Goal: Task Accomplishment & Management: Complete application form

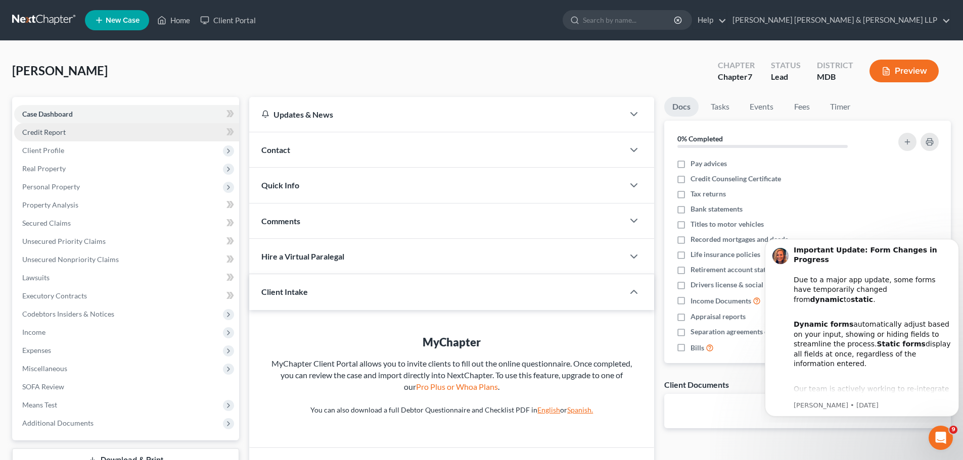
drag, startPoint x: 57, startPoint y: 114, endPoint x: 85, endPoint y: 127, distance: 31.2
click at [57, 114] on span "Case Dashboard" at bounding box center [47, 114] width 51 height 9
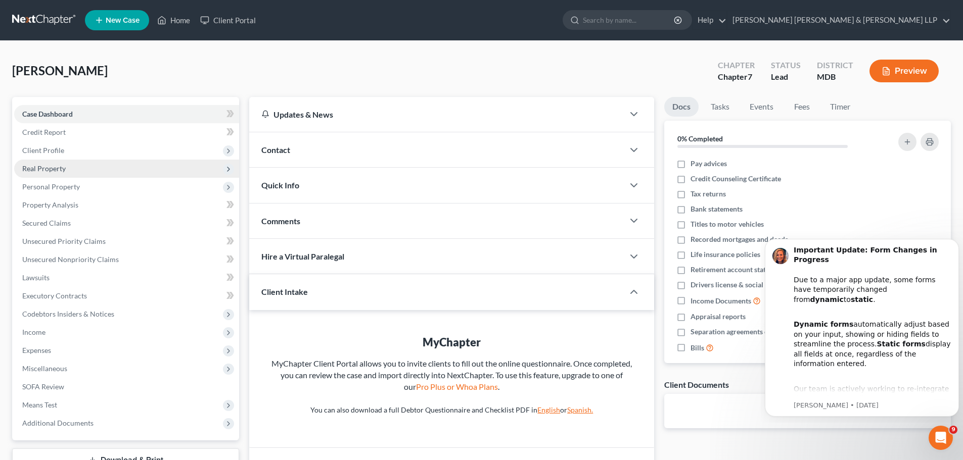
scroll to position [51, 0]
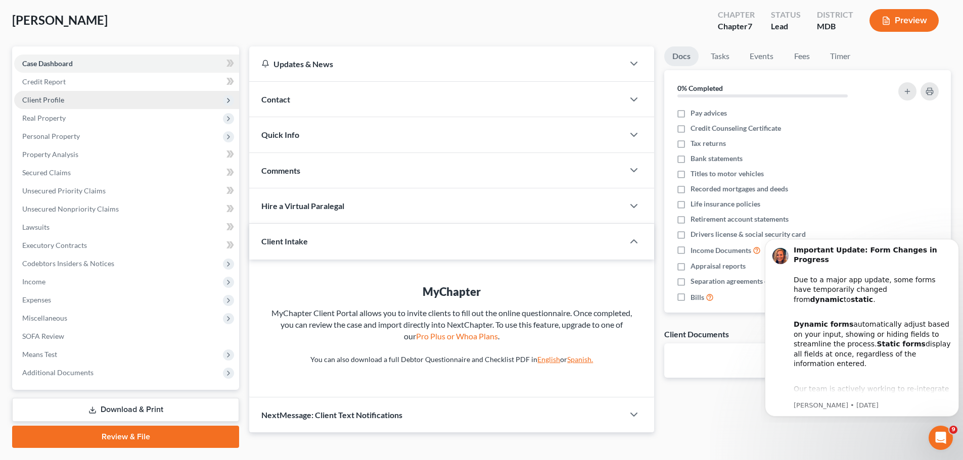
click at [54, 99] on span "Client Profile" at bounding box center [43, 100] width 42 height 9
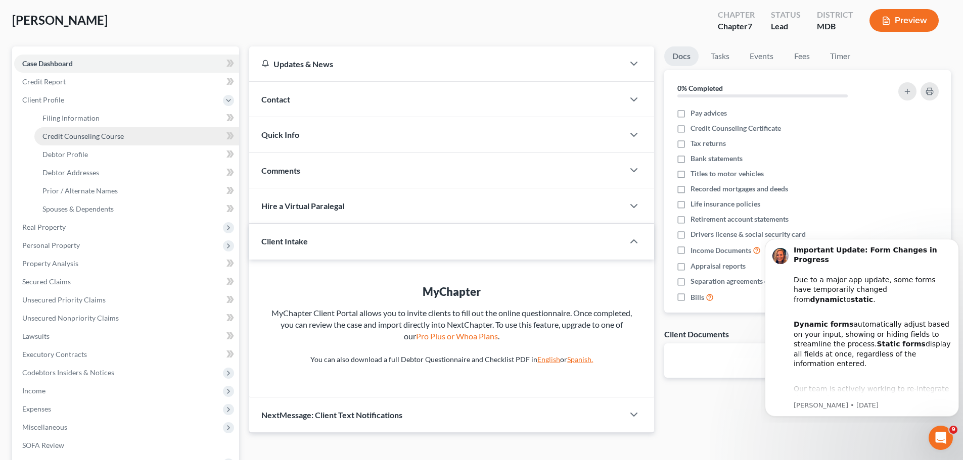
click at [93, 140] on link "Credit Counseling Course" at bounding box center [136, 136] width 205 height 18
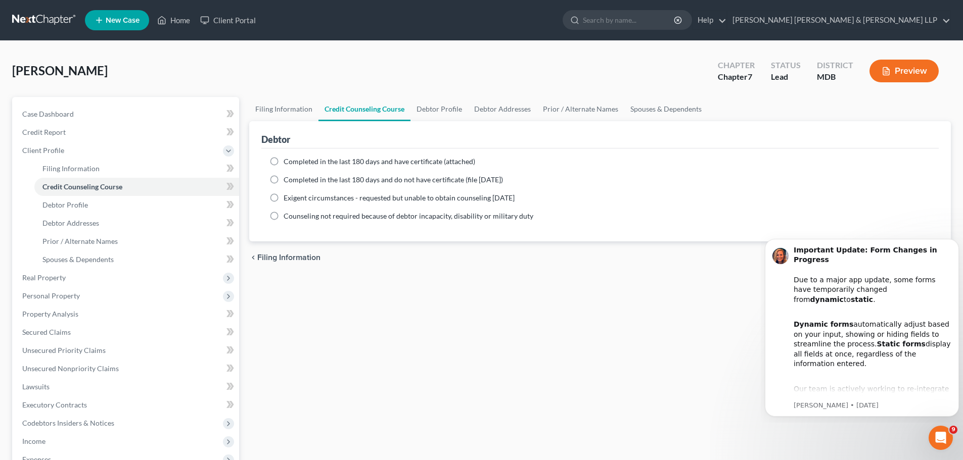
click at [283, 159] on label "Completed in the last 180 days and have certificate (attached)" at bounding box center [379, 162] width 192 height 10
click at [288, 159] on input "Completed in the last 180 days and have certificate (attached)" at bounding box center [291, 160] width 7 height 7
radio input "true"
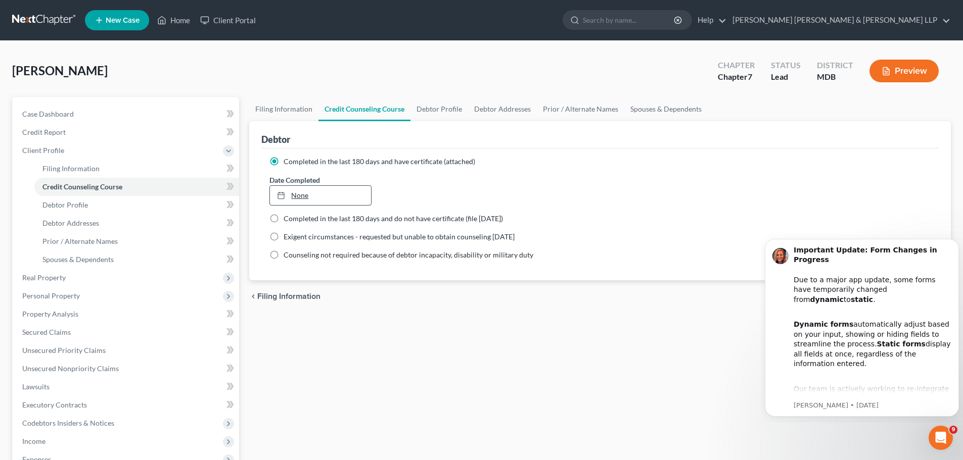
click at [315, 188] on link "None" at bounding box center [320, 195] width 101 height 19
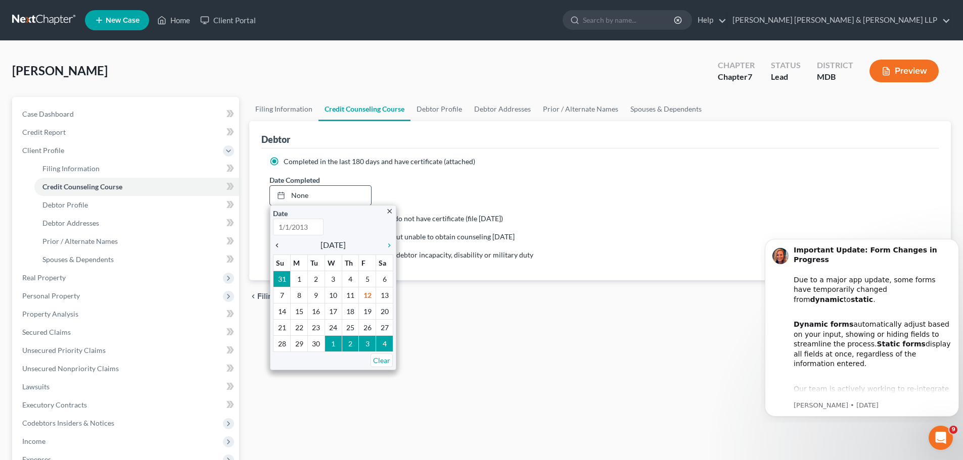
type input "9/12/2025"
click at [281, 248] on icon "chevron_left" at bounding box center [279, 246] width 13 height 8
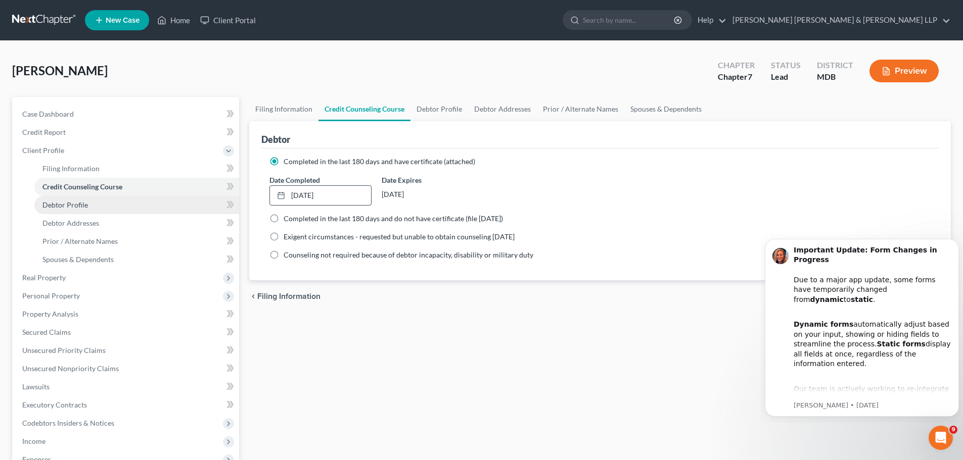
click at [73, 203] on span "Debtor Profile" at bounding box center [64, 205] width 45 height 9
select select "0"
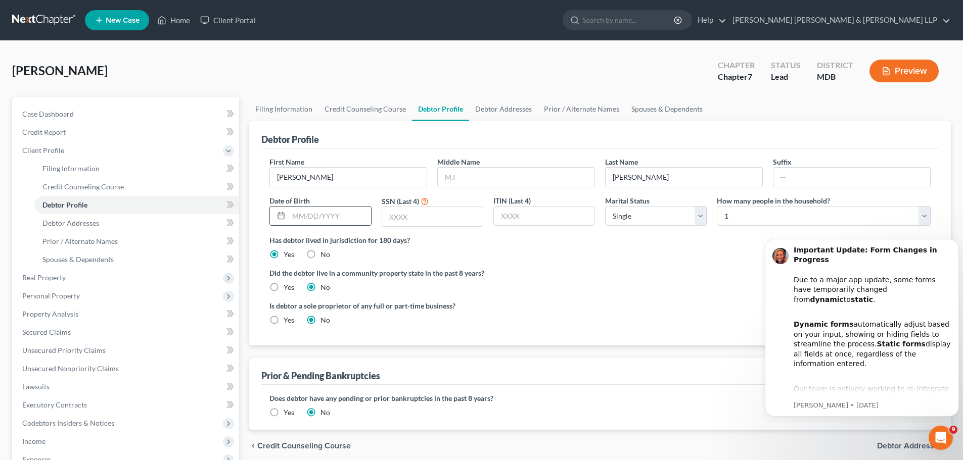
click at [308, 214] on input "text" at bounding box center [330, 216] width 82 height 19
type input "[DATE]"
click at [454, 214] on input "text" at bounding box center [432, 216] width 101 height 19
click at [657, 222] on select "Select Single Married Separated Divorced Widowed" at bounding box center [656, 216] width 102 height 20
select select "1"
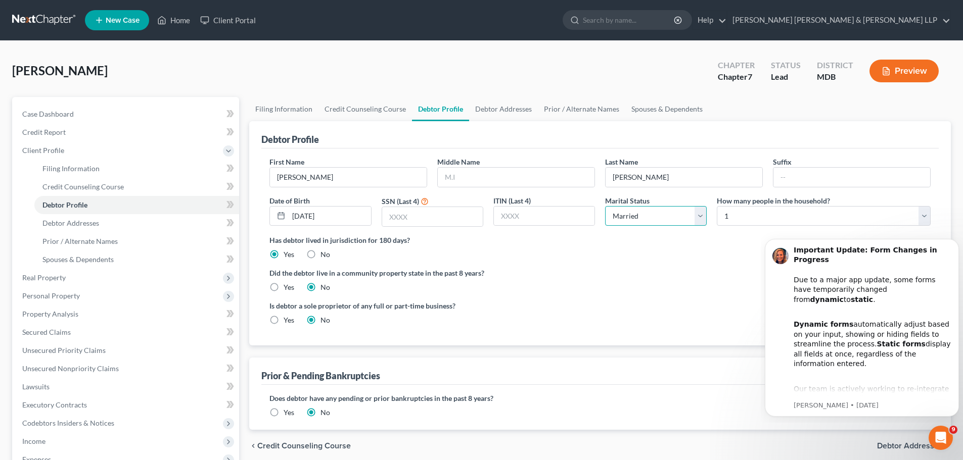
click at [605, 206] on select "Select Single Married Separated Divorced Widowed" at bounding box center [656, 216] width 102 height 20
click at [922, 218] on select "Select 1 2 3 4 5 6 7 8 9 10 11 12 13 14 15 16 17 18 19 20" at bounding box center [824, 216] width 214 height 20
select select "3"
click at [717, 206] on select "Select 1 2 3 4 5 6 7 8 9 10 11 12 13 14 15 16 17 18 19 20" at bounding box center [824, 216] width 214 height 20
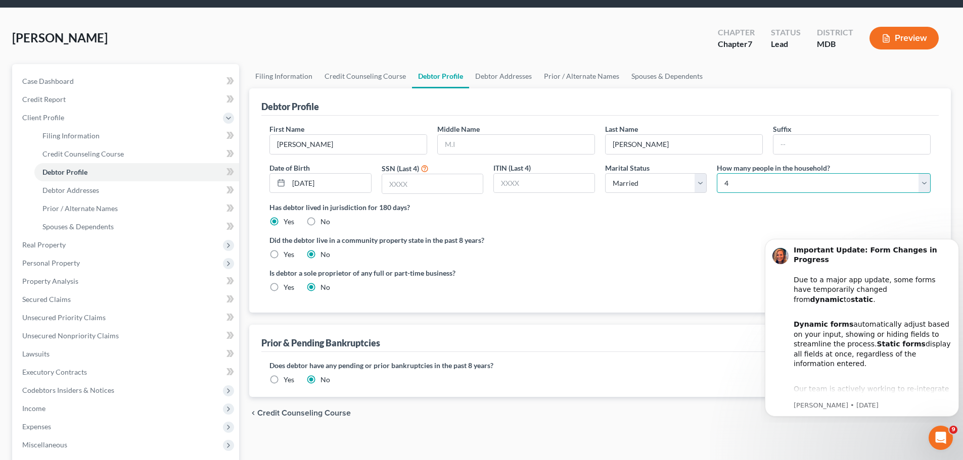
scroll to position [51, 0]
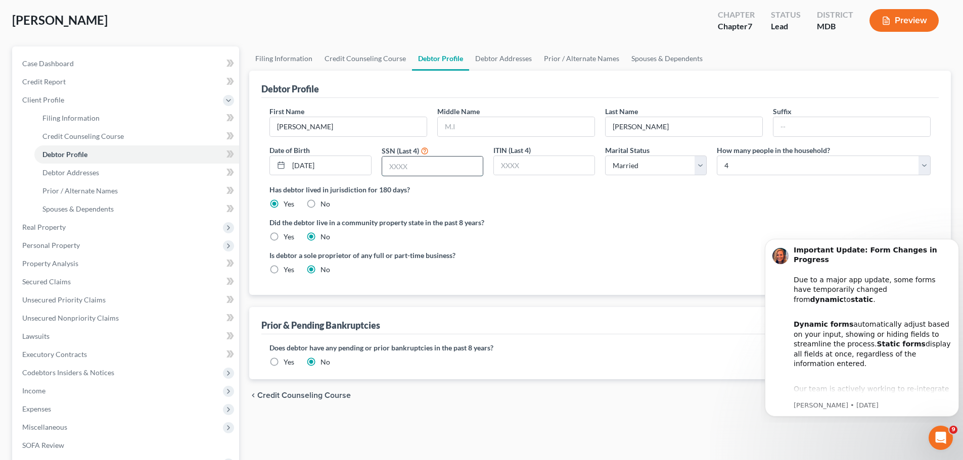
click at [467, 167] on input "text" at bounding box center [432, 166] width 101 height 19
type input "3286"
click at [561, 253] on label "Is debtor a sole proprietor of any full or part-time business?" at bounding box center [431, 255] width 325 height 11
click at [73, 176] on span "Debtor Addresses" at bounding box center [70, 172] width 57 height 9
select select "0"
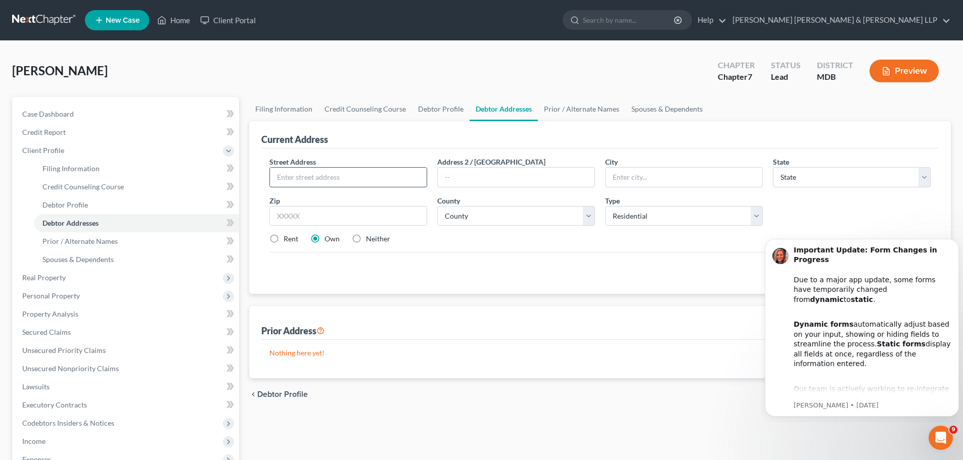
click at [361, 179] on input "text" at bounding box center [348, 177] width 157 height 19
type input "6"
type input "307 Southeastern Terrace"
type input "Essex"
click at [927, 183] on select "State AL AK AR AZ CA CO CT DE DC FL GA GU HI ID IL IN IA KS KY LA ME MD MA MI M…" at bounding box center [852, 177] width 158 height 20
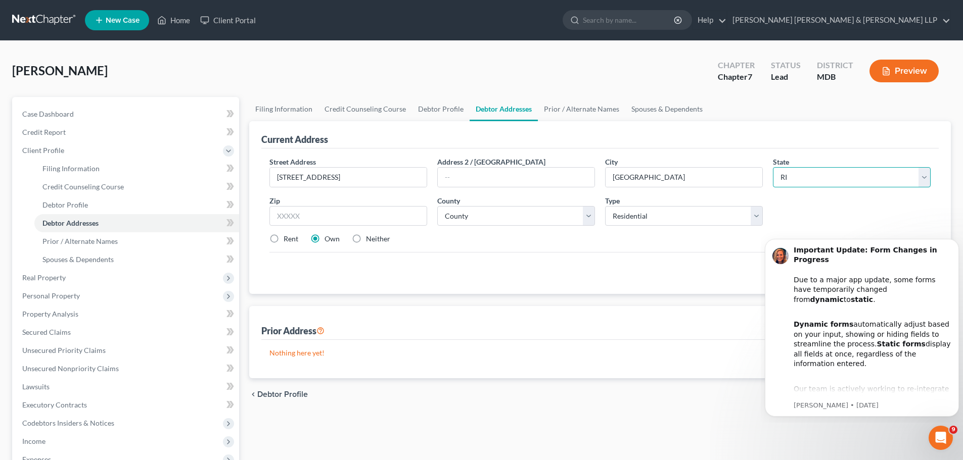
select select "21"
click at [773, 167] on select "State AL AK AR AZ CA CO CT DE DC FL GA GU HI ID IL IN IA KS KY LA ME MD MA MI M…" at bounding box center [852, 177] width 158 height 20
click at [334, 215] on input "text" at bounding box center [348, 216] width 158 height 20
type input "5"
type input "21221"
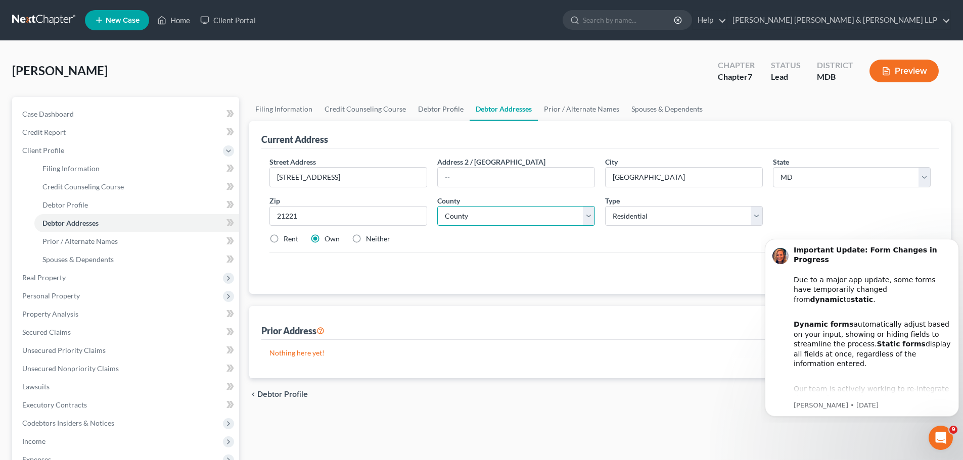
click at [554, 222] on select "County Allegany County Anne Arundel County Baltimore County Baltimore city Calv…" at bounding box center [516, 216] width 158 height 20
select select "2"
click at [437, 206] on select "County Allegany County Anne Arundel County Baltimore County Baltimore city Calv…" at bounding box center [516, 216] width 158 height 20
click at [283, 239] on label "Rent" at bounding box center [290, 239] width 15 height 10
click at [288, 239] on input "Rent" at bounding box center [291, 237] width 7 height 7
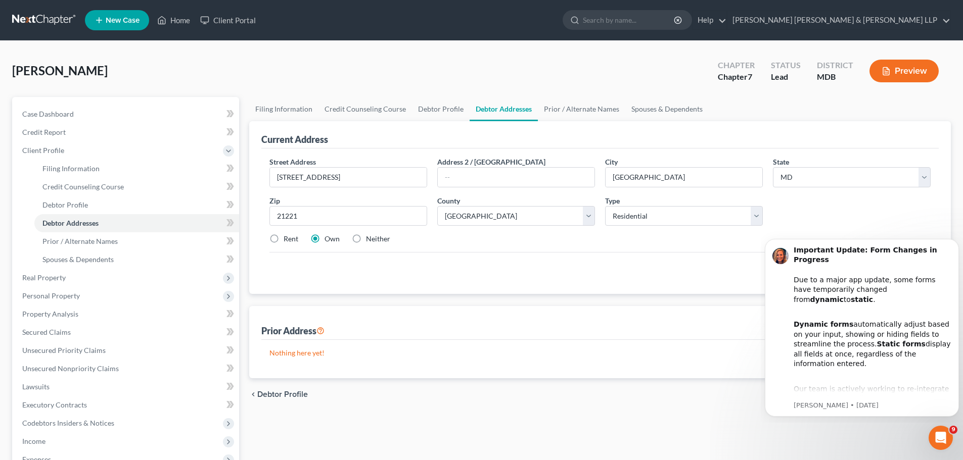
radio input "true"
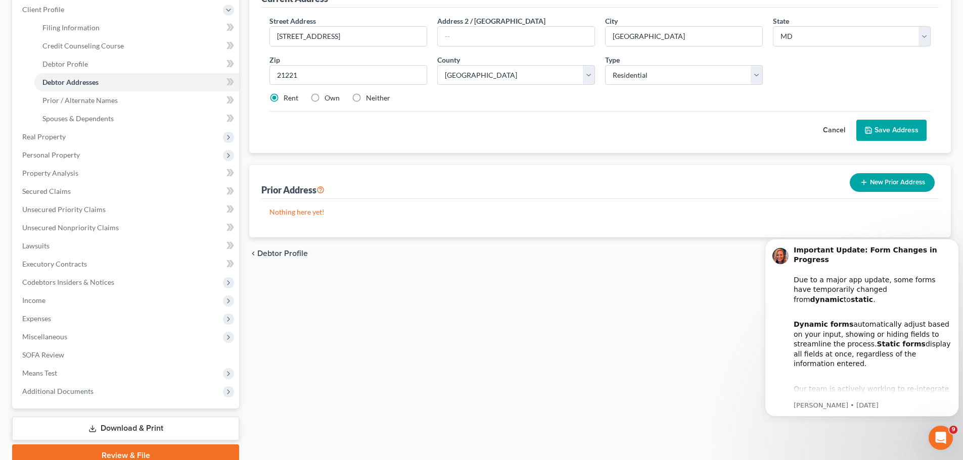
scroll to position [152, 0]
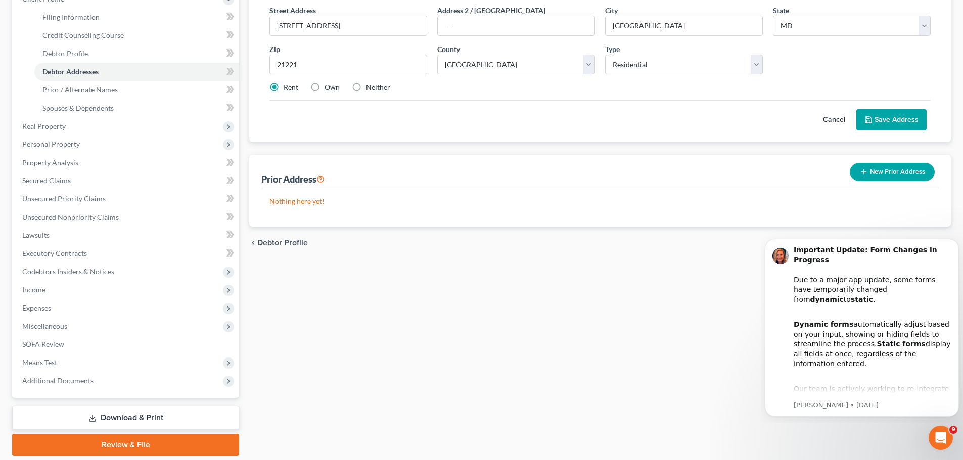
click at [896, 124] on button "Save Address" at bounding box center [891, 119] width 70 height 21
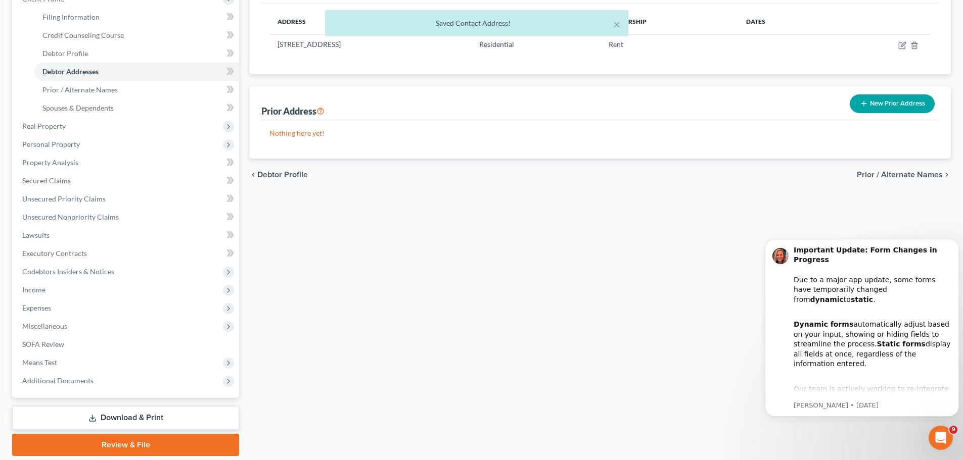
click at [811, 418] on body "Important Update: Form Changes in Progress Due to a major app update, some form…" at bounding box center [862, 326] width 194 height 185
click at [836, 434] on div "Filing Information Credit Counseling Course Debtor Profile Debtor Addresses Pri…" at bounding box center [600, 200] width 712 height 511
click at [804, 276] on div "Important Update: Form Changes in Progress Due to a major app update, some form…" at bounding box center [872, 276] width 158 height 60
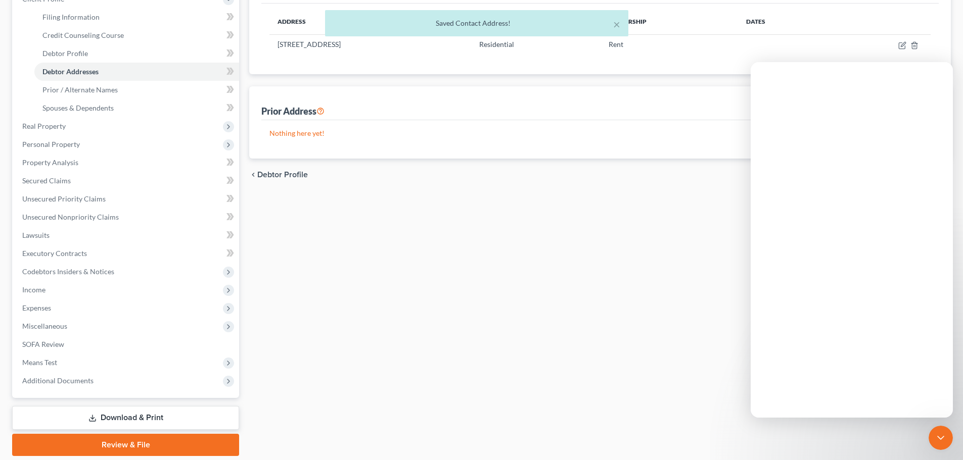
scroll to position [0, 0]
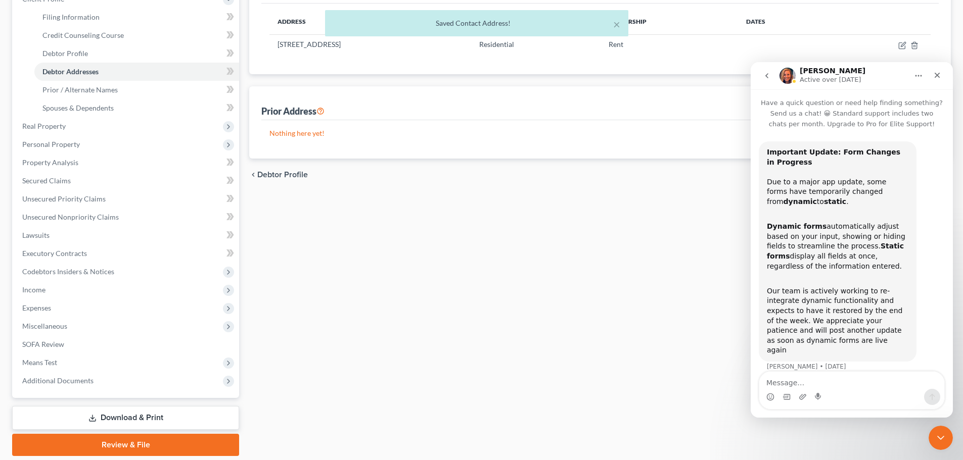
click at [838, 433] on div "Filing Information Credit Counseling Course Debtor Profile Debtor Addresses Pri…" at bounding box center [600, 200] width 712 height 511
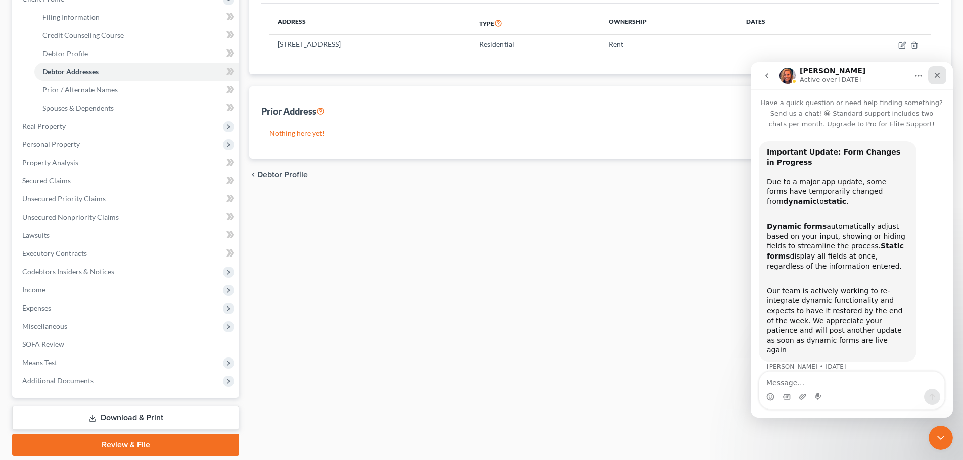
click at [935, 76] on icon "Close" at bounding box center [937, 75] width 8 height 8
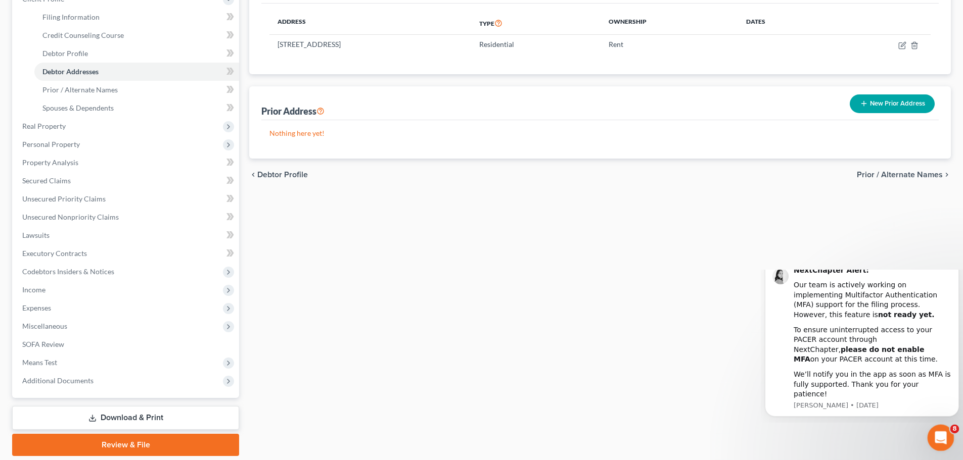
click at [941, 428] on div "Open Intercom Messenger" at bounding box center [938, 436] width 33 height 33
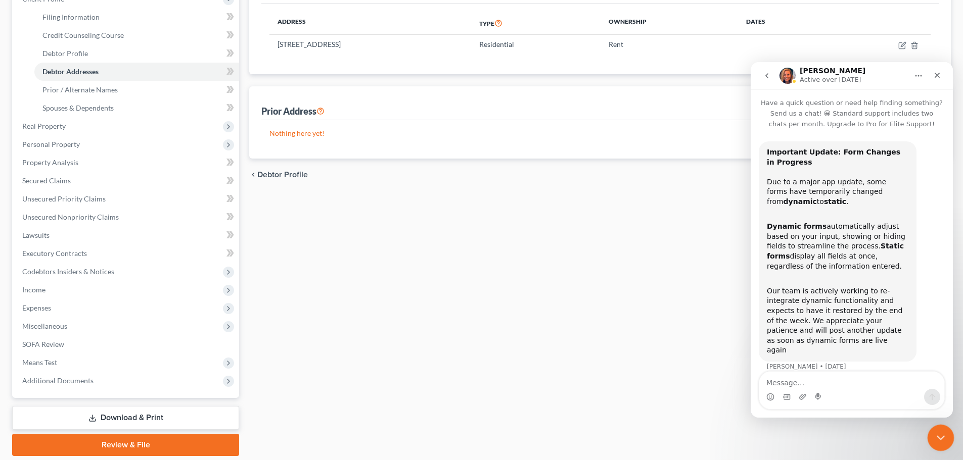
click at [930, 431] on div "Close Intercom Messenger" at bounding box center [939, 436] width 24 height 24
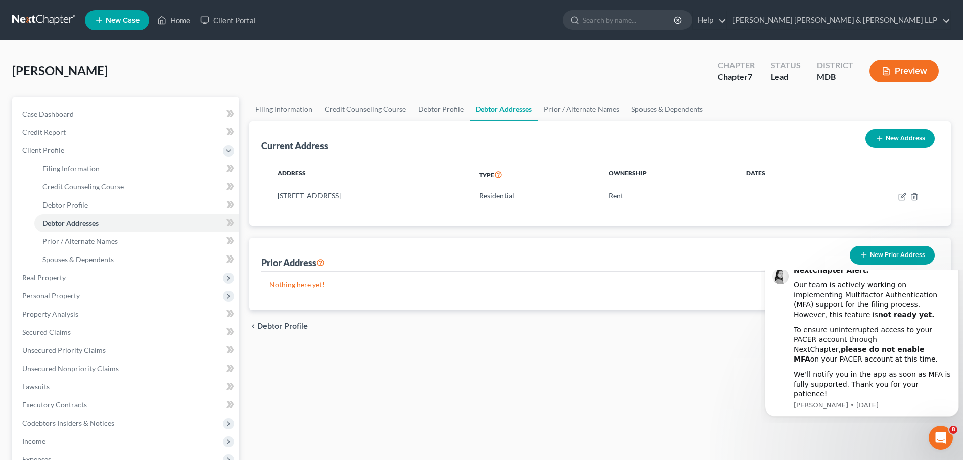
click at [956, 264] on icon "Dismiss notification" at bounding box center [956, 262] width 4 height 4
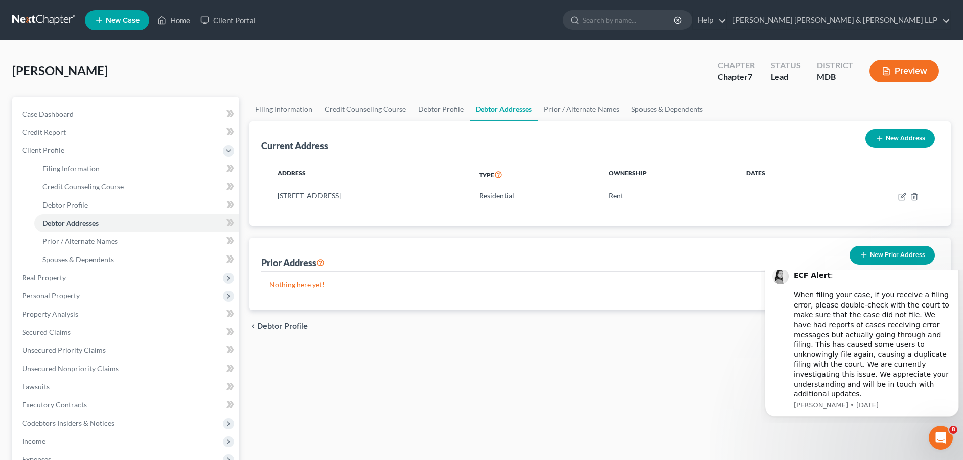
click at [955, 269] on button "Dismiss notification" at bounding box center [955, 262] width 13 height 13
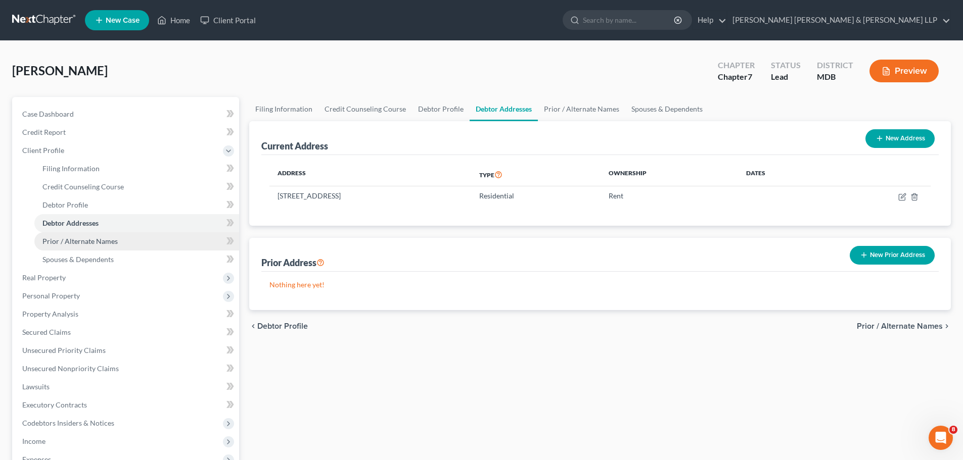
click at [92, 241] on span "Prior / Alternate Names" at bounding box center [79, 241] width 75 height 9
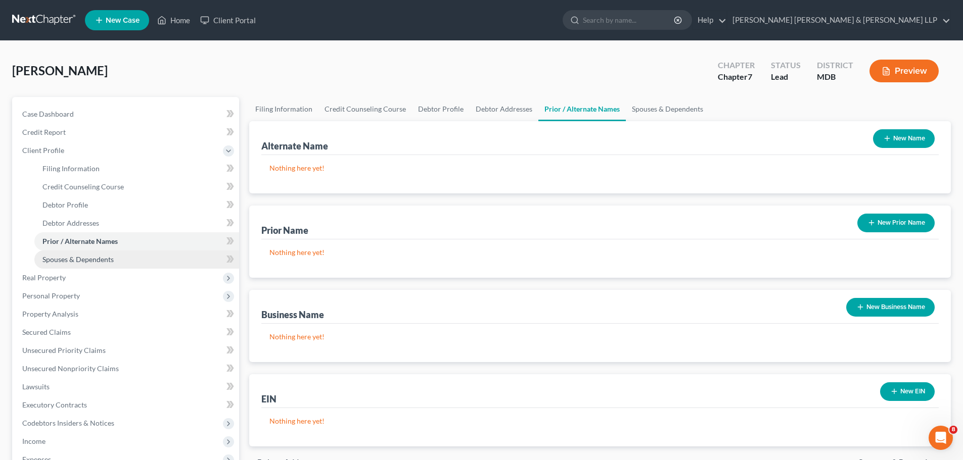
click at [104, 267] on link "Spouses & Dependents" at bounding box center [136, 260] width 205 height 18
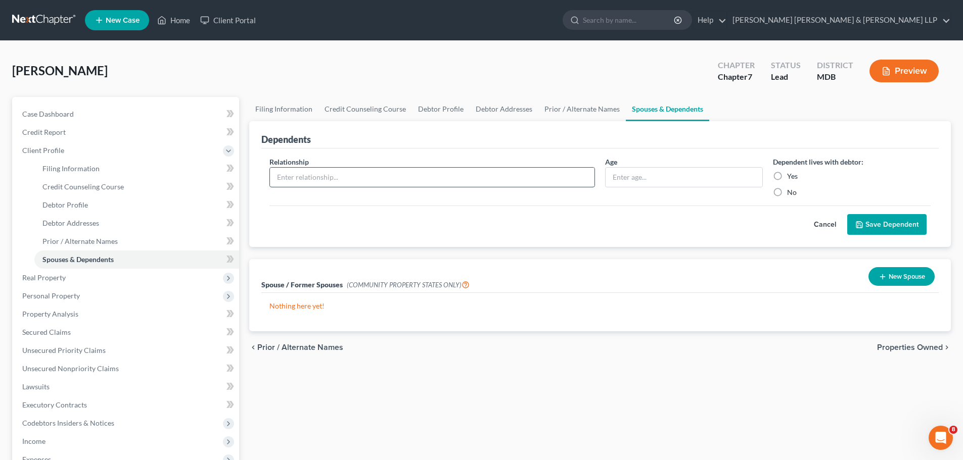
click at [417, 181] on input "text" at bounding box center [432, 177] width 324 height 19
type input "Daughter"
type input "5"
type input "25"
click at [787, 177] on label "Yes" at bounding box center [792, 176] width 11 height 10
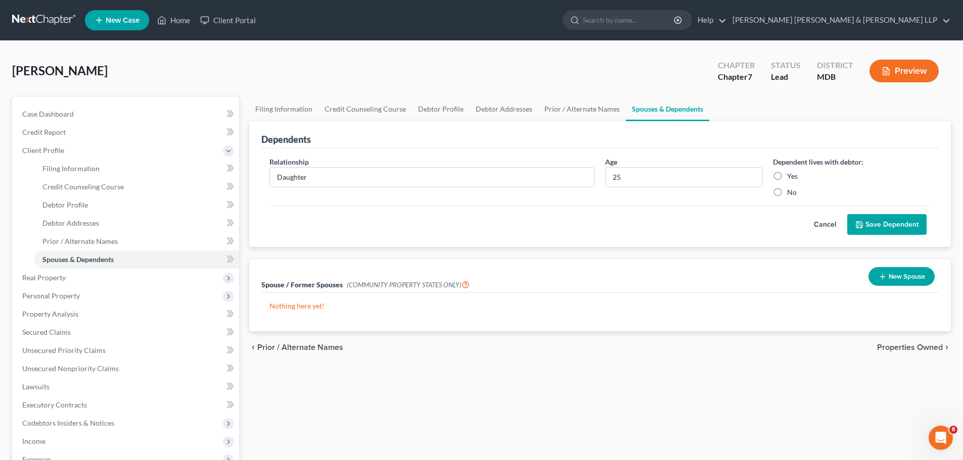
click at [791, 177] on input "Yes" at bounding box center [794, 174] width 7 height 7
radio input "true"
click at [895, 223] on button "Save Dependent" at bounding box center [886, 224] width 79 height 21
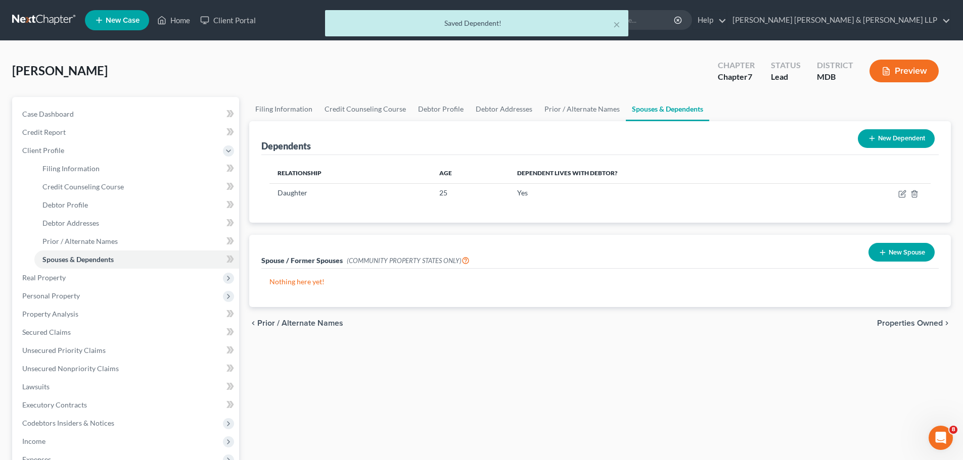
click at [881, 141] on button "New Dependent" at bounding box center [896, 138] width 77 height 19
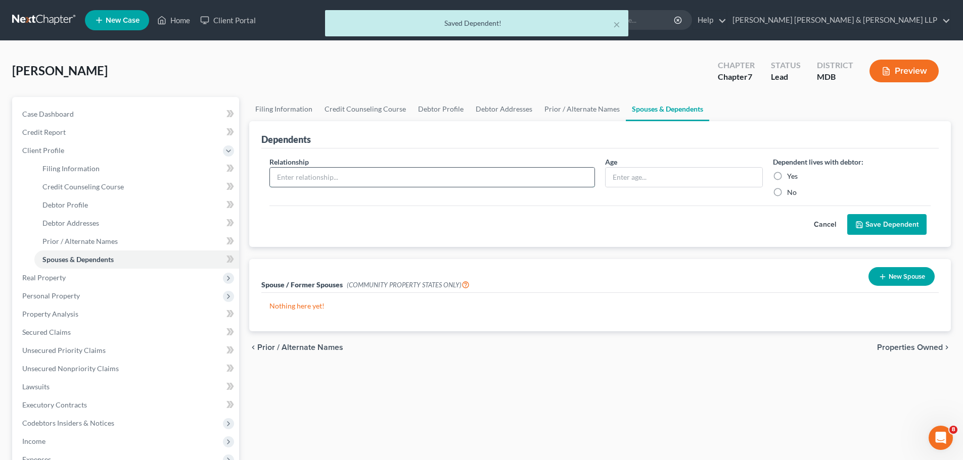
click at [362, 185] on input "text" at bounding box center [432, 177] width 324 height 19
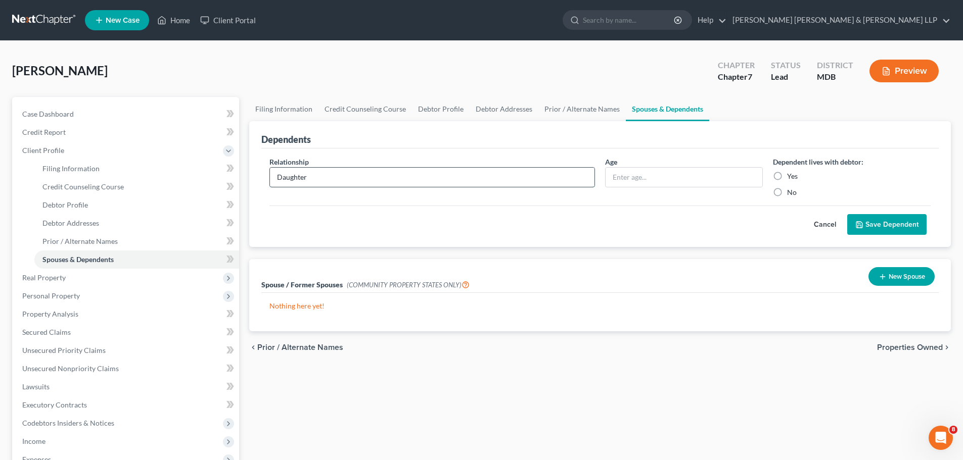
type input "Daughter"
type input "22"
click at [787, 174] on label "Yes" at bounding box center [792, 176] width 11 height 10
click at [791, 174] on input "Yes" at bounding box center [794, 174] width 7 height 7
radio input "true"
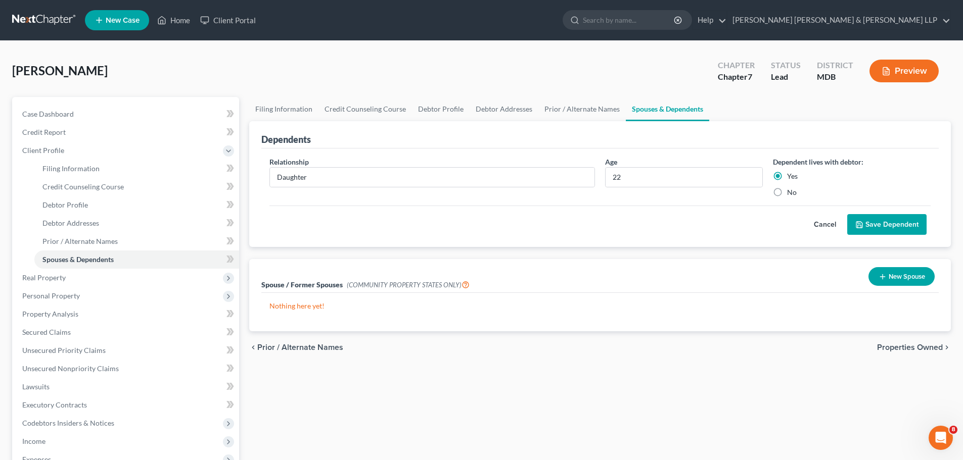
click at [876, 221] on button "Save Dependent" at bounding box center [886, 224] width 79 height 21
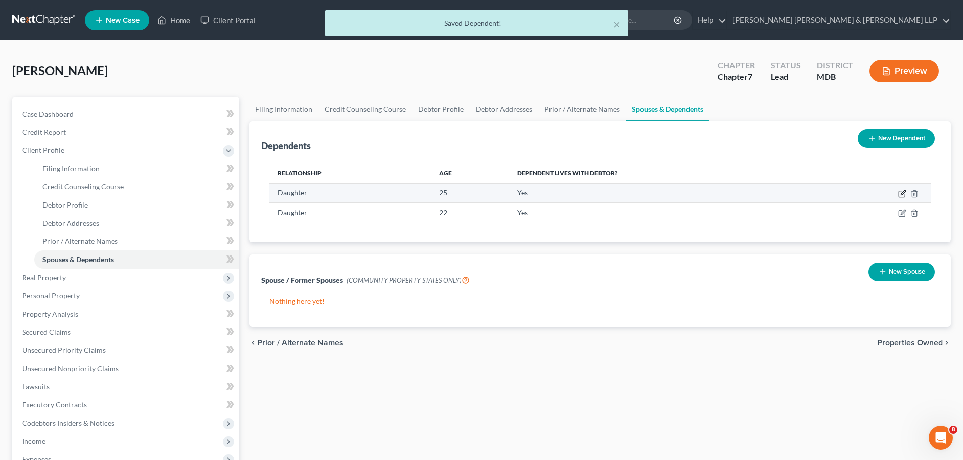
click at [906, 195] on icon "button" at bounding box center [902, 194] width 8 height 8
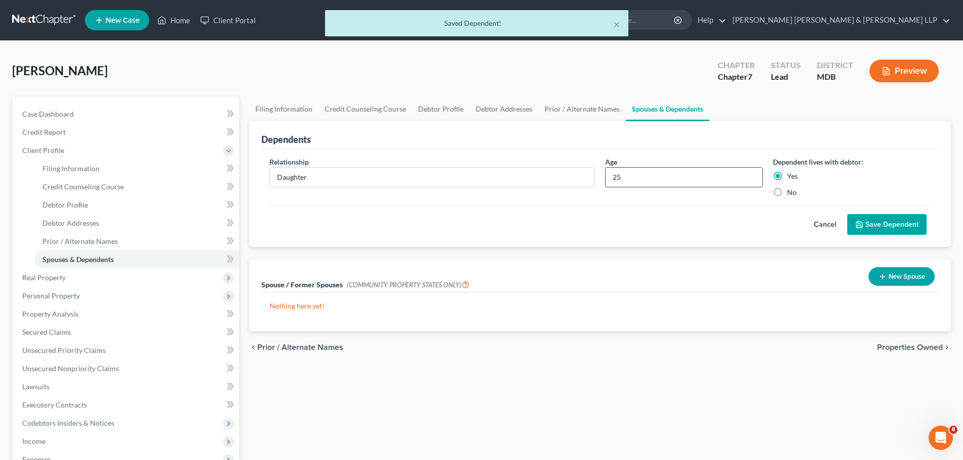
click at [669, 181] on input "25" at bounding box center [683, 177] width 157 height 19
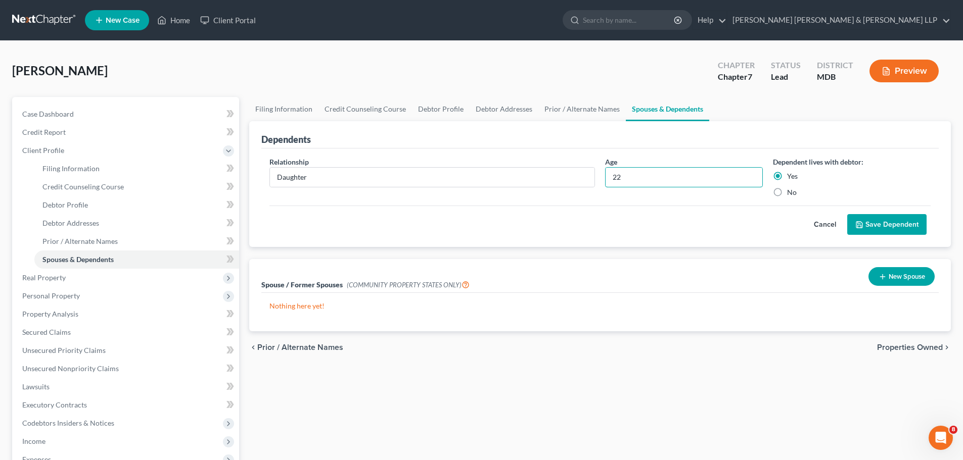
type input "22"
click at [867, 221] on button "Save Dependent" at bounding box center [886, 224] width 79 height 21
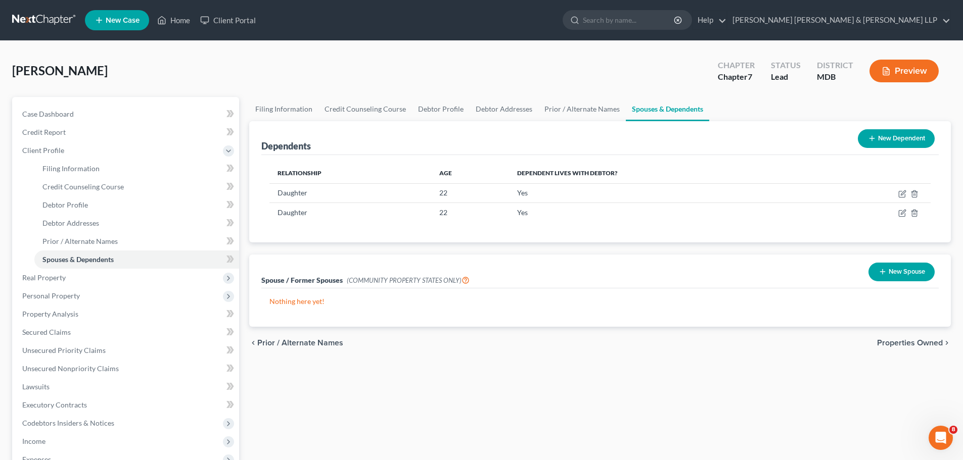
click at [915, 274] on button "New Spouse" at bounding box center [901, 272] width 66 height 19
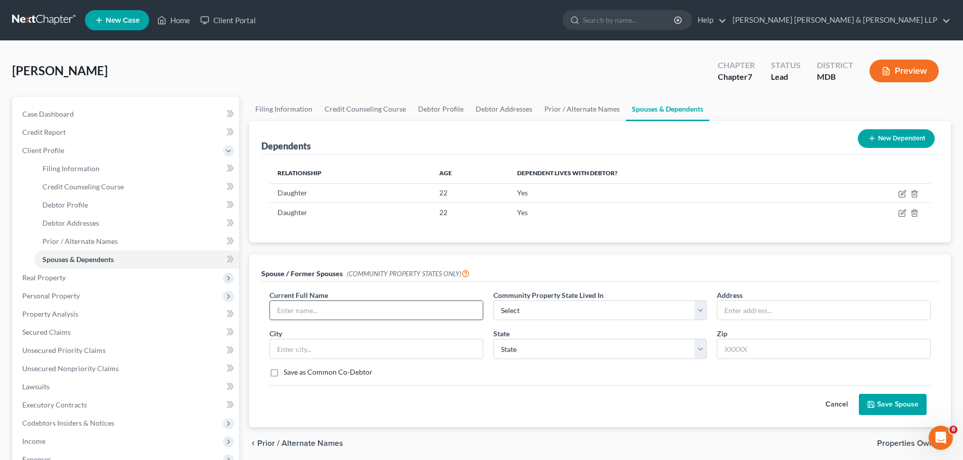
click at [352, 313] on input "text" at bounding box center [376, 310] width 213 height 19
type input "Edward J. Lafferty"
click at [651, 316] on select "Select AZ CA GU ID LA NV NM PR TX WA WI" at bounding box center [600, 311] width 214 height 20
click at [764, 311] on input "text" at bounding box center [823, 310] width 213 height 19
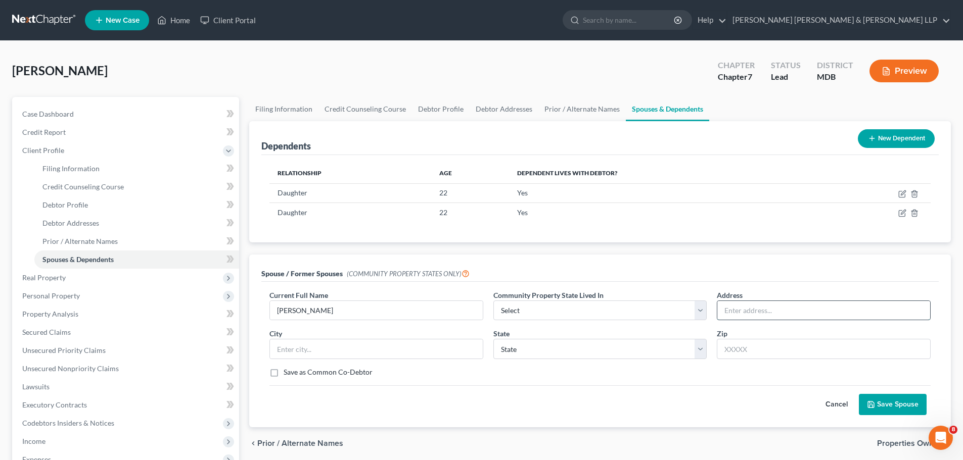
click at [739, 308] on input "text" at bounding box center [823, 310] width 213 height 19
type input "6"
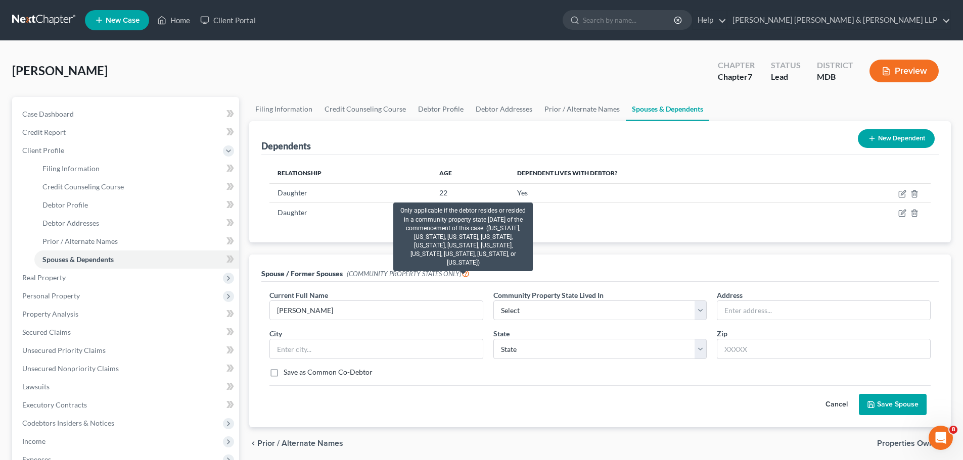
click at [463, 272] on icon at bounding box center [465, 273] width 8 height 10
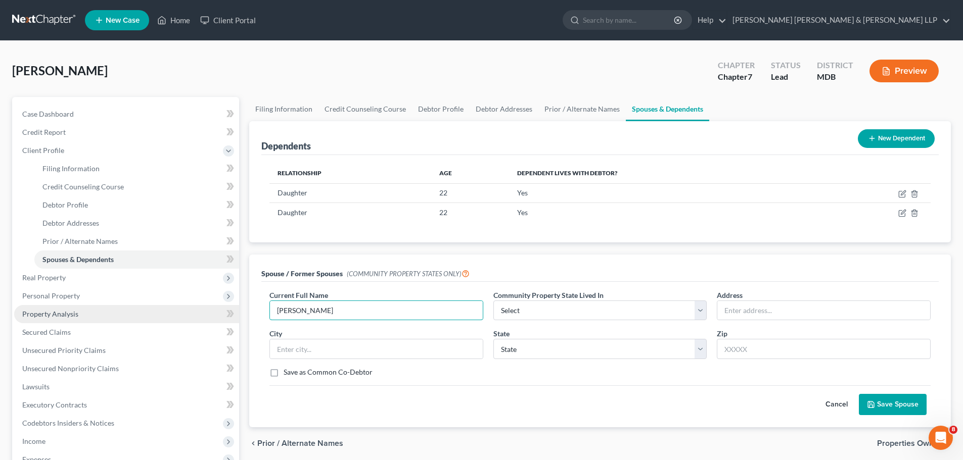
drag, startPoint x: 372, startPoint y: 314, endPoint x: 205, endPoint y: 309, distance: 167.8
click at [205, 309] on div "Petition Navigation Case Dashboard Payments Invoices Payments Payments Credit R…" at bounding box center [481, 352] width 949 height 511
click at [441, 408] on div "Cancel Save Spouse" at bounding box center [599, 401] width 661 height 30
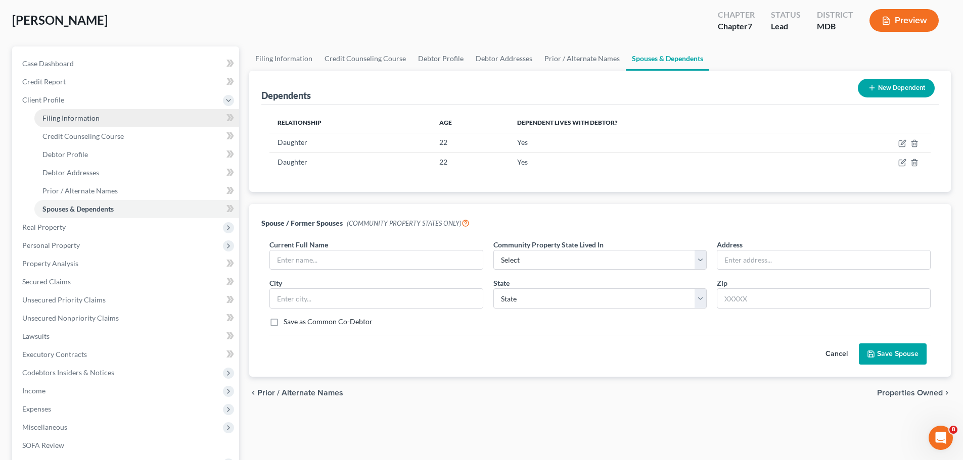
click at [75, 118] on span "Filing Information" at bounding box center [70, 118] width 57 height 9
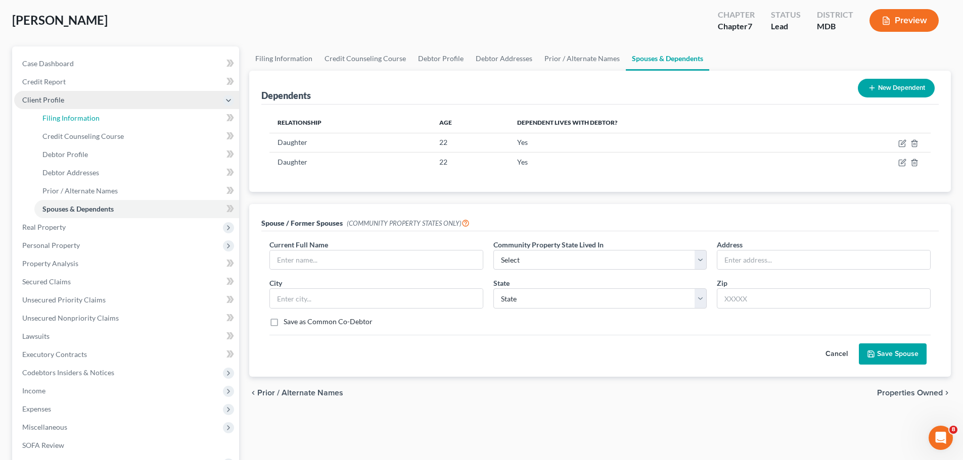
select select "1"
select select "0"
select select "21"
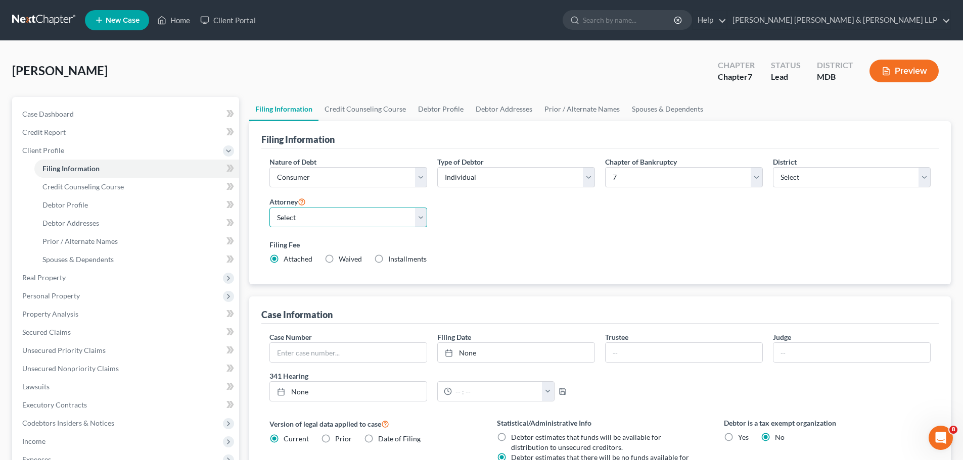
click at [420, 219] on select "Select [PERSON_NAME] - MDB" at bounding box center [348, 218] width 158 height 20
click at [458, 245] on label "Filing Fee" at bounding box center [599, 245] width 661 height 11
click at [872, 20] on link "[PERSON_NAME] [PERSON_NAME] & [PERSON_NAME] LLP" at bounding box center [838, 20] width 223 height 18
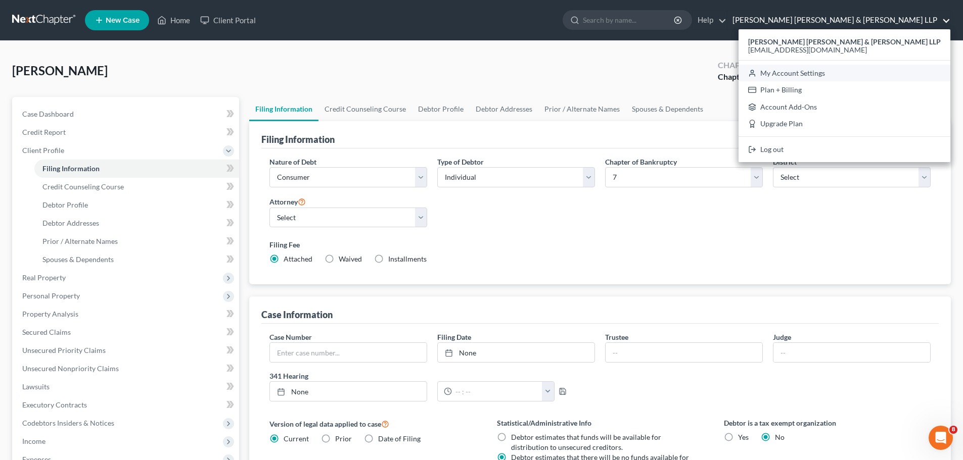
click at [882, 73] on link "My Account Settings" at bounding box center [844, 73] width 212 height 17
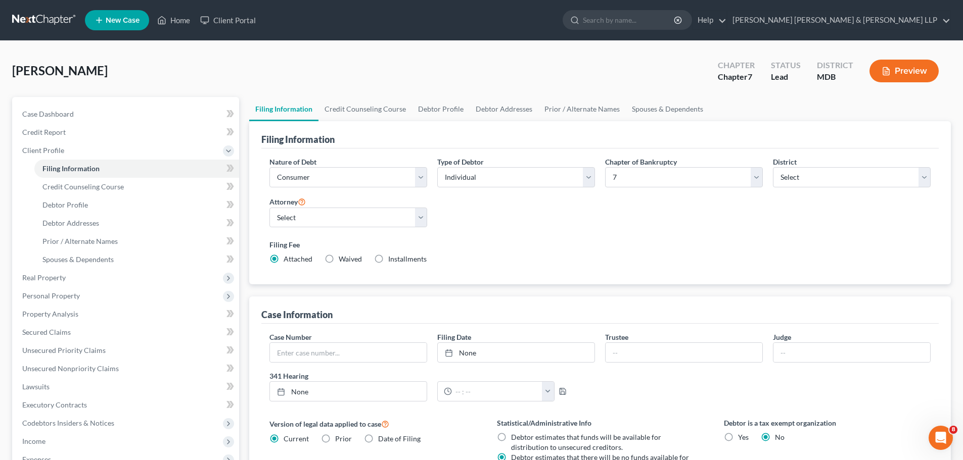
select select "38"
select select "24"
select select "21"
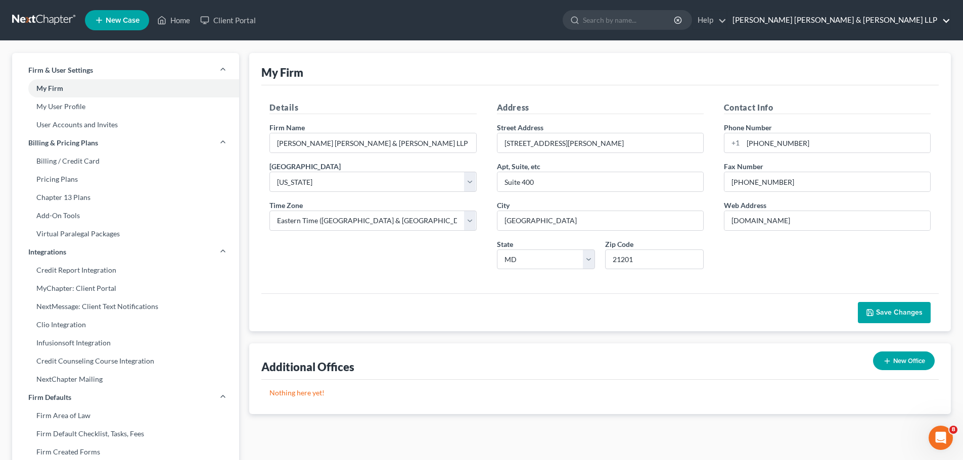
click at [887, 18] on link "[PERSON_NAME] [PERSON_NAME] & [PERSON_NAME] LLP" at bounding box center [838, 20] width 223 height 18
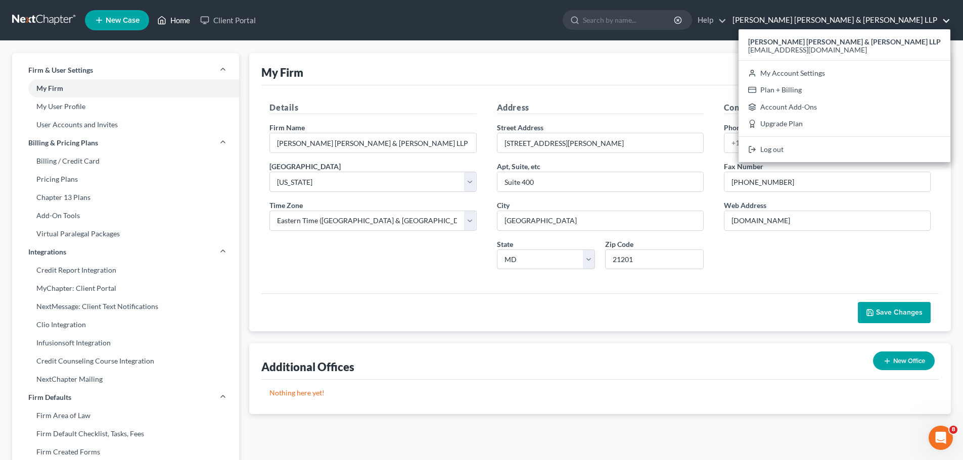
click at [168, 20] on link "Home" at bounding box center [173, 20] width 43 height 18
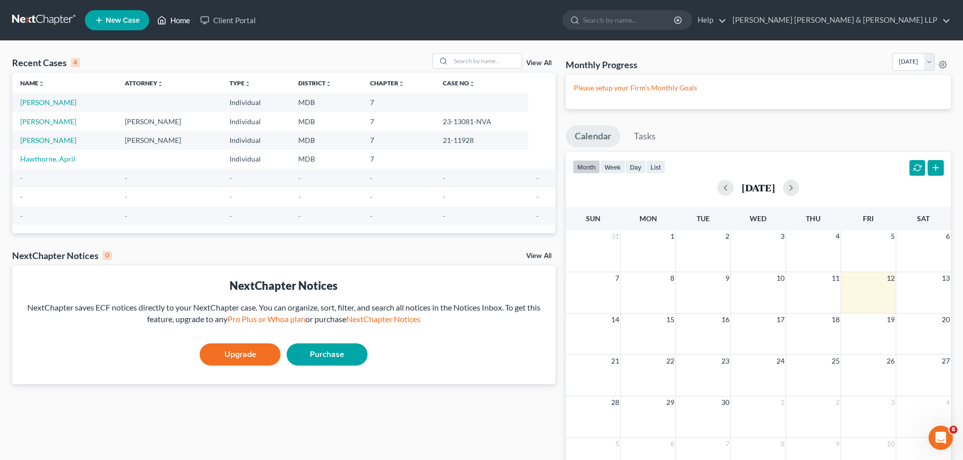
click at [178, 22] on link "Home" at bounding box center [173, 20] width 43 height 18
click at [941, 20] on link "[PERSON_NAME] [PERSON_NAME] & [PERSON_NAME] LLP" at bounding box center [838, 20] width 223 height 18
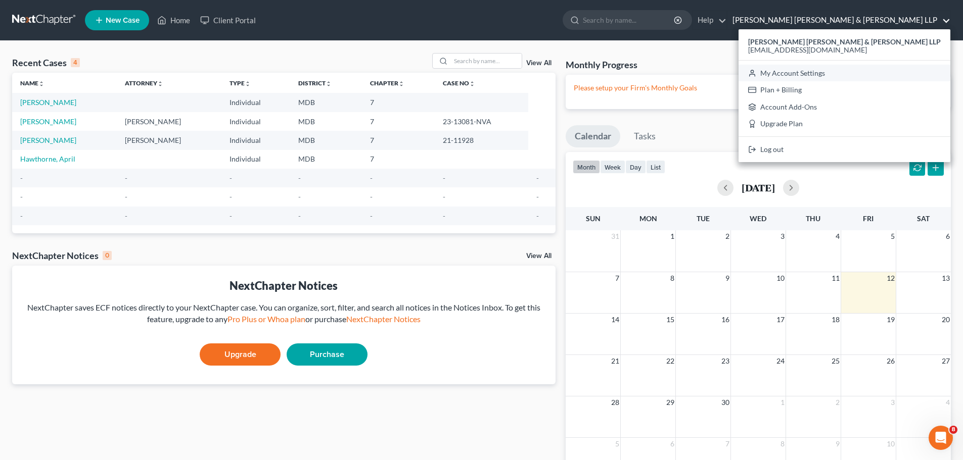
click at [911, 72] on link "My Account Settings" at bounding box center [844, 73] width 212 height 17
select select "38"
select select "24"
select select "21"
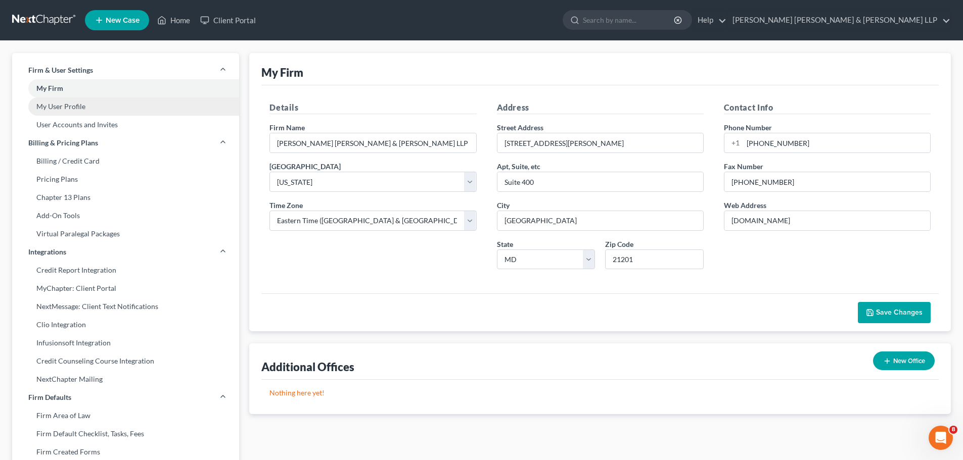
click at [59, 107] on link "My User Profile" at bounding box center [125, 107] width 227 height 18
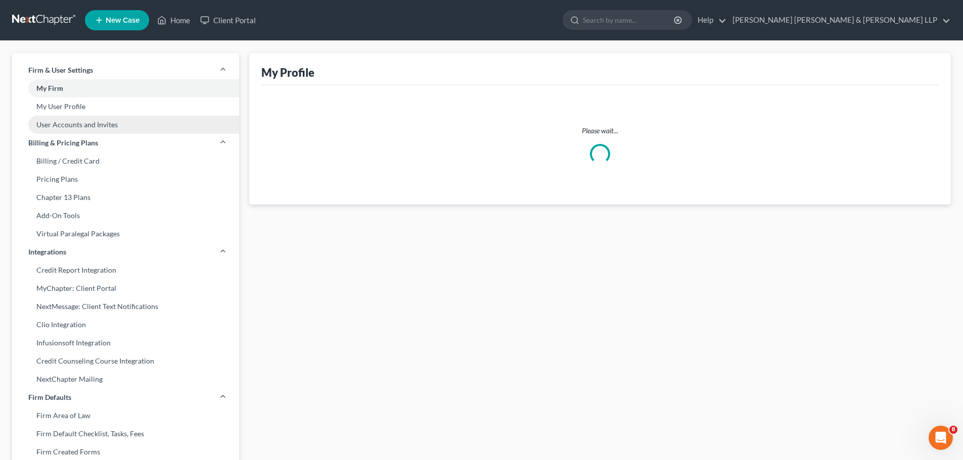
select select "21"
select select "paralegal"
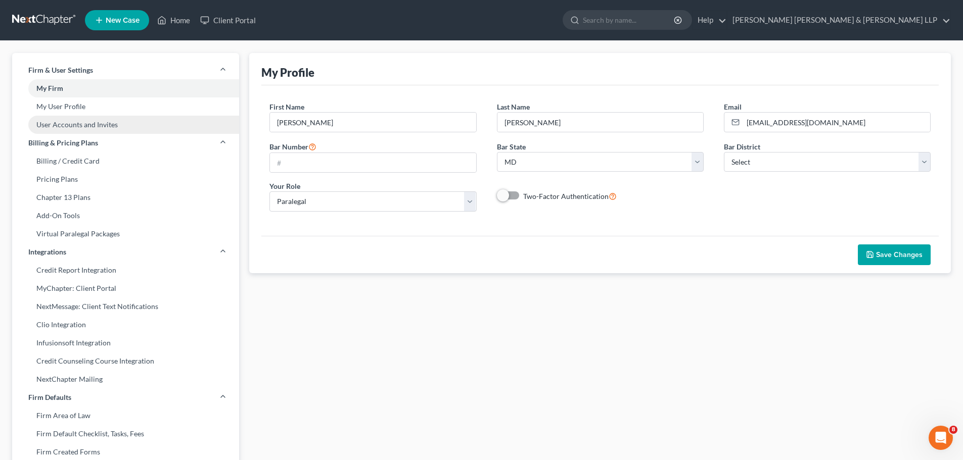
click at [74, 121] on link "User Accounts and Invites" at bounding box center [125, 125] width 227 height 18
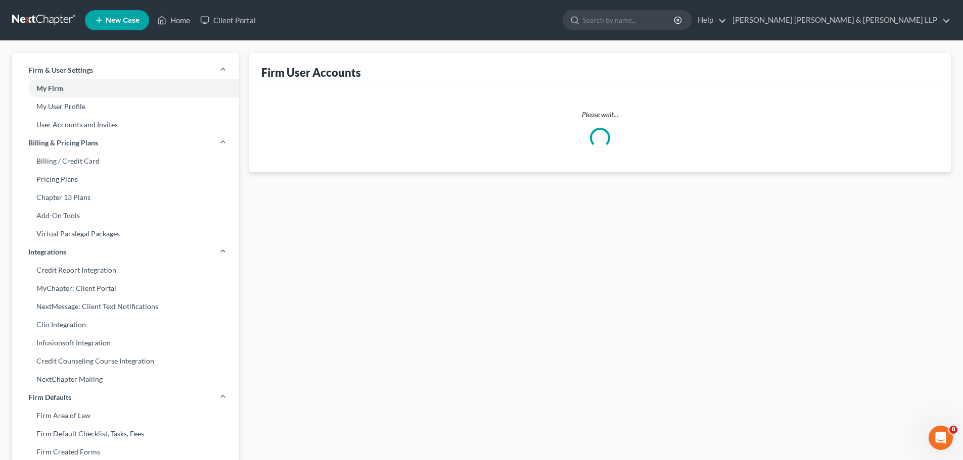
select select "1"
select select "0"
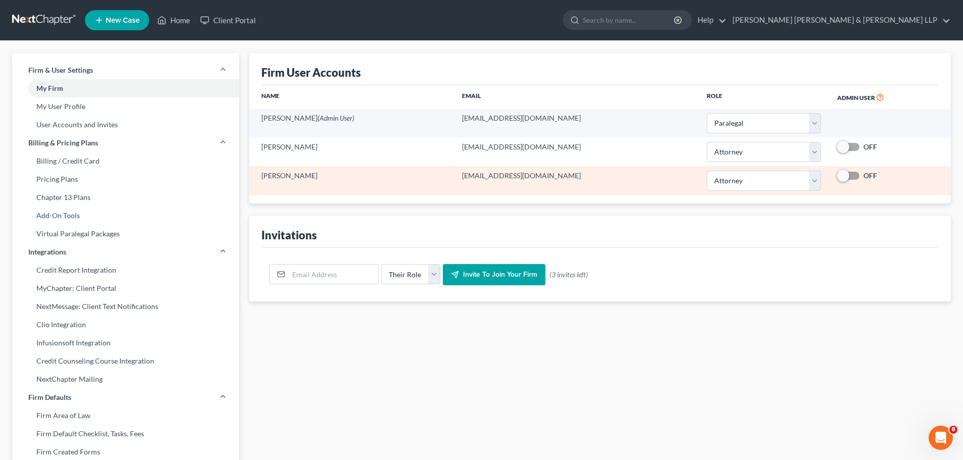
click at [303, 180] on td "David Sommer" at bounding box center [351, 180] width 205 height 29
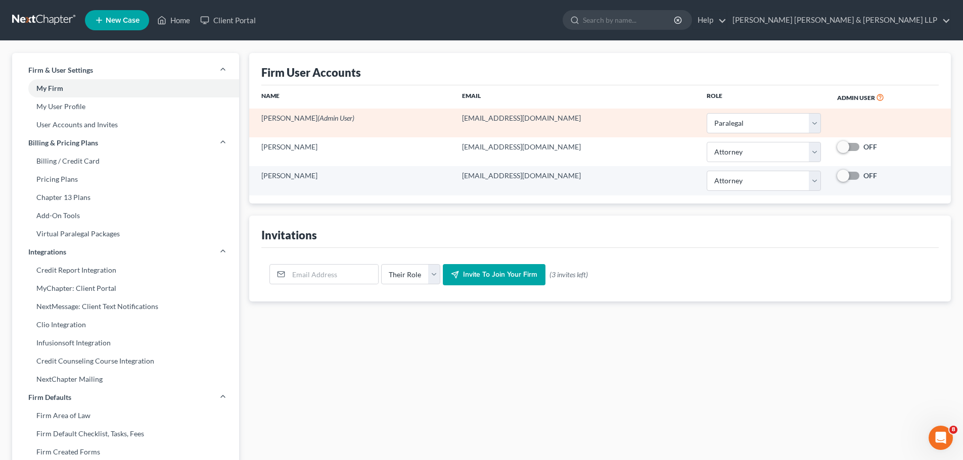
click at [319, 125] on td "Cynthia Eyler (Admin User)" at bounding box center [351, 123] width 205 height 29
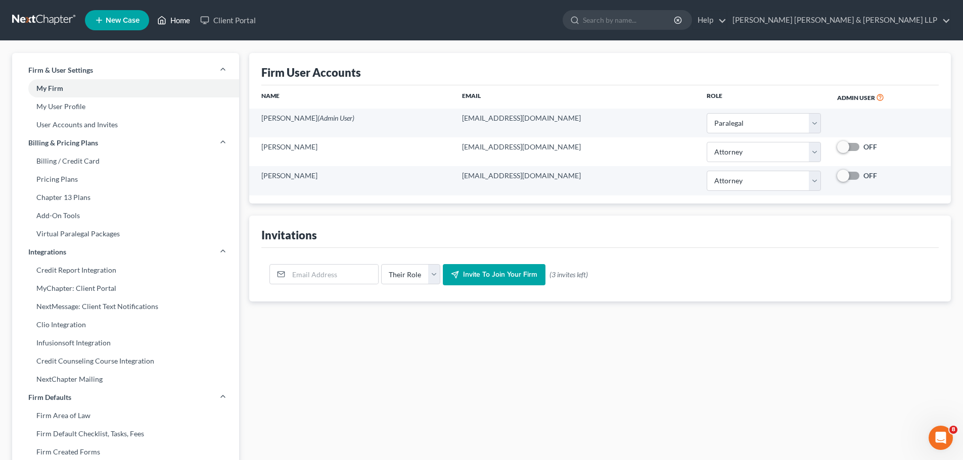
click at [171, 18] on link "Home" at bounding box center [173, 20] width 43 height 18
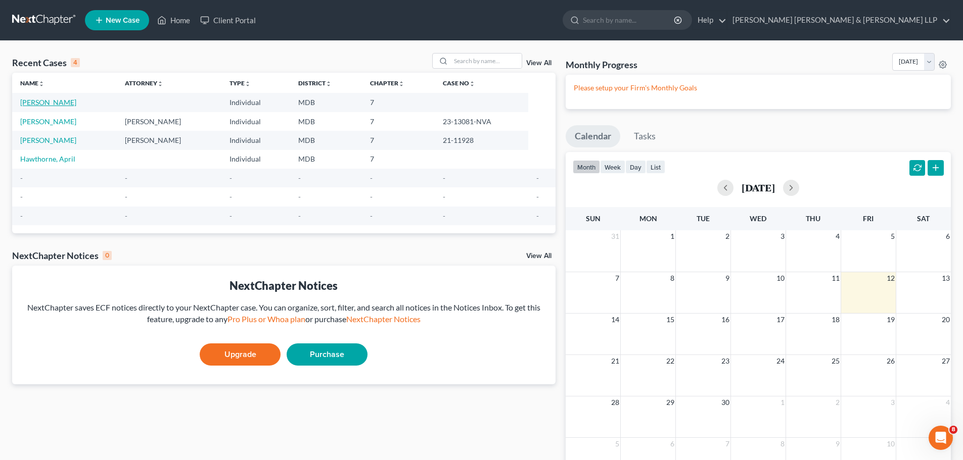
click at [41, 102] on link "[PERSON_NAME]" at bounding box center [48, 102] width 56 height 9
click at [158, 83] on link "Attorney unfold_more expand_more expand_less" at bounding box center [144, 83] width 38 height 8
click at [158, 83] on link "Attorney unfold_more expand_more expand_less" at bounding box center [144, 83] width 39 height 8
click at [49, 101] on link "[PERSON_NAME]" at bounding box center [48, 102] width 56 height 9
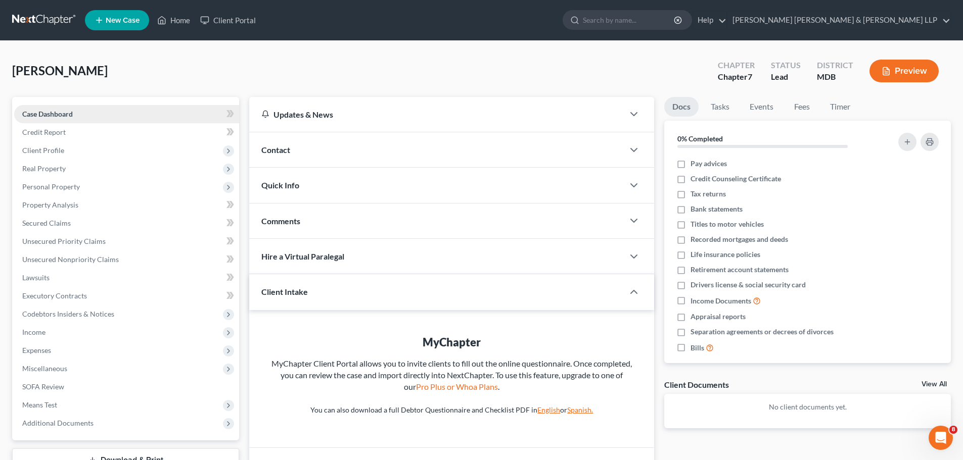
click at [60, 116] on span "Case Dashboard" at bounding box center [47, 114] width 51 height 9
click at [715, 107] on link "Tasks" at bounding box center [719, 107] width 35 height 20
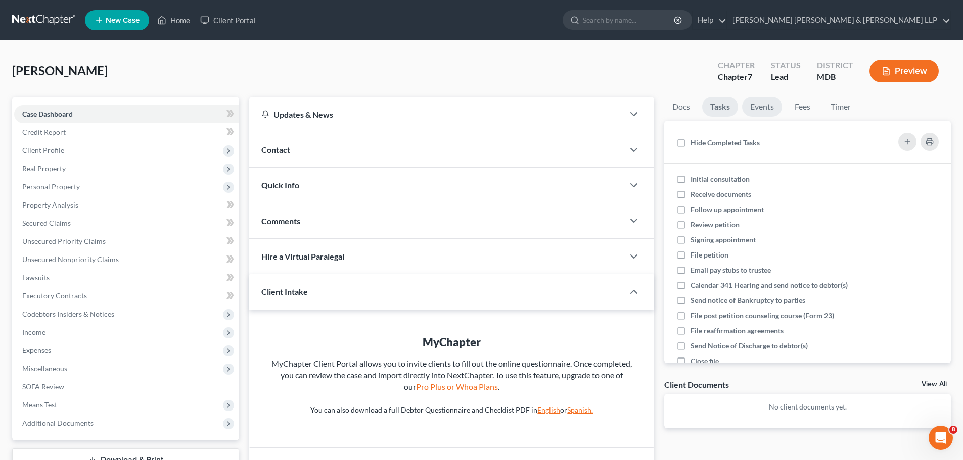
click at [762, 107] on link "Events" at bounding box center [762, 107] width 40 height 20
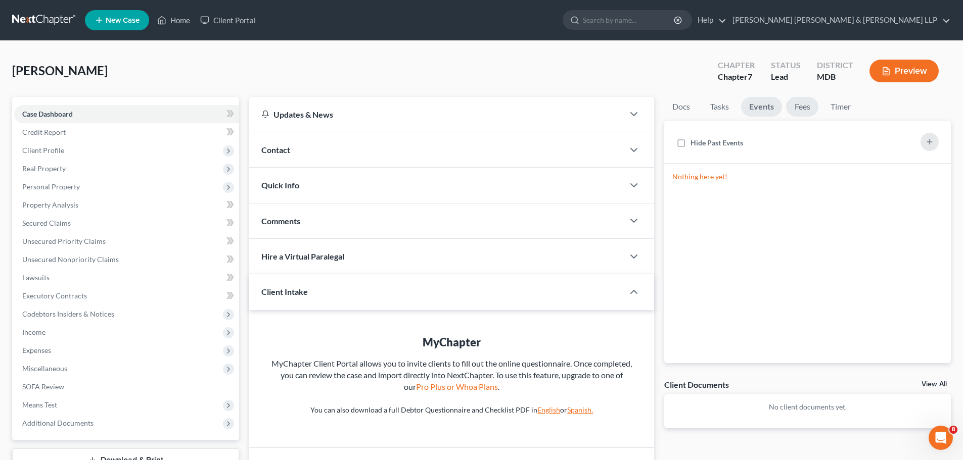
click at [793, 106] on link "Fees" at bounding box center [802, 107] width 32 height 20
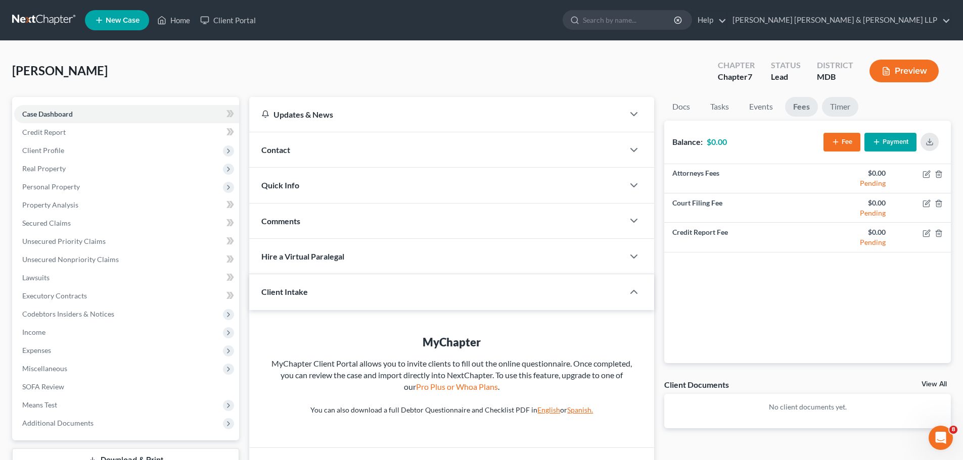
click at [836, 107] on link "Timer" at bounding box center [840, 107] width 36 height 20
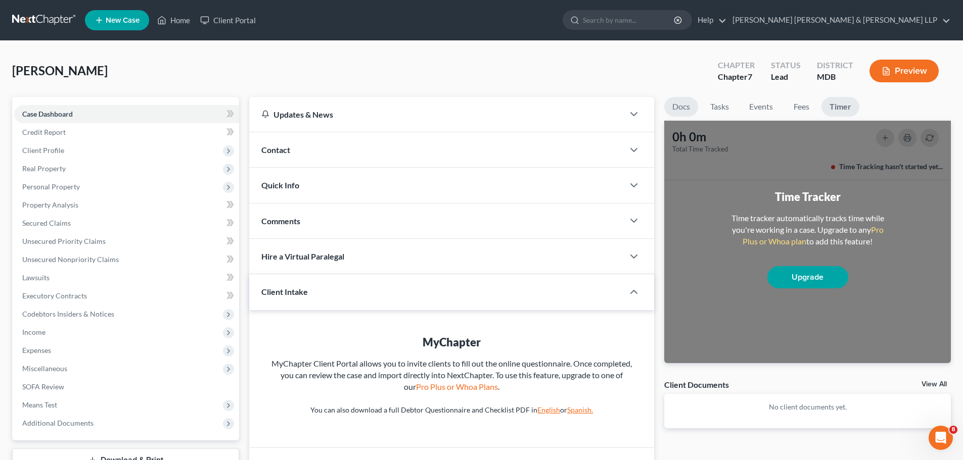
click at [680, 107] on link "Docs" at bounding box center [681, 107] width 34 height 20
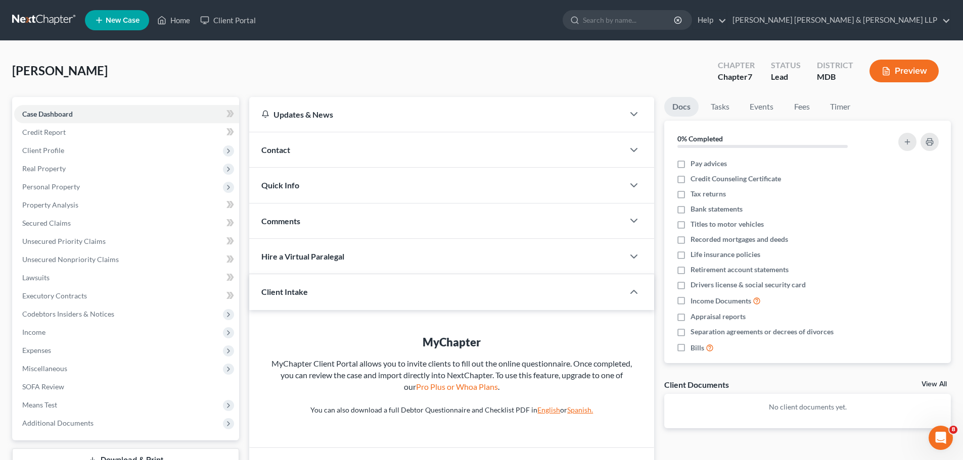
click at [645, 293] on div at bounding box center [639, 292] width 30 height 20
click at [631, 293] on icon "button" at bounding box center [634, 292] width 12 height 12
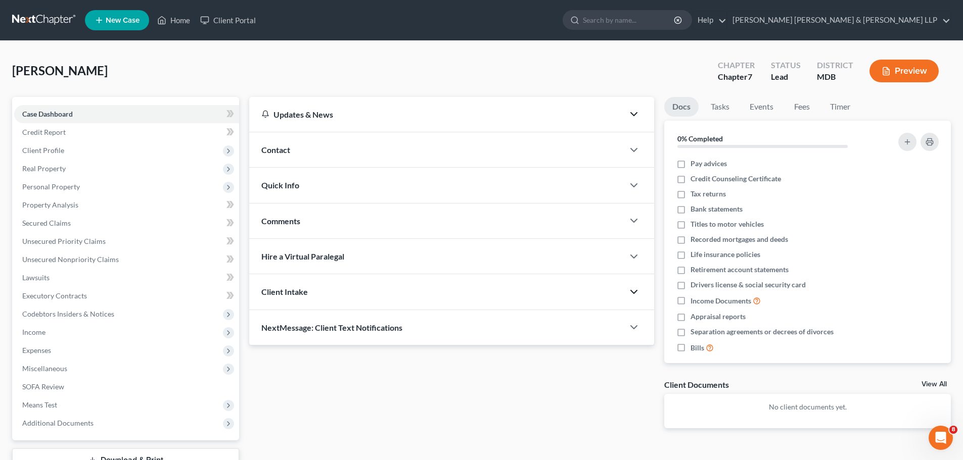
click at [638, 117] on icon "button" at bounding box center [634, 114] width 12 height 12
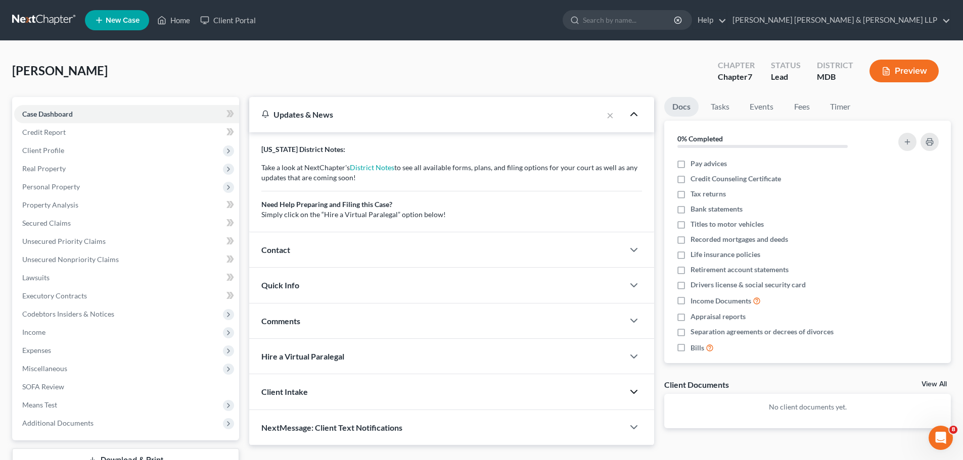
click at [638, 117] on icon "button" at bounding box center [634, 114] width 12 height 12
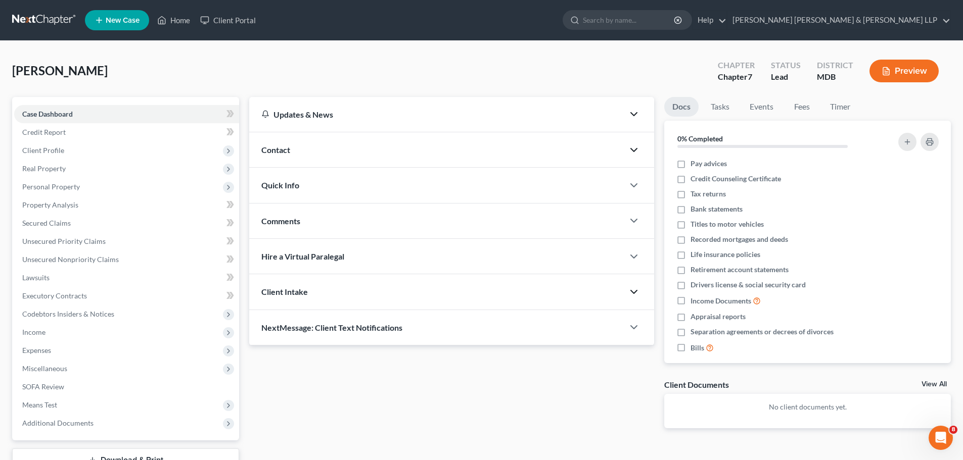
click at [631, 153] on icon "button" at bounding box center [634, 150] width 12 height 12
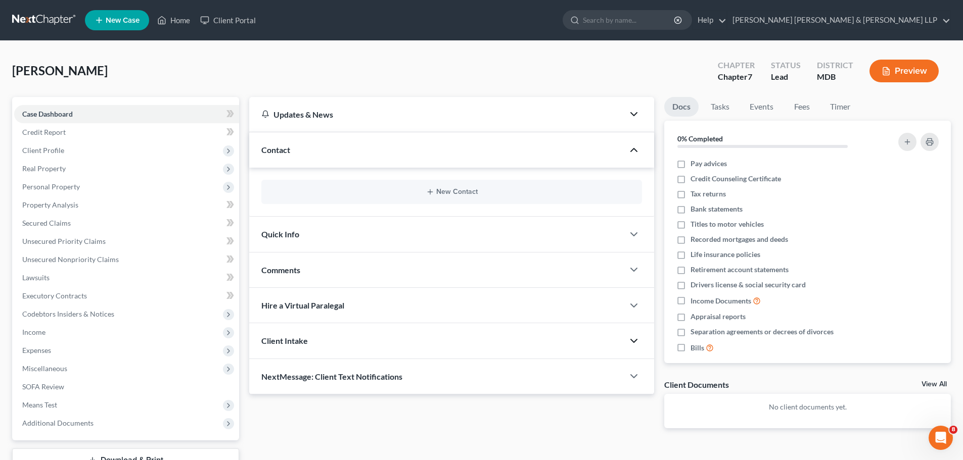
click at [631, 153] on icon "button" at bounding box center [634, 150] width 12 height 12
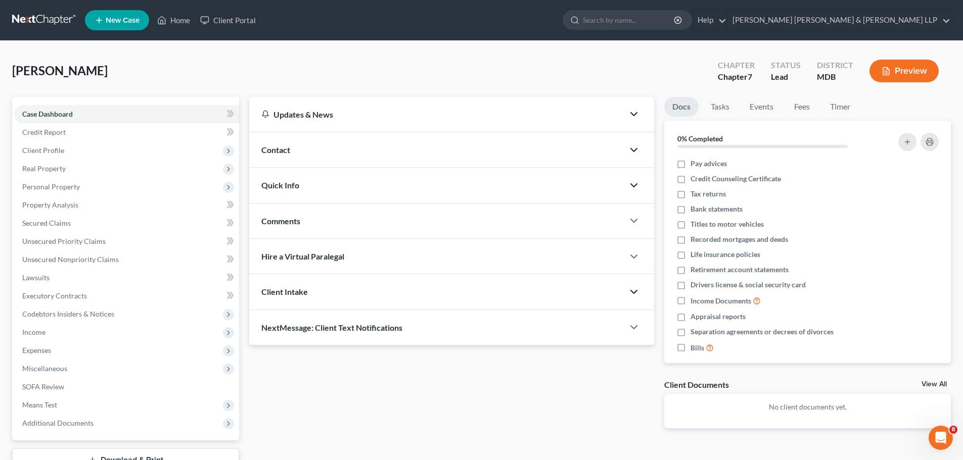
click at [631, 189] on icon "button" at bounding box center [634, 185] width 12 height 12
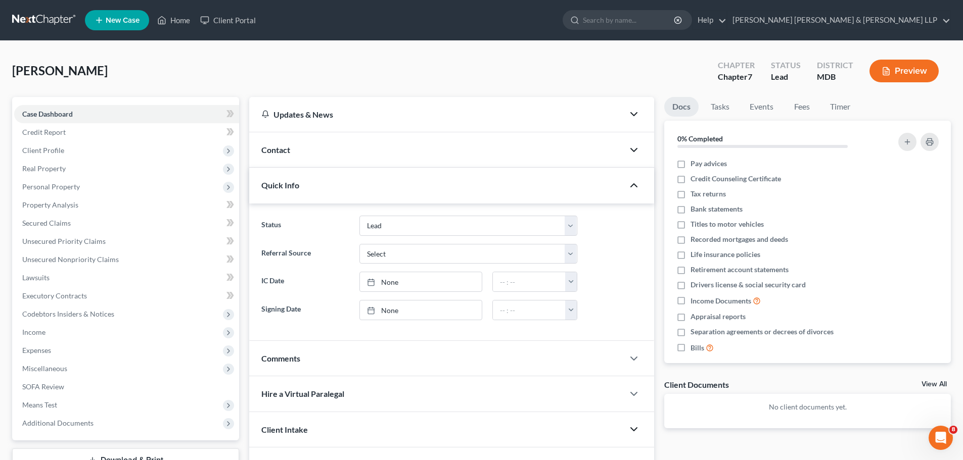
click at [631, 189] on icon "button" at bounding box center [634, 185] width 12 height 12
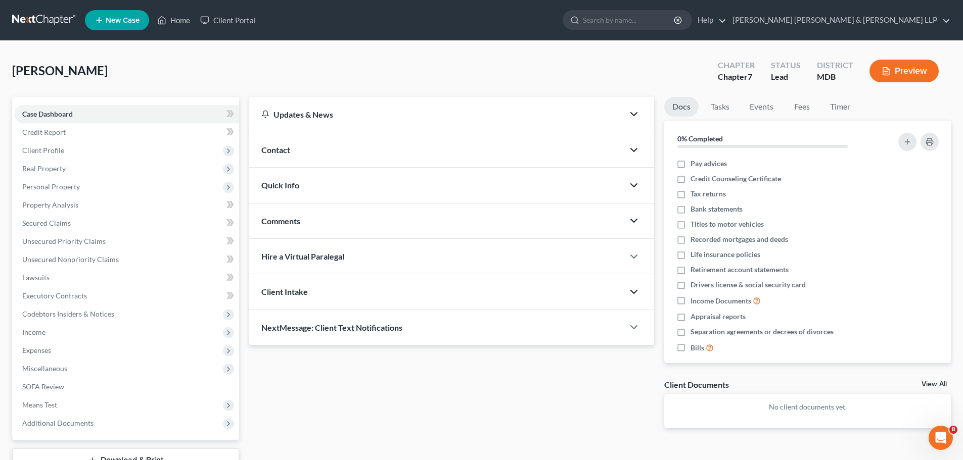
click at [631, 220] on polyline "button" at bounding box center [634, 220] width 6 height 3
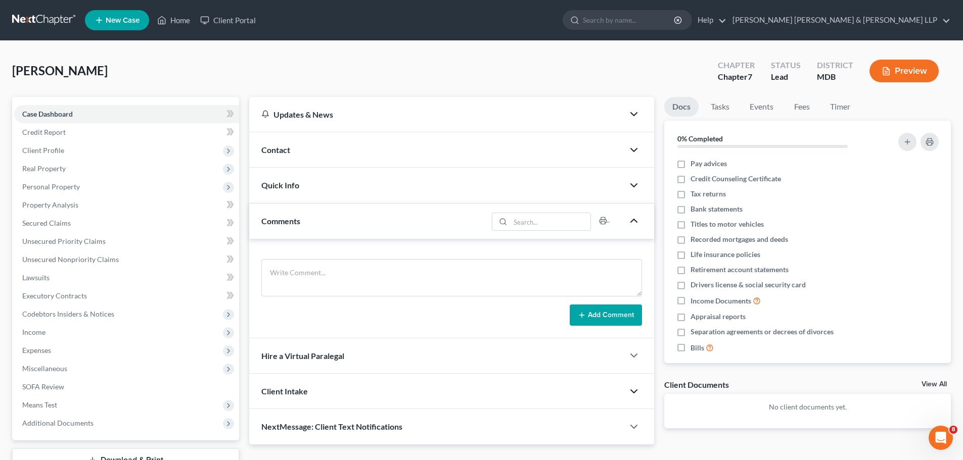
click at [631, 220] on icon "button" at bounding box center [634, 221] width 12 height 12
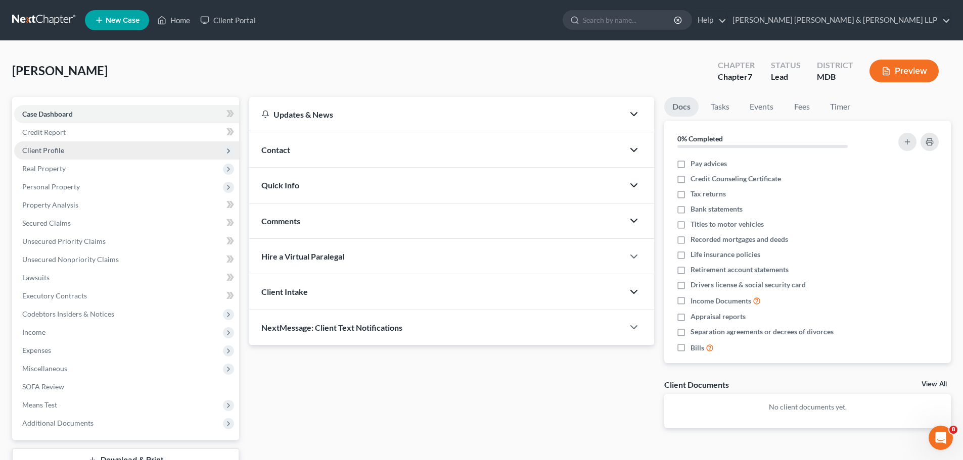
click at [221, 151] on span "Client Profile" at bounding box center [126, 150] width 225 height 18
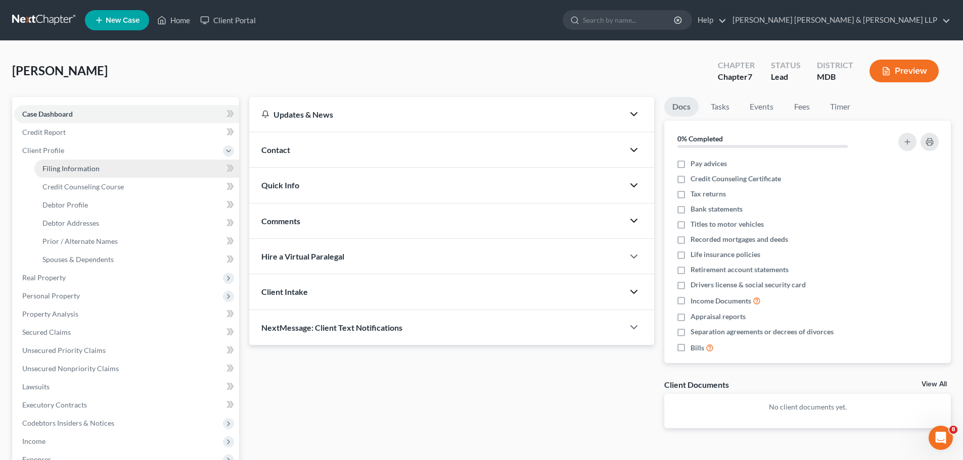
click at [82, 169] on span "Filing Information" at bounding box center [70, 168] width 57 height 9
select select "1"
select select "0"
select select "38"
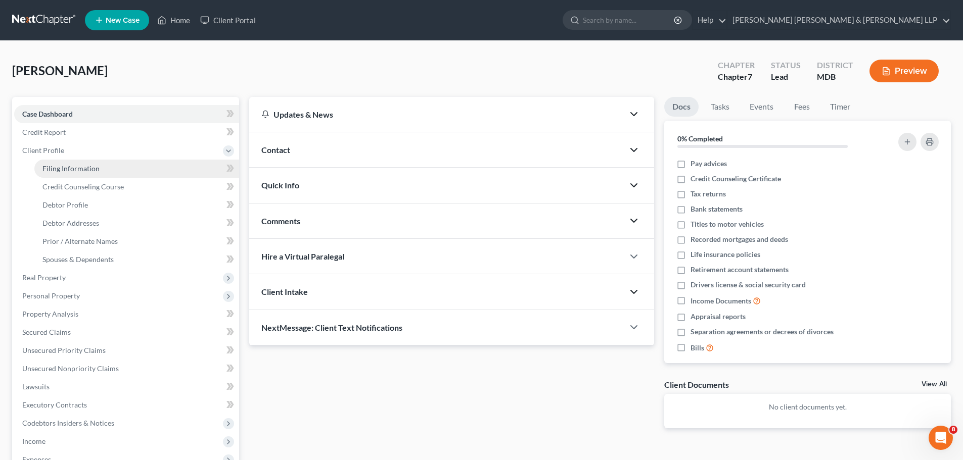
select select "21"
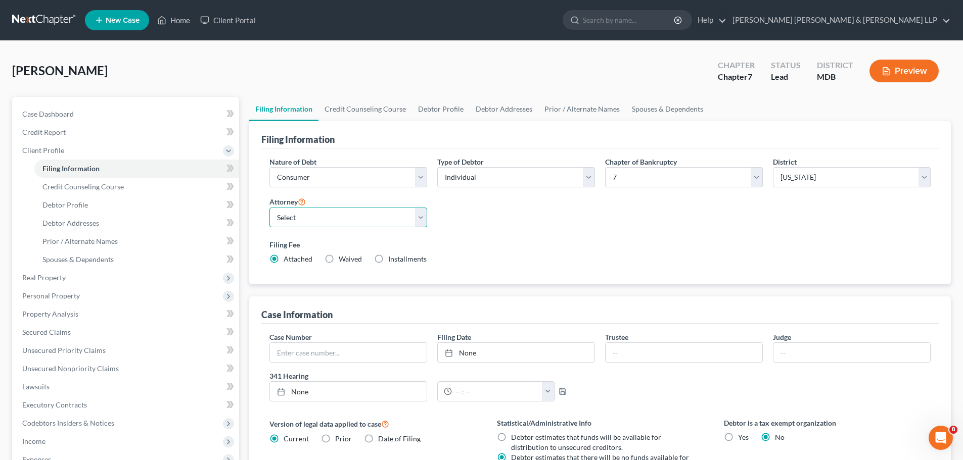
click at [417, 220] on select "Select [PERSON_NAME] - MDB" at bounding box center [348, 218] width 158 height 20
click at [269, 208] on select "Select [PERSON_NAME] - MDB" at bounding box center [348, 218] width 158 height 20
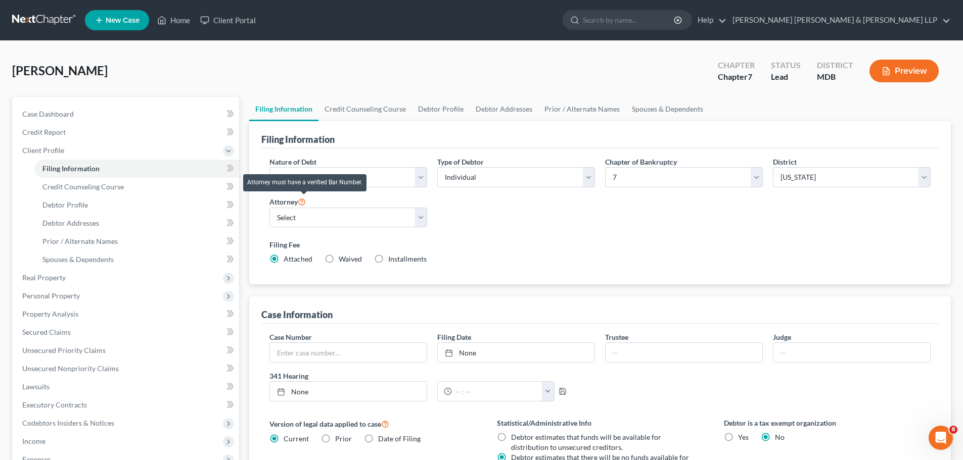
click at [303, 200] on icon at bounding box center [302, 202] width 8 height 10
click at [303, 201] on icon at bounding box center [302, 202] width 8 height 10
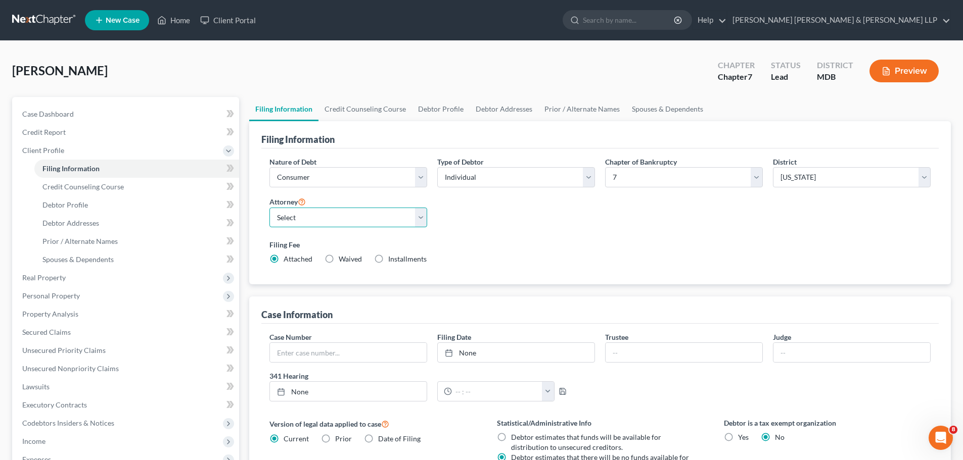
click at [289, 220] on select "Select [PERSON_NAME] - MDB" at bounding box center [348, 218] width 158 height 20
click at [180, 16] on link "Home" at bounding box center [173, 20] width 43 height 18
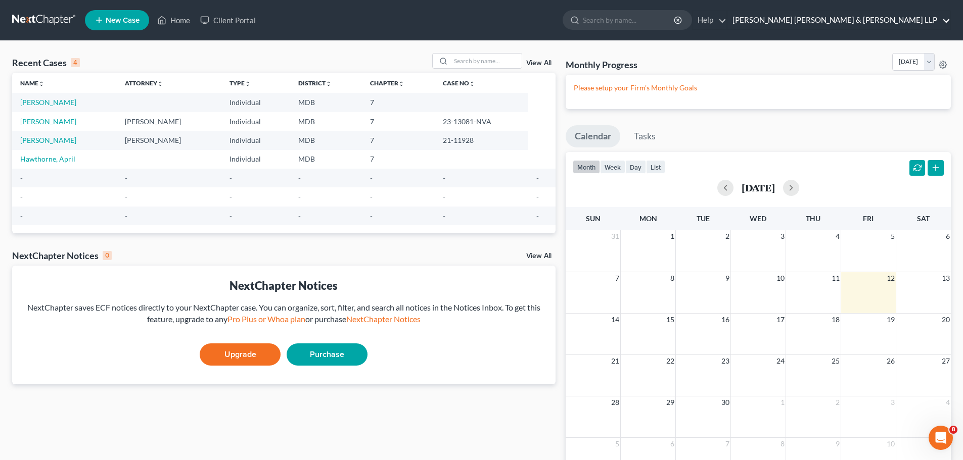
click at [872, 23] on link "[PERSON_NAME] [PERSON_NAME] & [PERSON_NAME] LLP" at bounding box center [838, 20] width 223 height 18
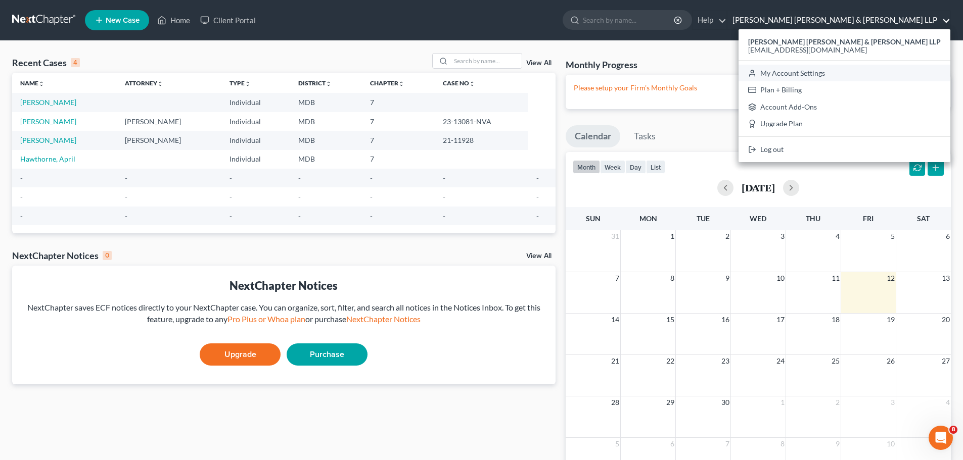
click at [889, 79] on link "My Account Settings" at bounding box center [844, 73] width 212 height 17
select select "38"
select select "24"
select select "21"
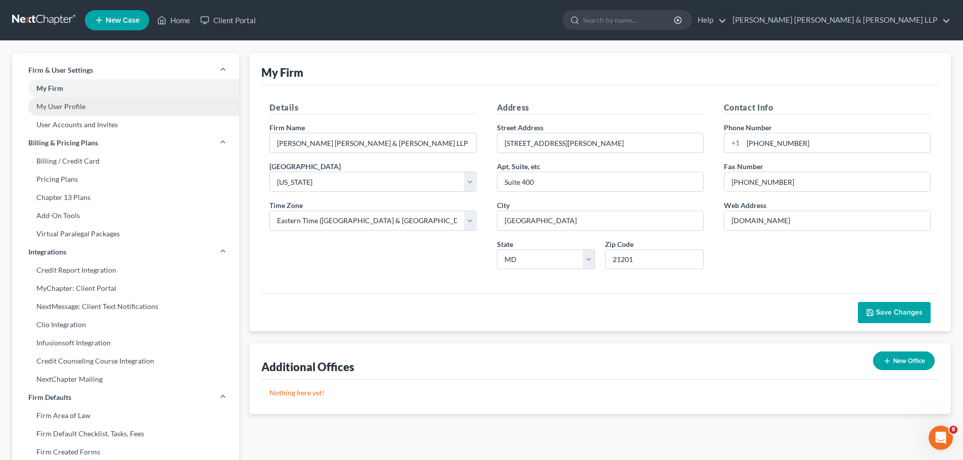
click at [72, 107] on link "My User Profile" at bounding box center [125, 107] width 227 height 18
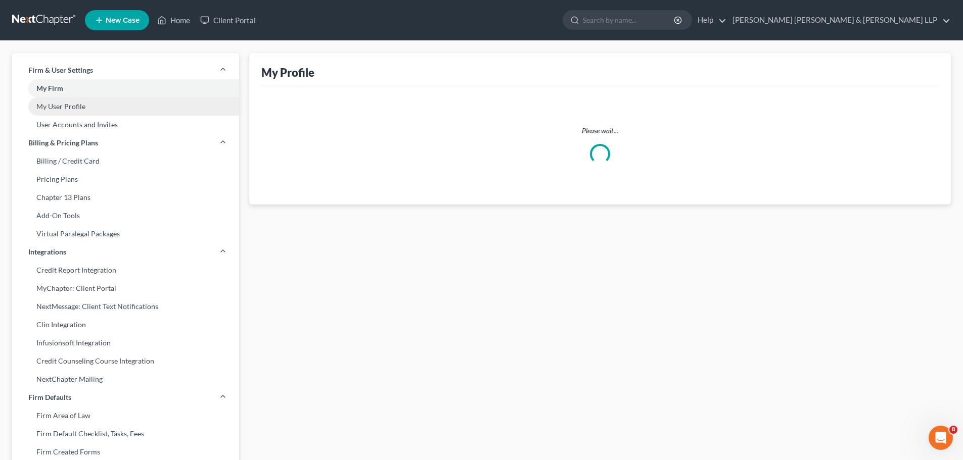
select select "21"
select select "paralegal"
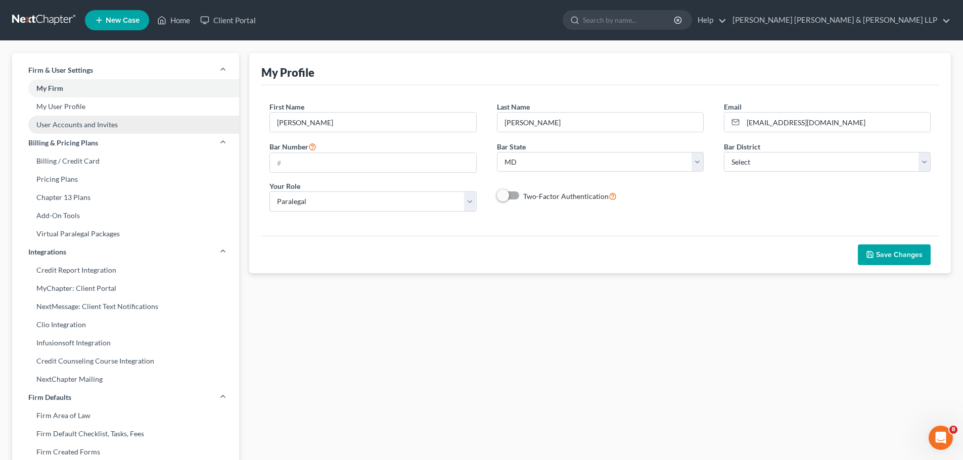
click at [69, 121] on link "User Accounts and Invites" at bounding box center [125, 125] width 227 height 18
select select "1"
select select "0"
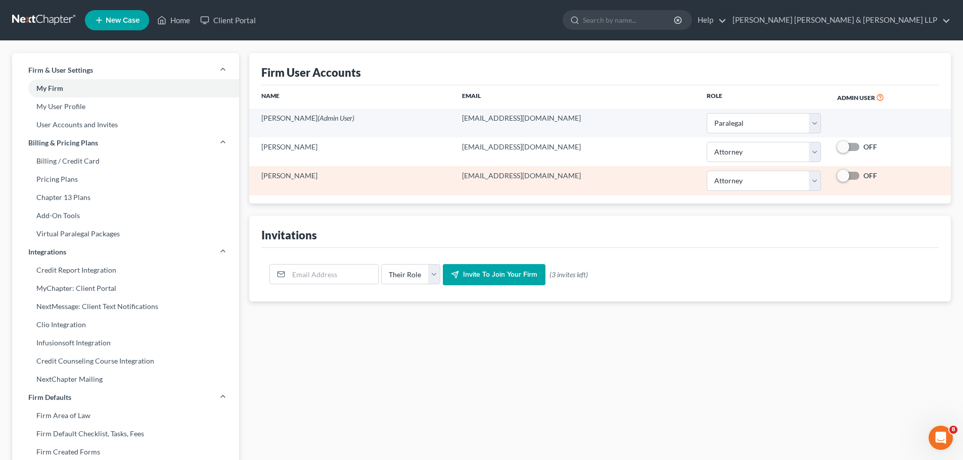
click at [294, 172] on td "David Sommer" at bounding box center [351, 180] width 205 height 29
click at [752, 181] on select "Select Attorney Paralegal Assistant" at bounding box center [763, 181] width 115 height 20
click at [706, 171] on select "Select Attorney Paralegal Assistant" at bounding box center [763, 181] width 115 height 20
click at [524, 175] on td "dsommer@gejlaw.com" at bounding box center [576, 180] width 244 height 29
click at [308, 177] on td "David Sommer" at bounding box center [351, 180] width 205 height 29
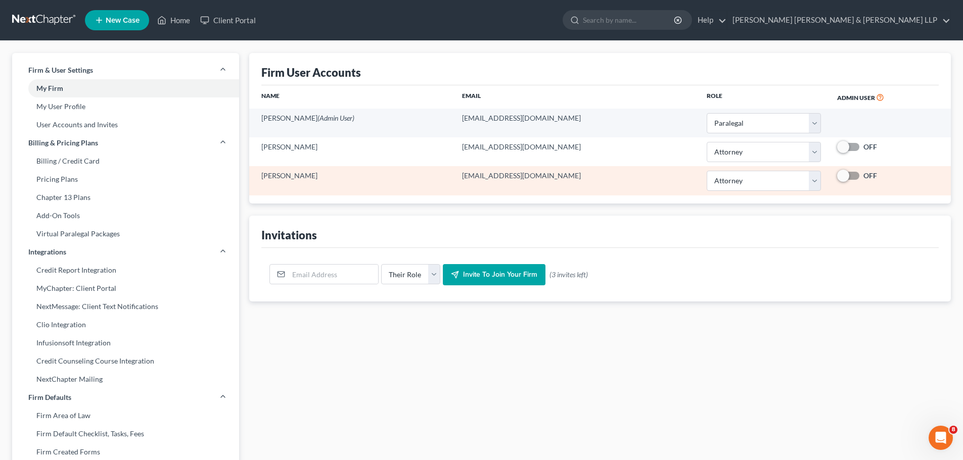
drag, startPoint x: 291, startPoint y: 175, endPoint x: 269, endPoint y: 184, distance: 23.4
click at [269, 184] on td "David Sommer" at bounding box center [351, 180] width 205 height 29
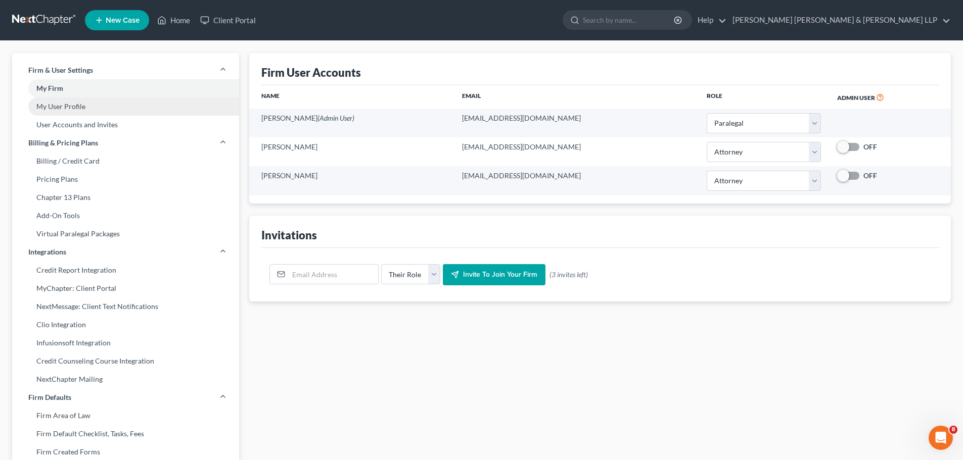
click at [70, 110] on link "My User Profile" at bounding box center [125, 107] width 227 height 18
select select "21"
select select "paralegal"
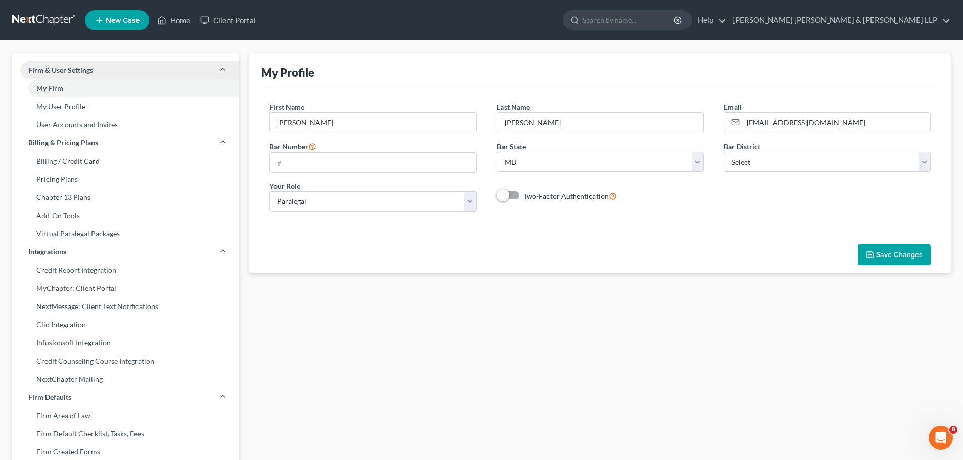
click at [56, 67] on span "Firm & User Settings" at bounding box center [60, 70] width 65 height 10
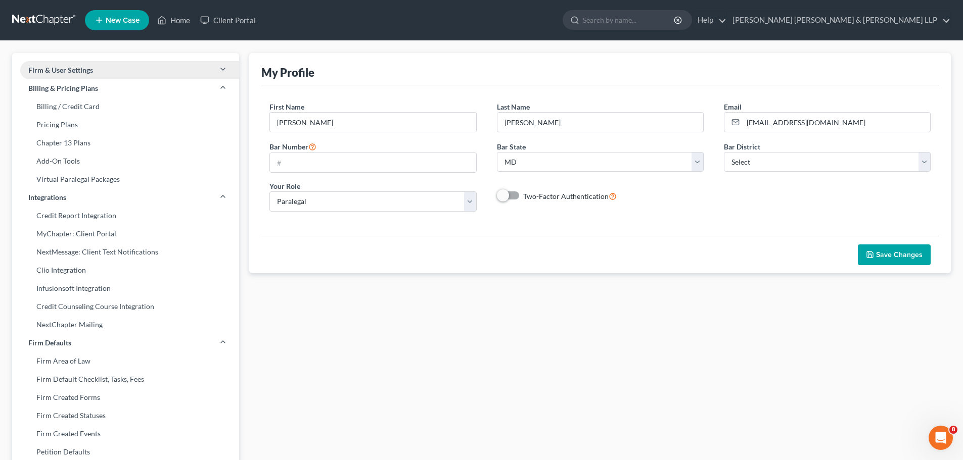
click at [56, 67] on span "Firm & User Settings" at bounding box center [60, 70] width 65 height 10
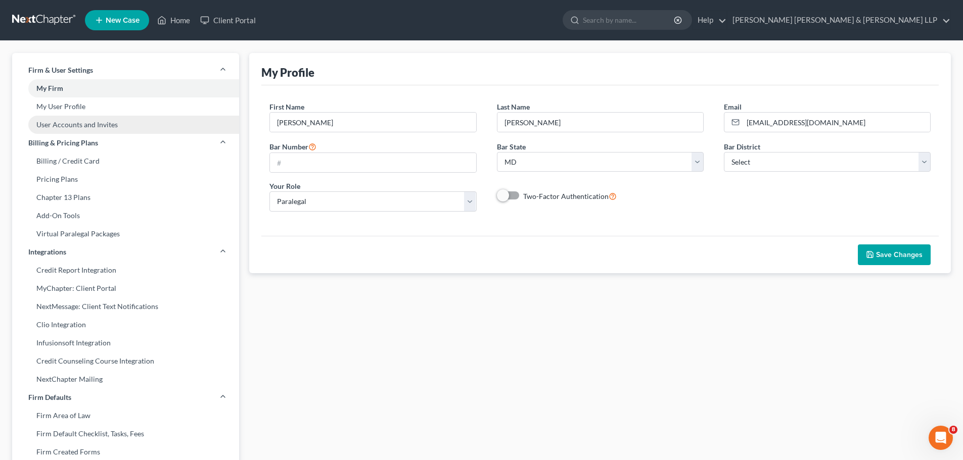
click at [56, 125] on link "User Accounts and Invites" at bounding box center [125, 125] width 227 height 18
select select "1"
select select "0"
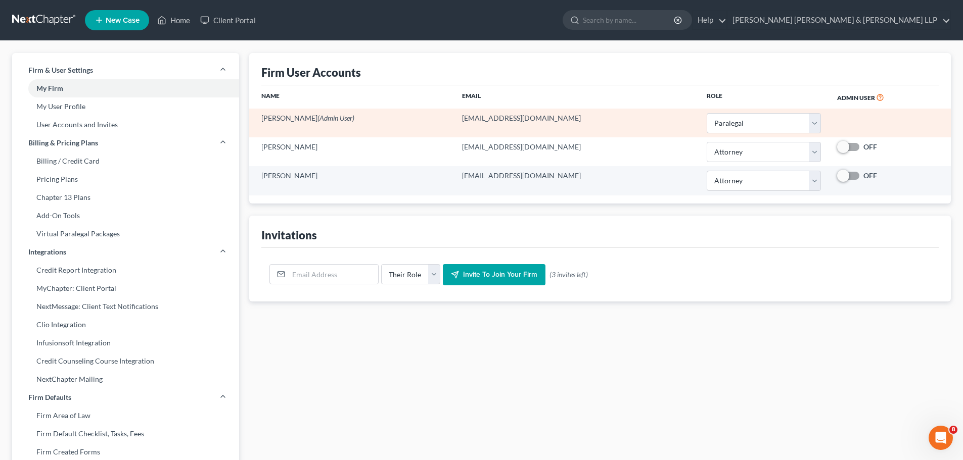
click at [317, 121] on span "(Admin User)" at bounding box center [335, 118] width 37 height 9
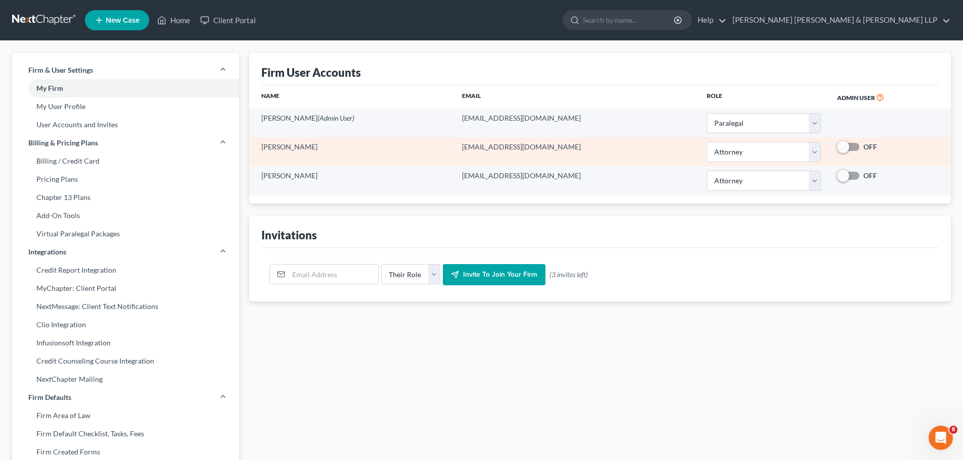
click at [285, 149] on td "[PERSON_NAME]" at bounding box center [351, 151] width 205 height 29
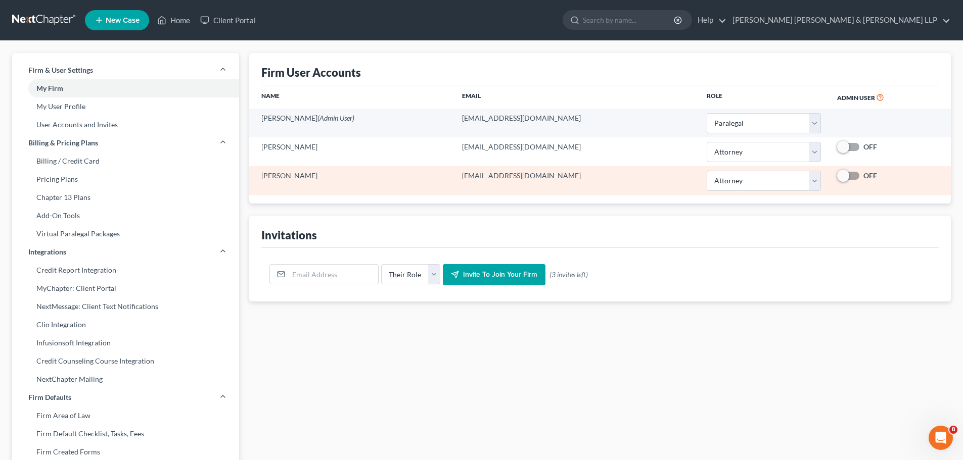
click at [400, 179] on td "David Sommer" at bounding box center [351, 180] width 205 height 29
click at [279, 189] on td "David Sommer" at bounding box center [351, 180] width 205 height 29
click at [277, 181] on td "David Sommer" at bounding box center [351, 180] width 205 height 29
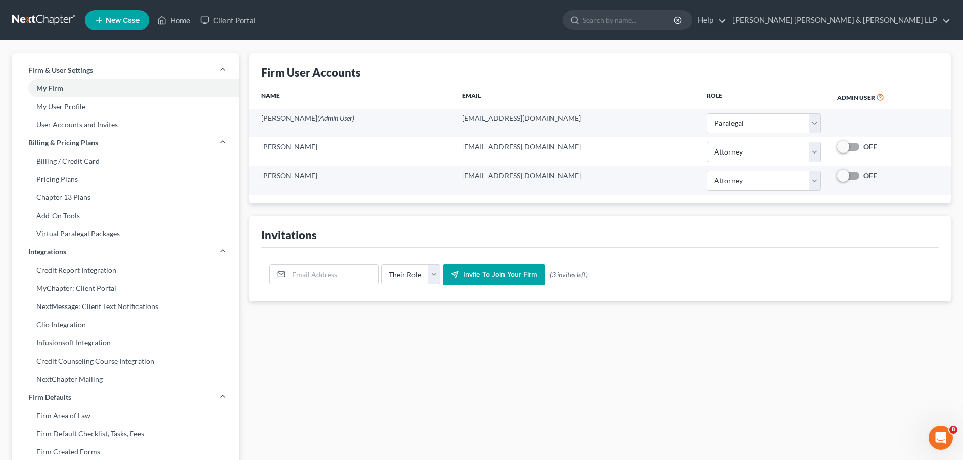
click at [323, 323] on div "Firm User Accounts Name Email Role Admin User Cynthia Eyler (Admin User) ceyler…" at bounding box center [600, 385] width 712 height 665
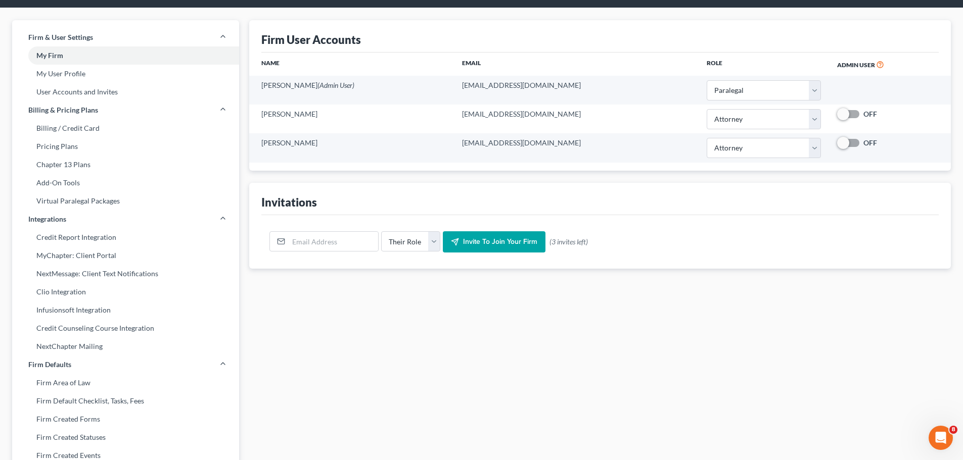
scroll to position [51, 0]
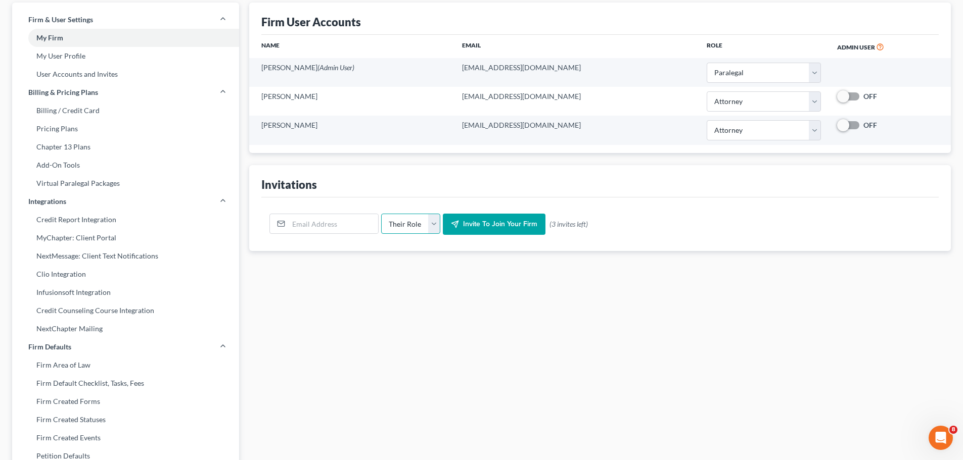
click at [426, 221] on select "Their Role Attorney Paralegal Assistant" at bounding box center [410, 224] width 59 height 20
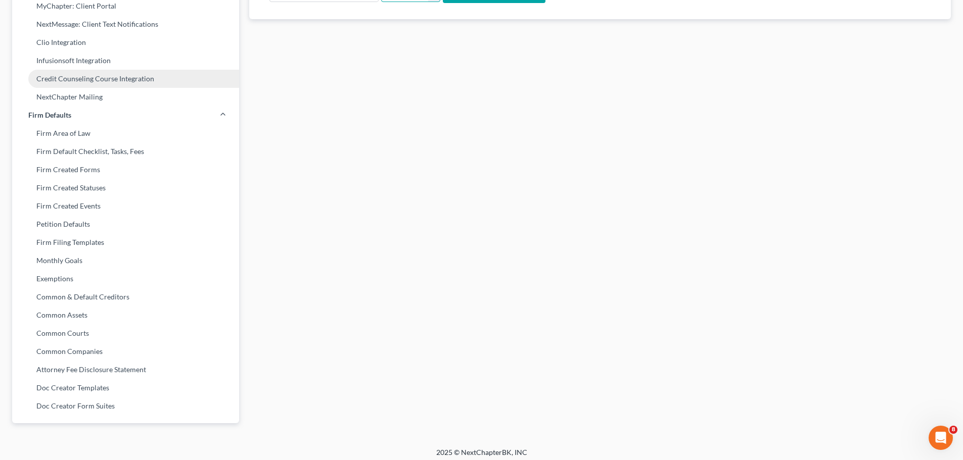
scroll to position [288, 0]
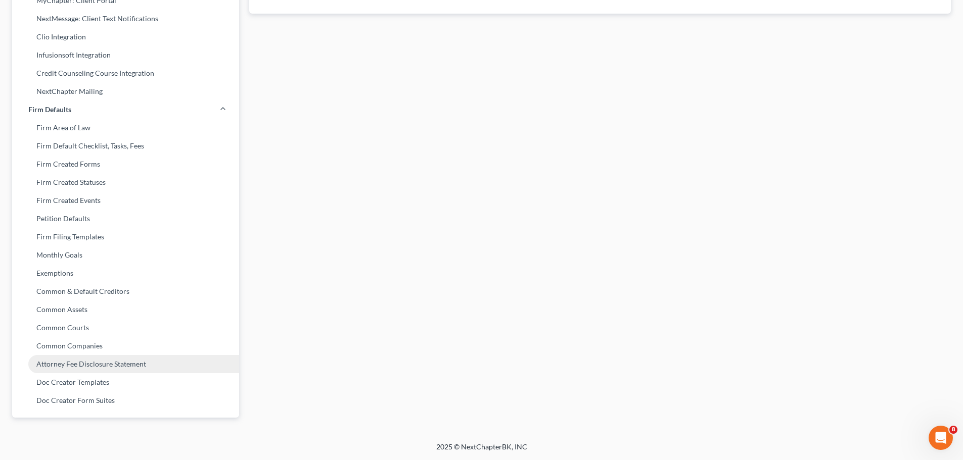
click at [97, 370] on link "Attorney Fee Disclosure Statement" at bounding box center [125, 364] width 227 height 18
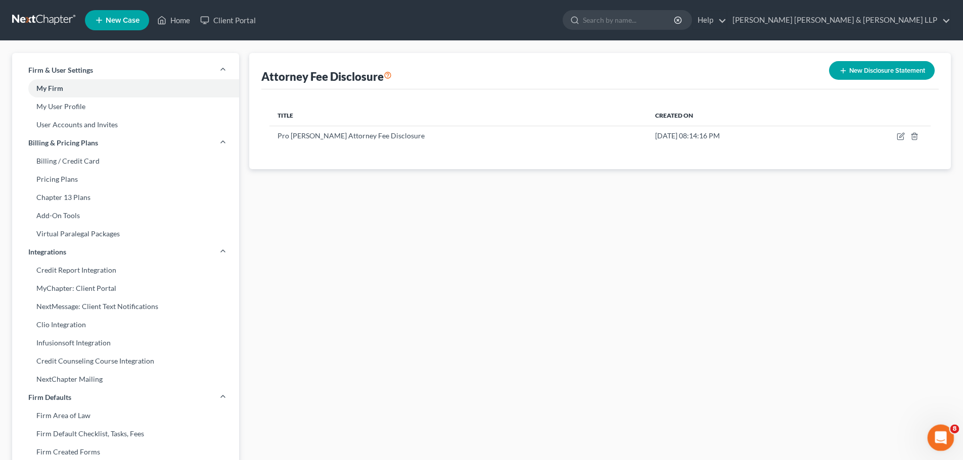
click at [938, 436] on icon "Open Intercom Messenger" at bounding box center [939, 437] width 17 height 17
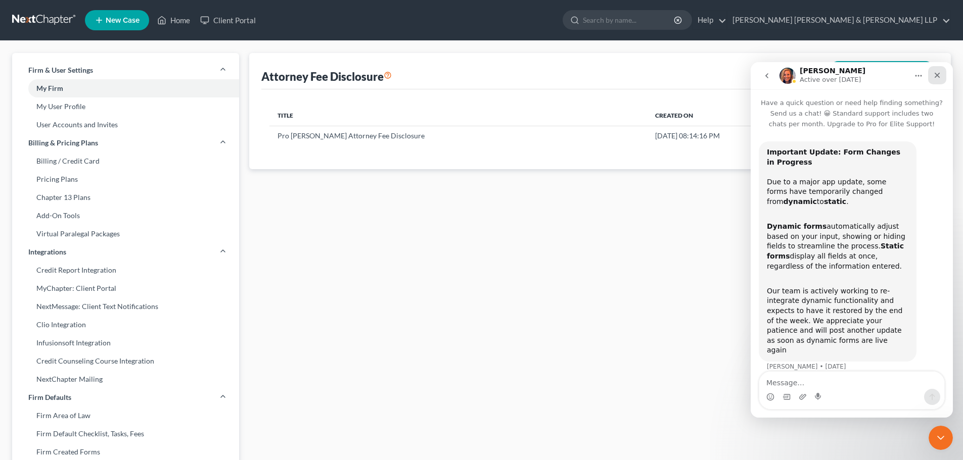
click at [939, 76] on icon "Close" at bounding box center [937, 75] width 8 height 8
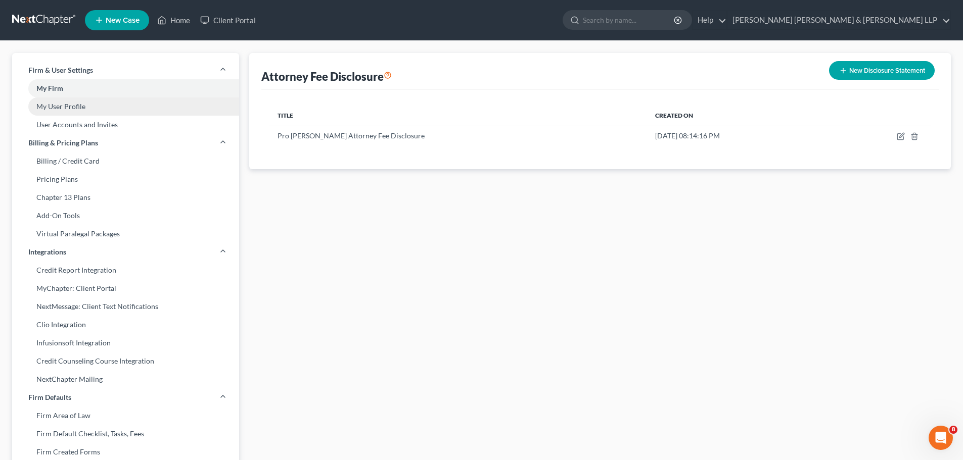
click at [51, 102] on link "My User Profile" at bounding box center [125, 107] width 227 height 18
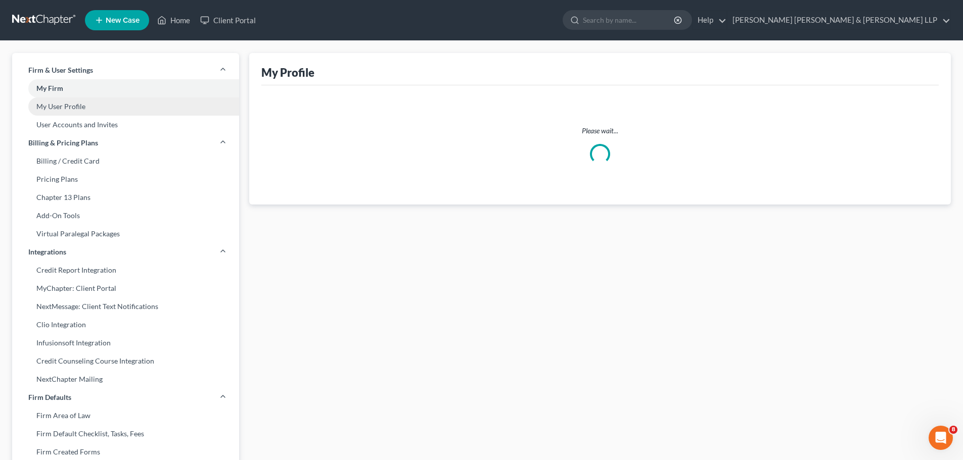
select select "21"
select select "paralegal"
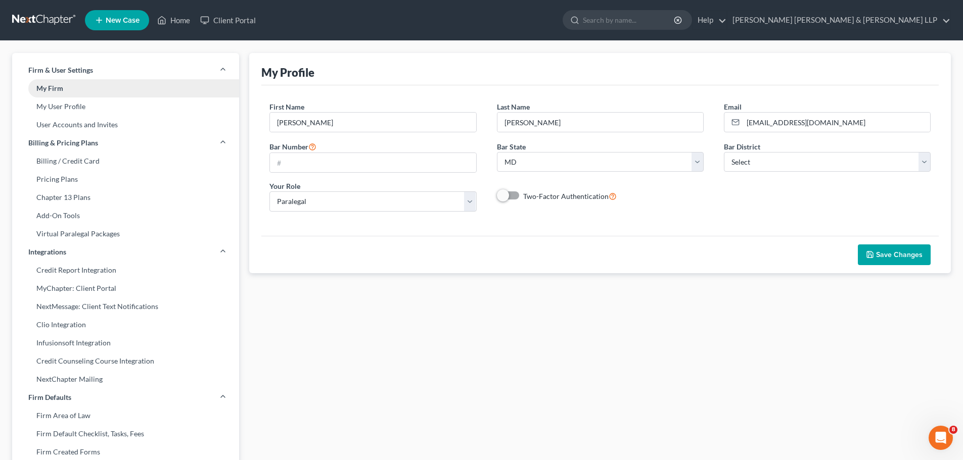
click at [38, 88] on link "My Firm" at bounding box center [125, 88] width 227 height 18
select select "38"
select select "24"
select select "21"
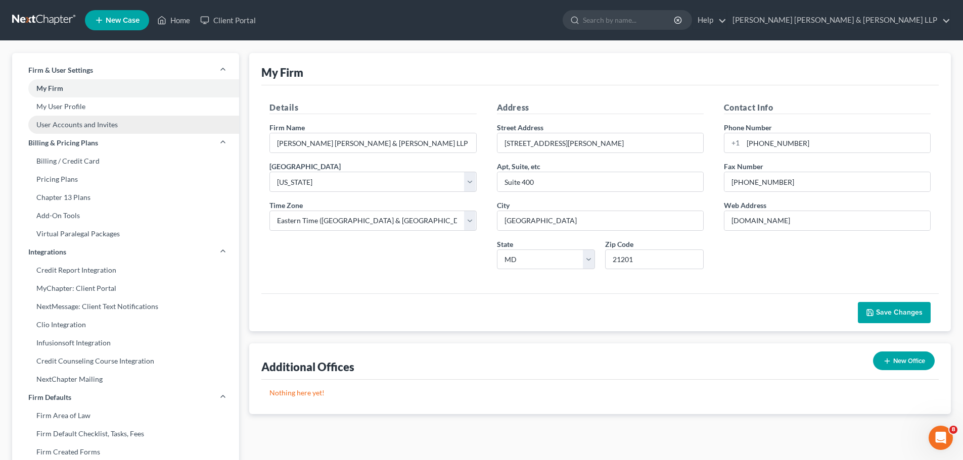
drag, startPoint x: 74, startPoint y: 123, endPoint x: 102, endPoint y: 123, distance: 28.3
click at [74, 123] on link "User Accounts and Invites" at bounding box center [125, 125] width 227 height 18
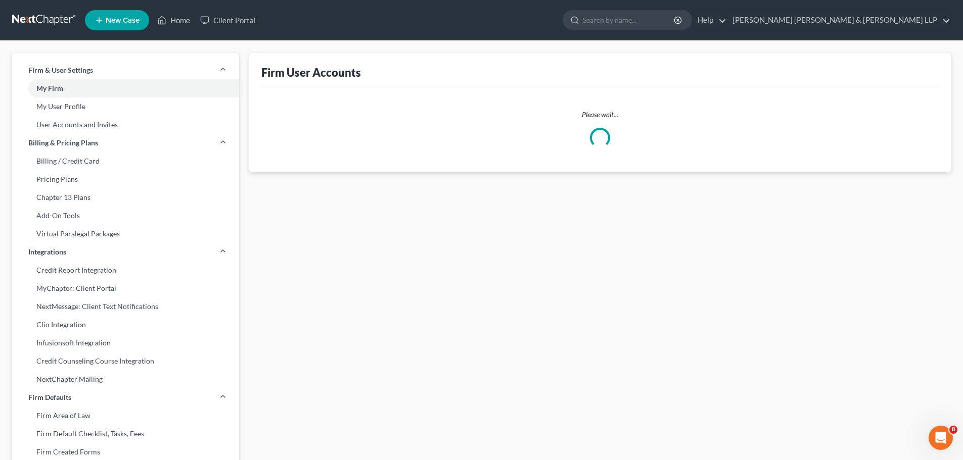
select select "1"
select select "0"
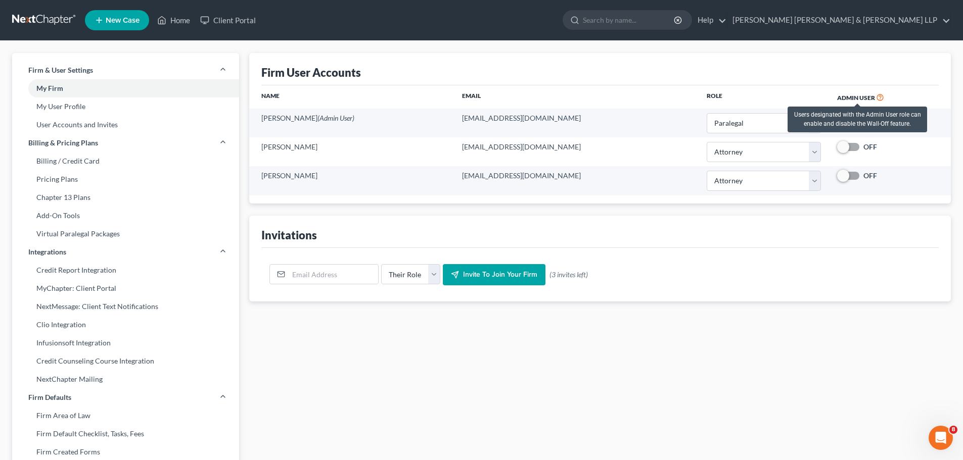
click at [876, 99] on icon at bounding box center [880, 97] width 8 height 10
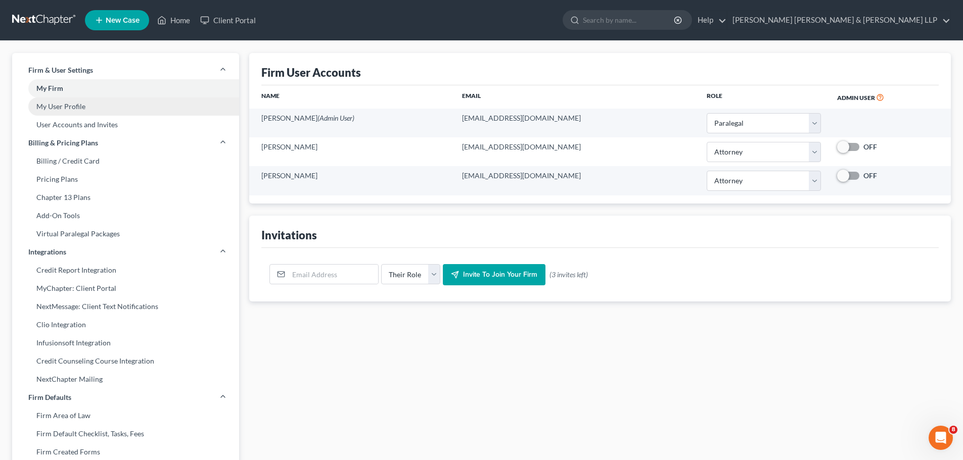
click at [50, 104] on link "My User Profile" at bounding box center [125, 107] width 227 height 18
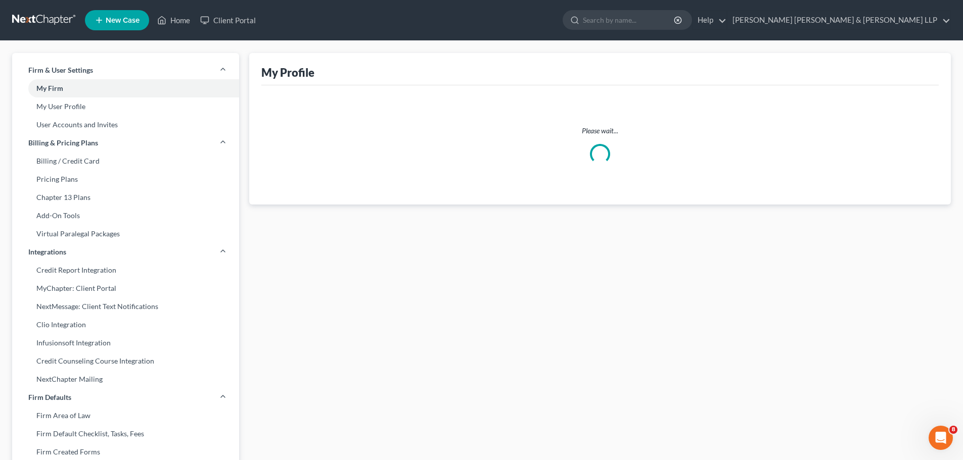
select select "21"
select select "paralegal"
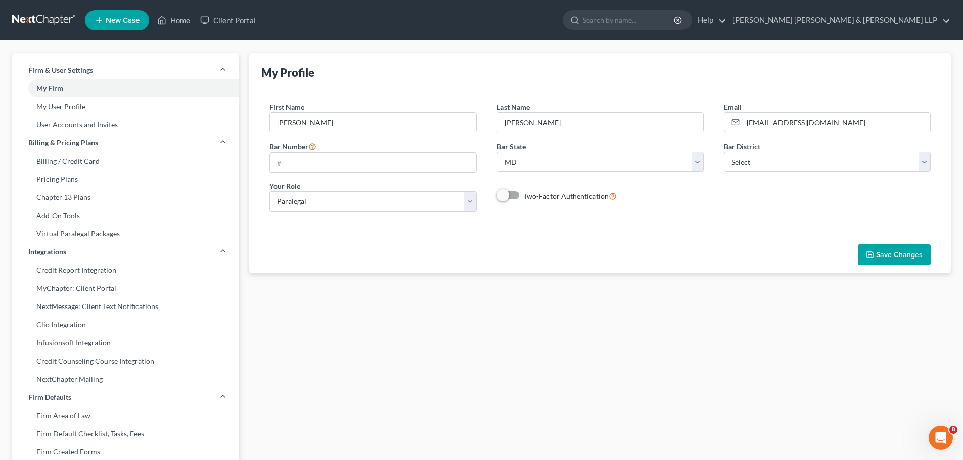
drag, startPoint x: 42, startPoint y: 18, endPoint x: 121, endPoint y: 22, distance: 78.4
click at [42, 18] on link at bounding box center [44, 20] width 65 height 18
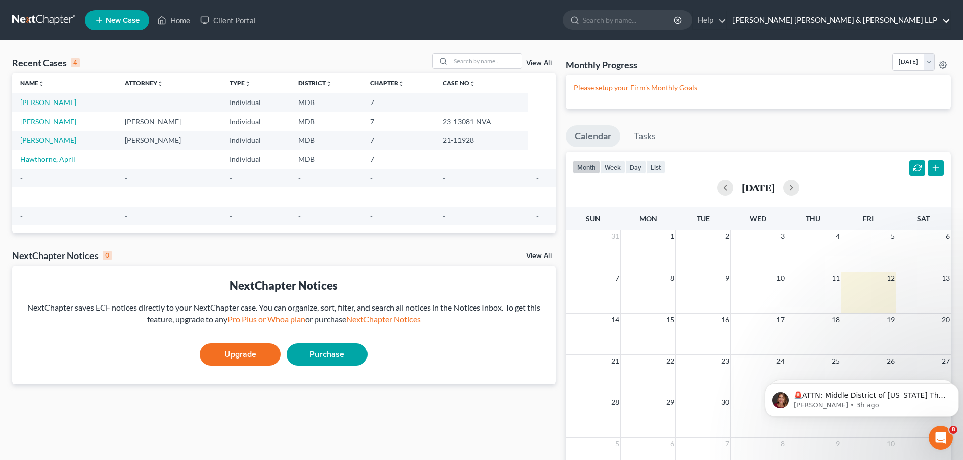
click at [949, 19] on link "Gallagher Evelius & Jones LLP" at bounding box center [838, 20] width 223 height 18
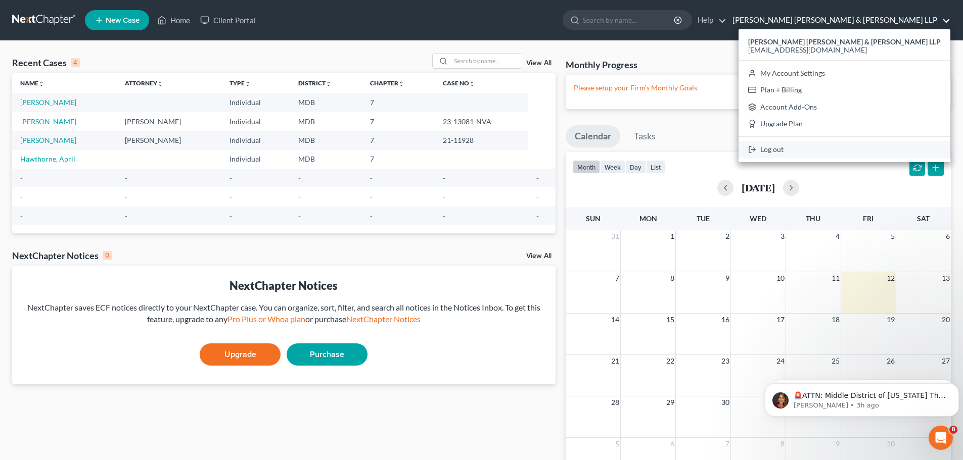
click at [875, 151] on link "Log out" at bounding box center [844, 149] width 212 height 17
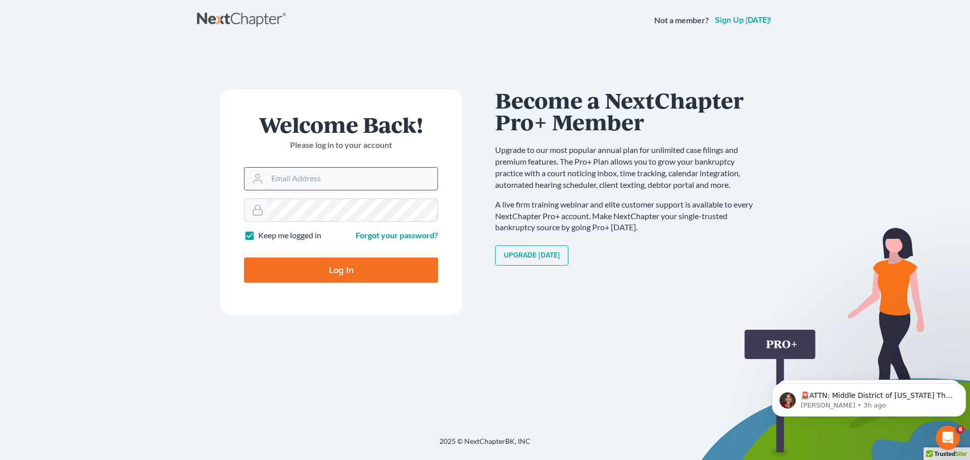
click at [313, 178] on input "Email Address" at bounding box center [352, 179] width 170 height 22
type input "[EMAIL_ADDRESS][DOMAIN_NAME]"
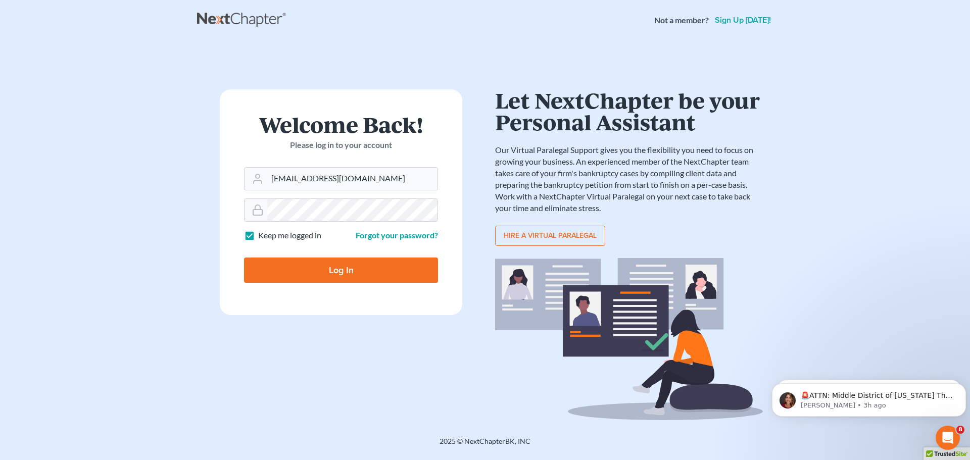
click at [344, 272] on input "Log In" at bounding box center [341, 270] width 194 height 25
type input "Thinking..."
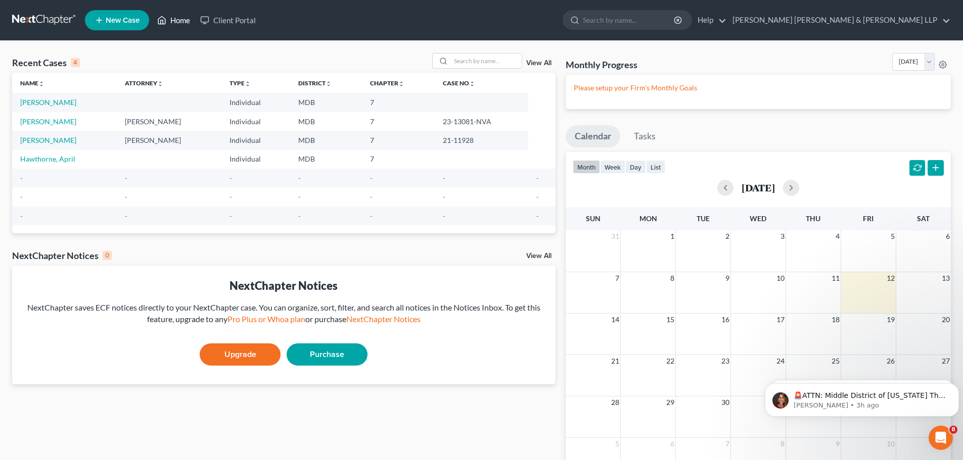
click at [168, 17] on link "Home" at bounding box center [173, 20] width 43 height 18
click at [176, 16] on link "Home" at bounding box center [173, 20] width 43 height 18
click at [54, 100] on link "[PERSON_NAME]" at bounding box center [48, 102] width 56 height 9
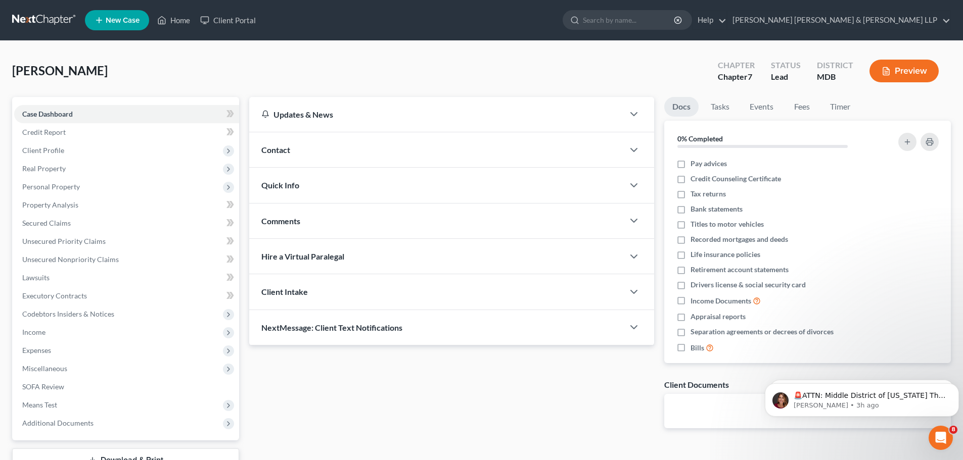
click at [30, 12] on link at bounding box center [44, 20] width 65 height 18
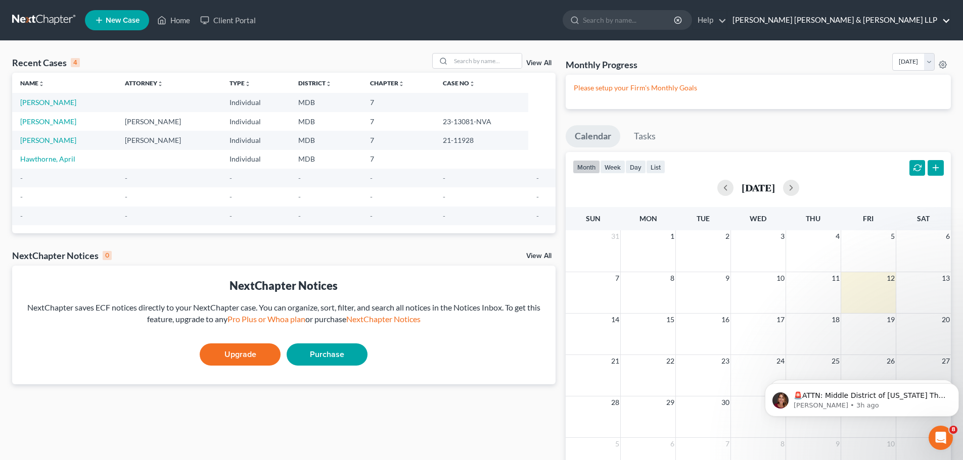
click at [879, 21] on link "[PERSON_NAME] [PERSON_NAME] & [PERSON_NAME] LLP" at bounding box center [838, 20] width 223 height 18
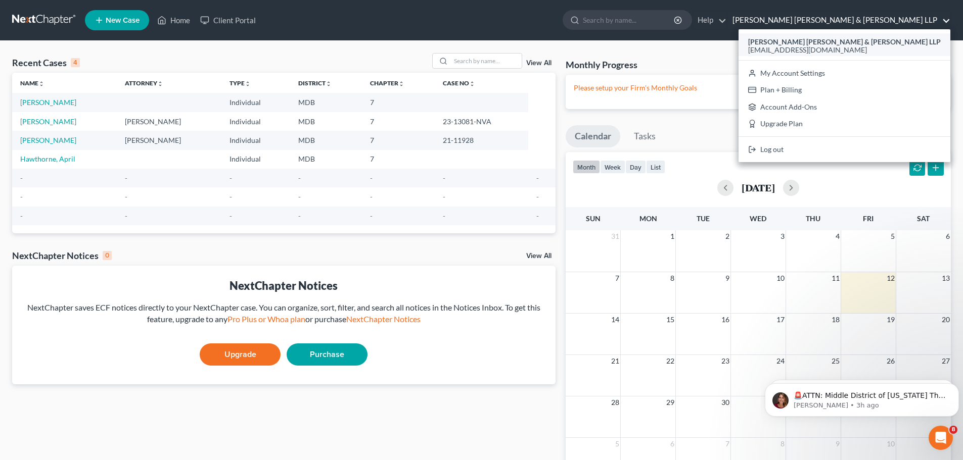
click at [880, 44] on div "[EMAIL_ADDRESS][DOMAIN_NAME]" at bounding box center [844, 50] width 193 height 12
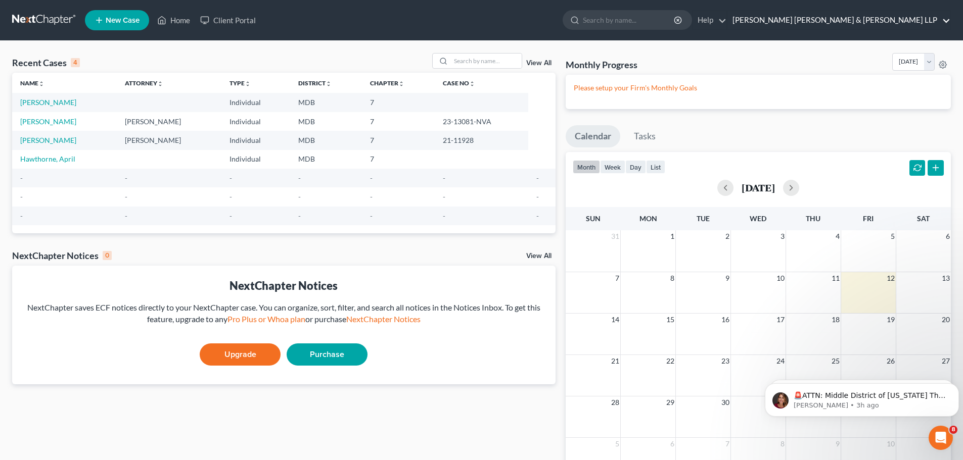
click at [894, 22] on link "[PERSON_NAME] [PERSON_NAME] & [PERSON_NAME] LLP" at bounding box center [838, 20] width 223 height 18
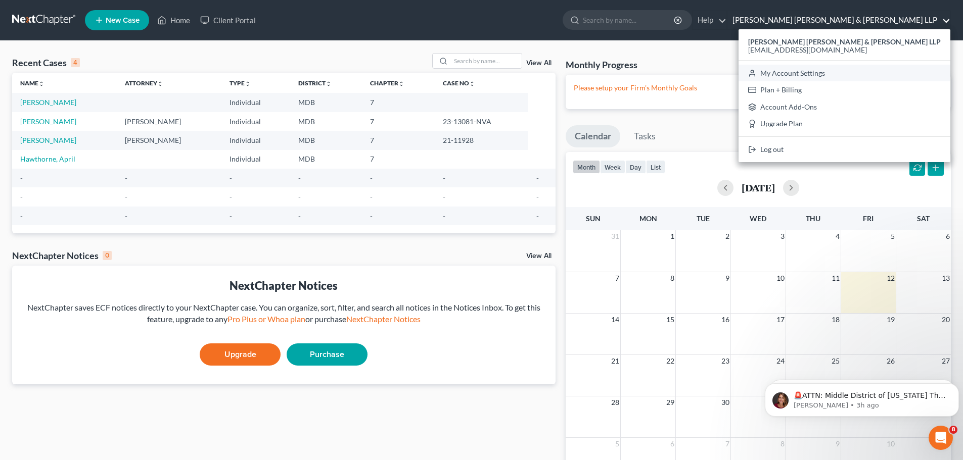
click at [887, 72] on link "My Account Settings" at bounding box center [844, 73] width 212 height 17
select select "24"
select select "21"
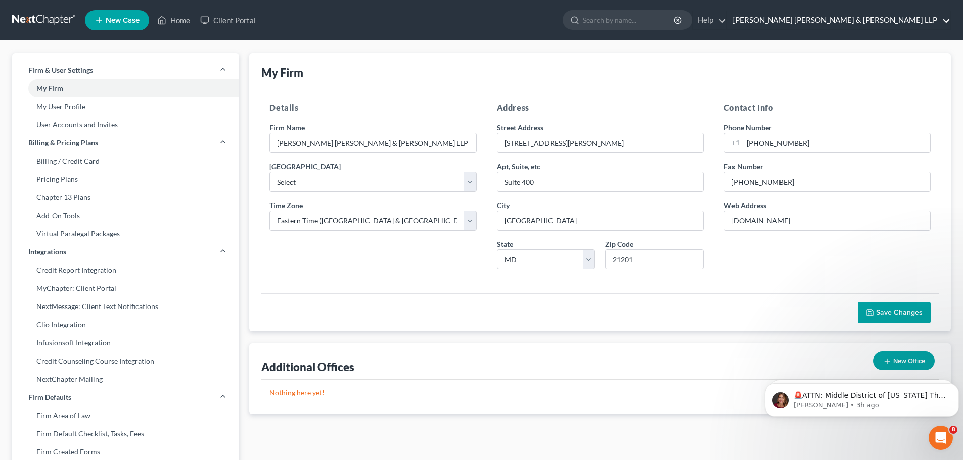
click at [924, 19] on link "[PERSON_NAME] [PERSON_NAME] & [PERSON_NAME] LLP" at bounding box center [838, 20] width 223 height 18
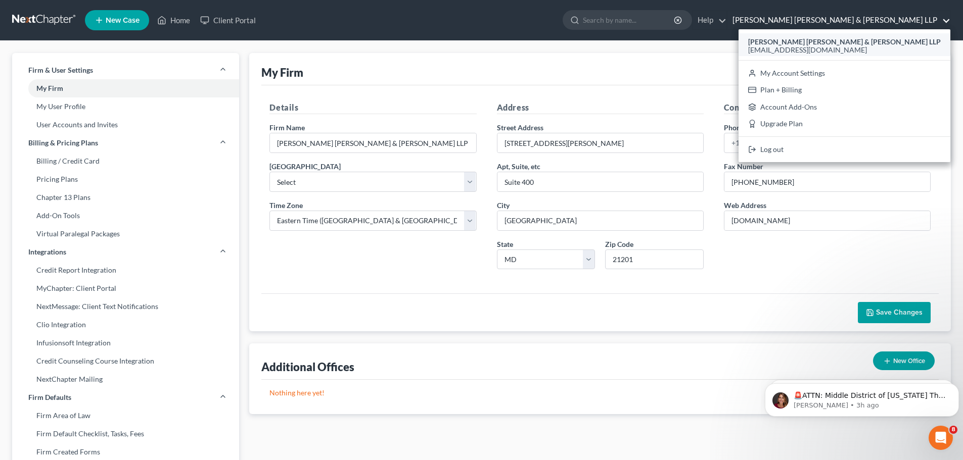
click at [887, 44] on div "[EMAIL_ADDRESS][DOMAIN_NAME]" at bounding box center [844, 50] width 193 height 12
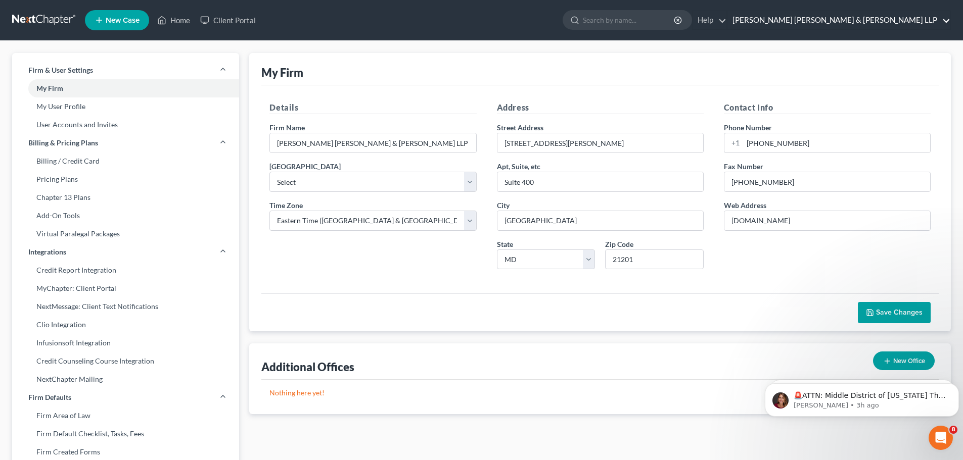
click at [888, 24] on link "[PERSON_NAME] [PERSON_NAME] & [PERSON_NAME] LLP" at bounding box center [838, 20] width 223 height 18
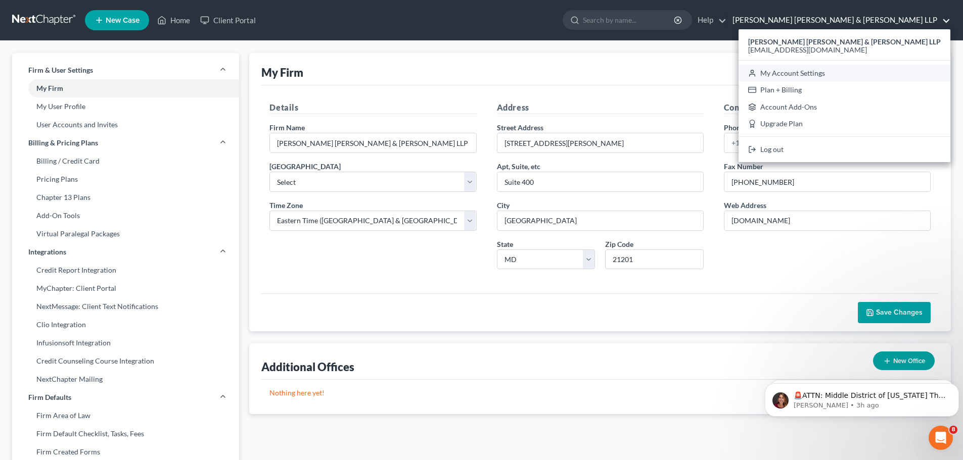
click at [879, 71] on link "My Account Settings" at bounding box center [844, 73] width 212 height 17
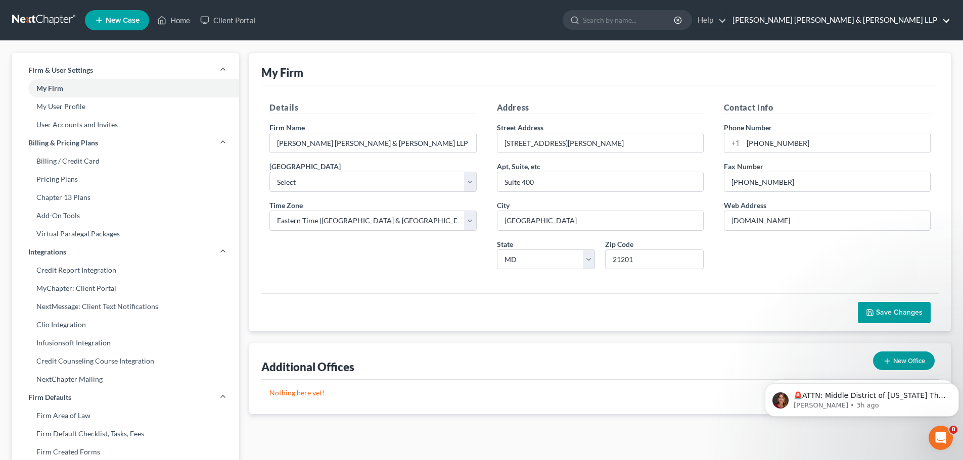
click at [883, 16] on link "[PERSON_NAME] [PERSON_NAME] & [PERSON_NAME] LLP" at bounding box center [838, 20] width 223 height 18
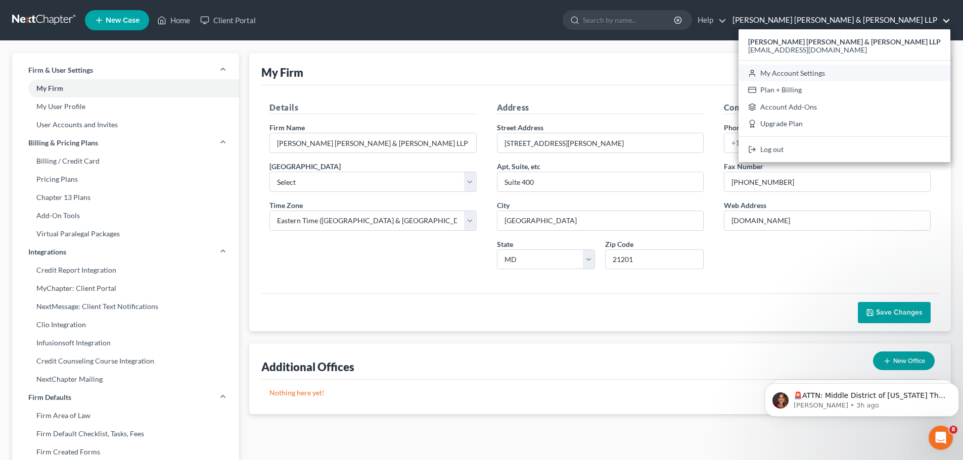
drag, startPoint x: 876, startPoint y: 76, endPoint x: 846, endPoint y: 77, distance: 30.3
click at [876, 76] on link "My Account Settings" at bounding box center [844, 73] width 212 height 17
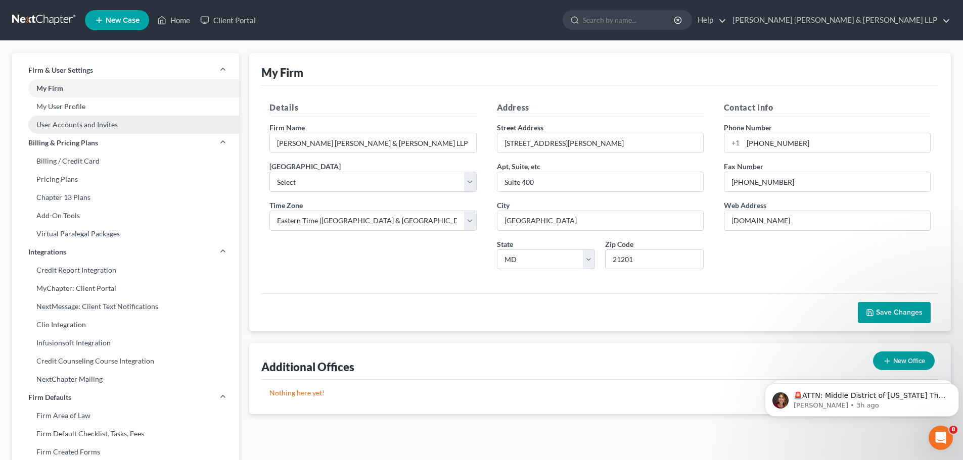
drag, startPoint x: 63, startPoint y: 105, endPoint x: 133, endPoint y: 118, distance: 71.6
click at [63, 105] on link "My User Profile" at bounding box center [125, 107] width 227 height 18
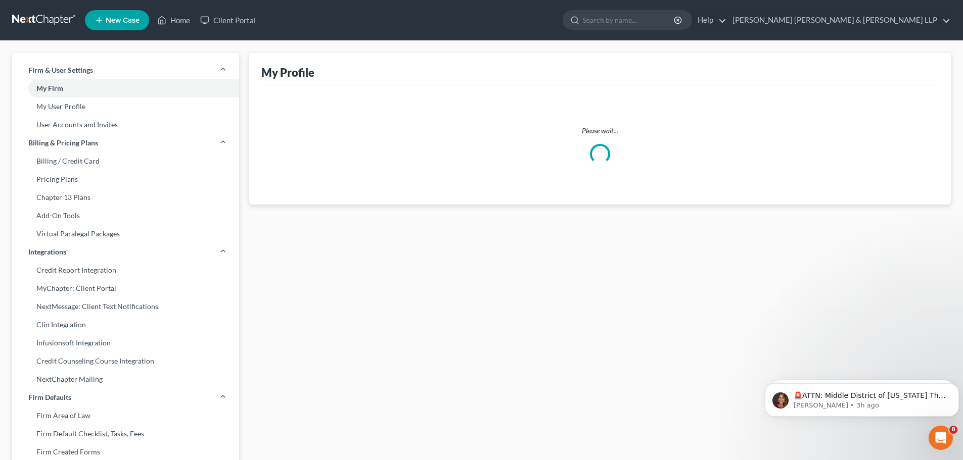
select select "21"
select select "paralegal"
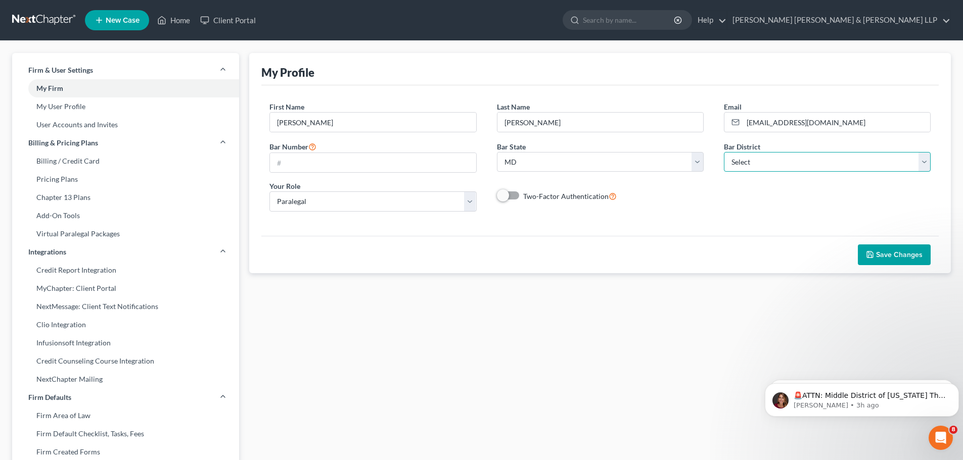
click at [791, 162] on select "Select [US_STATE] - [GEOGRAPHIC_DATA] [US_STATE] - [GEOGRAPHIC_DATA][US_STATE] …" at bounding box center [827, 162] width 207 height 20
select select "38"
click at [724, 152] on select "Select [US_STATE] - [GEOGRAPHIC_DATA] [US_STATE] - [GEOGRAPHIC_DATA][US_STATE] …" at bounding box center [827, 162] width 207 height 20
click at [646, 272] on div "Save Changes" at bounding box center [599, 255] width 677 height 38
click at [893, 251] on span "Save Changes" at bounding box center [899, 255] width 46 height 9
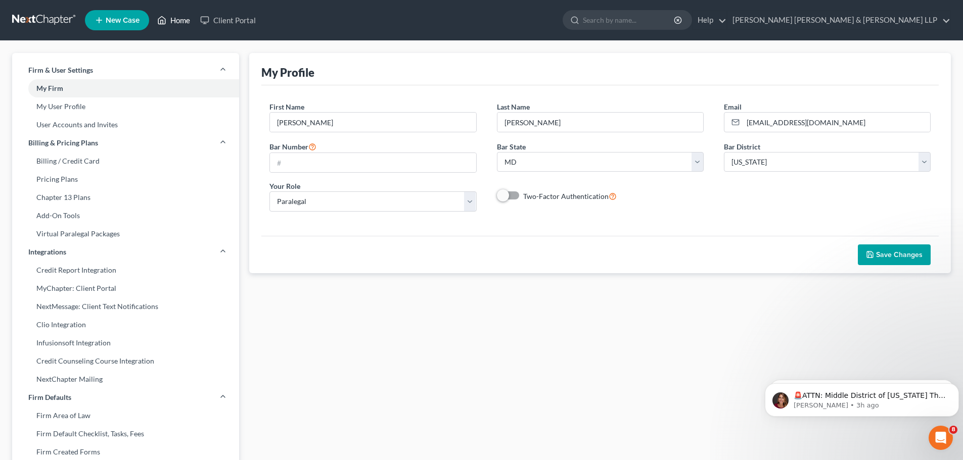
click at [175, 16] on link "Home" at bounding box center [173, 20] width 43 height 18
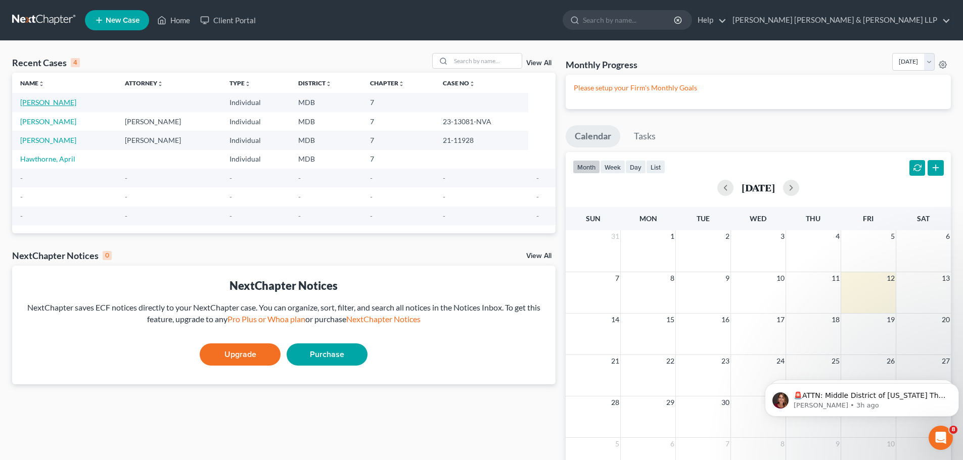
click at [67, 101] on link "[PERSON_NAME]" at bounding box center [48, 102] width 56 height 9
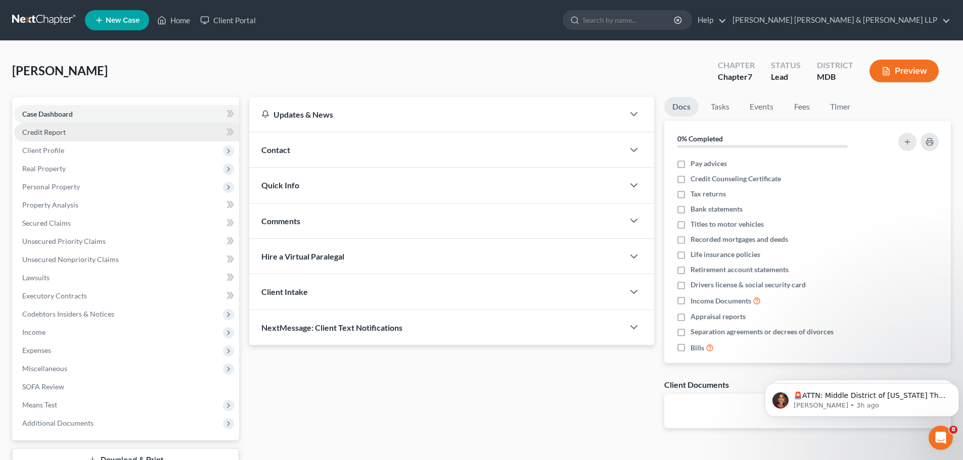
click at [58, 130] on span "Credit Report" at bounding box center [43, 132] width 43 height 9
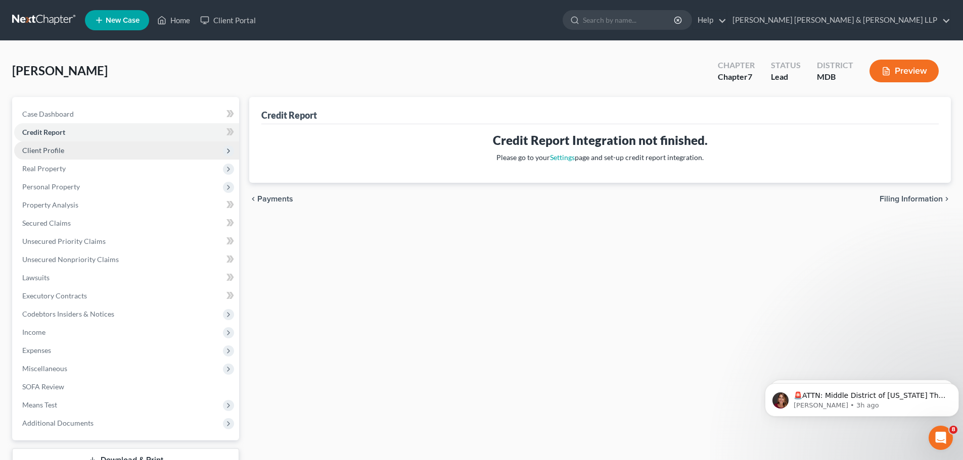
click at [46, 148] on span "Client Profile" at bounding box center [43, 150] width 42 height 9
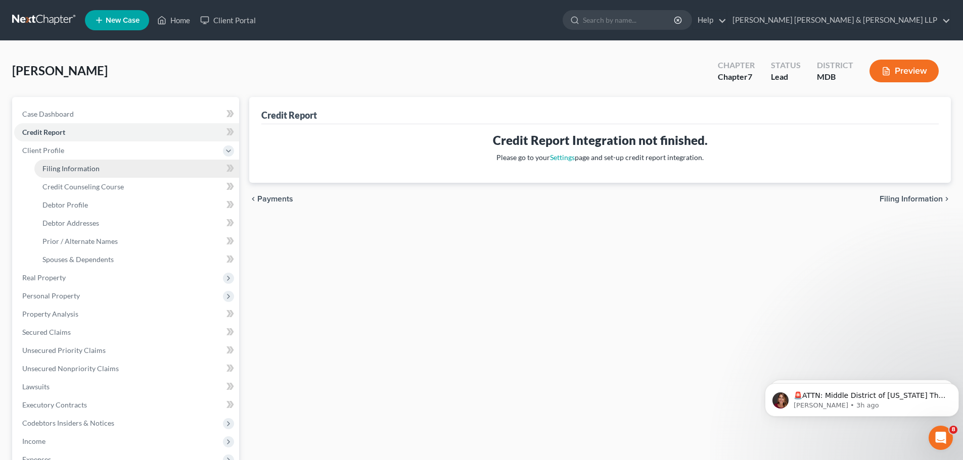
click at [64, 168] on span "Filing Information" at bounding box center [70, 168] width 57 height 9
select select "1"
select select "0"
select select "38"
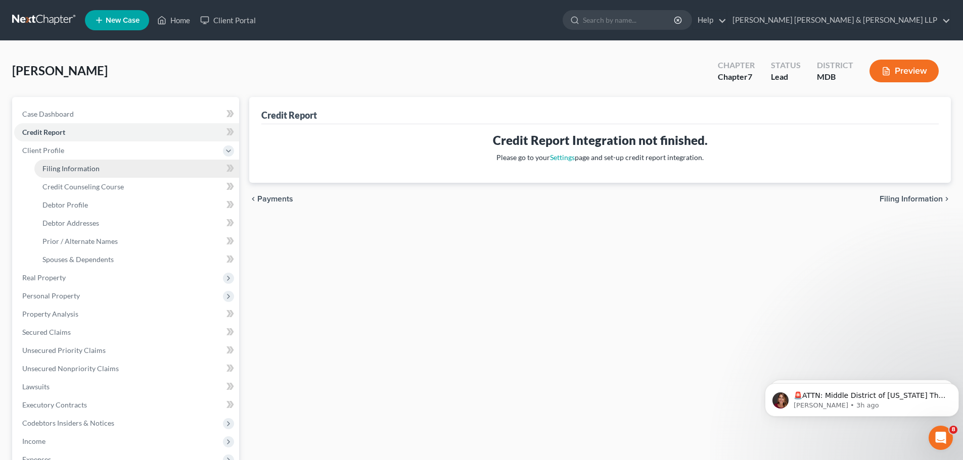
select select "21"
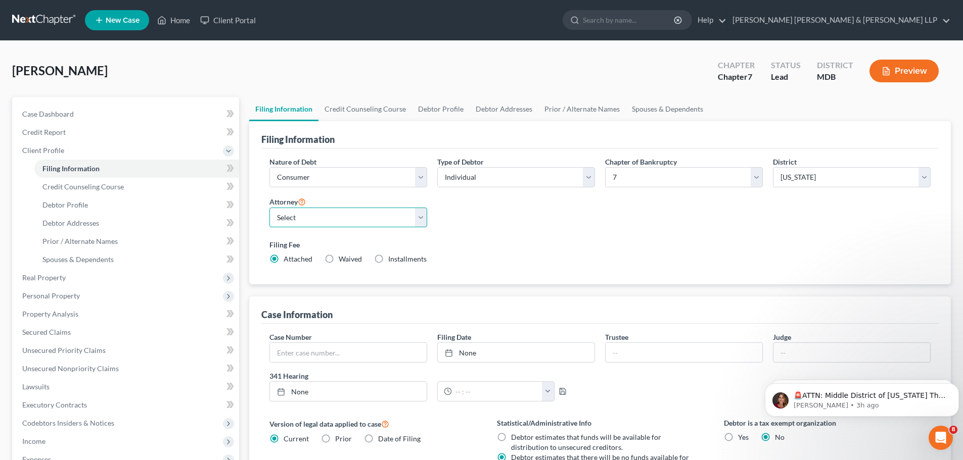
click at [344, 215] on select "Select [PERSON_NAME] - MDB" at bounding box center [348, 218] width 158 height 20
click at [343, 257] on span "Waived" at bounding box center [350, 259] width 23 height 9
click at [343, 257] on input "Waived Waived" at bounding box center [346, 257] width 7 height 7
radio input "true"
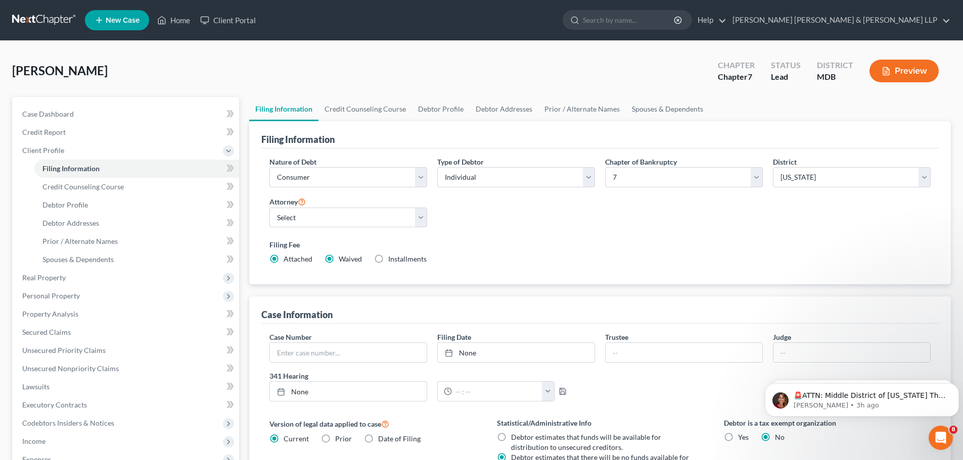
radio input "false"
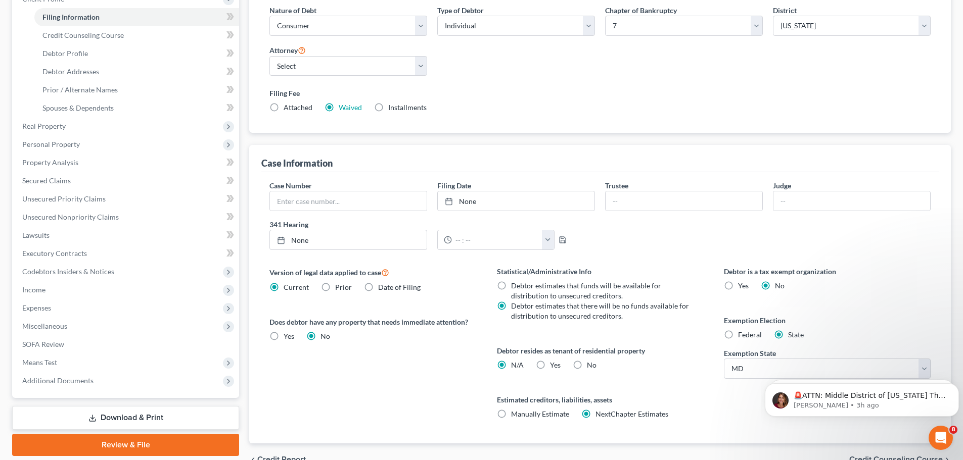
scroll to position [202, 0]
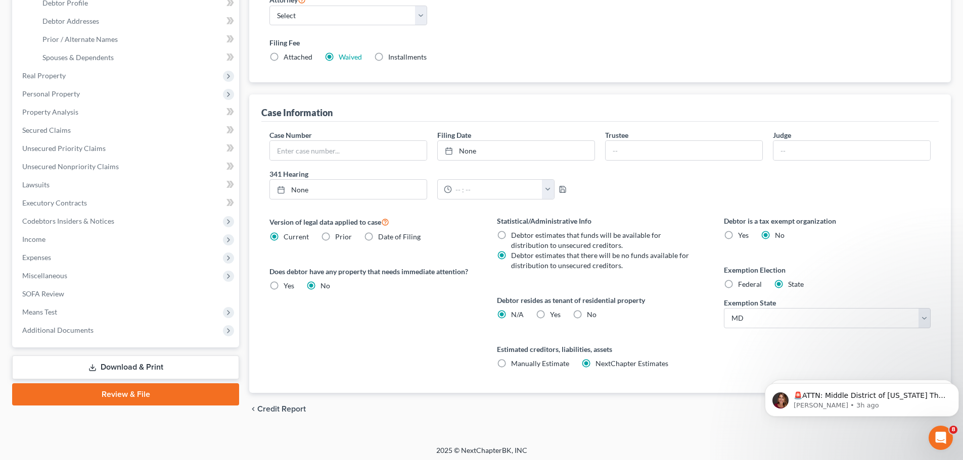
click at [550, 317] on label "Yes Yes" at bounding box center [555, 315] width 11 height 10
click at [554, 316] on input "Yes Yes" at bounding box center [557, 313] width 7 height 7
radio input "true"
radio input "false"
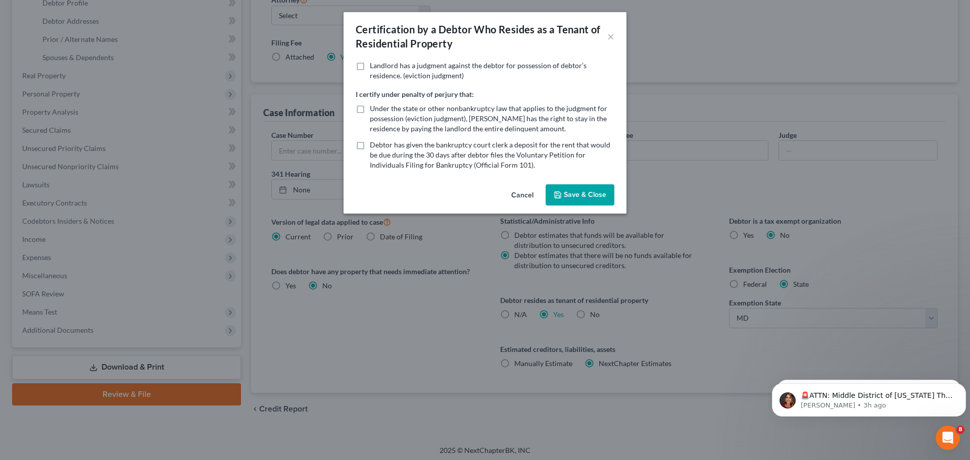
click at [568, 190] on button "Save & Close" at bounding box center [580, 194] width 69 height 21
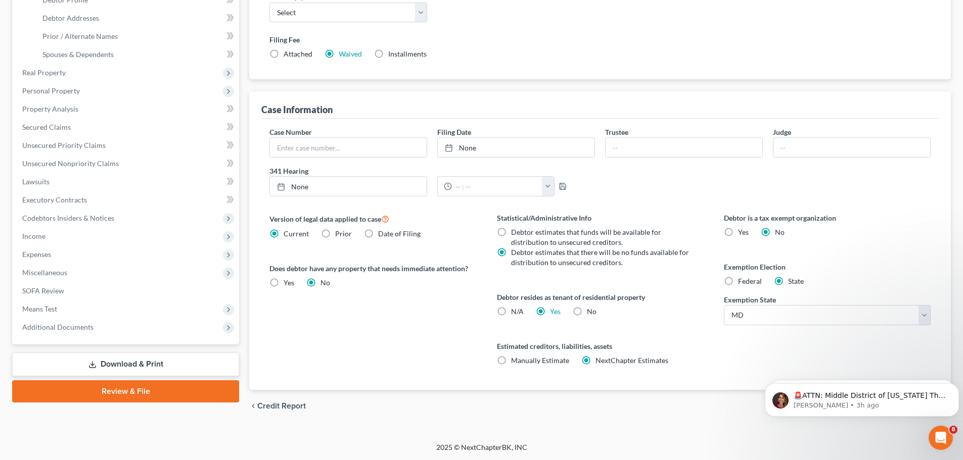
scroll to position [206, 0]
click at [536, 357] on span "Manually Estimate" at bounding box center [540, 360] width 58 height 9
click at [522, 357] on input "Manually Estimate Manually Estimate" at bounding box center [518, 358] width 7 height 7
radio input "true"
radio input "false"
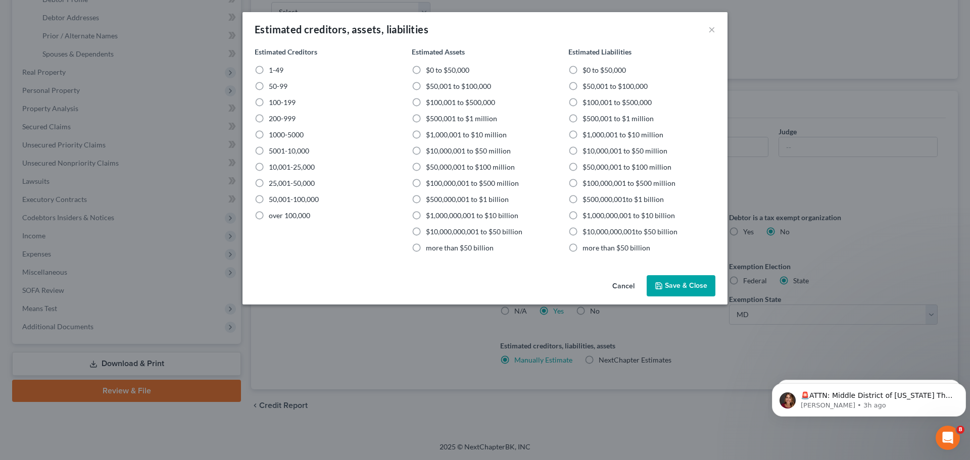
click at [670, 288] on button "Save & Close" at bounding box center [681, 285] width 69 height 21
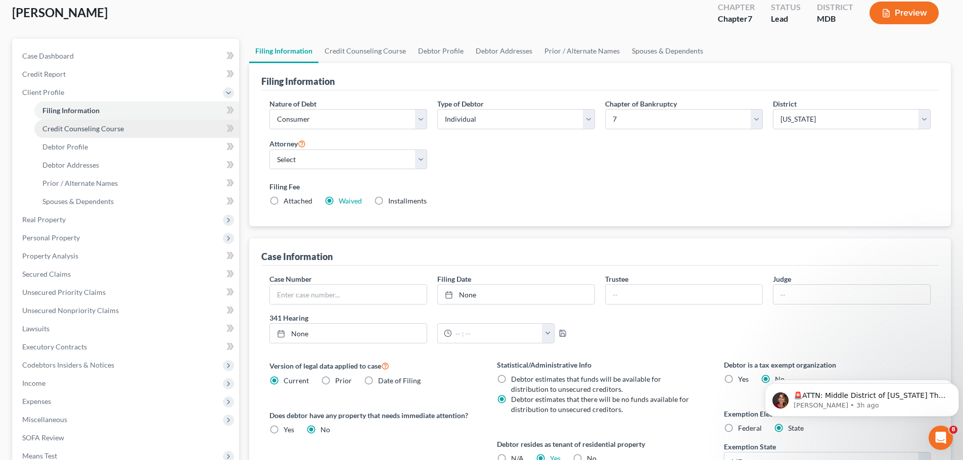
scroll to position [54, 0]
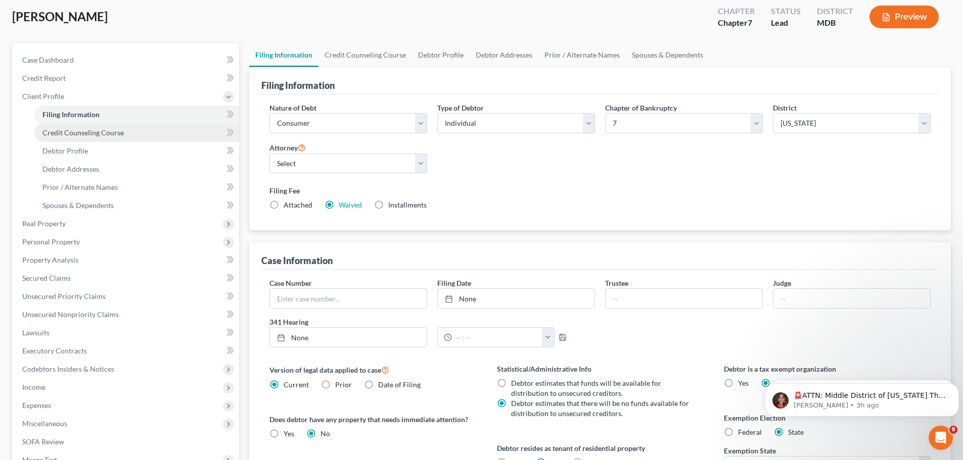
click at [98, 135] on span "Credit Counseling Course" at bounding box center [82, 132] width 81 height 9
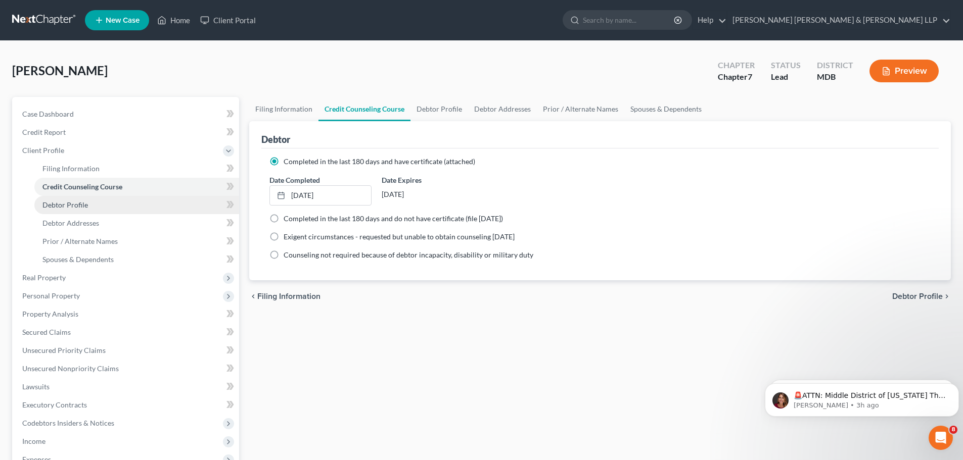
click at [76, 205] on span "Debtor Profile" at bounding box center [64, 205] width 45 height 9
select select "1"
select select "3"
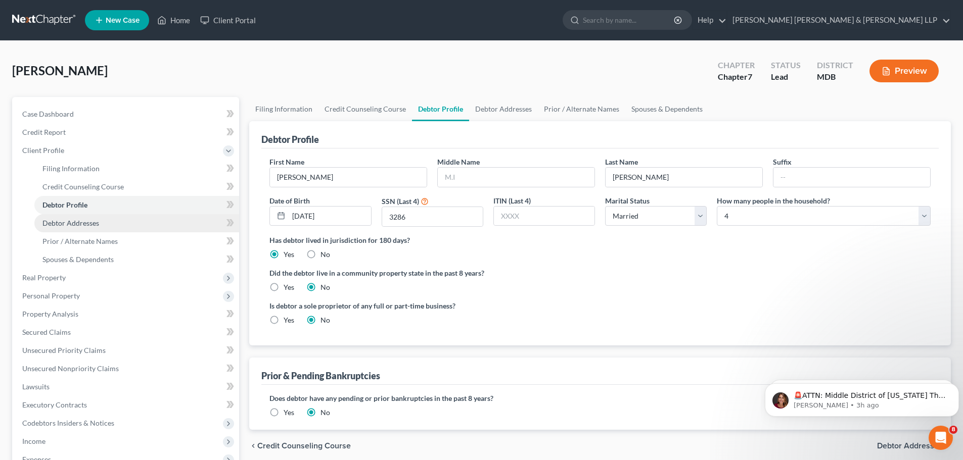
scroll to position [51, 0]
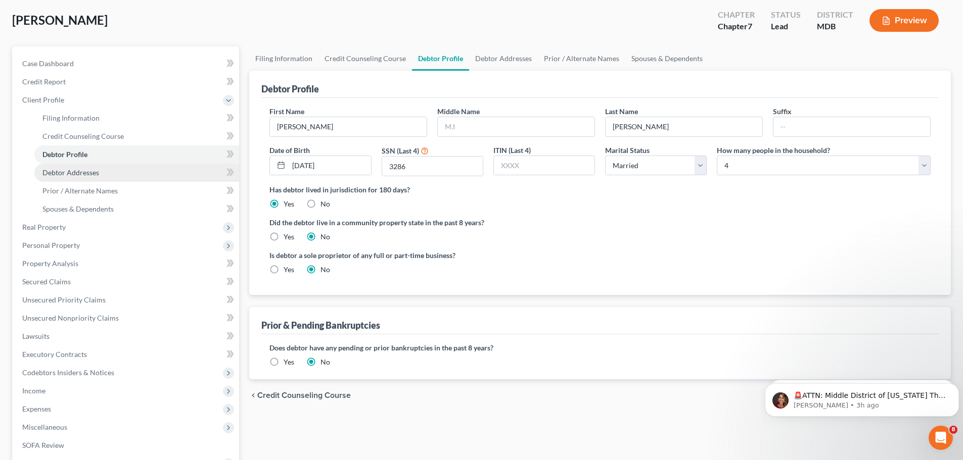
click at [74, 168] on span "Debtor Addresses" at bounding box center [70, 172] width 57 height 9
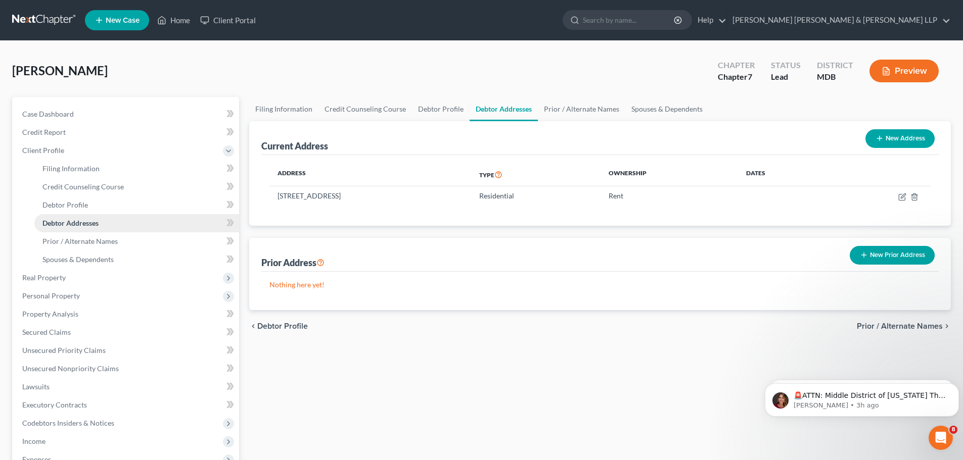
click at [83, 227] on span "Debtor Addresses" at bounding box center [70, 223] width 56 height 9
click at [86, 246] on link "Prior / Alternate Names" at bounding box center [136, 241] width 205 height 18
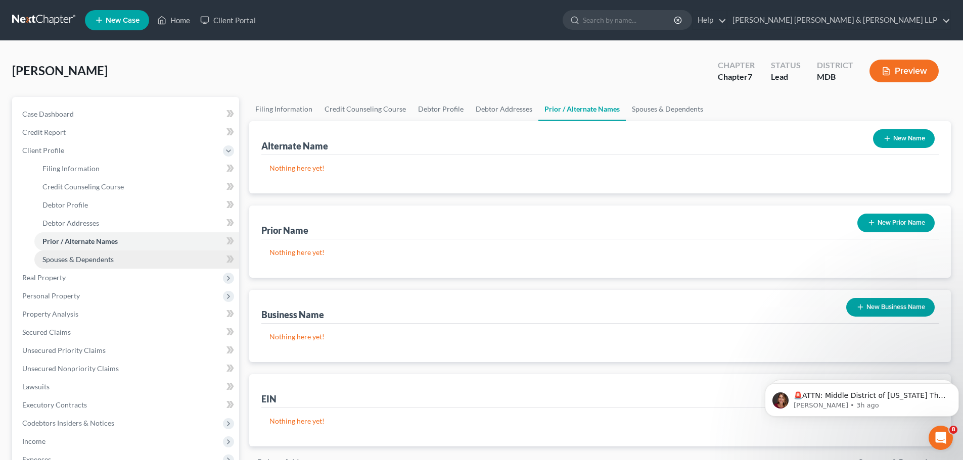
click at [85, 262] on span "Spouses & Dependents" at bounding box center [77, 259] width 71 height 9
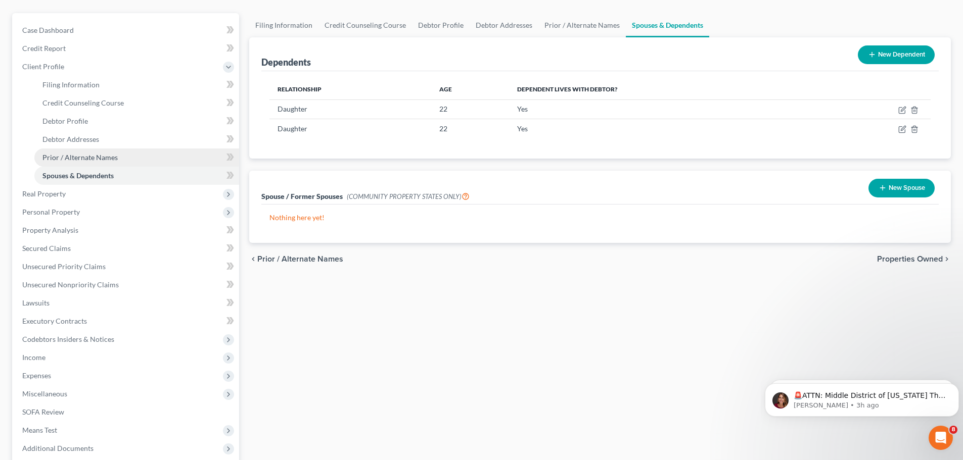
scroll to position [101, 0]
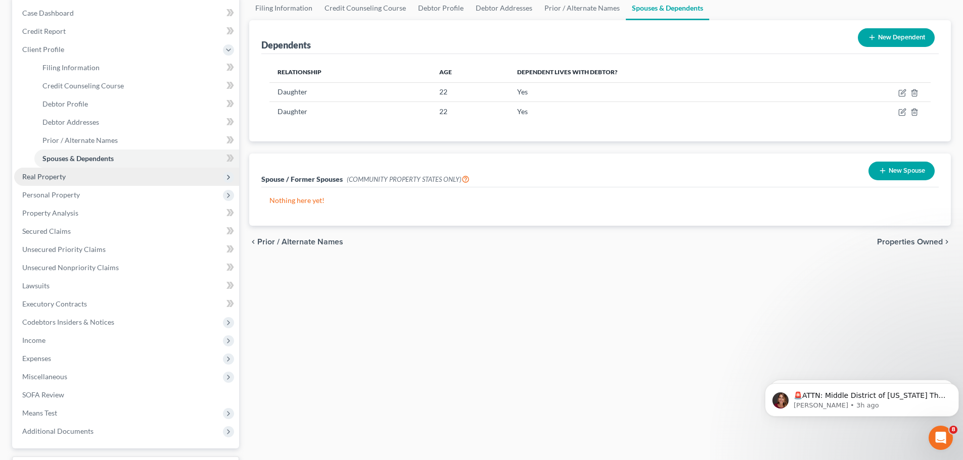
click at [48, 175] on span "Real Property" at bounding box center [43, 176] width 43 height 9
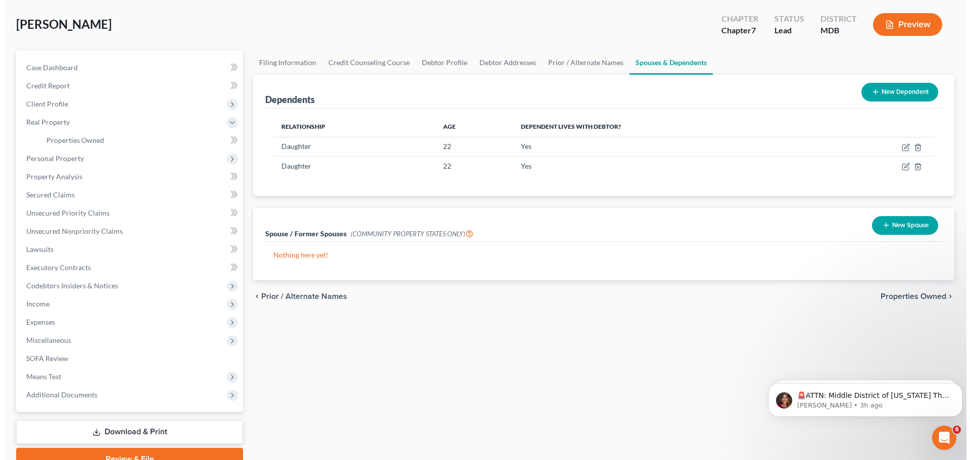
scroll to position [0, 0]
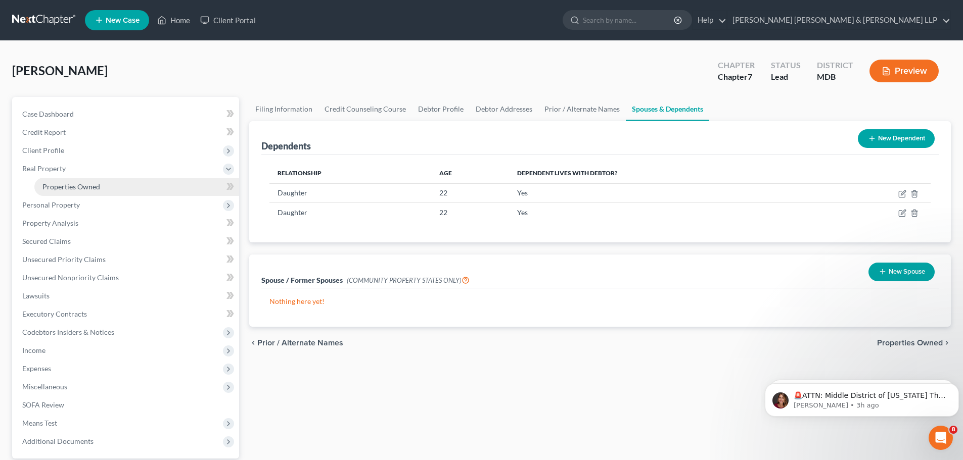
click at [68, 188] on span "Properties Owned" at bounding box center [71, 186] width 58 height 9
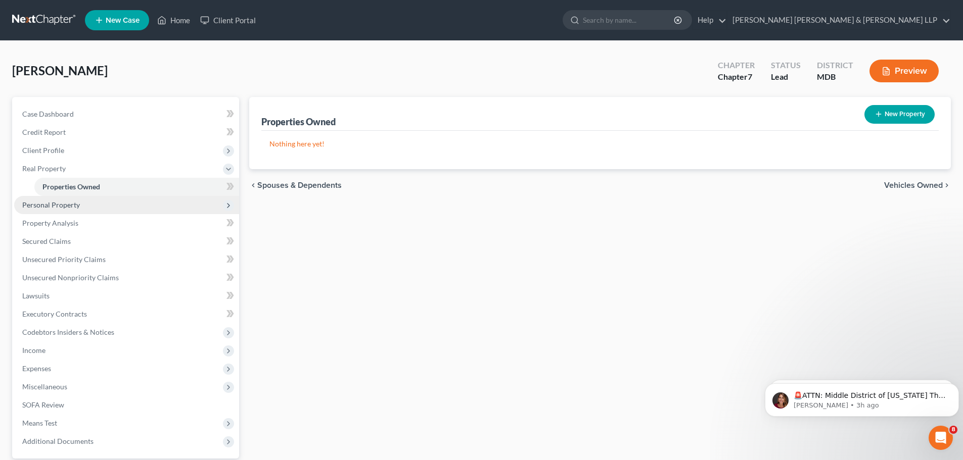
click at [55, 204] on span "Personal Property" at bounding box center [51, 205] width 58 height 9
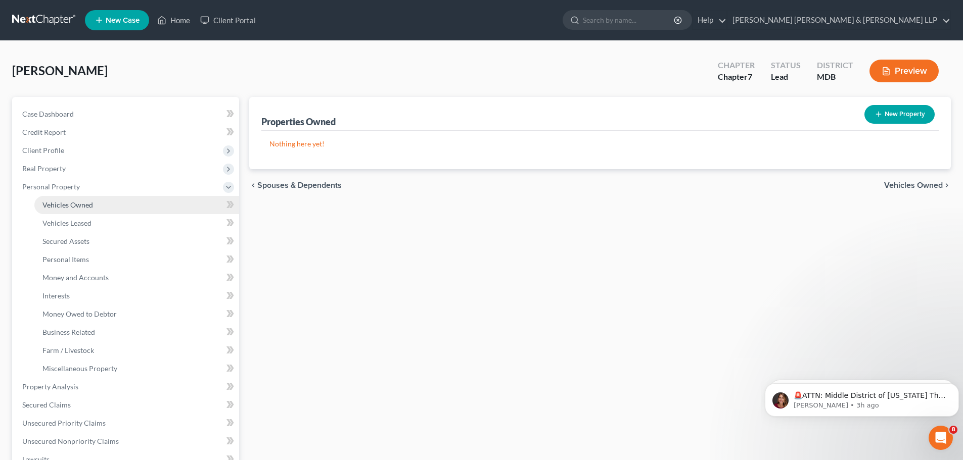
click at [79, 208] on span "Vehicles Owned" at bounding box center [67, 205] width 51 height 9
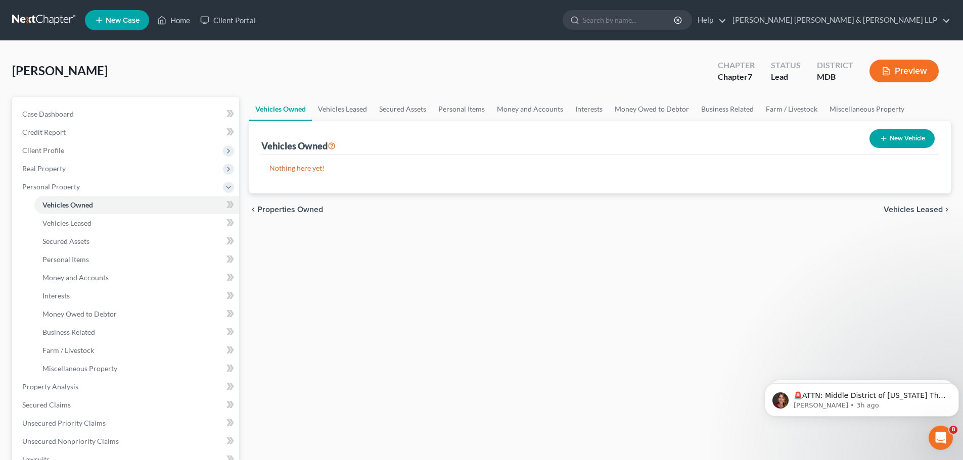
click at [903, 144] on button "New Vehicle" at bounding box center [901, 138] width 65 height 19
select select "0"
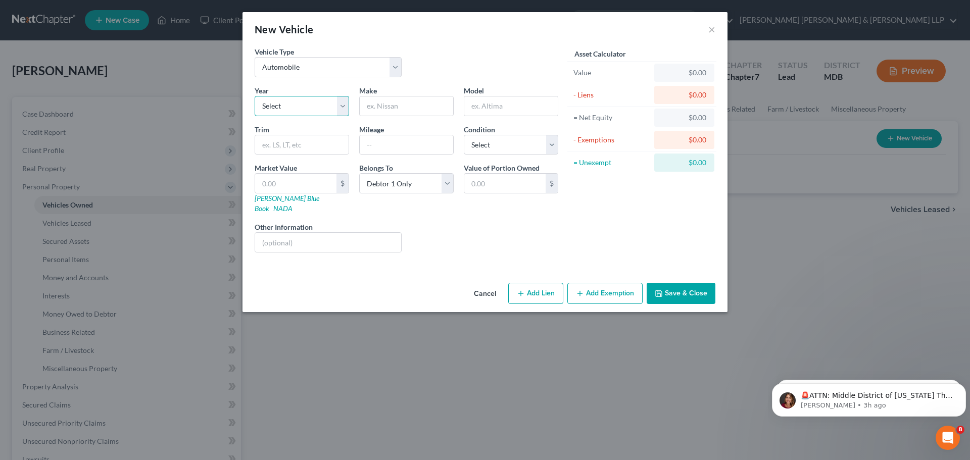
click at [283, 109] on select "Select 2026 2025 2024 2023 2022 2021 2020 2019 2018 2017 2016 2015 2014 2013 20…" at bounding box center [302, 106] width 94 height 20
select select "18"
click at [255, 96] on select "Select 2026 2025 2024 2023 2022 2021 2020 2019 2018 2017 2016 2015 2014 2013 20…" at bounding box center [302, 106] width 94 height 20
click at [395, 101] on input "text" at bounding box center [406, 106] width 93 height 19
type input "Chrysler"
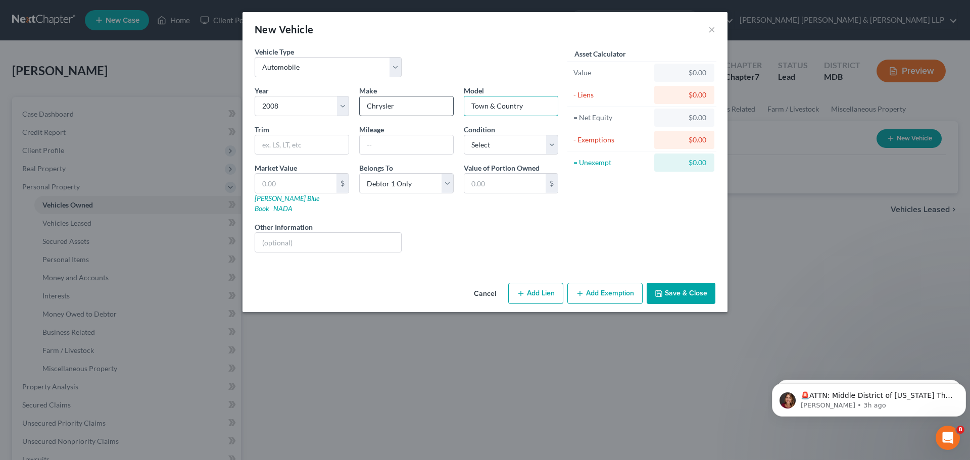
type input "Town & Country"
click at [396, 141] on input "text" at bounding box center [406, 144] width 93 height 19
type input "142,000"
click at [510, 143] on select "Select Excellent Very Good Good Fair Poor" at bounding box center [511, 145] width 94 height 20
select select "3"
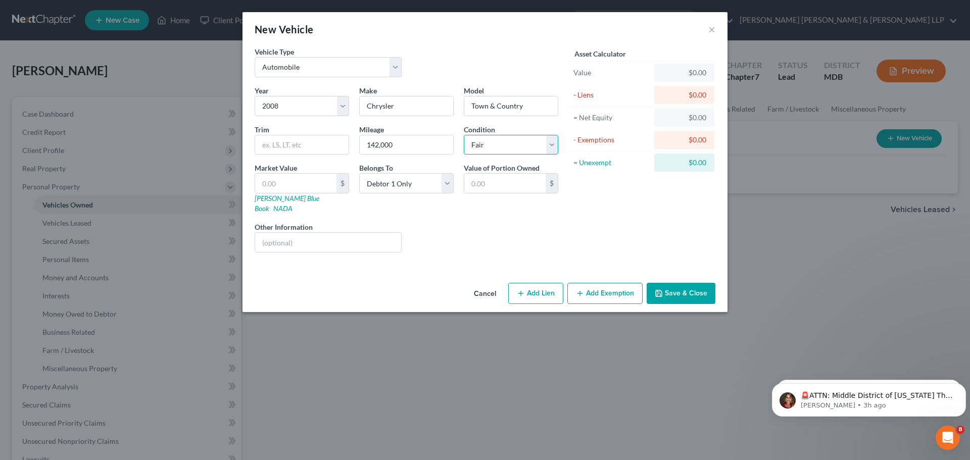
click at [464, 135] on select "Select Excellent Very Good Good Fair Poor" at bounding box center [511, 145] width 94 height 20
click at [293, 204] on link "NADA" at bounding box center [282, 208] width 19 height 9
drag, startPoint x: 289, startPoint y: 197, endPoint x: 295, endPoint y: 198, distance: 6.1
click at [289, 197] on link "[PERSON_NAME] Blue Book" at bounding box center [287, 203] width 65 height 19
click at [319, 177] on input "text" at bounding box center [295, 183] width 81 height 19
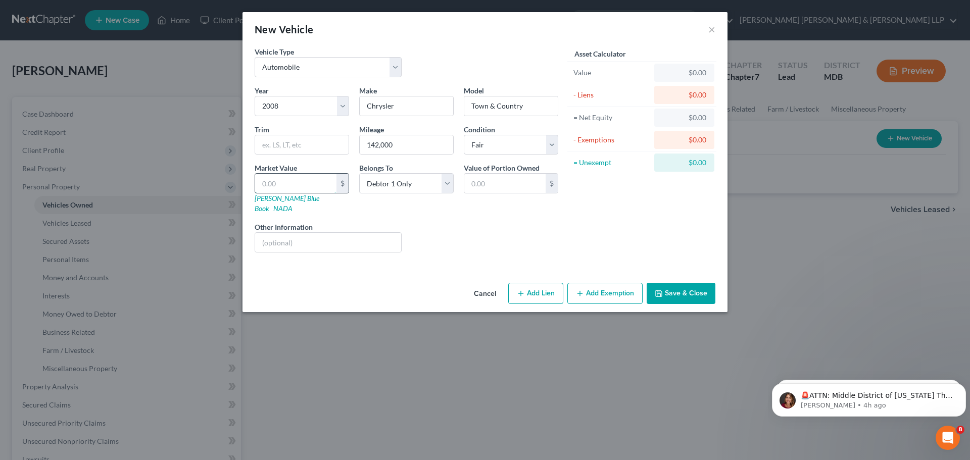
type input "1"
type input "1.00"
type input "13"
type input "13.00"
type input "133"
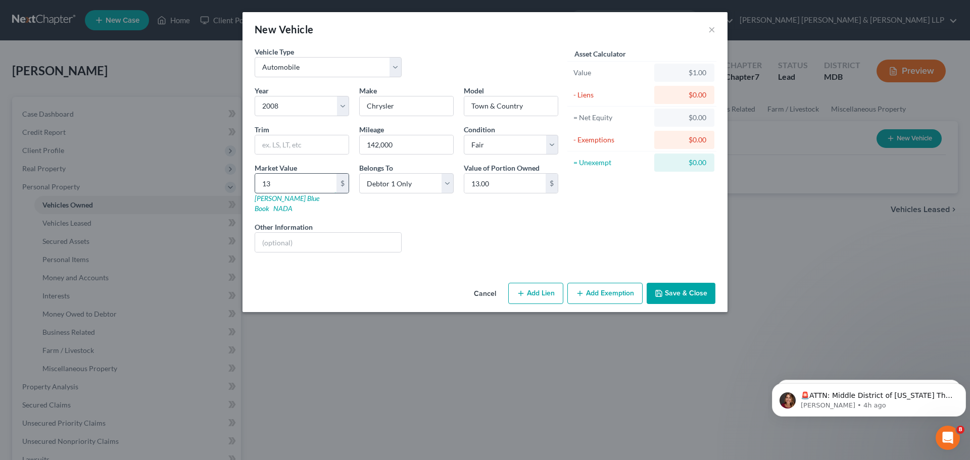
type input "133.00"
type input "1333"
type input "1,333.00"
click at [502, 222] on div "Liens Select" at bounding box center [485, 237] width 157 height 31
click at [323, 186] on input "1,333" at bounding box center [295, 183] width 81 height 19
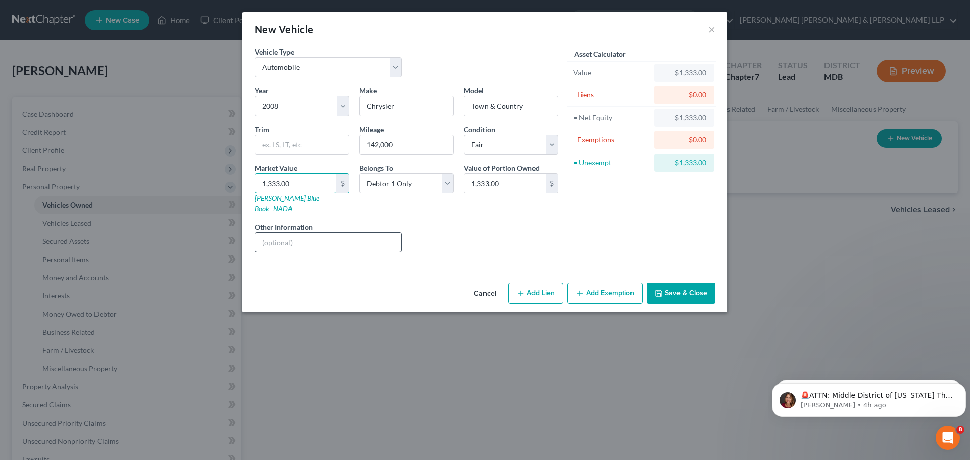
type input "1,333.00"
click at [329, 240] on input "text" at bounding box center [328, 242] width 146 height 19
click at [628, 283] on button "Add Exemption" at bounding box center [605, 293] width 75 height 21
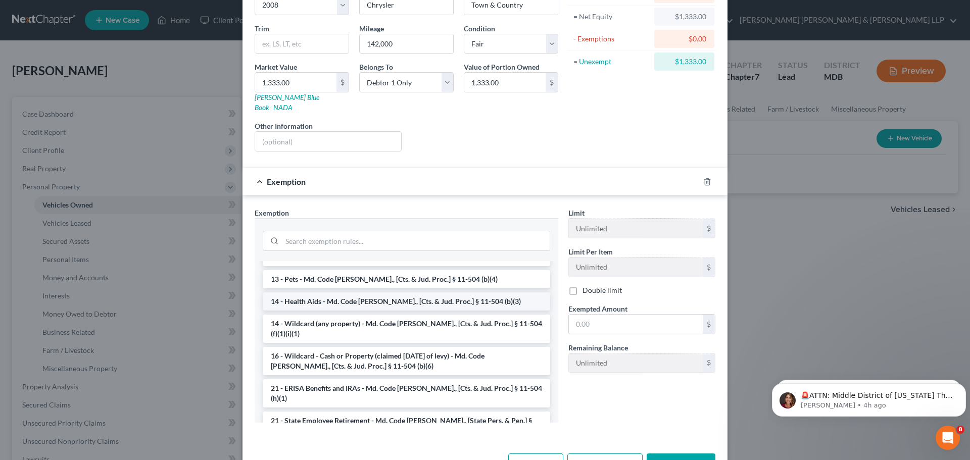
scroll to position [152, 0]
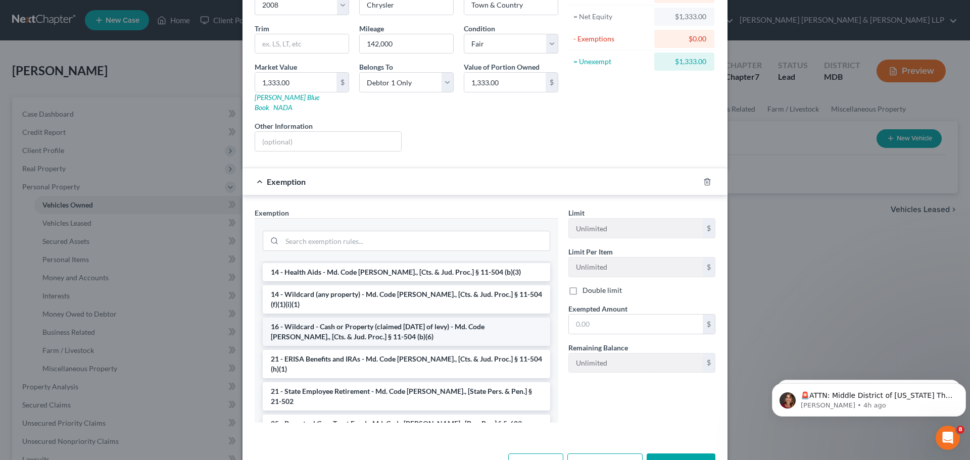
click at [363, 318] on li "16 - Wildcard - Cash or Property (claimed [DATE] of levy) - Md. Code [PERSON_NA…" at bounding box center [407, 332] width 288 height 28
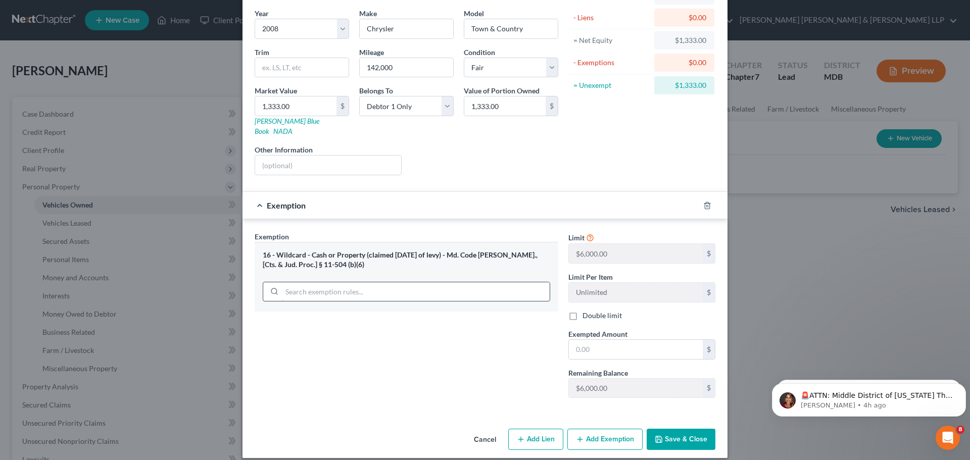
click at [470, 289] on div "16 - Wildcard - Cash or Property (claimed [DATE] of levy) - Md. Code [PERSON_NA…" at bounding box center [407, 277] width 304 height 70
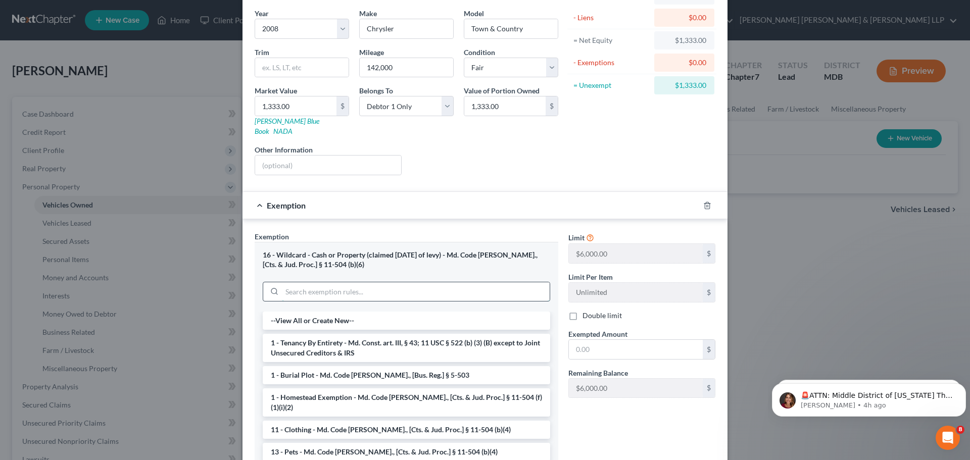
scroll to position [101, 0]
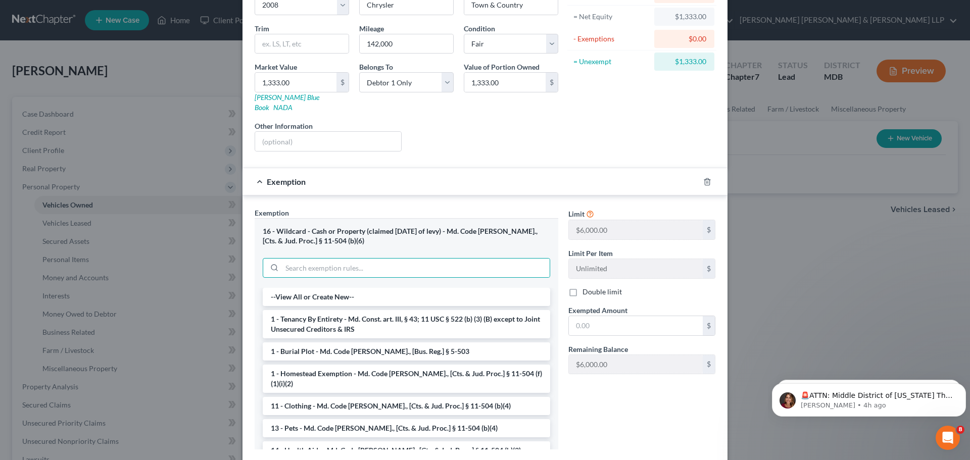
click at [301, 229] on div "16 - Wildcard - Cash or Property (claimed [DATE] of levy) - Md. Code [PERSON_NA…" at bounding box center [407, 236] width 288 height 19
click at [650, 316] on input "text" at bounding box center [636, 325] width 134 height 19
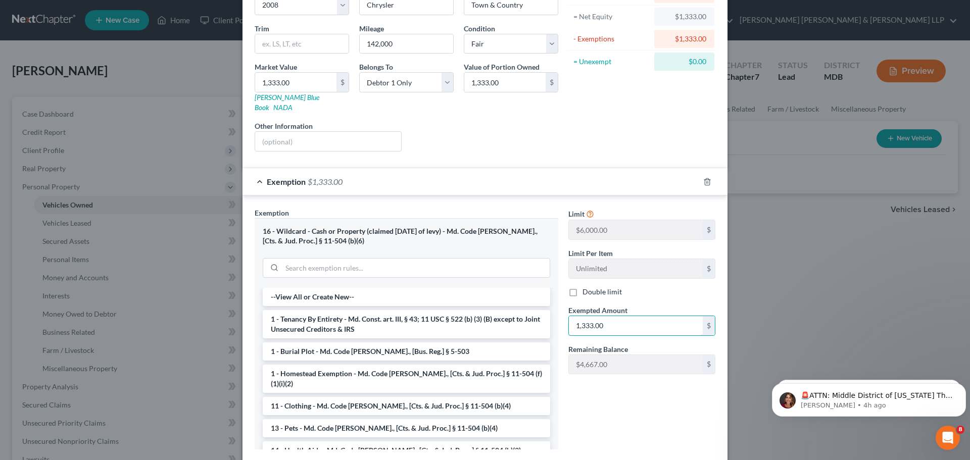
type input "1,333.00"
click at [613, 418] on div "Limit $6,000.00 $ Limit Per Item Unlimited $ Double limit Exempted Amount * 1,3…" at bounding box center [641, 333] width 157 height 250
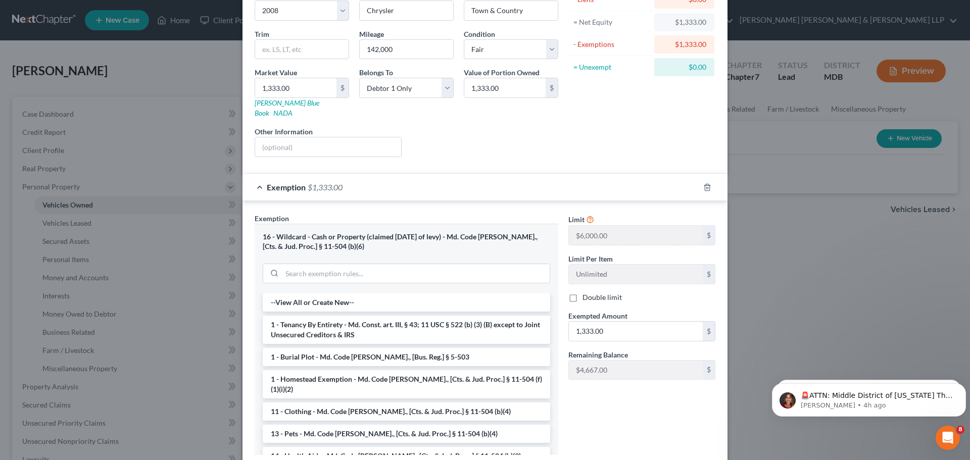
scroll to position [153, 0]
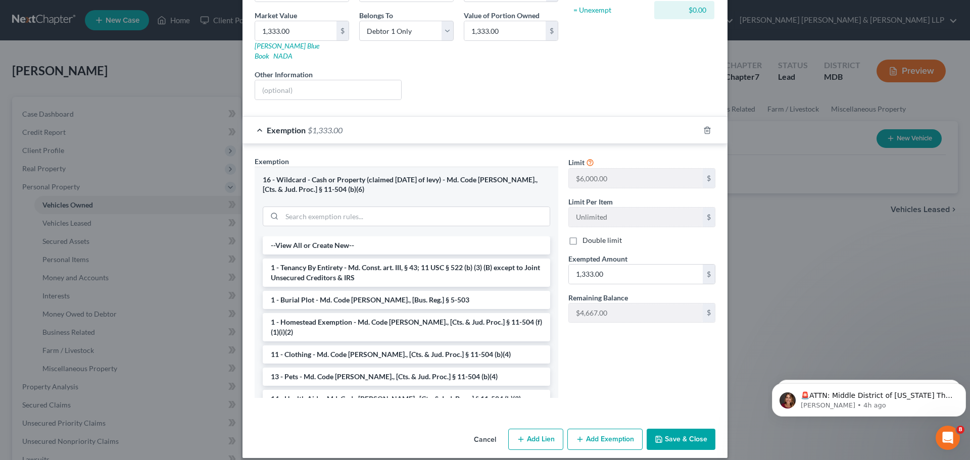
click at [671, 432] on button "Save & Close" at bounding box center [681, 439] width 69 height 21
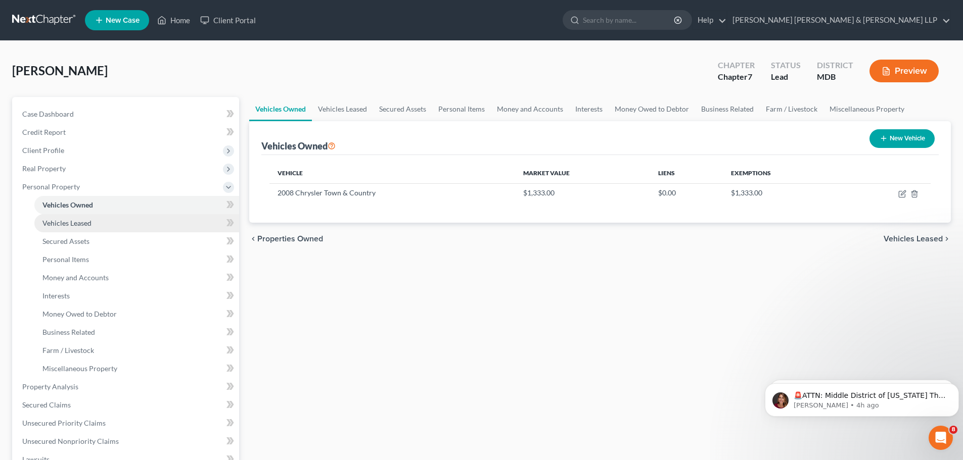
drag, startPoint x: 85, startPoint y: 223, endPoint x: 81, endPoint y: 229, distance: 7.0
click at [85, 223] on span "Vehicles Leased" at bounding box center [66, 223] width 49 height 9
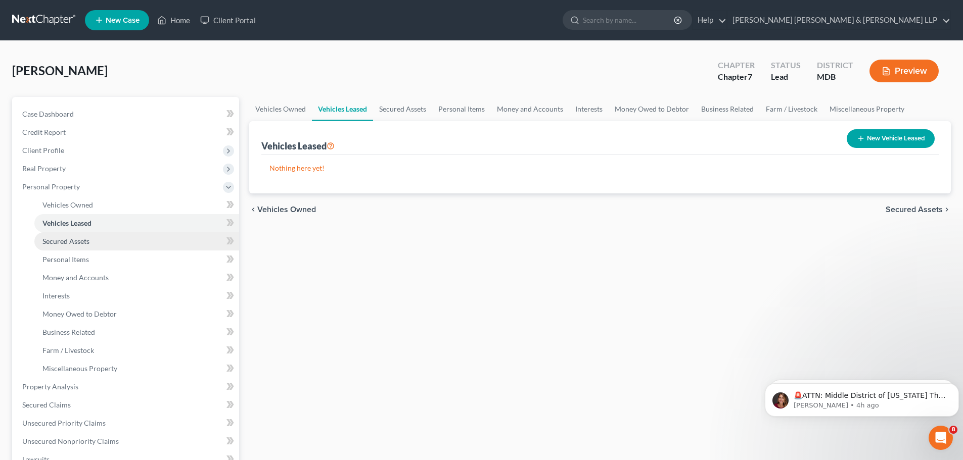
click at [75, 238] on span "Secured Assets" at bounding box center [65, 241] width 47 height 9
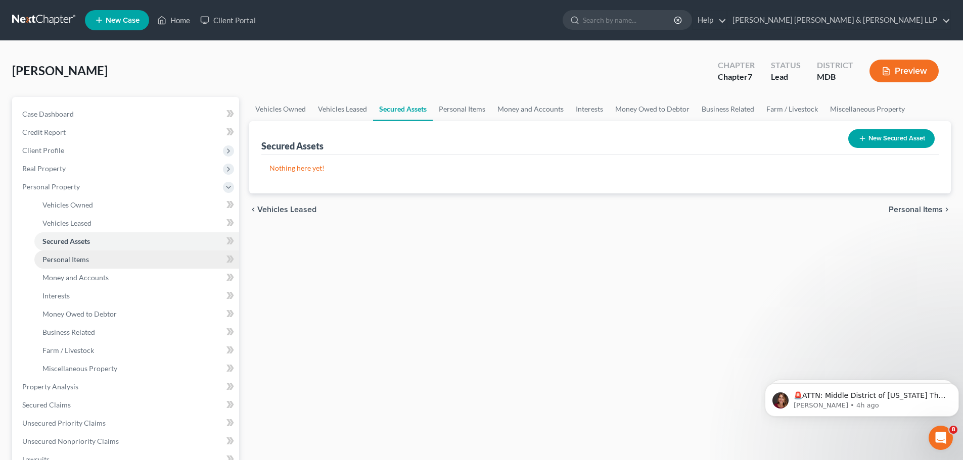
click at [62, 260] on span "Personal Items" at bounding box center [65, 259] width 46 height 9
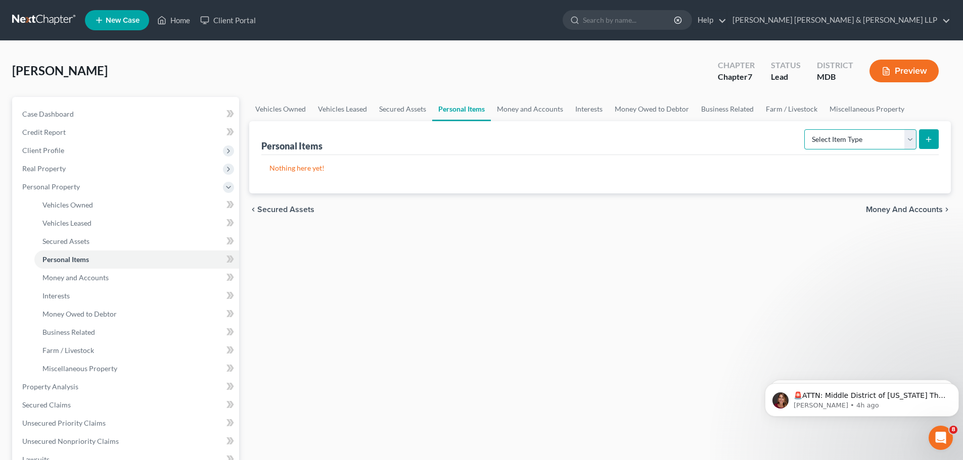
click at [907, 145] on select "Select Item Type Clothing Collectibles Of Value Electronics Firearms Household …" at bounding box center [860, 139] width 112 height 20
select select "pets"
click at [805, 129] on select "Select Item Type Clothing Collectibles Of Value Electronics Firearms Household …" at bounding box center [860, 139] width 112 height 20
click at [924, 143] on icon "submit" at bounding box center [928, 139] width 8 height 8
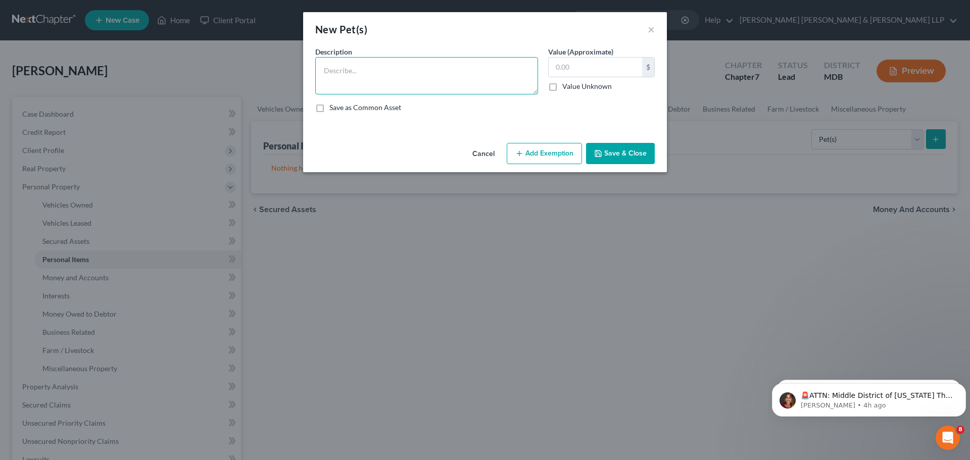
click at [367, 71] on textarea at bounding box center [426, 75] width 223 height 37
type textarea "Four Cats"
click at [633, 67] on input "text" at bounding box center [595, 67] width 93 height 19
type input "25.00"
click at [560, 157] on button "Add Exemption" at bounding box center [544, 153] width 75 height 21
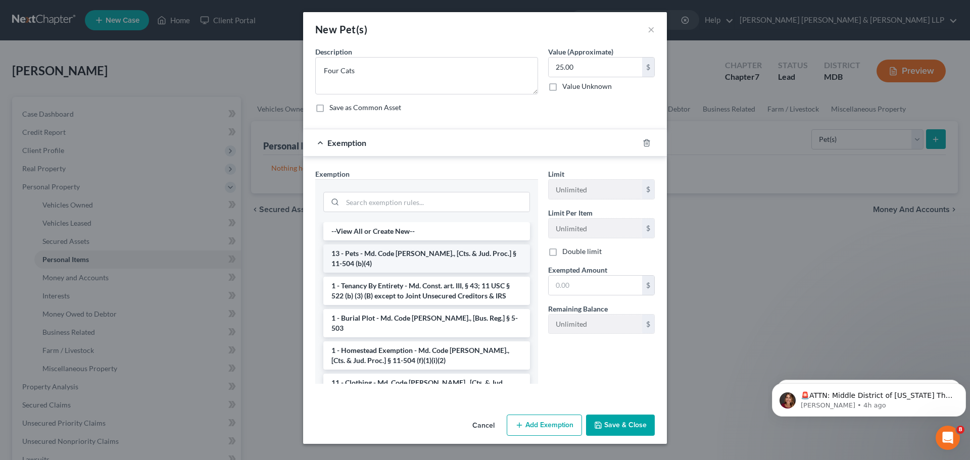
click at [411, 260] on li "13 - Pets - Md. Code [PERSON_NAME]., [Cts. & Jud. Proc.] § 11-504 (b)(4)" at bounding box center [426, 259] width 207 height 28
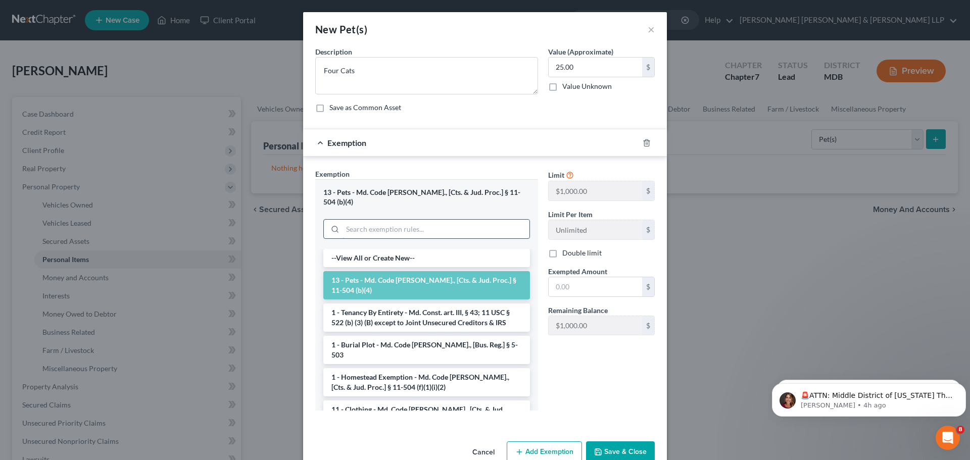
click at [505, 220] on input "search" at bounding box center [436, 229] width 187 height 19
click at [514, 196] on div "13 - Pets - Md. Code [PERSON_NAME]., [Cts. & Jud. Proc.] § 11-504 (b)(4)" at bounding box center [426, 197] width 207 height 19
click at [596, 277] on input "text" at bounding box center [595, 286] width 93 height 19
type input "25.00"
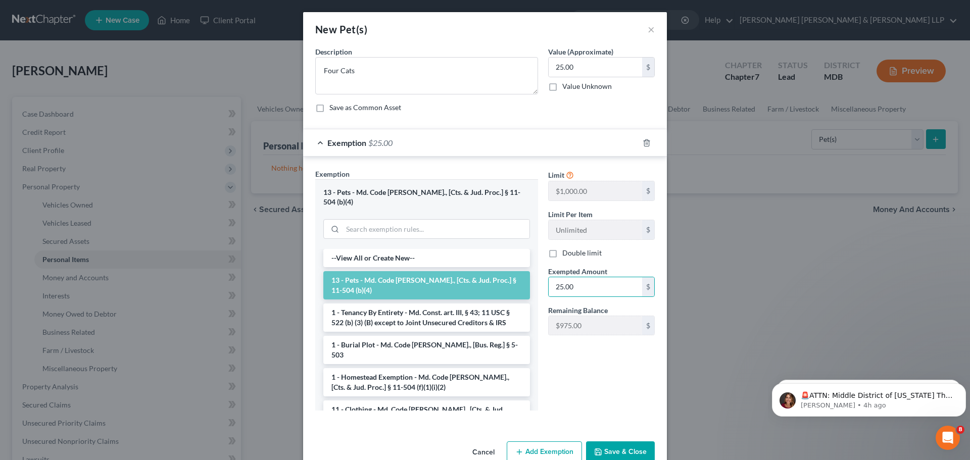
click at [598, 394] on div "Limit $1,000.00 $ Limit Per Item Unlimited $ Double limit Exempted Amount * 25.…" at bounding box center [601, 294] width 117 height 250
click at [631, 442] on button "Save & Close" at bounding box center [620, 452] width 69 height 21
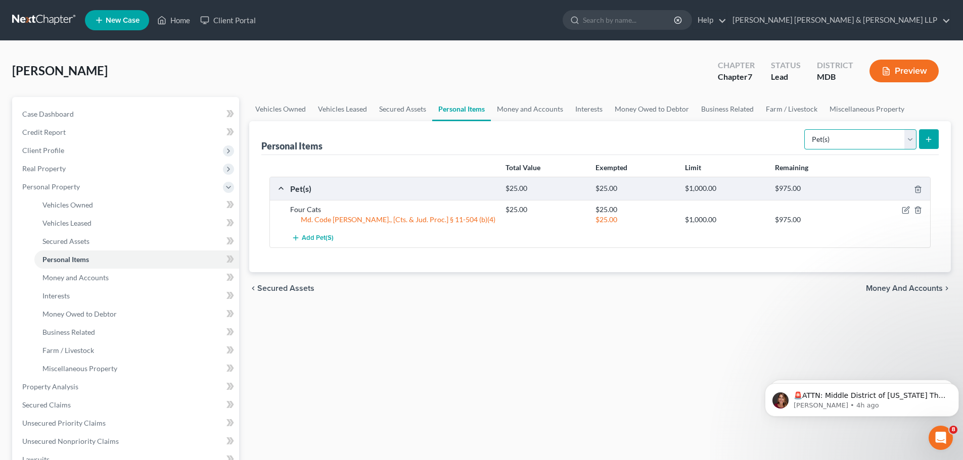
click at [907, 141] on select "Select Item Type Clothing Collectibles Of Value Electronics Firearms Household …" at bounding box center [860, 139] width 112 height 20
select select "household_goods"
click at [805, 129] on select "Select Item Type Clothing Collectibles Of Value Electronics Firearms Household …" at bounding box center [860, 139] width 112 height 20
click at [927, 138] on icon "submit" at bounding box center [928, 139] width 8 height 8
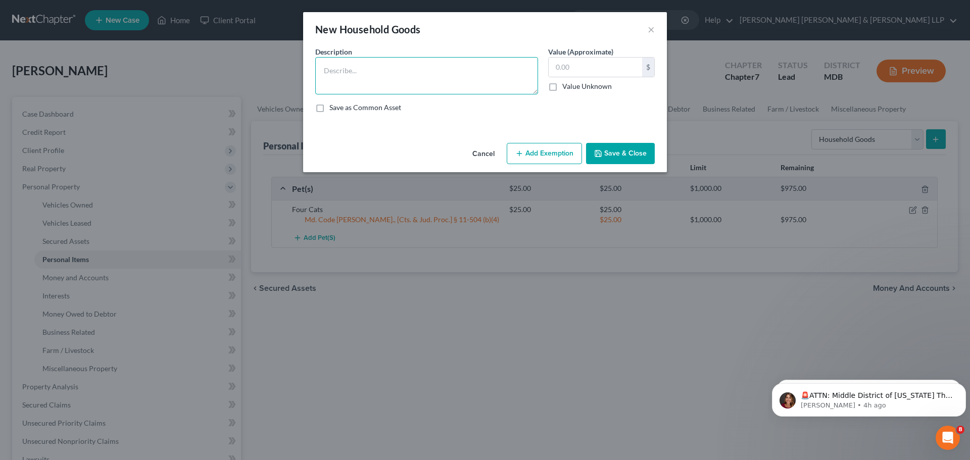
click at [355, 73] on textarea at bounding box center [426, 75] width 223 height 37
type textarea "Checking Account xxxxx0789"
click at [625, 69] on input "text" at bounding box center [595, 67] width 93 height 19
type input "0"
type input "10.00"
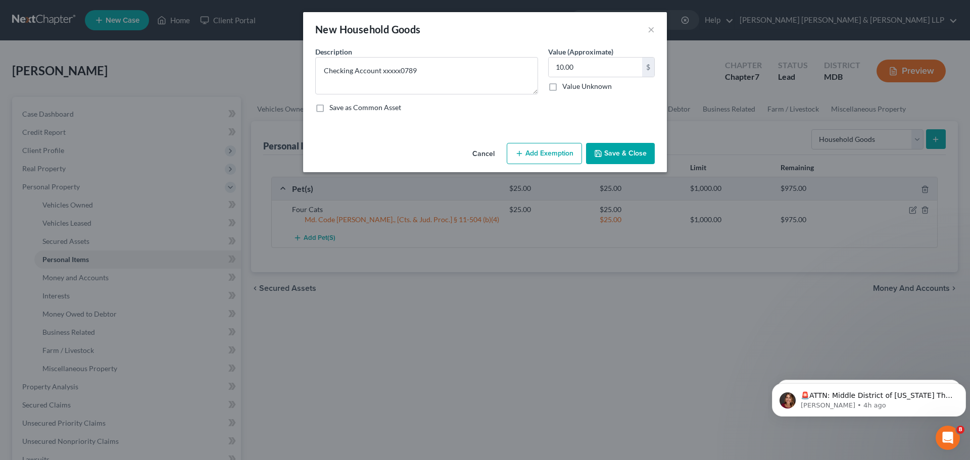
click at [610, 106] on div "Save as Common Asset" at bounding box center [485, 108] width 340 height 10
click at [635, 156] on button "Save & Close" at bounding box center [620, 153] width 69 height 21
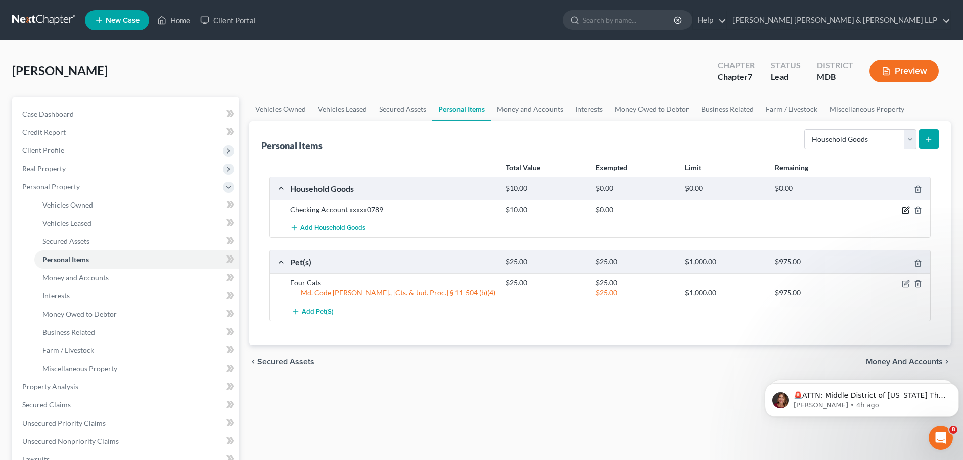
click at [906, 208] on icon "button" at bounding box center [906, 210] width 8 height 8
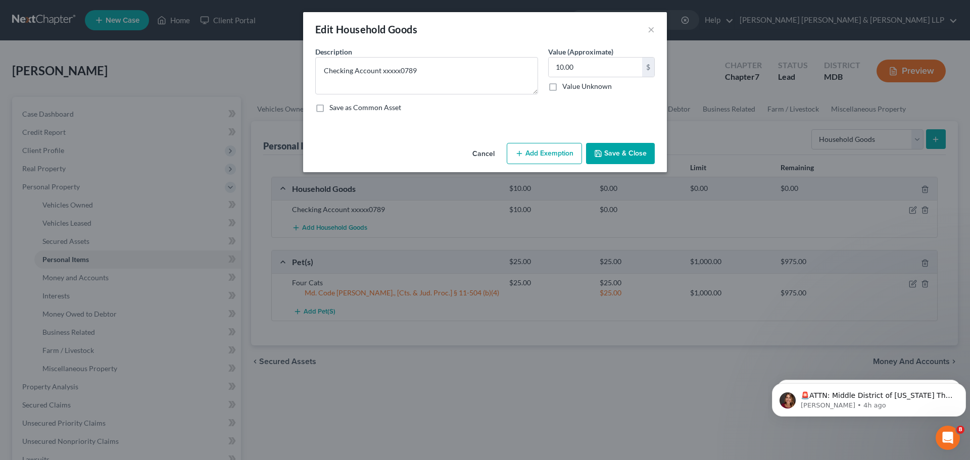
click at [577, 157] on button "Add Exemption" at bounding box center [544, 153] width 75 height 21
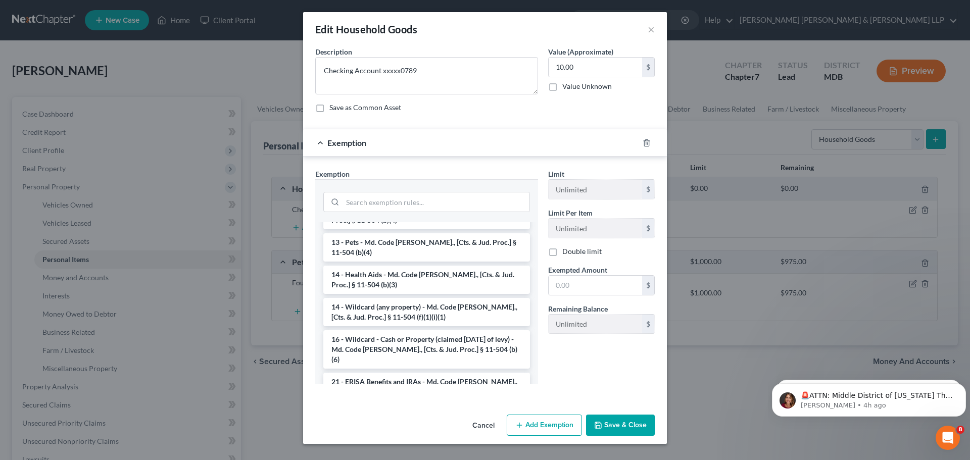
scroll to position [303, 0]
drag, startPoint x: 475, startPoint y: 341, endPoint x: 509, endPoint y: 382, distance: 53.8
click at [475, 340] on li "16 - Wildcard - Cash or Property (claimed [DATE] of levy) - Md. Code [PERSON_NA…" at bounding box center [426, 348] width 207 height 38
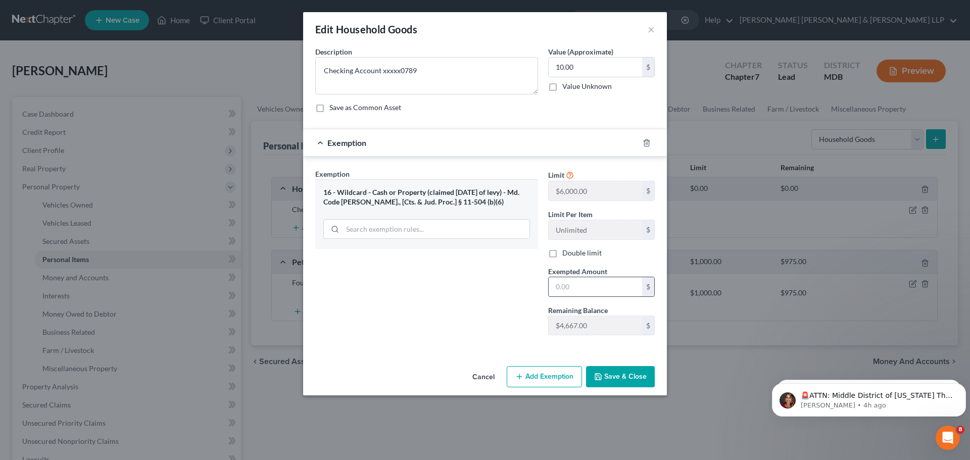
click at [618, 295] on input "text" at bounding box center [595, 286] width 93 height 19
type input "10.00"
click at [483, 332] on div "Exemption Set must be selected for CA. Exemption * 16 - Wildcard - Cash or Prop…" at bounding box center [426, 256] width 233 height 175
click at [622, 385] on button "Save & Close" at bounding box center [620, 376] width 69 height 21
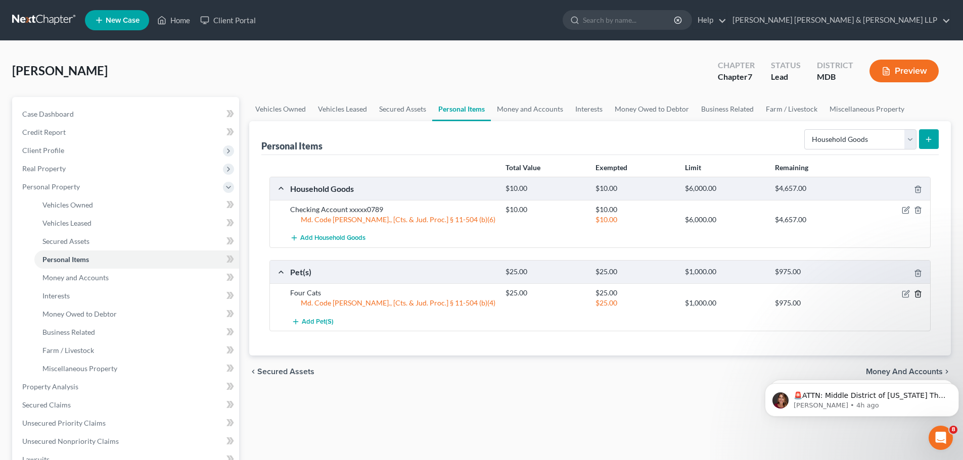
click at [917, 294] on line "button" at bounding box center [917, 295] width 0 height 2
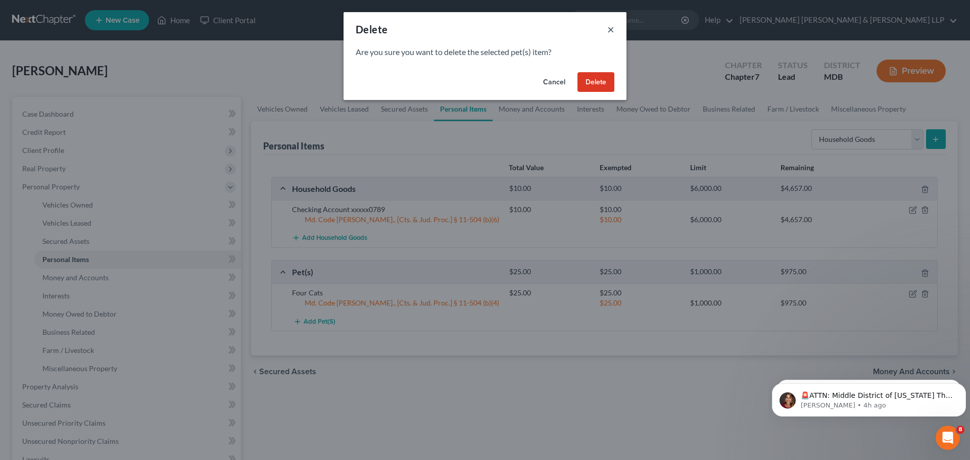
click at [614, 29] on button "×" at bounding box center [610, 29] width 7 height 12
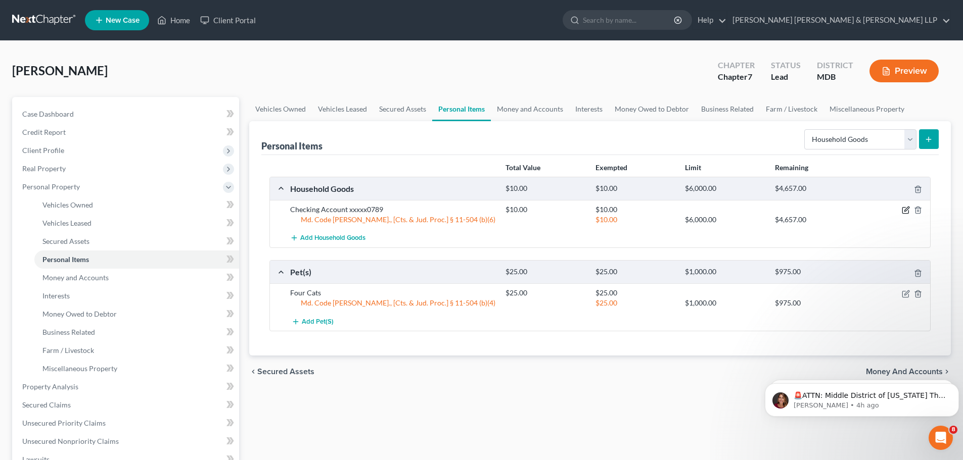
click at [905, 210] on icon "button" at bounding box center [906, 210] width 8 height 8
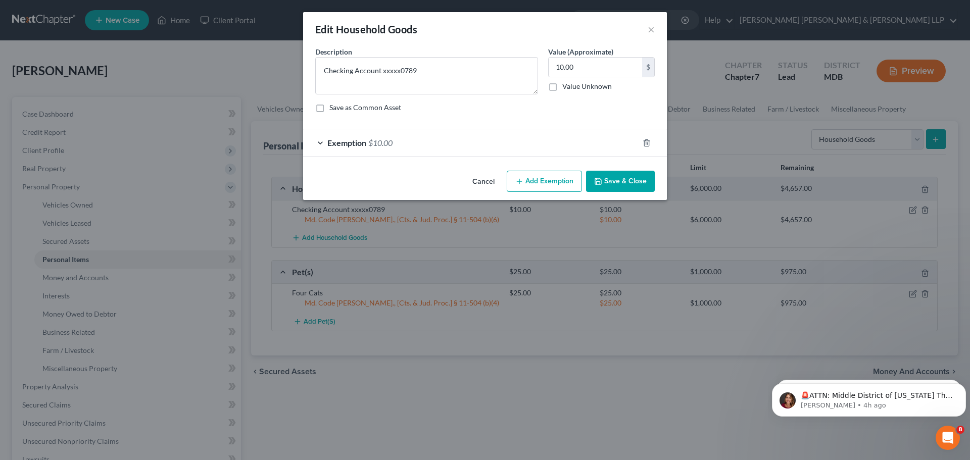
click at [328, 139] on span "Exemption" at bounding box center [346, 143] width 39 height 10
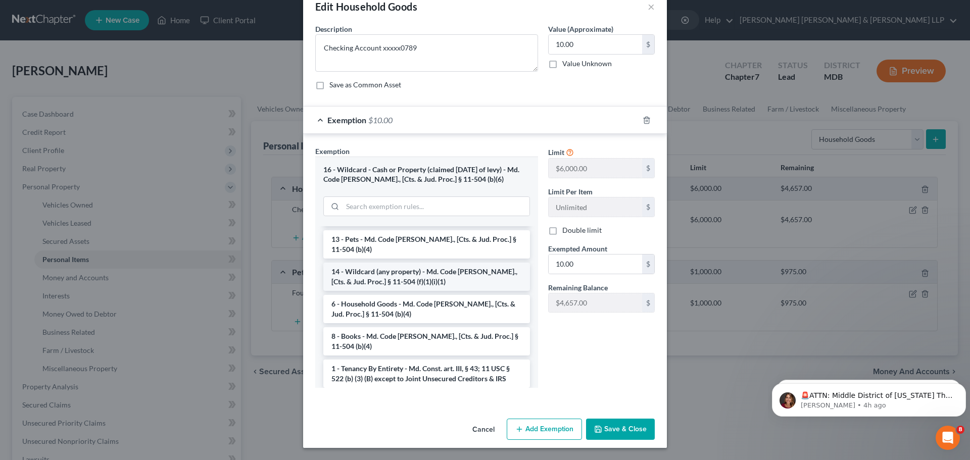
scroll to position [101, 0]
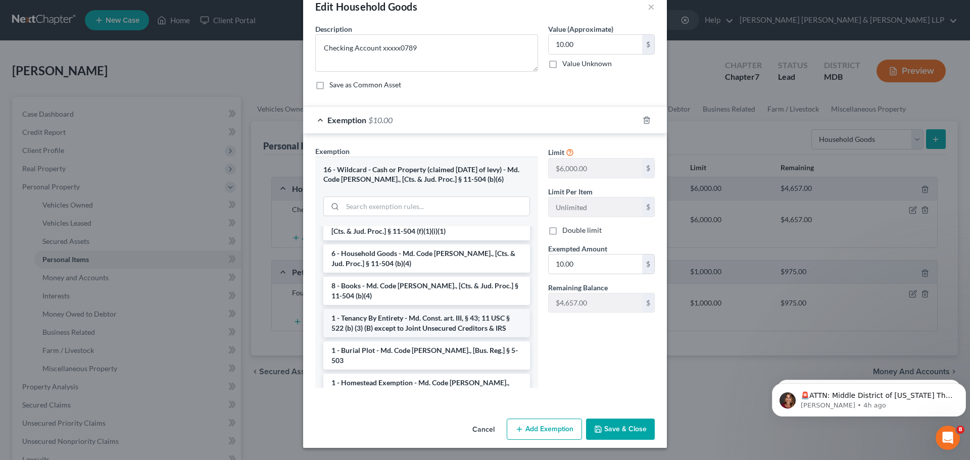
click at [454, 332] on li "1 - Tenancy By Entirety - Md. Const. art. III, § 43; 11 USC § 522 (b) (3) (B) e…" at bounding box center [426, 323] width 207 height 28
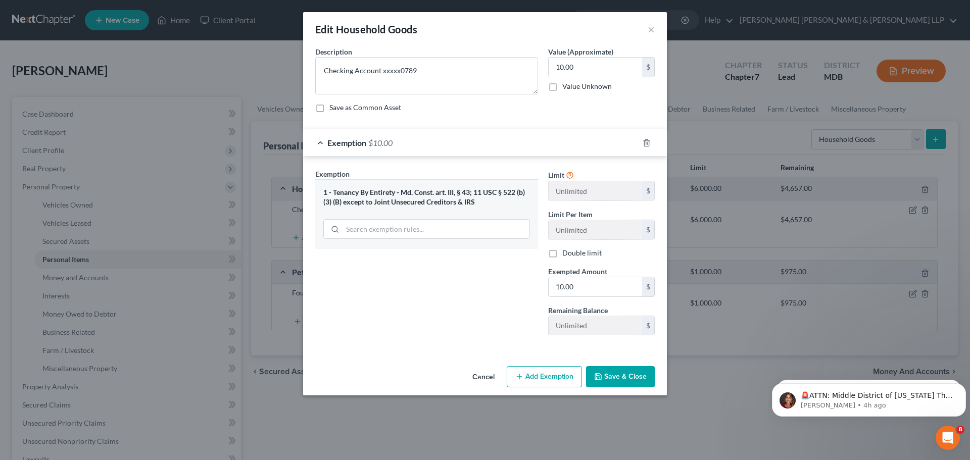
click at [649, 372] on button "Save & Close" at bounding box center [620, 376] width 69 height 21
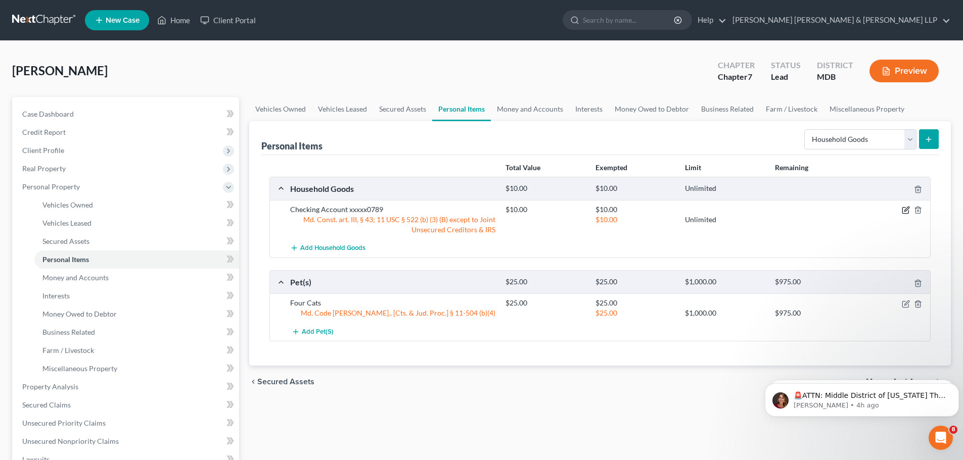
click at [903, 210] on icon "button" at bounding box center [906, 210] width 8 height 8
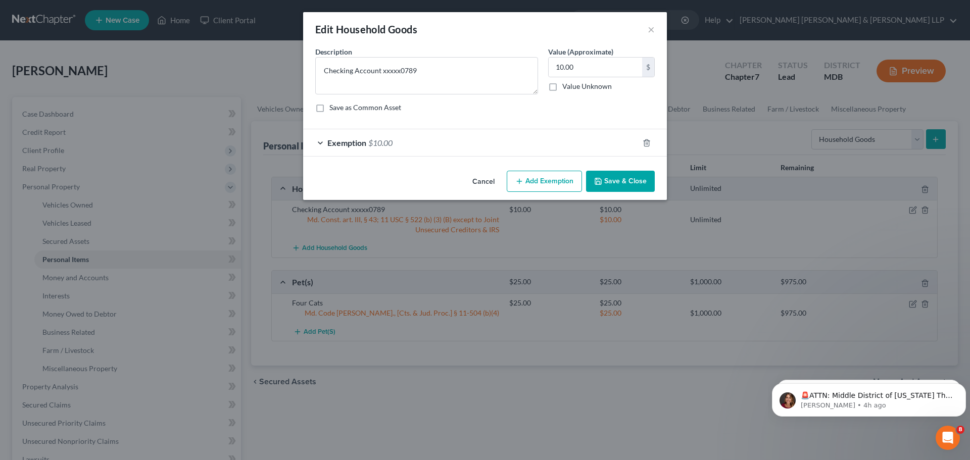
click at [322, 139] on div "Exemption $10.00" at bounding box center [471, 142] width 336 height 27
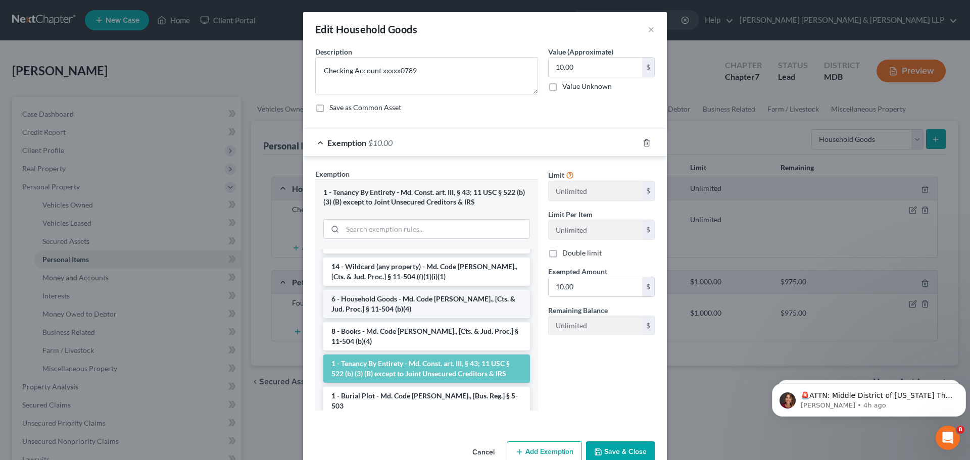
scroll to position [101, 0]
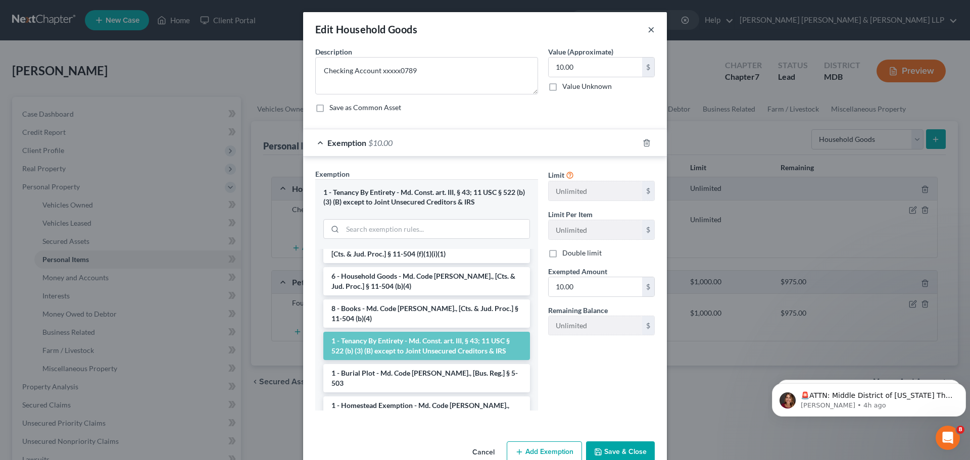
click at [648, 30] on button "×" at bounding box center [651, 29] width 7 height 12
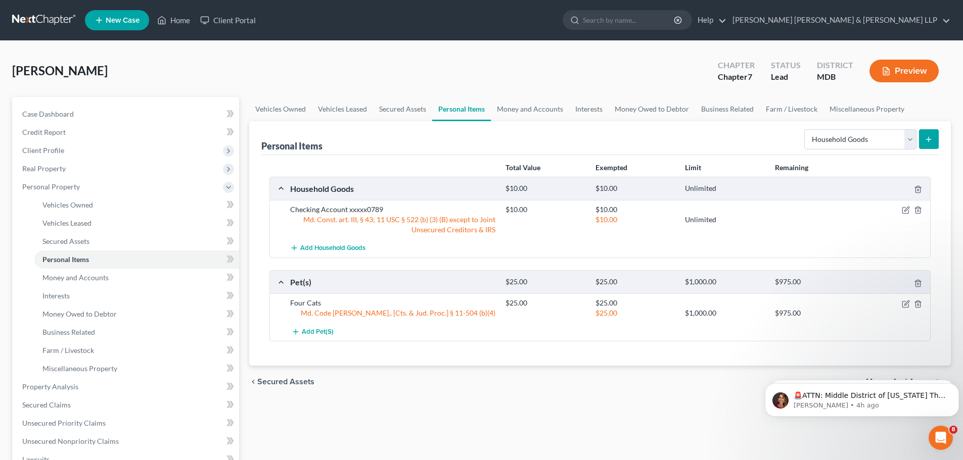
click at [323, 221] on div "Md. Const. art. III, § 43; 11 USC § 522 (b) (3) (B) except to Joint Unsecured C…" at bounding box center [392, 225] width 215 height 20
click at [907, 211] on icon "button" at bounding box center [906, 210] width 8 height 8
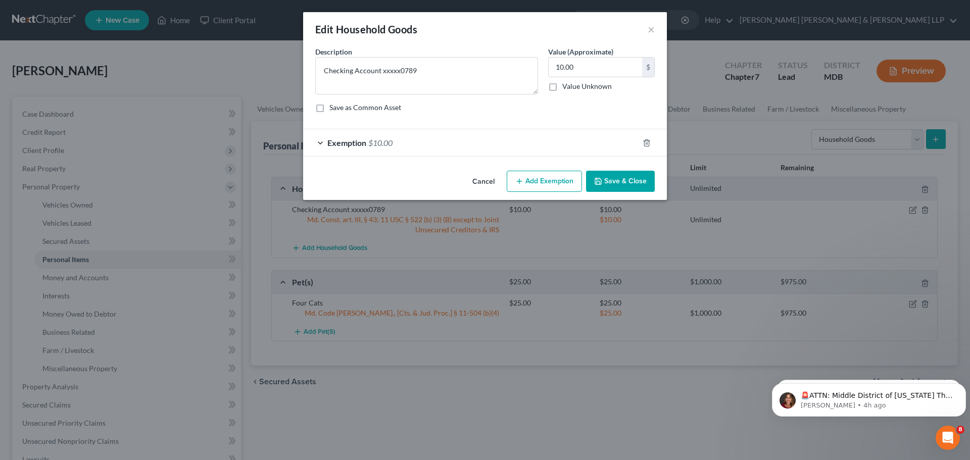
click at [325, 140] on div "Exemption $10.00" at bounding box center [471, 142] width 336 height 27
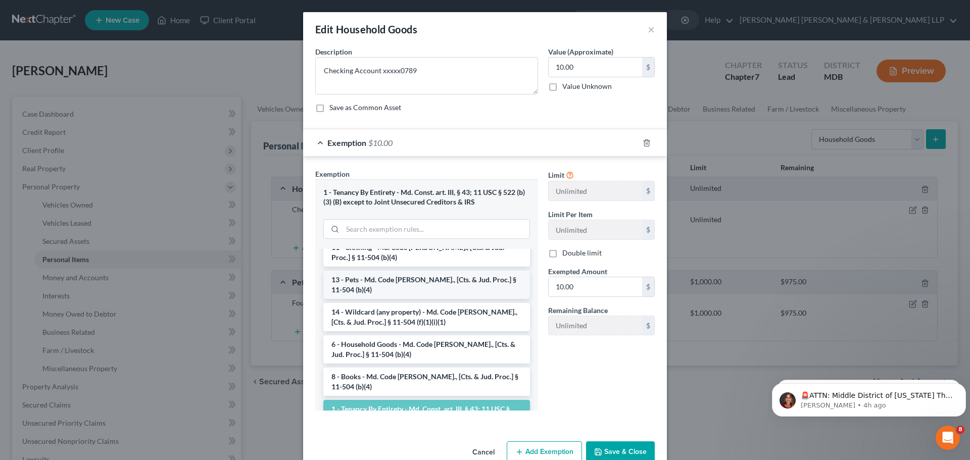
scroll to position [51, 0]
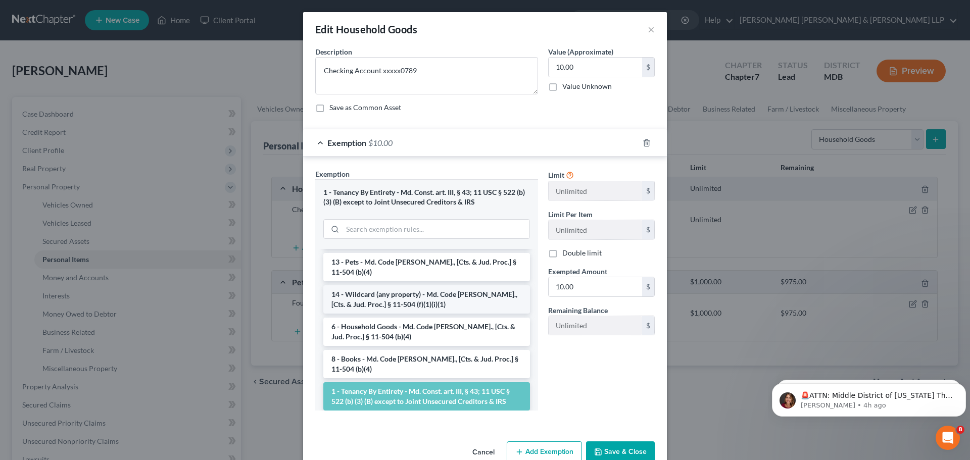
click at [443, 300] on li "14 - Wildcard (any property) - Md. Code [PERSON_NAME]., [Cts. & Jud. Proc.] § 1…" at bounding box center [426, 300] width 207 height 28
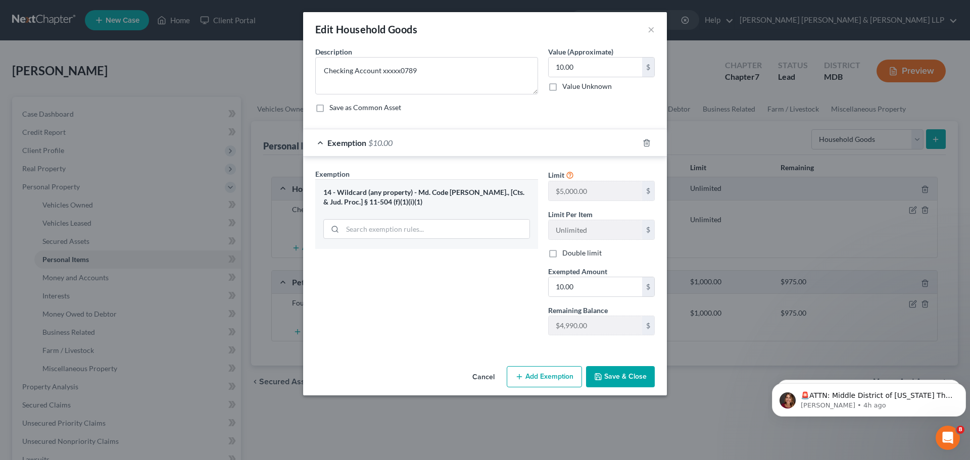
click at [610, 375] on button "Save & Close" at bounding box center [620, 376] width 69 height 21
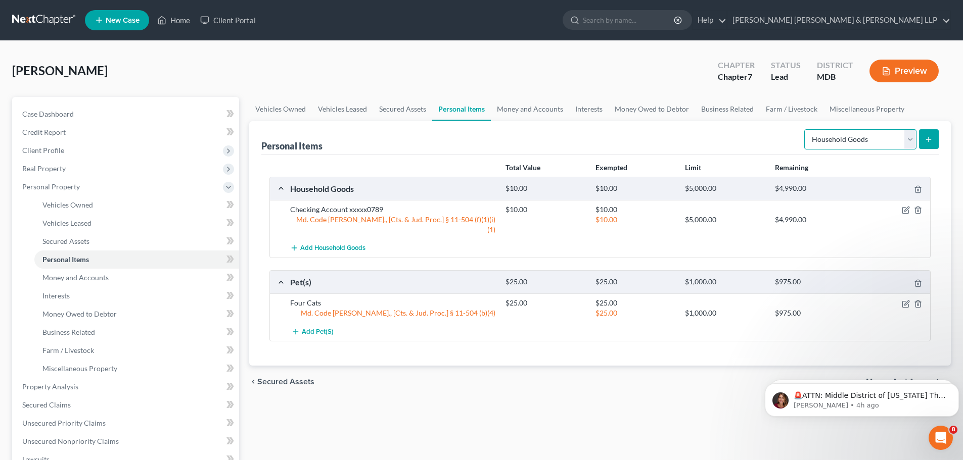
click at [910, 142] on select "Select Item Type Clothing Collectibles Of Value Electronics Firearms Household …" at bounding box center [860, 139] width 112 height 20
select select "sports_and_hobby_equipment"
click at [805, 129] on select "Select Item Type Clothing Collectibles Of Value Electronics Firearms Household …" at bounding box center [860, 139] width 112 height 20
click at [932, 137] on icon "submit" at bounding box center [928, 139] width 8 height 8
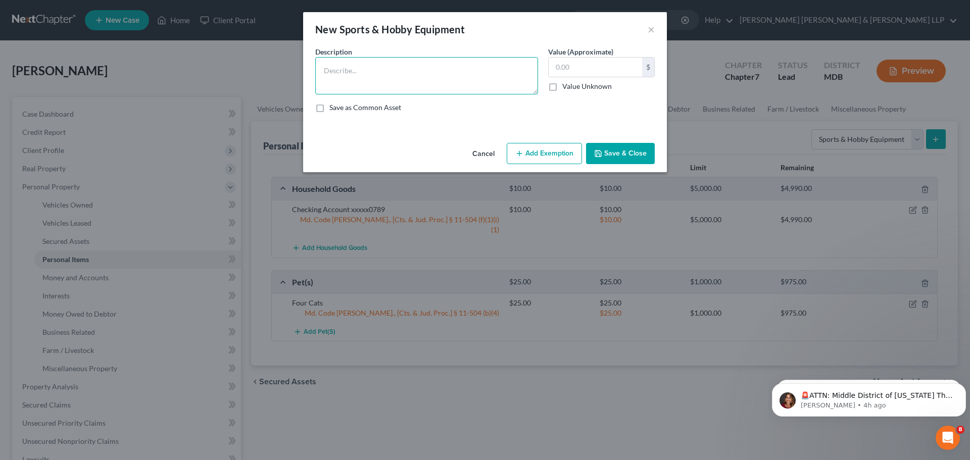
click at [393, 74] on textarea at bounding box center [426, 75] width 223 height 37
click at [352, 73] on textarea "Badmitten Rackets" at bounding box center [426, 75] width 223 height 37
type textarea "Badmitten Rackets"
click at [608, 69] on input "text" at bounding box center [595, 67] width 93 height 19
type input "2"
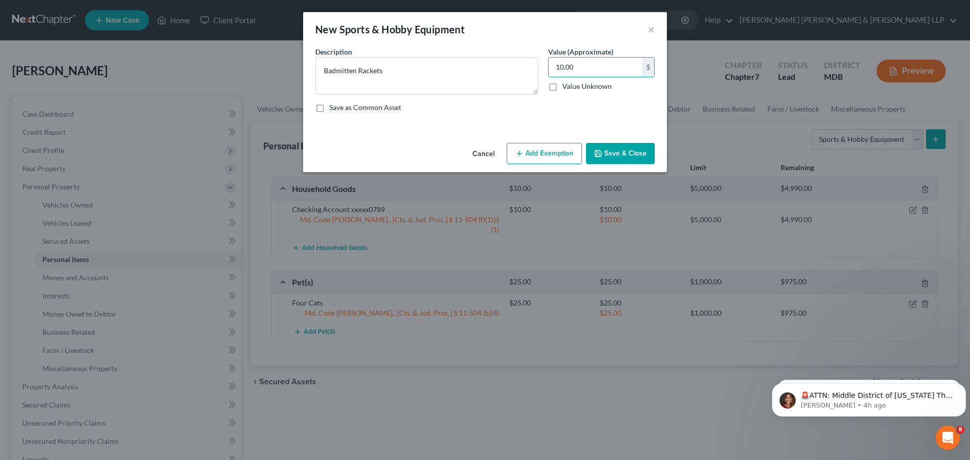
type input "10.00"
click at [534, 159] on button "Add Exemption" at bounding box center [544, 153] width 75 height 21
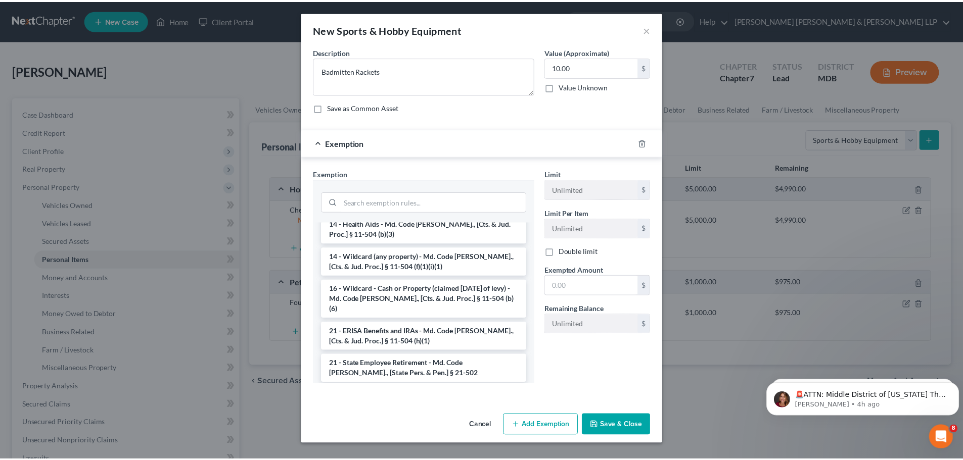
scroll to position [166, 0]
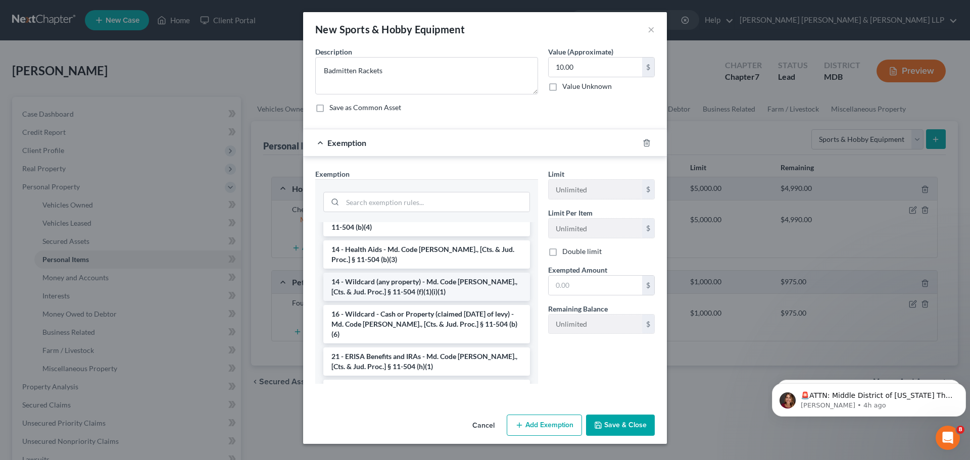
click at [448, 285] on li "14 - Wildcard (any property) - Md. Code [PERSON_NAME]., [Cts. & Jud. Proc.] § 1…" at bounding box center [426, 287] width 207 height 28
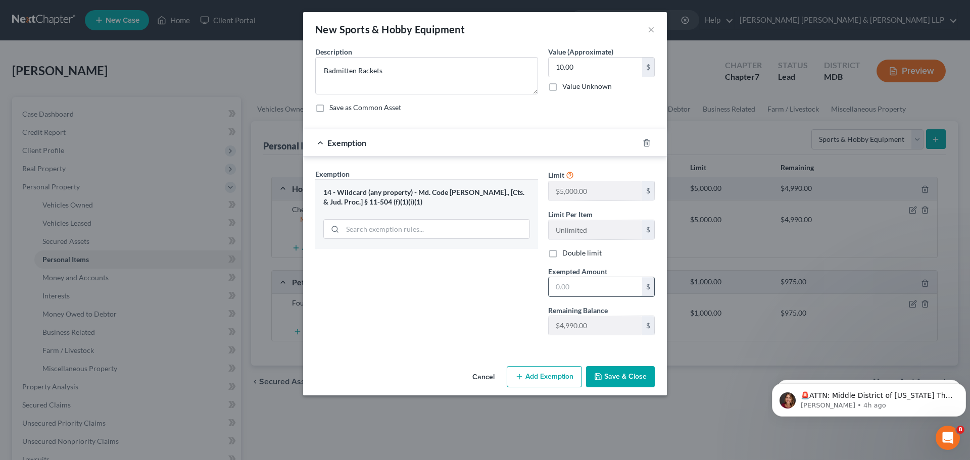
click at [606, 291] on input "text" at bounding box center [595, 286] width 93 height 19
type input "10.00"
click at [623, 386] on button "Save & Close" at bounding box center [620, 376] width 69 height 21
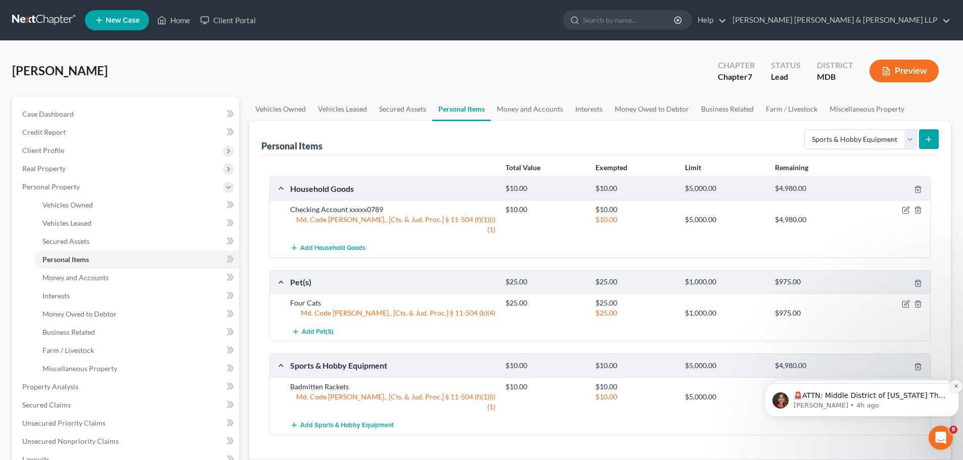
click at [953, 387] on icon "Dismiss notification" at bounding box center [956, 387] width 6 height 6
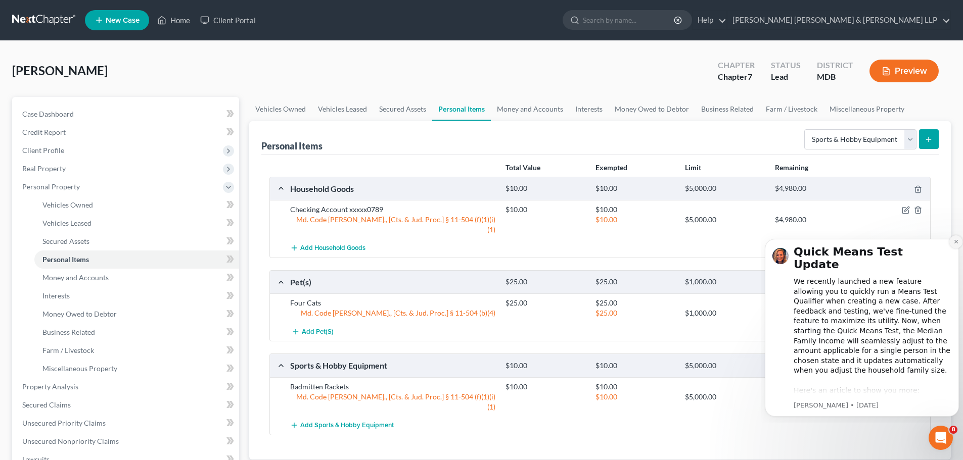
click at [956, 245] on icon "Dismiss notification" at bounding box center [956, 242] width 6 height 6
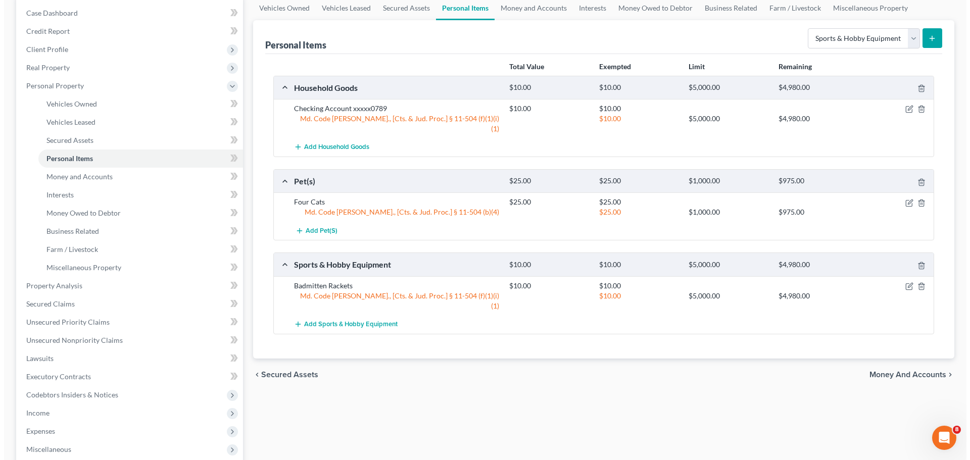
scroll to position [51, 0]
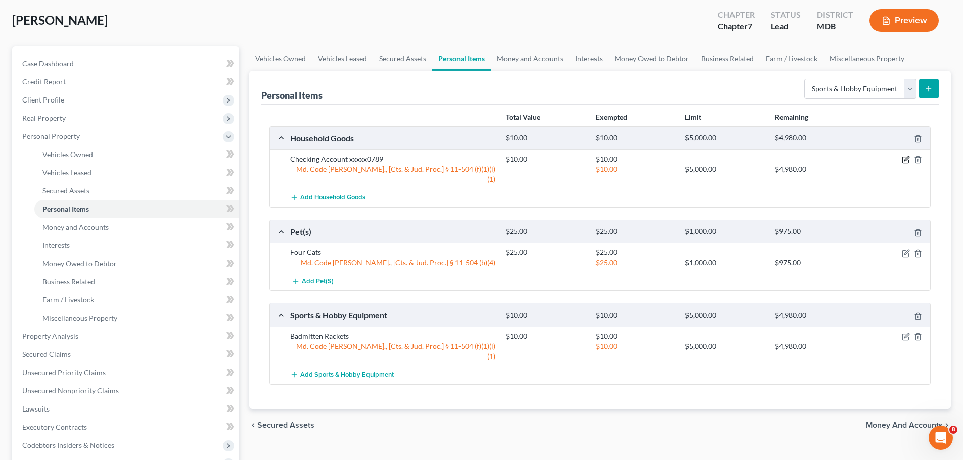
click at [905, 160] on icon "button" at bounding box center [906, 159] width 5 height 5
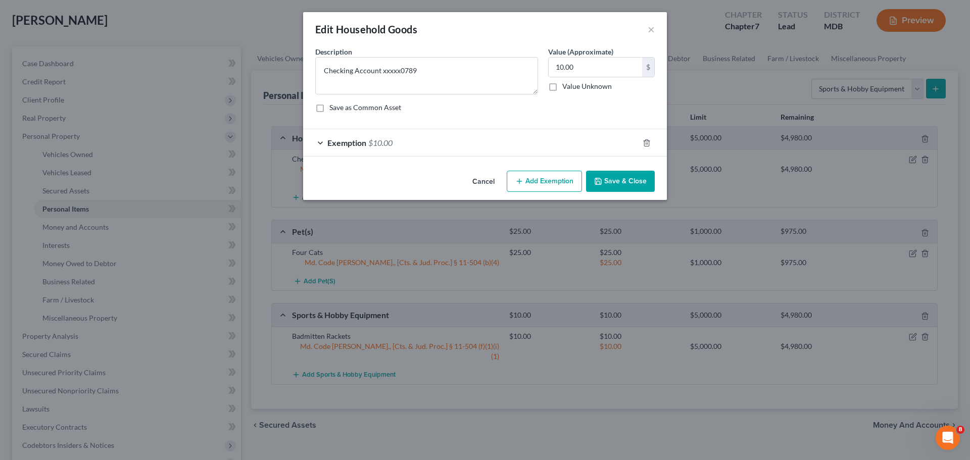
click at [424, 152] on div "Exemption $10.00" at bounding box center [471, 142] width 336 height 27
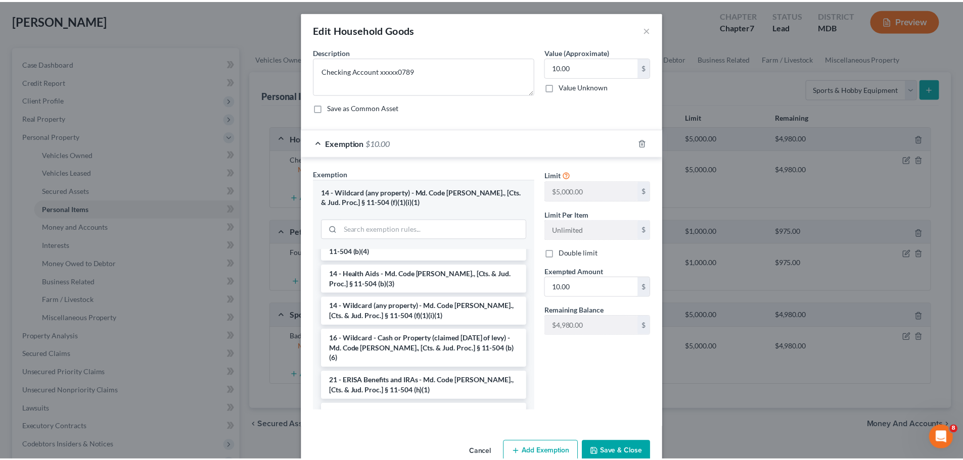
scroll to position [354, 0]
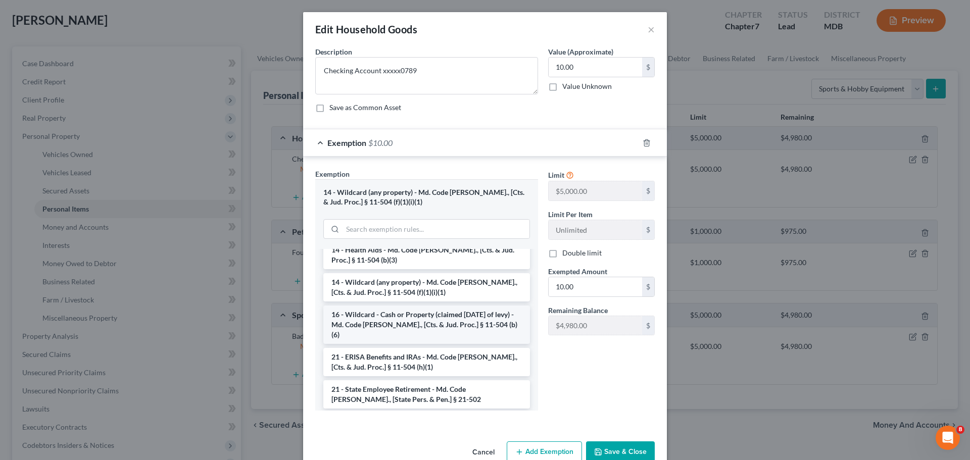
click at [453, 319] on li "16 - Wildcard - Cash or Property (claimed [DATE] of levy) - Md. Code [PERSON_NA…" at bounding box center [426, 325] width 207 height 38
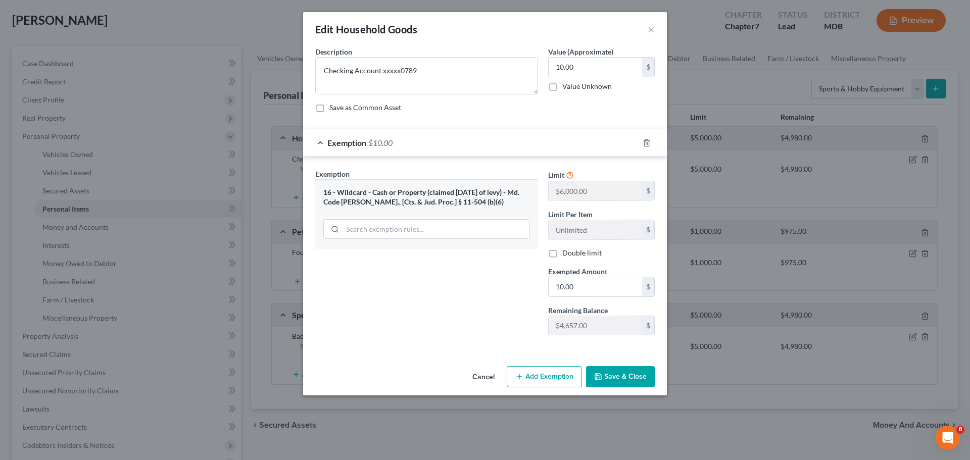
click at [608, 376] on button "Save & Close" at bounding box center [620, 376] width 69 height 21
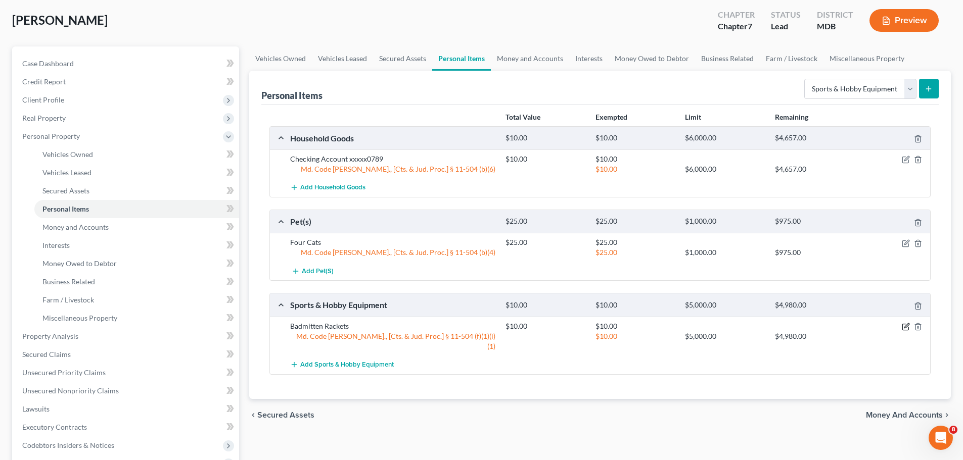
click at [907, 327] on icon "button" at bounding box center [906, 327] width 8 height 8
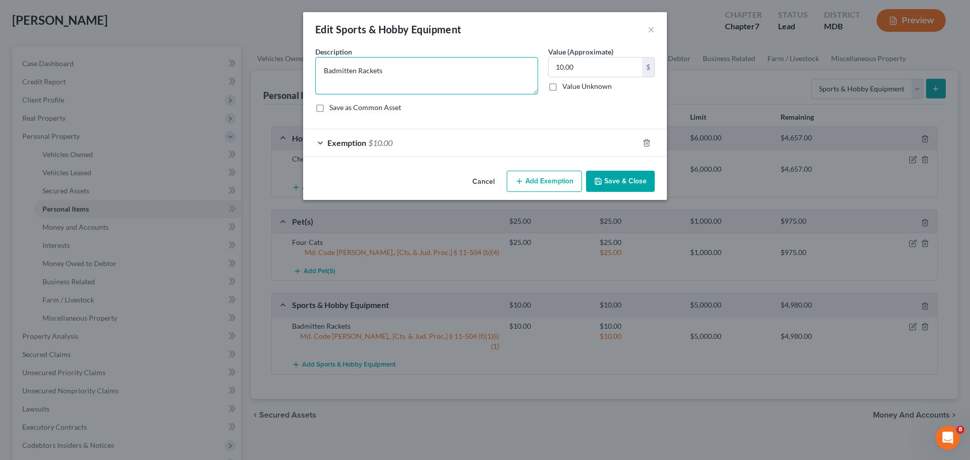
click at [344, 72] on textarea "Badmitten Rackets" at bounding box center [426, 75] width 223 height 37
click at [414, 73] on textarea "Badminton Rackets" at bounding box center [426, 75] width 223 height 37
type textarea "Badminton Rackets"
click at [598, 181] on icon "button" at bounding box center [598, 181] width 8 height 8
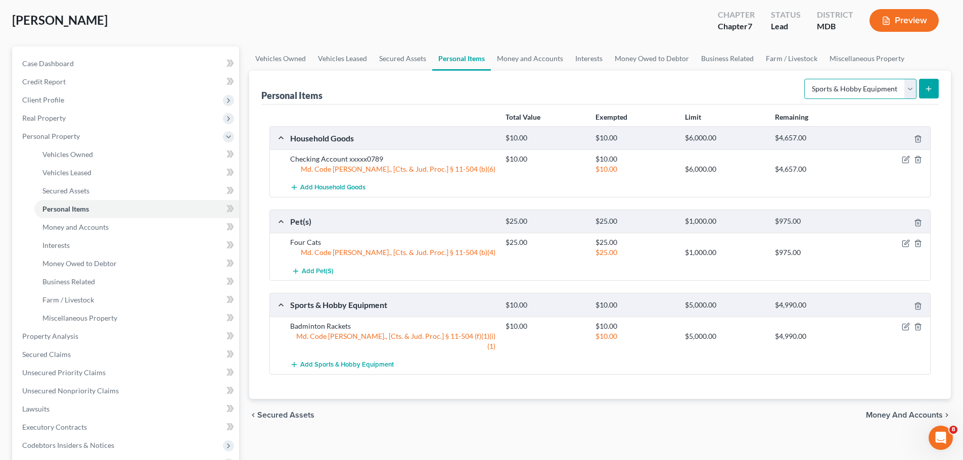
click at [910, 86] on select "Select Item Type Clothing Collectibles Of Value Electronics Firearms Household …" at bounding box center [860, 89] width 112 height 20
select select "other"
click at [805, 79] on select "Select Item Type Clothing Collectibles Of Value Electronics Firearms Household …" at bounding box center [860, 89] width 112 height 20
drag, startPoint x: 278, startPoint y: 57, endPoint x: 293, endPoint y: 61, distance: 15.8
click at [277, 57] on link "Vehicles Owned" at bounding box center [280, 58] width 63 height 24
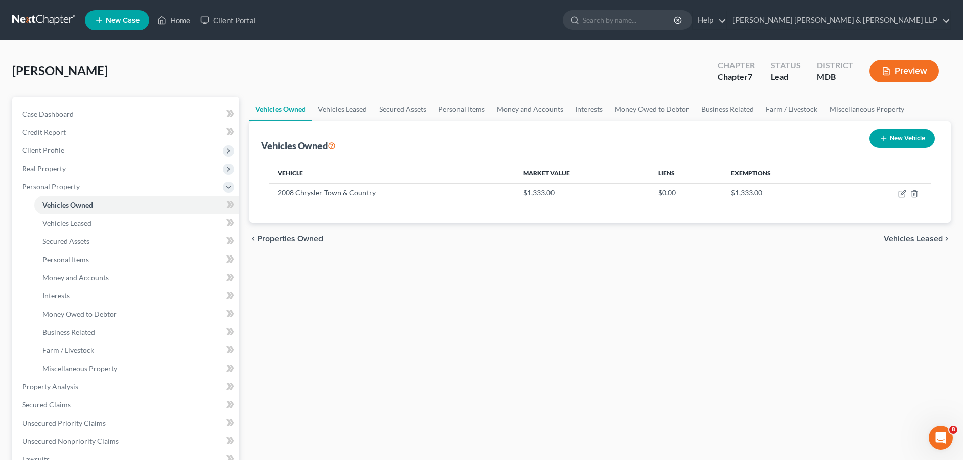
click at [906, 136] on button "New Vehicle" at bounding box center [901, 138] width 65 height 19
select select "0"
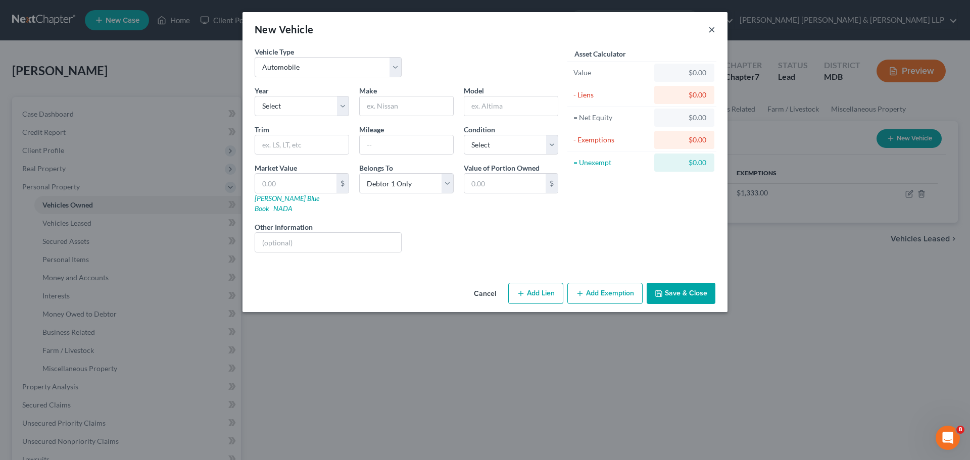
click at [711, 30] on button "×" at bounding box center [711, 29] width 7 height 12
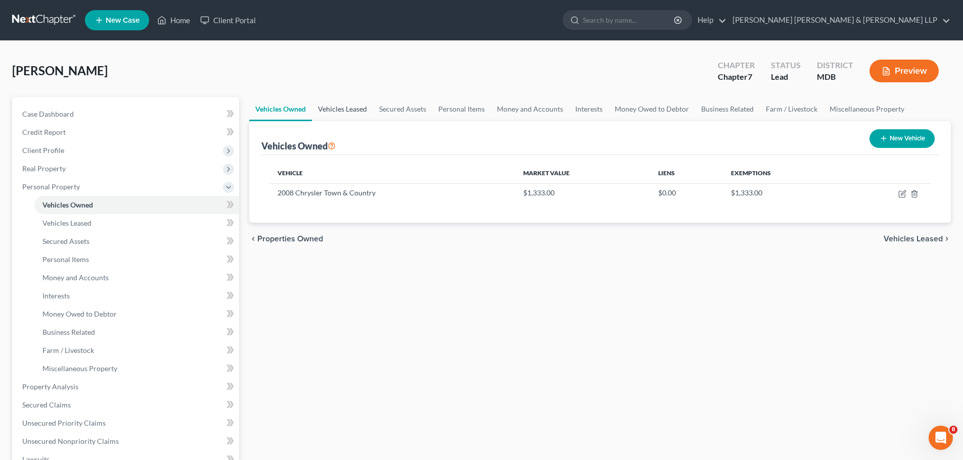
click at [337, 111] on link "Vehicles Leased" at bounding box center [342, 109] width 61 height 24
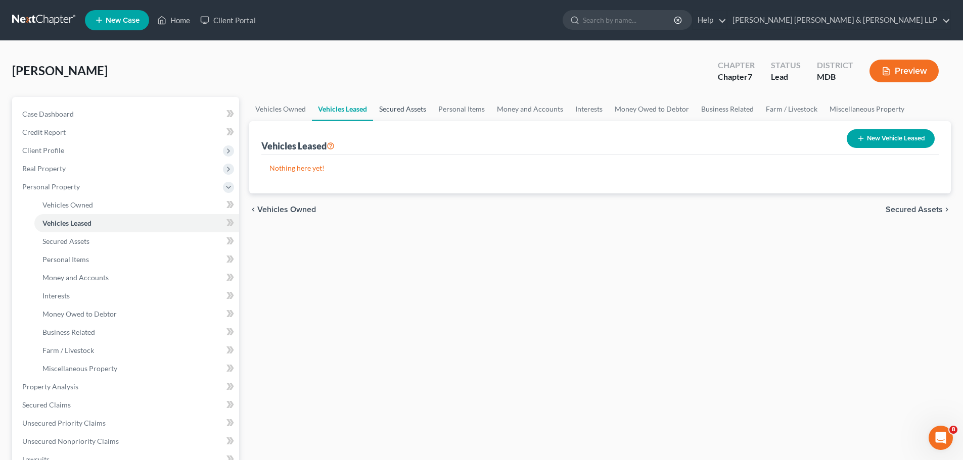
click at [406, 114] on link "Secured Assets" at bounding box center [402, 109] width 59 height 24
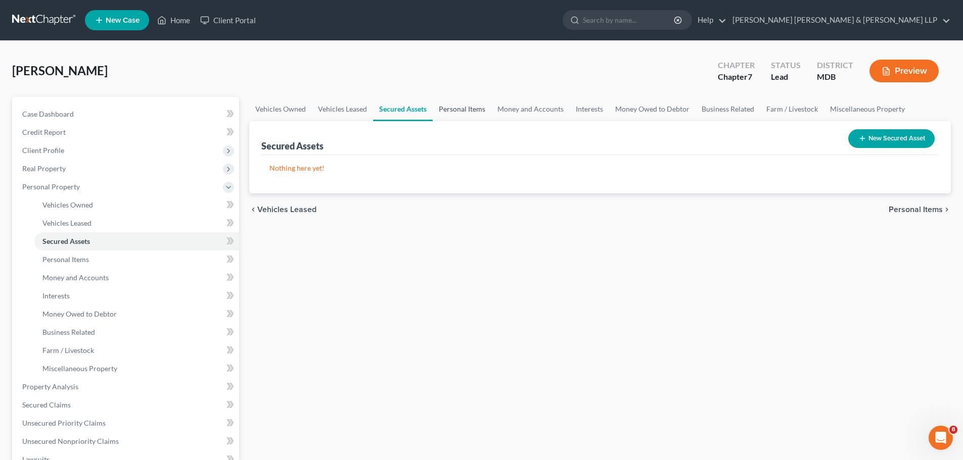
click at [475, 111] on link "Personal Items" at bounding box center [462, 109] width 59 height 24
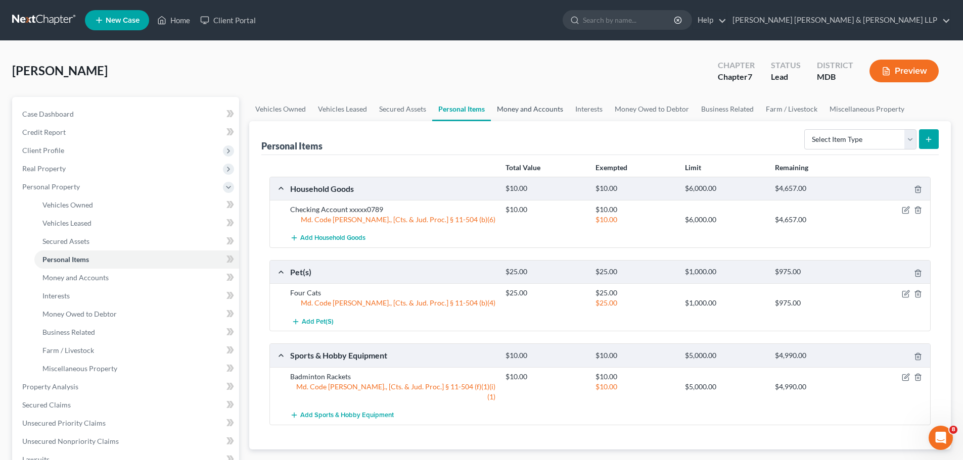
click at [525, 111] on link "Money and Accounts" at bounding box center [530, 109] width 78 height 24
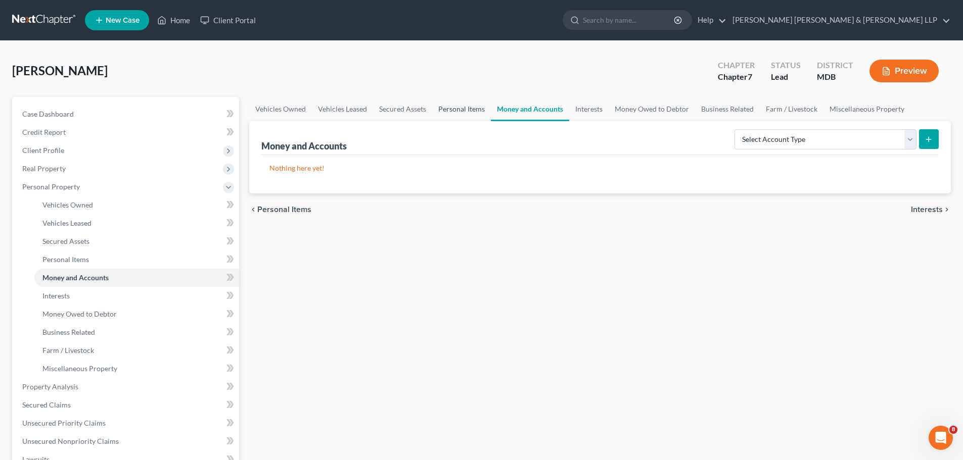
click at [477, 108] on link "Personal Items" at bounding box center [461, 109] width 59 height 24
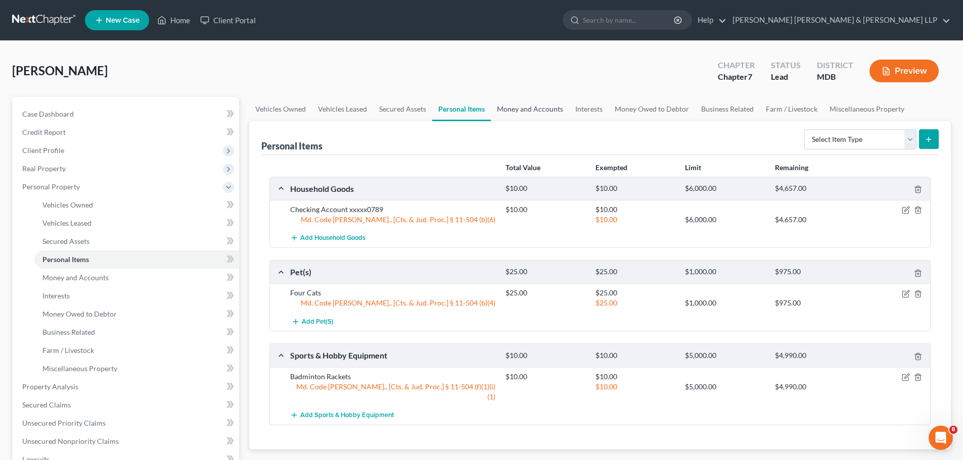
drag, startPoint x: 509, startPoint y: 104, endPoint x: 583, endPoint y: 115, distance: 75.0
click at [510, 106] on link "Money and Accounts" at bounding box center [530, 109] width 78 height 24
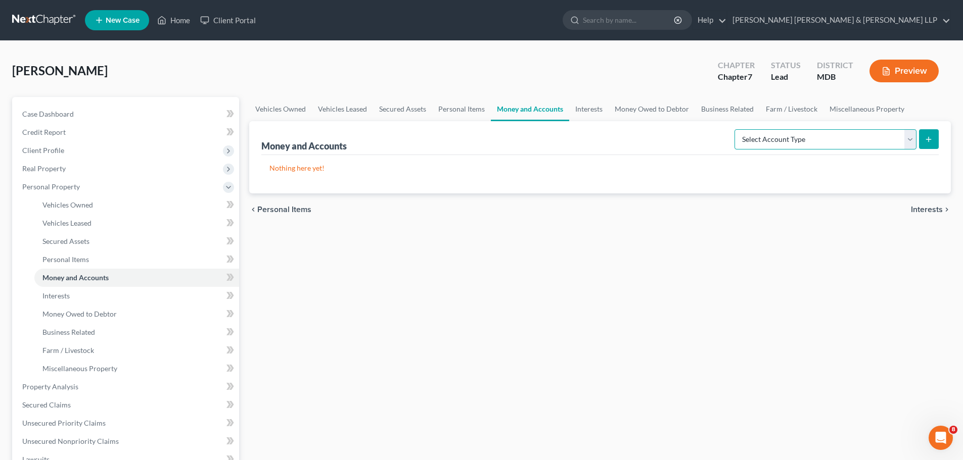
click at [904, 142] on select "Select Account Type Brokerage Cash on Hand Certificates of Deposit Checking Acc…" at bounding box center [825, 139] width 182 height 20
select select "cash_on_hand"
click at [736, 129] on select "Select Account Type Brokerage Cash on Hand Certificates of Deposit Checking Acc…" at bounding box center [825, 139] width 182 height 20
click at [934, 143] on button "submit" at bounding box center [929, 139] width 20 height 20
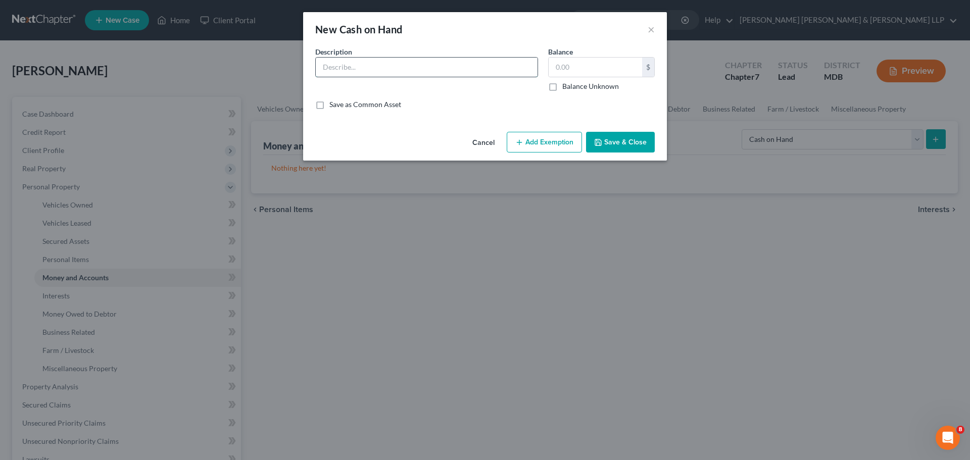
click at [410, 73] on input "text" at bounding box center [427, 67] width 222 height 19
type input "Cash"
type input "0"
type input "1.00"
click at [560, 144] on button "Add Exemption" at bounding box center [544, 142] width 75 height 21
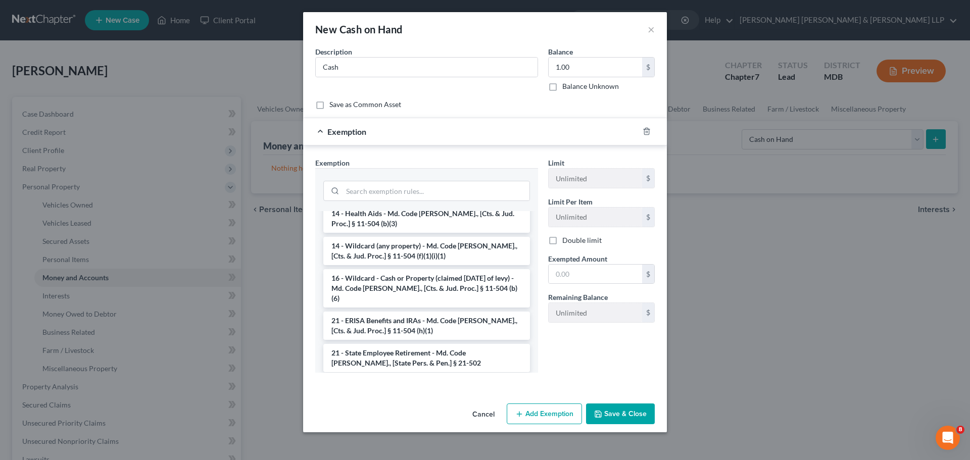
scroll to position [166, 0]
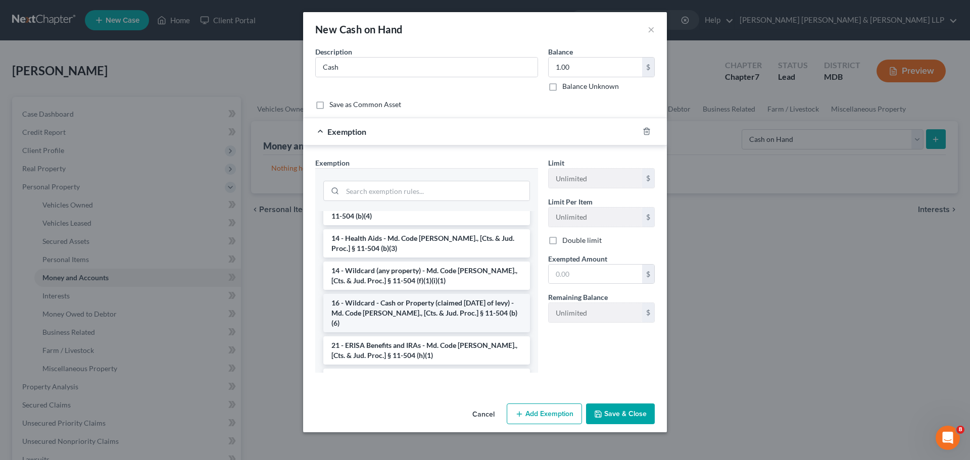
click at [451, 309] on li "16 - Wildcard - Cash or Property (claimed [DATE] of levy) - Md. Code [PERSON_NA…" at bounding box center [426, 313] width 207 height 38
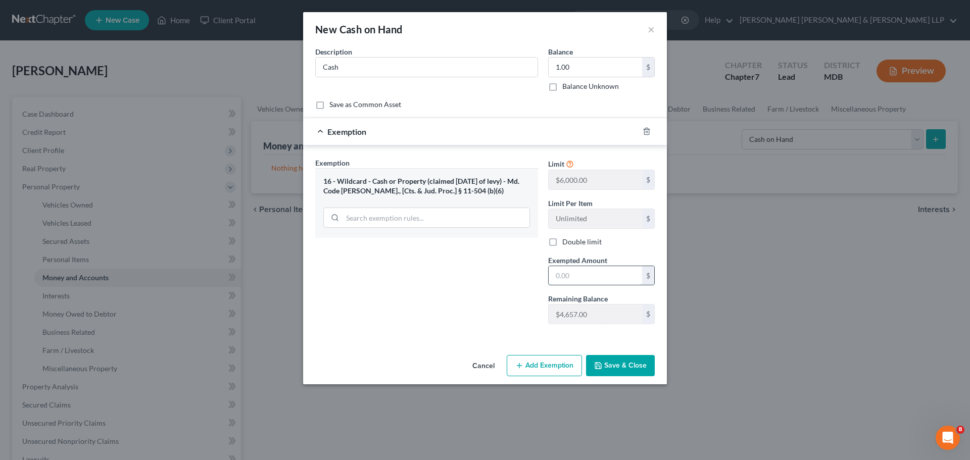
click at [606, 274] on input "text" at bounding box center [595, 275] width 93 height 19
type input "1.00"
click at [523, 288] on div "Exemption Set must be selected for CA. Exemption * 16 - Wildcard - Cash or Prop…" at bounding box center [426, 245] width 233 height 175
click at [608, 365] on button "Save & Close" at bounding box center [620, 365] width 69 height 21
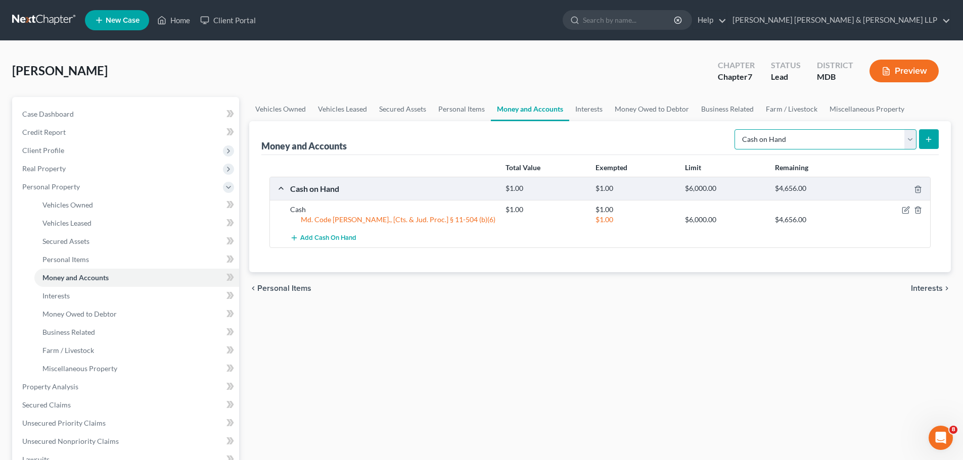
click at [908, 141] on select "Select Account Type Brokerage Cash on Hand Certificates of Deposit Checking Acc…" at bounding box center [825, 139] width 182 height 20
select select "checking"
click at [736, 129] on select "Select Account Type Brokerage Cash on Hand Certificates of Deposit Checking Acc…" at bounding box center [825, 139] width 182 height 20
click at [933, 144] on button "submit" at bounding box center [929, 139] width 20 height 20
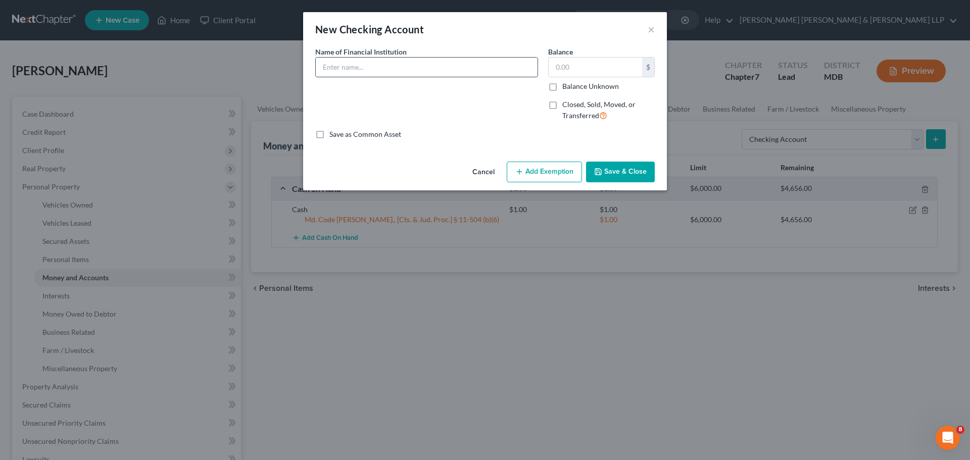
click at [493, 64] on input "text" at bounding box center [427, 67] width 222 height 19
click at [346, 67] on input "text" at bounding box center [427, 67] width 222 height 19
type input "J"
type input "Checking Account (Orrstown Bank)(Jointly Held)"
click at [558, 70] on input "text" at bounding box center [595, 67] width 93 height 19
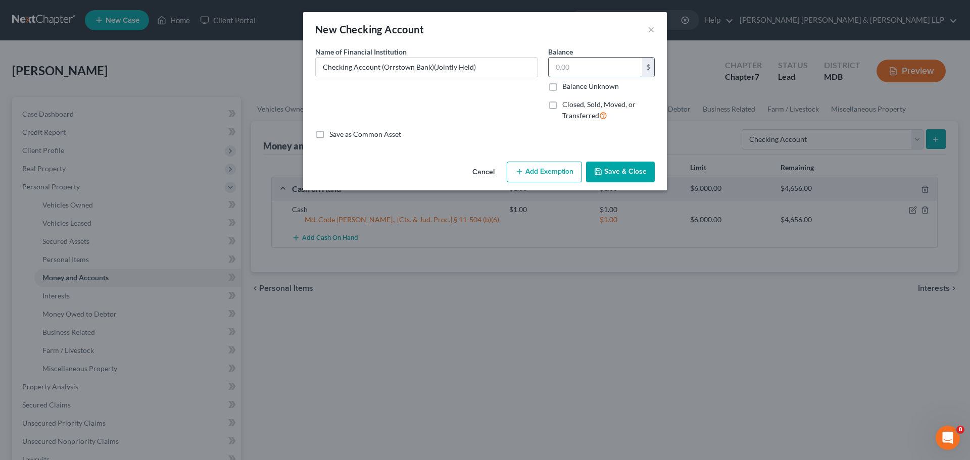
type input "0"
type input "1.00"
click at [558, 170] on button "Add Exemption" at bounding box center [544, 172] width 75 height 21
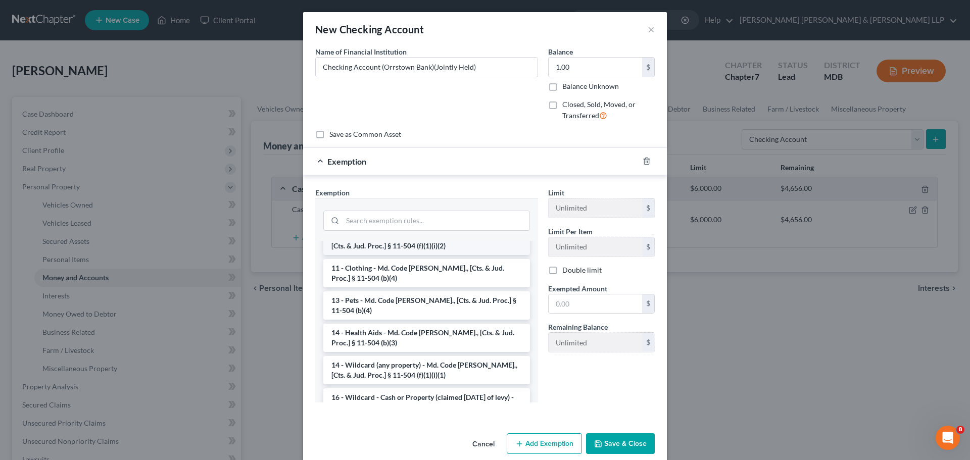
scroll to position [152, 0]
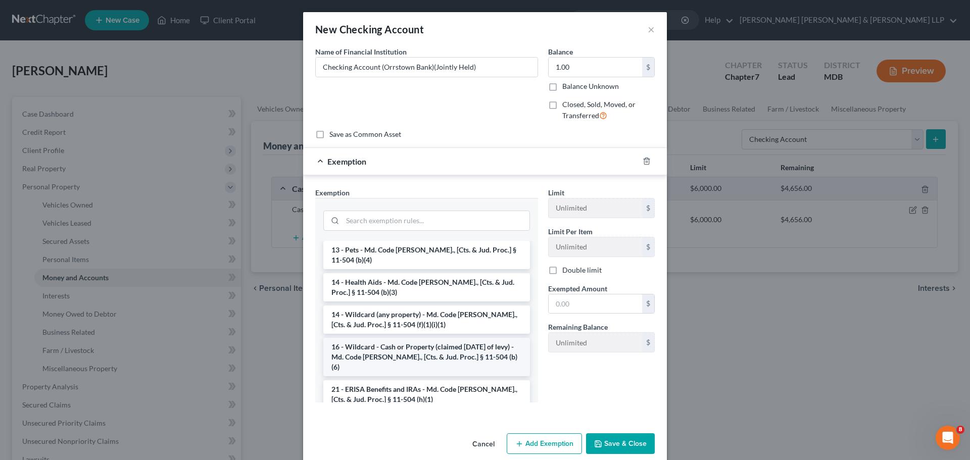
click at [436, 345] on li "16 - Wildcard - Cash or Property (claimed [DATE] of levy) - Md. Code [PERSON_NA…" at bounding box center [426, 357] width 207 height 38
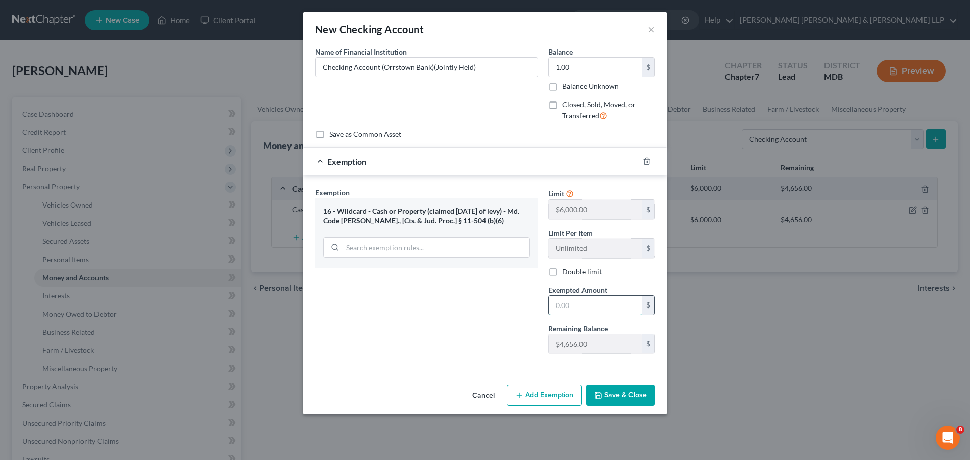
click at [602, 312] on input "text" at bounding box center [595, 305] width 93 height 19
type input "1.00"
click at [640, 397] on button "Save & Close" at bounding box center [620, 395] width 69 height 21
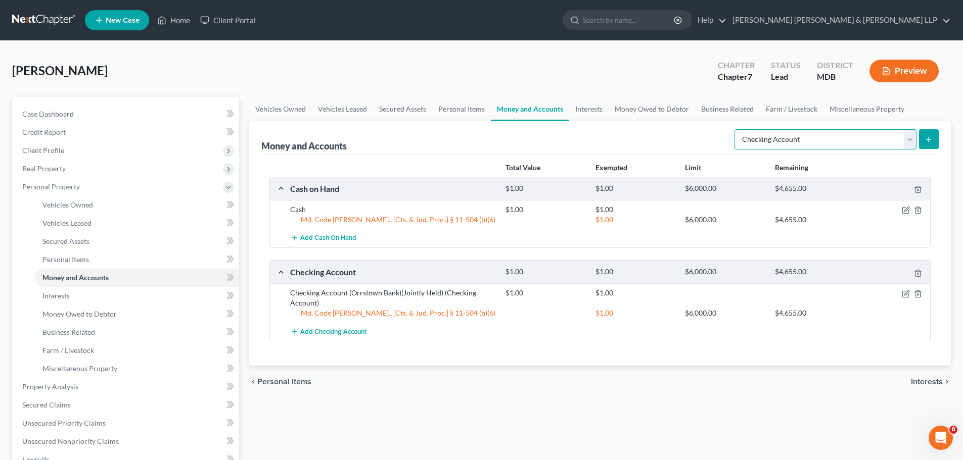
click at [910, 139] on select "Select Account Type Brokerage Cash on Hand Certificates of Deposit Checking Acc…" at bounding box center [825, 139] width 182 height 20
select select "security_deposits"
click at [736, 129] on select "Select Account Type Brokerage Cash on Hand Certificates of Deposit Checking Acc…" at bounding box center [825, 139] width 182 height 20
click at [929, 144] on button "submit" at bounding box center [929, 139] width 20 height 20
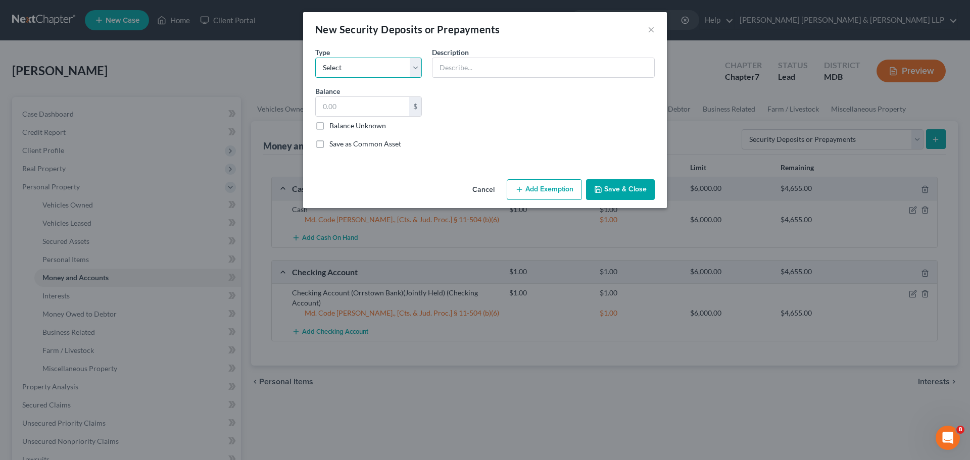
click at [356, 67] on select "Select Electric Gas Heating Oil Security Deposit On Rental Unit Prepaid Rent Te…" at bounding box center [368, 68] width 107 height 20
select select "3"
click at [315, 58] on select "Select Electric Gas Heating Oil Security Deposit On Rental Unit Prepaid Rent Te…" at bounding box center [368, 68] width 107 height 20
click at [480, 63] on input "text" at bounding box center [544, 67] width 222 height 19
type input "Security Deposit"
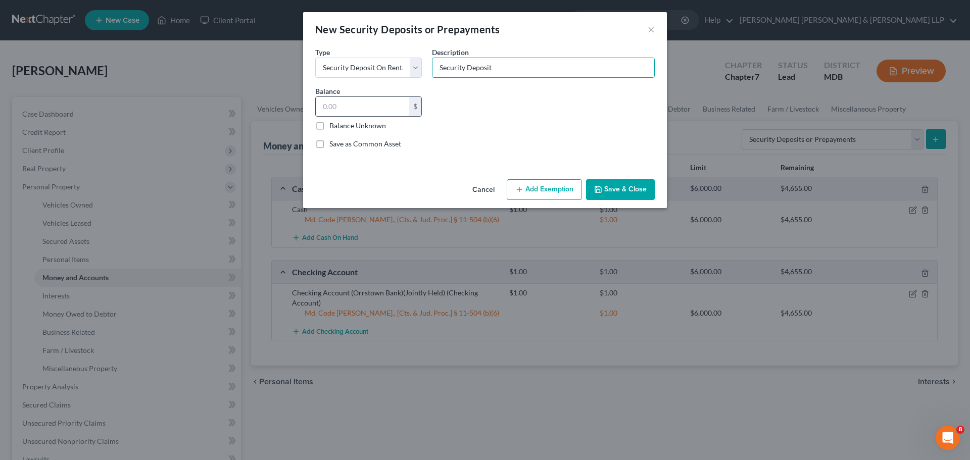
click at [381, 112] on input "text" at bounding box center [362, 106] width 93 height 19
type input "1.00"
click at [436, 141] on div "Save as Common Asset" at bounding box center [485, 144] width 340 height 10
click at [562, 193] on button "Add Exemption" at bounding box center [544, 189] width 75 height 21
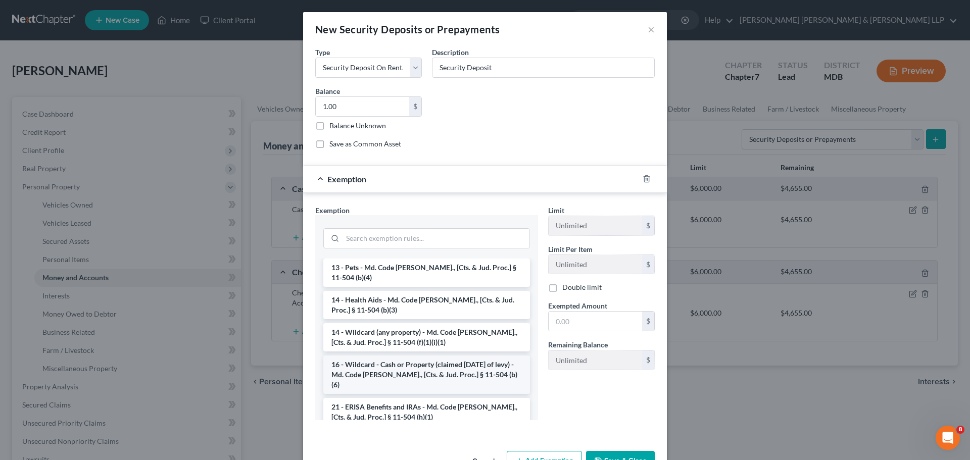
click at [439, 369] on li "16 - Wildcard - Cash or Property (claimed [DATE] of levy) - Md. Code [PERSON_NA…" at bounding box center [426, 375] width 207 height 38
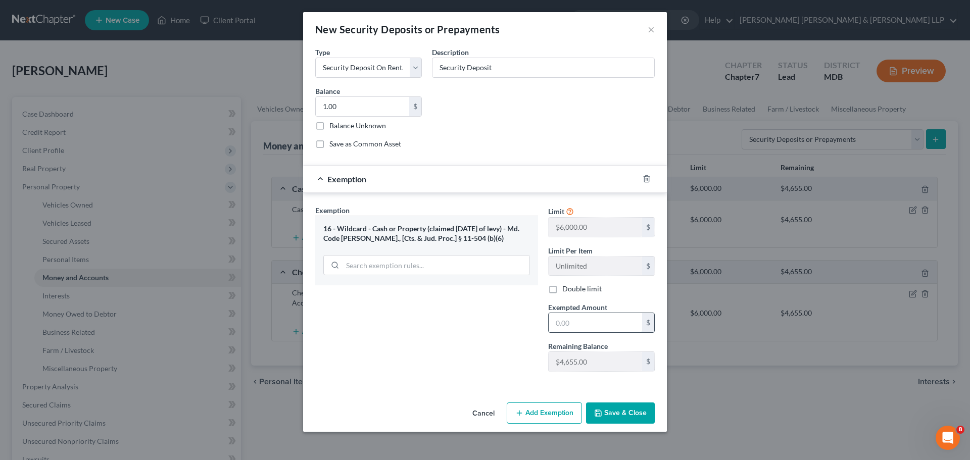
click at [618, 319] on input "text" at bounding box center [595, 322] width 93 height 19
type input "1.00"
click at [636, 420] on button "Save & Close" at bounding box center [620, 413] width 69 height 21
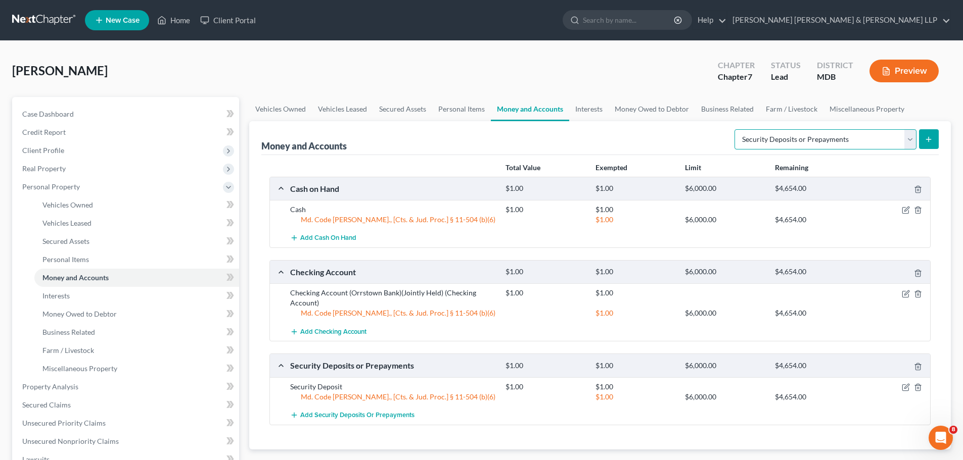
click at [912, 140] on select "Select Account Type Brokerage Cash on Hand Certificates of Deposit Checking Acc…" at bounding box center [825, 139] width 182 height 20
click at [466, 109] on link "Personal Items" at bounding box center [461, 109] width 59 height 24
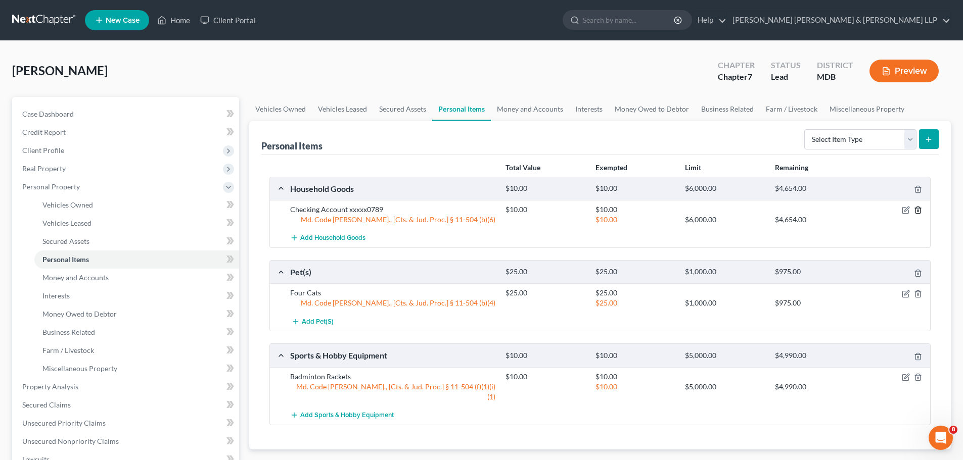
click at [920, 210] on icon "button" at bounding box center [917, 210] width 5 height 7
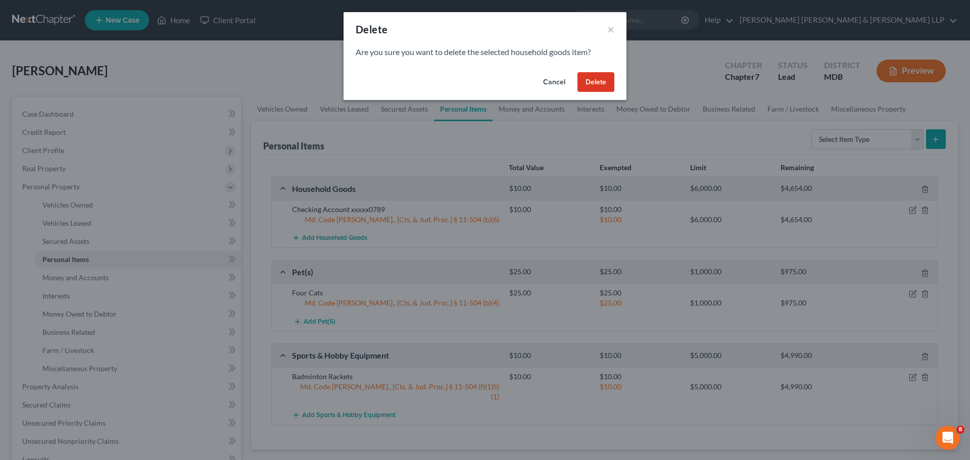
click at [608, 86] on button "Delete" at bounding box center [596, 82] width 37 height 20
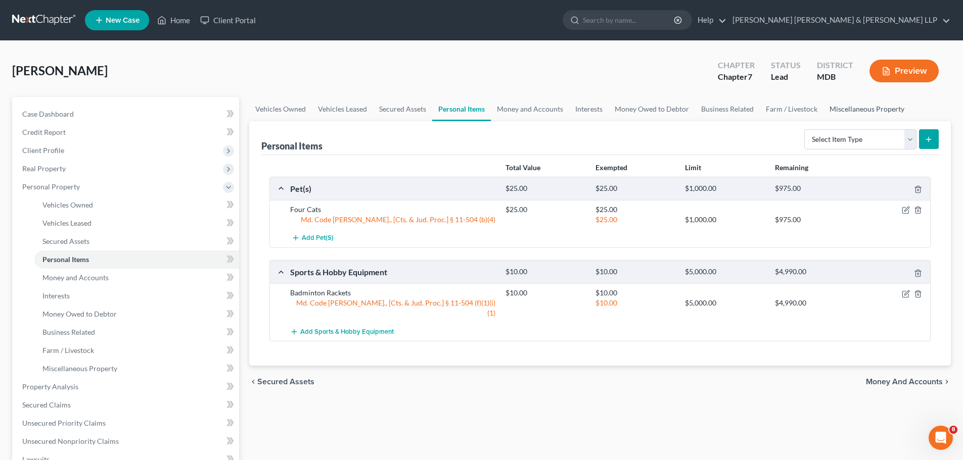
click at [870, 113] on link "Miscellaneous Property" at bounding box center [866, 109] width 87 height 24
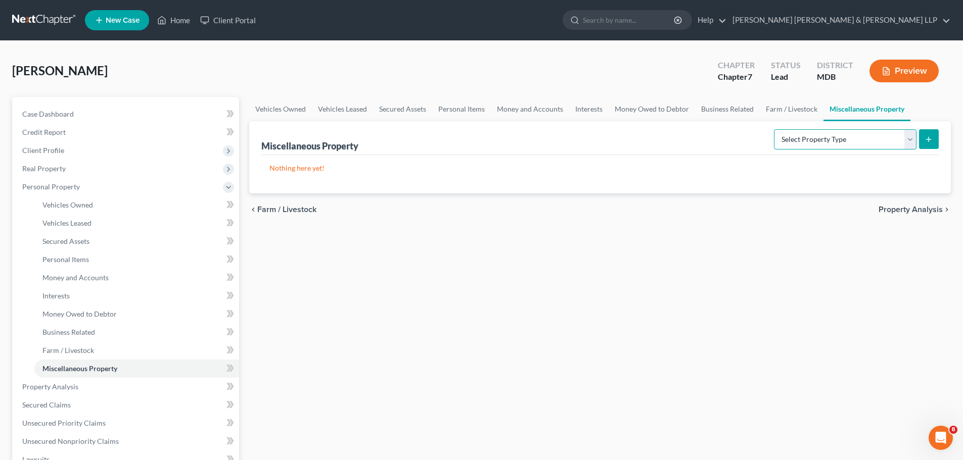
click at [906, 134] on select "Select Property Type Assigned for Creditor Benefit [DATE] Holding for Another N…" at bounding box center [845, 139] width 143 height 20
click at [457, 110] on link "Personal Items" at bounding box center [461, 109] width 59 height 24
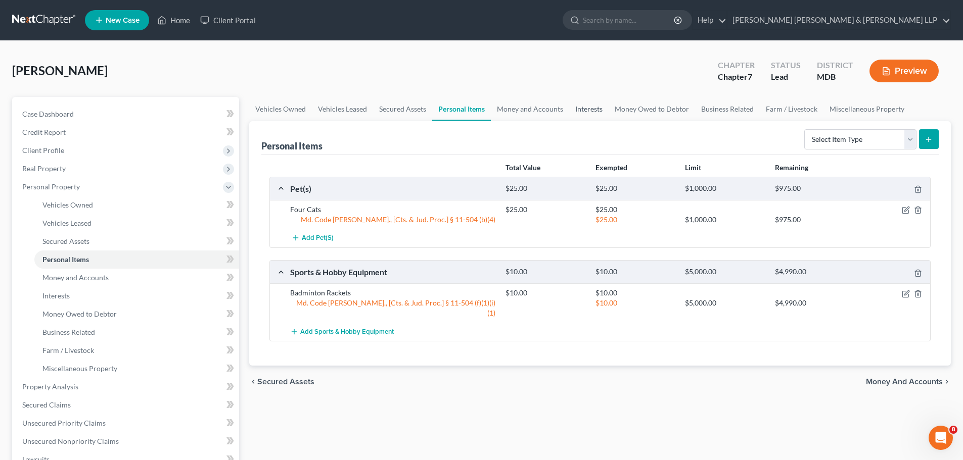
click at [583, 111] on link "Interests" at bounding box center [588, 109] width 39 height 24
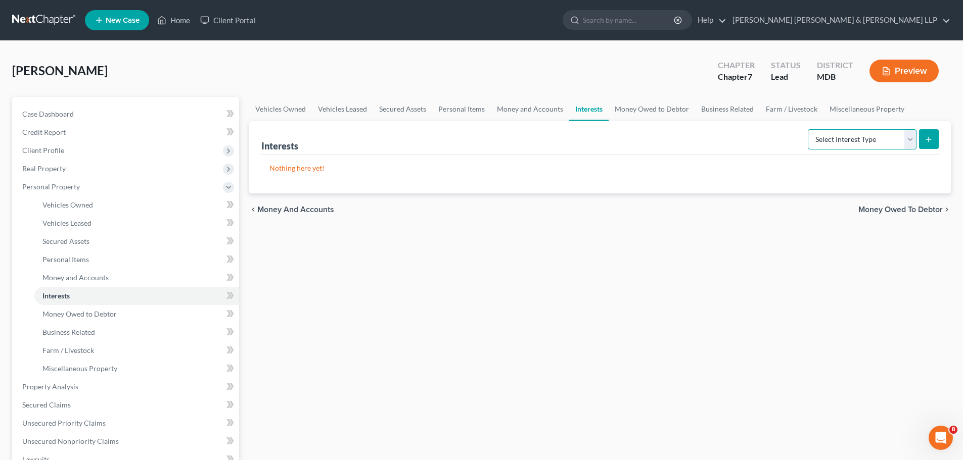
click at [827, 145] on select "Select Interest Type 401K Annuity Bond Education IRA Government Bond Government…" at bounding box center [862, 139] width 109 height 20
click at [709, 112] on link "Business Related" at bounding box center [727, 109] width 65 height 24
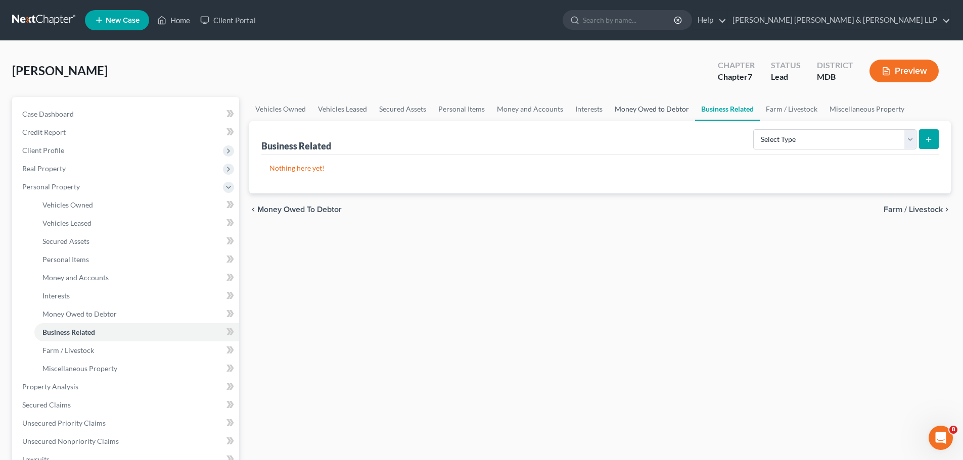
click at [663, 112] on link "Money Owed to Debtor" at bounding box center [651, 109] width 86 height 24
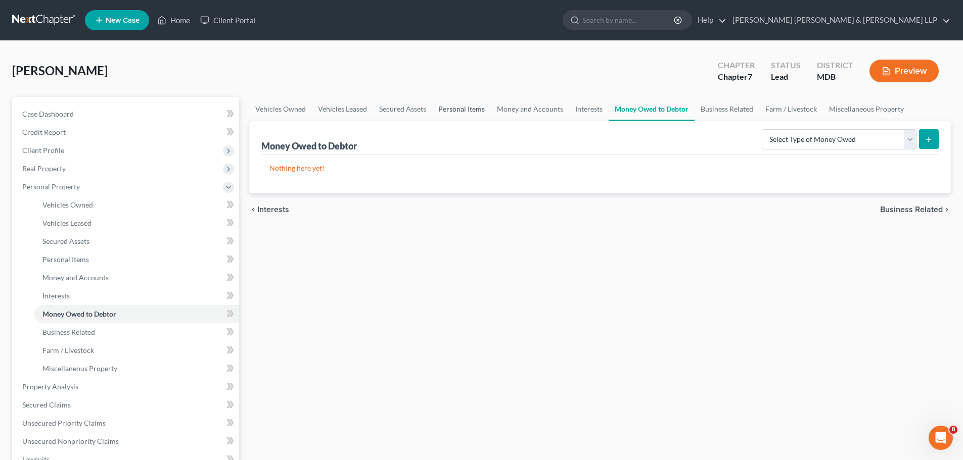
click at [464, 115] on link "Personal Items" at bounding box center [461, 109] width 59 height 24
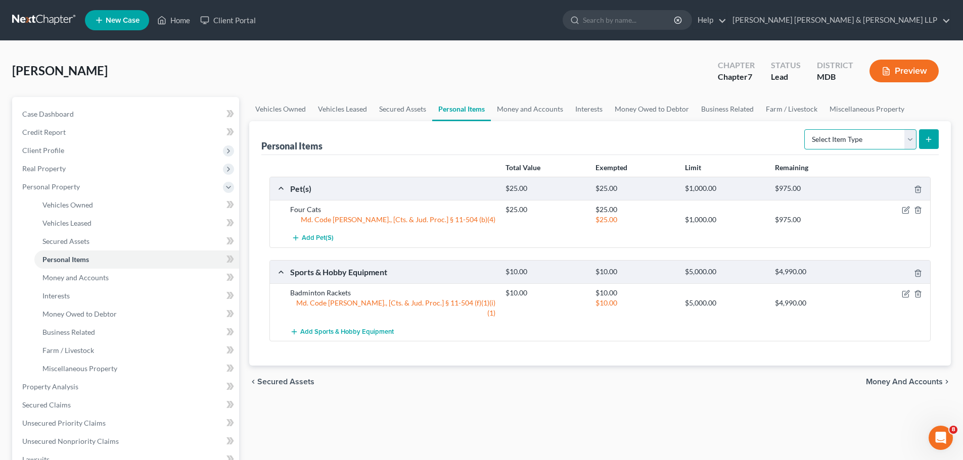
click at [906, 146] on select "Select Item Type Clothing Collectibles Of Value Electronics Firearms Household …" at bounding box center [860, 139] width 112 height 20
select select "jewelry"
click at [805, 129] on select "Select Item Type Clothing Collectibles Of Value Electronics Firearms Household …" at bounding box center [860, 139] width 112 height 20
click at [931, 141] on icon "submit" at bounding box center [928, 139] width 8 height 8
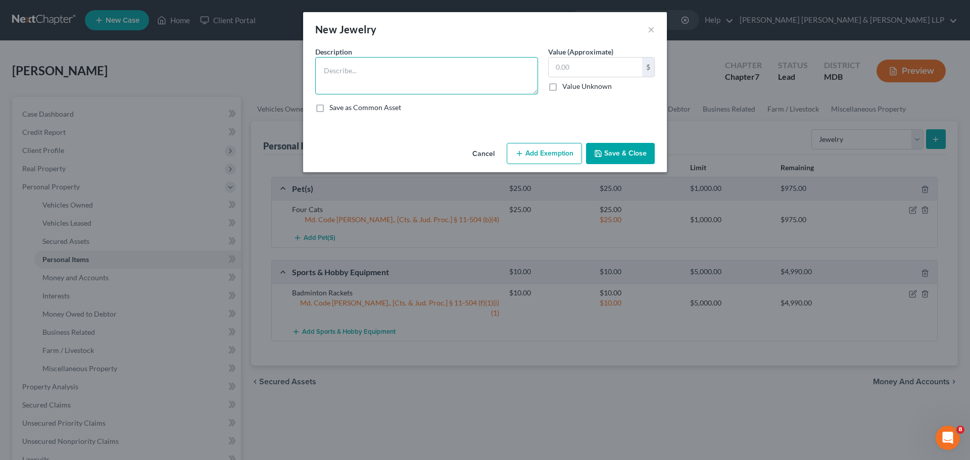
click at [334, 71] on textarea at bounding box center [426, 75] width 223 height 37
type textarea "Women's Jewelry"
click at [606, 56] on label "Value (Approximate)" at bounding box center [580, 51] width 65 height 11
click at [599, 70] on input "text" at bounding box center [595, 67] width 93 height 19
type input "30.00"
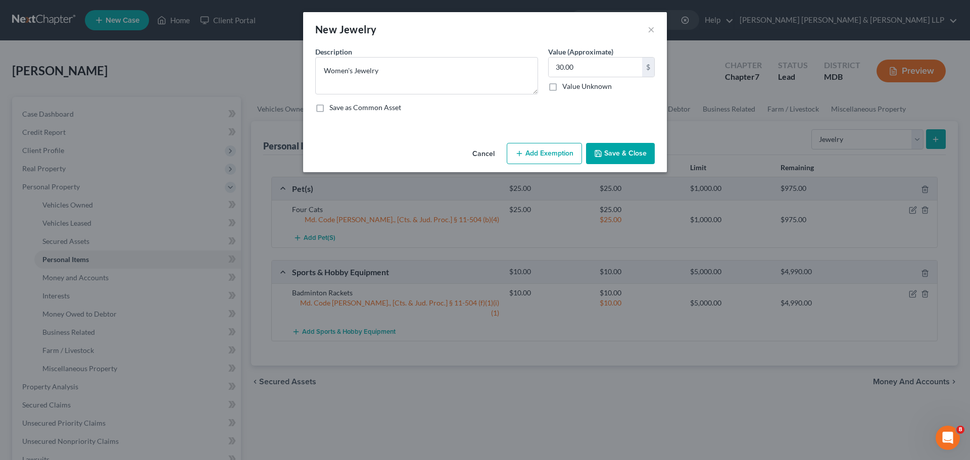
click at [575, 156] on button "Add Exemption" at bounding box center [544, 153] width 75 height 21
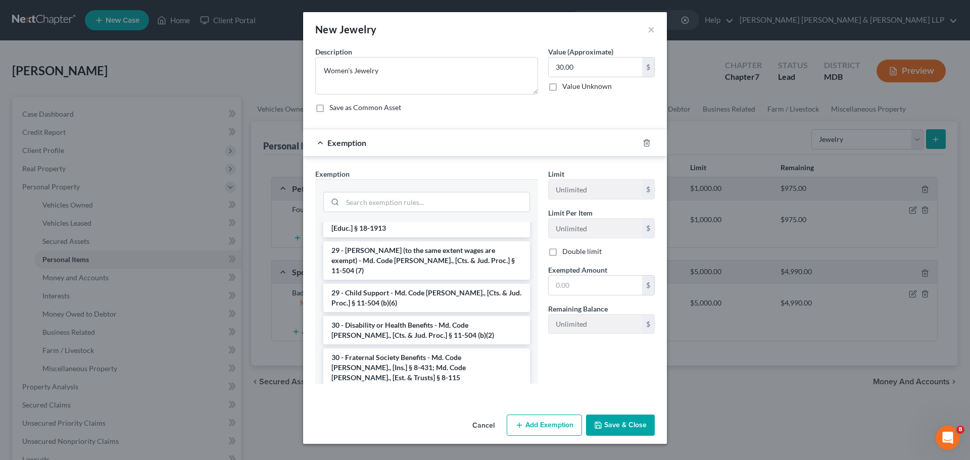
scroll to position [404, 0]
click at [409, 210] on input "search" at bounding box center [436, 202] width 187 height 19
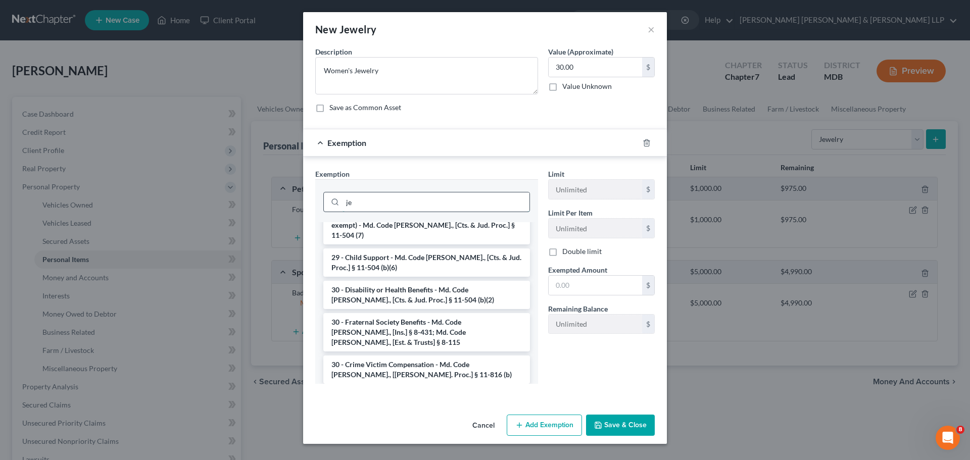
scroll to position [0, 0]
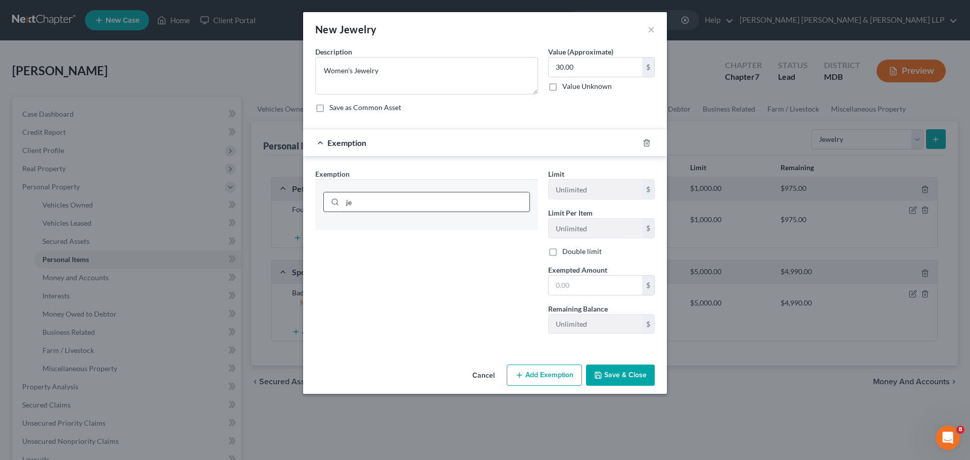
type input "j"
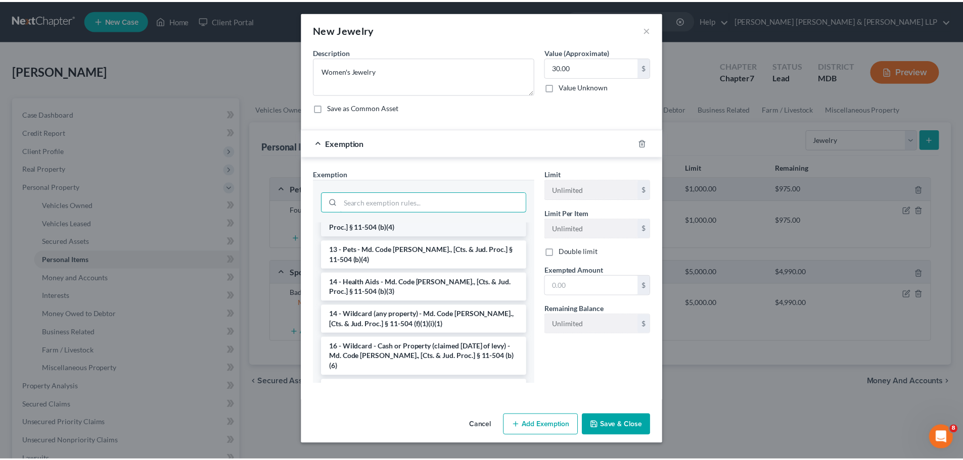
scroll to position [152, 0]
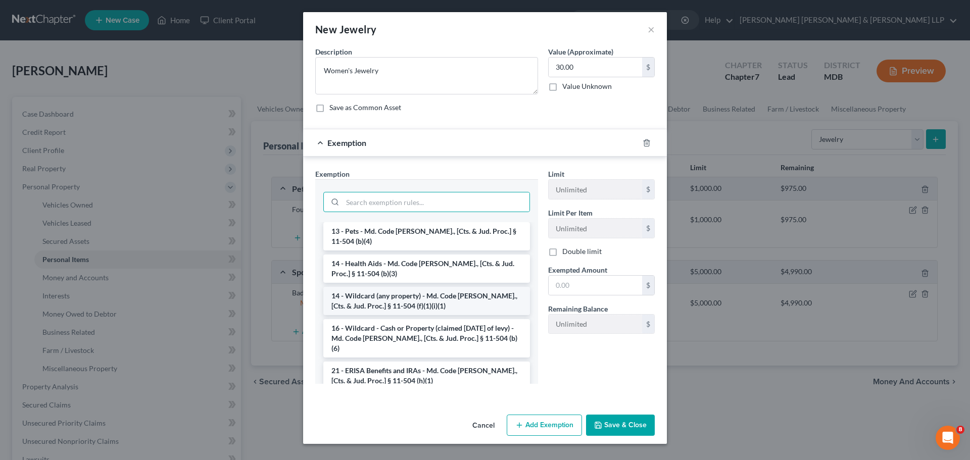
click at [439, 296] on li "14 - Wildcard (any property) - Md. Code [PERSON_NAME]., [Cts. & Jud. Proc.] § 1…" at bounding box center [426, 301] width 207 height 28
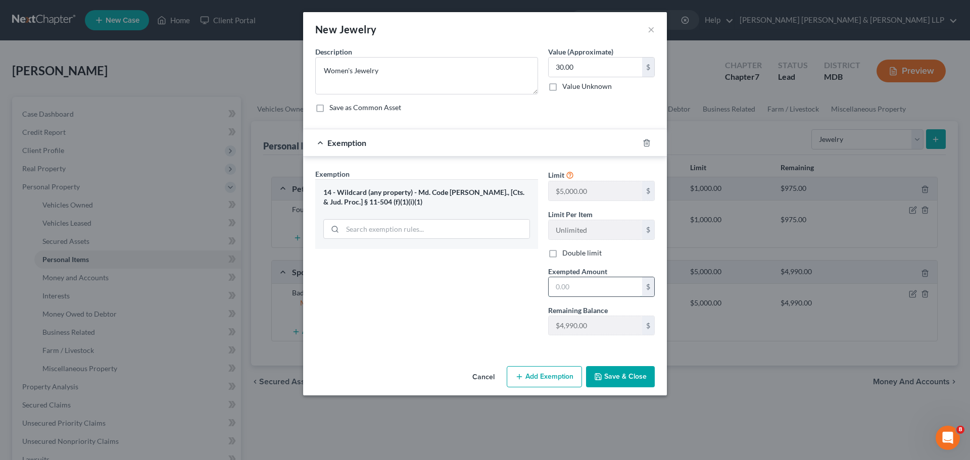
click at [606, 288] on input "text" at bounding box center [595, 286] width 93 height 19
type input "30.00"
drag, startPoint x: 490, startPoint y: 310, endPoint x: 494, endPoint y: 316, distance: 6.9
click at [490, 310] on div "Exemption Set must be selected for CA. Exemption * 14 - Wildcard (any property)…" at bounding box center [426, 256] width 233 height 175
click at [622, 369] on button "Save & Close" at bounding box center [620, 376] width 69 height 21
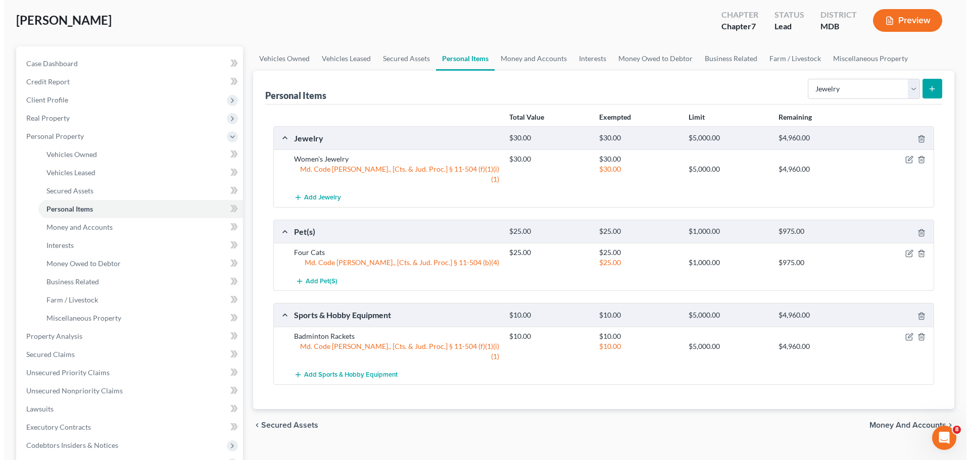
scroll to position [101, 0]
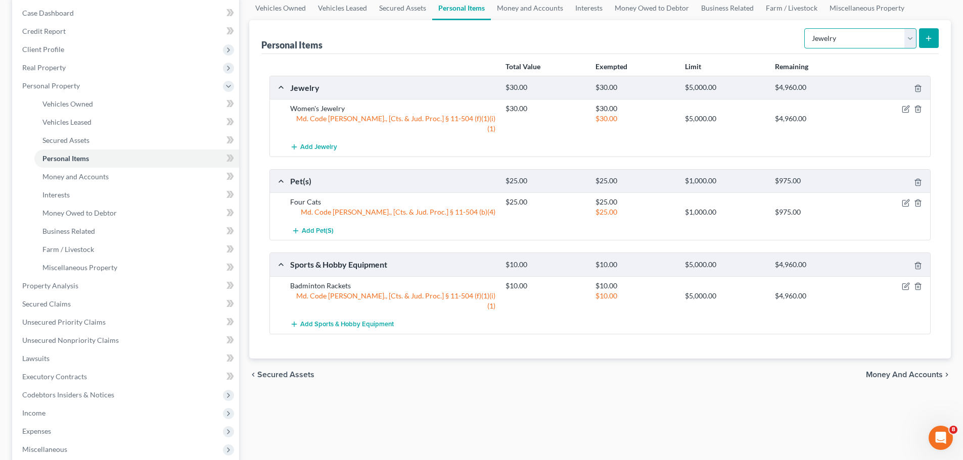
click at [911, 42] on select "Select Item Type Clothing Collectibles Of Value Electronics Firearms Household …" at bounding box center [860, 38] width 112 height 20
select select "electronics"
click at [805, 28] on select "Select Item Type Clothing Collectibles Of Value Electronics Firearms Household …" at bounding box center [860, 38] width 112 height 20
click at [932, 39] on icon "submit" at bounding box center [928, 38] width 8 height 8
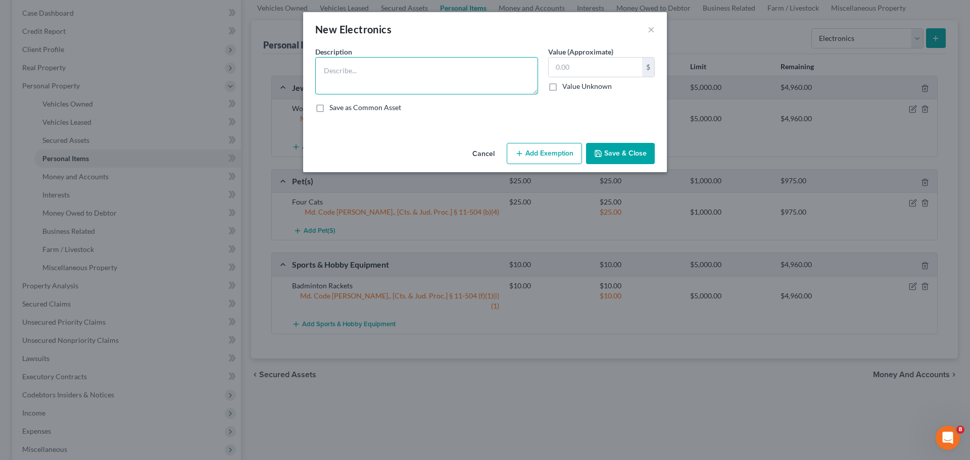
click at [357, 77] on textarea at bounding box center [426, 75] width 223 height 37
click at [443, 87] on textarea "Laptops (2), iphone SE, Apple Watch, Amazon Fire Tablet, Printer, Chromebook, D…" at bounding box center [426, 75] width 223 height 37
type textarea "Laptops (2), iphone SE, Apple Watch, Amazon Fire Tablet, Printer, Chromebook, D…"
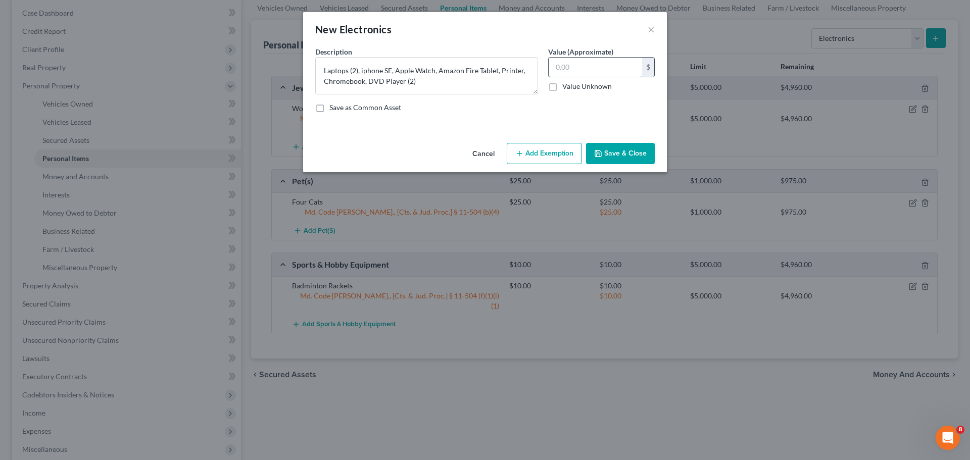
click at [594, 70] on input "text" at bounding box center [595, 67] width 93 height 19
click at [578, 70] on input "text" at bounding box center [595, 67] width 93 height 19
type input "364.00"
click at [512, 77] on textarea "Laptops (2), iphone SE, Apple Watch, Amazon Fire Tablet, Printer, Chromebook, D…" at bounding box center [426, 75] width 223 height 37
click at [552, 153] on button "Add Exemption" at bounding box center [544, 153] width 75 height 21
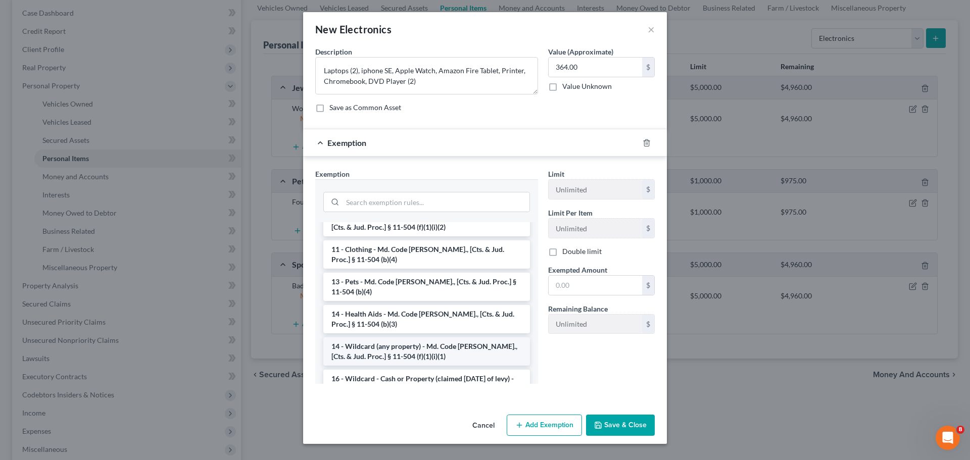
scroll to position [152, 0]
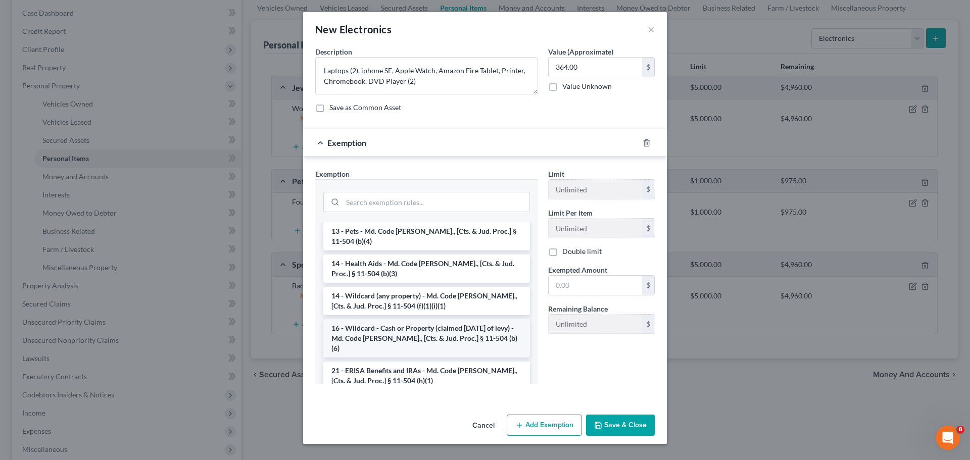
click at [405, 319] on li "16 - Wildcard - Cash or Property (claimed [DATE] of levy) - Md. Code [PERSON_NA…" at bounding box center [426, 338] width 207 height 38
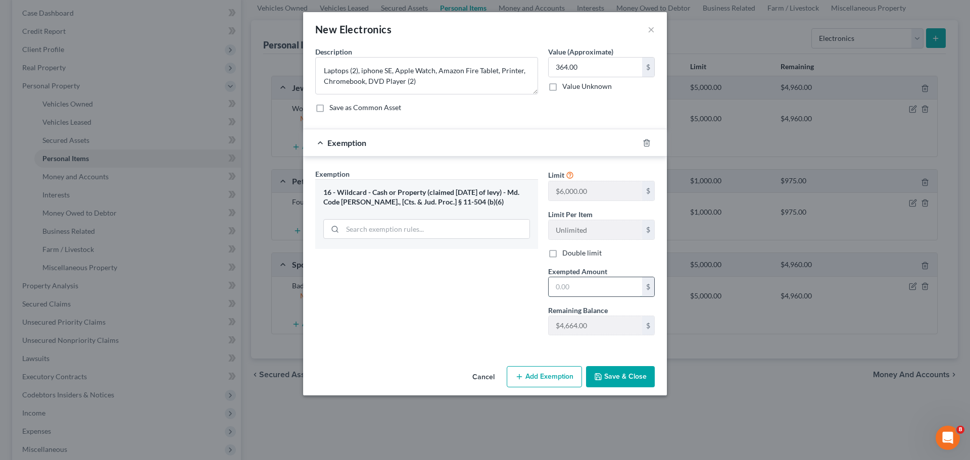
click at [607, 287] on input "text" at bounding box center [595, 286] width 93 height 19
type input "364.00"
click at [641, 376] on button "Save & Close" at bounding box center [620, 376] width 69 height 21
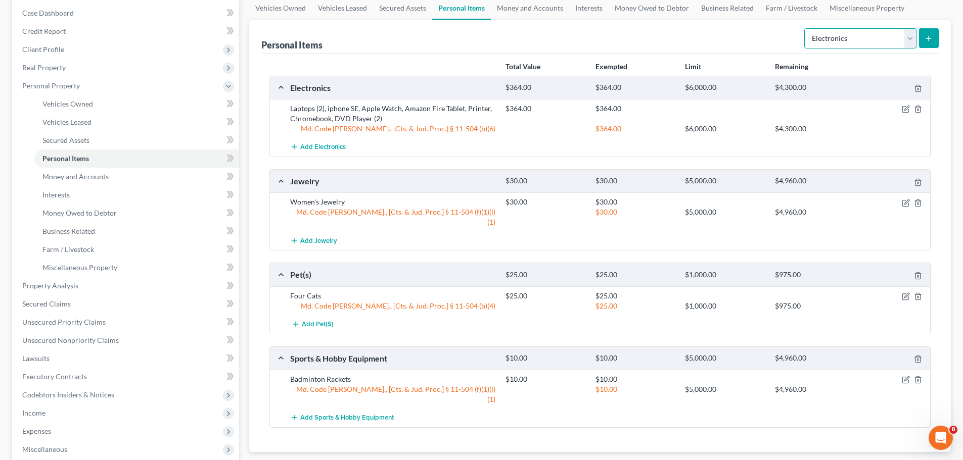
click at [897, 38] on select "Select Item Type Clothing Collectibles Of Value Electronics Firearms Household …" at bounding box center [860, 38] width 112 height 20
select select "clothing"
click at [805, 28] on select "Select Item Type Clothing Collectibles Of Value Electronics Firearms Household …" at bounding box center [860, 38] width 112 height 20
click at [932, 39] on icon "submit" at bounding box center [928, 38] width 8 height 8
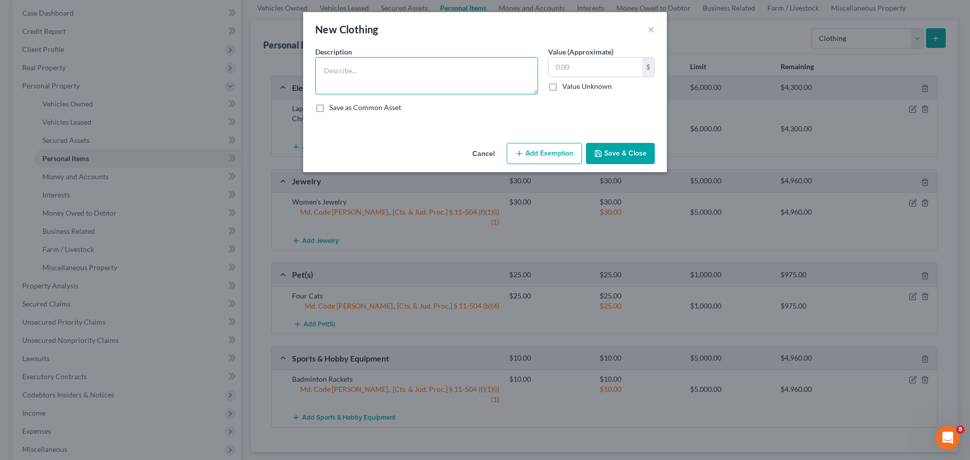
click at [387, 74] on textarea at bounding box center [426, 75] width 223 height 37
type textarea "Miscellaneous Women's Clothing"
click at [623, 67] on input "text" at bounding box center [595, 67] width 93 height 19
type input "90.00"
click at [554, 153] on button "Add Exemption" at bounding box center [544, 153] width 75 height 21
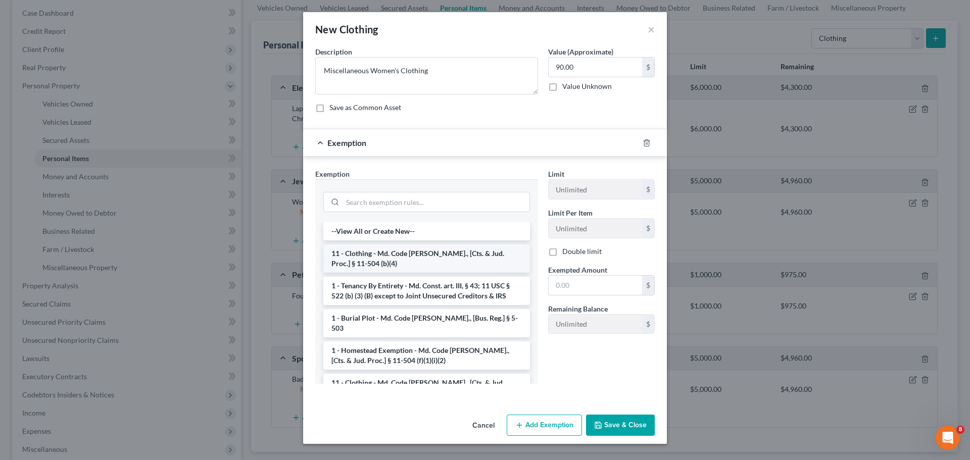
click at [400, 258] on li "11 - Clothing - Md. Code [PERSON_NAME]., [Cts. & Jud. Proc.] § 11-504 (b)(4)" at bounding box center [426, 259] width 207 height 28
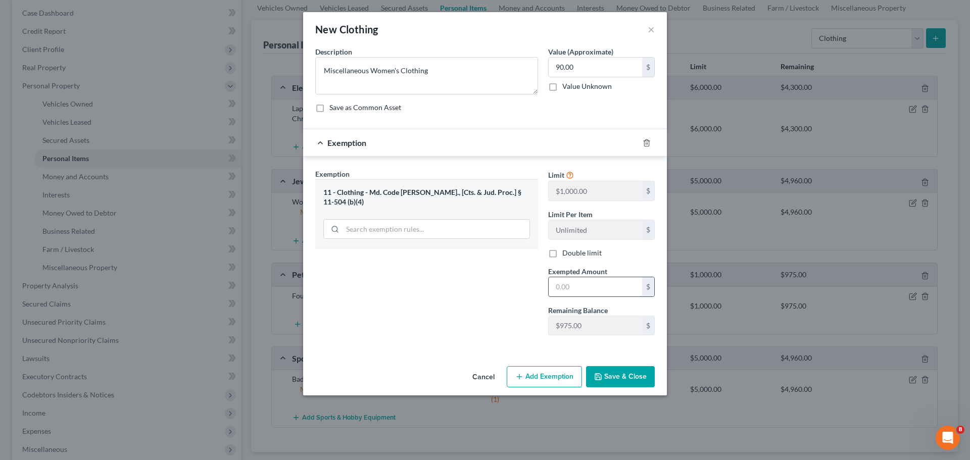
click at [585, 291] on input "text" at bounding box center [595, 286] width 93 height 19
type input "90.00"
click at [635, 379] on button "Save & Close" at bounding box center [620, 376] width 69 height 21
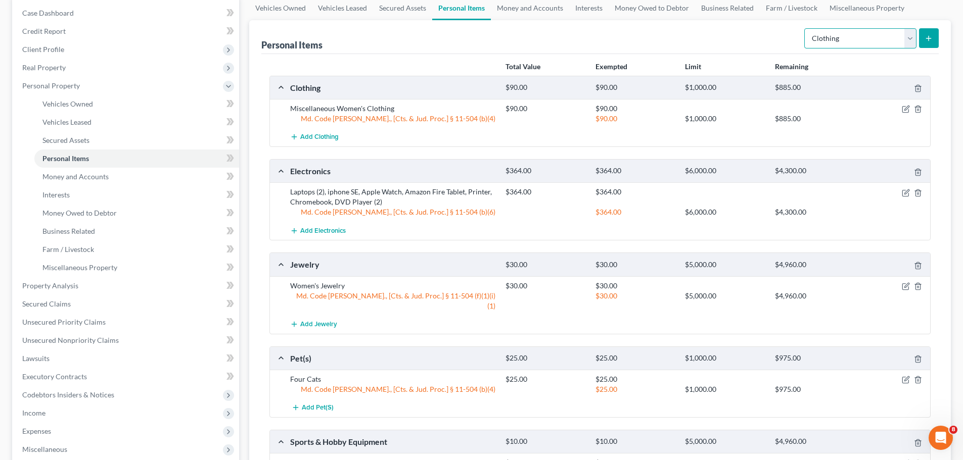
click at [910, 35] on select "Select Item Type Clothing Collectibles Of Value Electronics Firearms Household …" at bounding box center [860, 38] width 112 height 20
select select "household_goods"
click at [805, 28] on select "Select Item Type Clothing Collectibles Of Value Electronics Firearms Household …" at bounding box center [860, 38] width 112 height 20
click at [906, 41] on select "Select Item Type Clothing Collectibles Of Value Electronics Firearms Household …" at bounding box center [860, 38] width 112 height 20
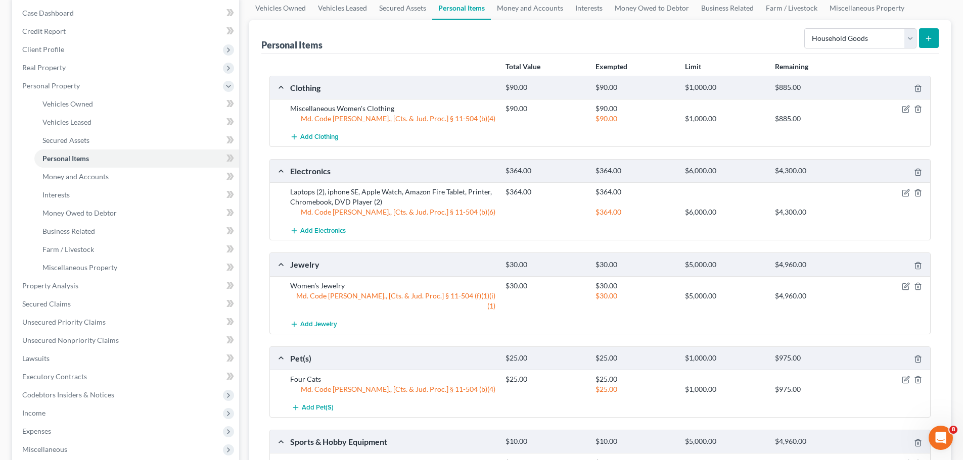
click at [930, 40] on icon "submit" at bounding box center [928, 38] width 8 height 8
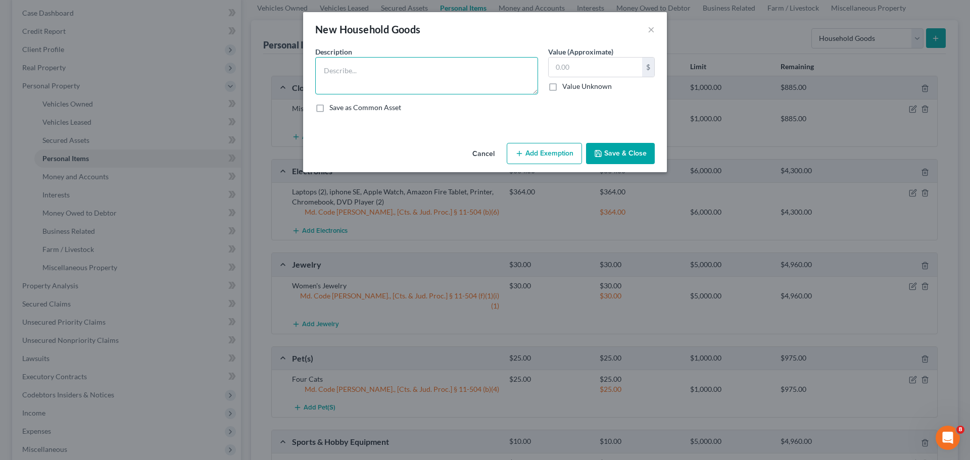
drag, startPoint x: 345, startPoint y: 70, endPoint x: 392, endPoint y: 75, distance: 47.7
click at [345, 70] on textarea at bounding box center [426, 75] width 223 height 37
type textarea "B"
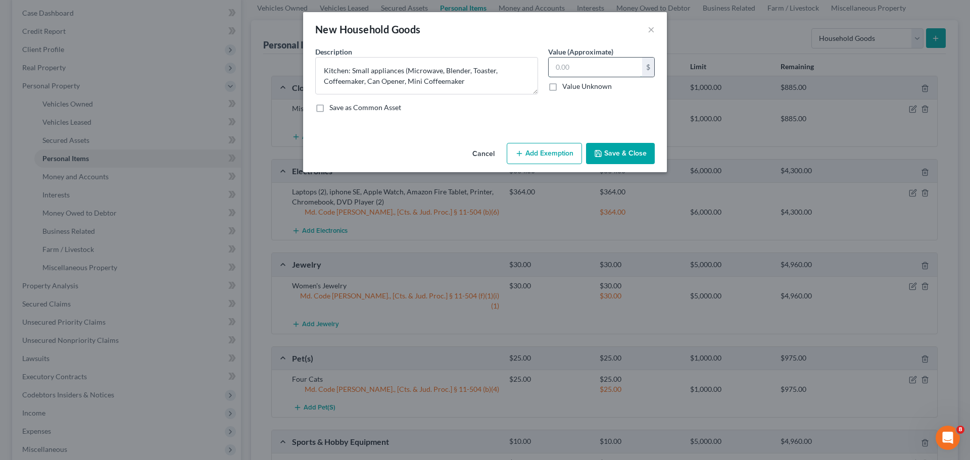
click at [623, 63] on input "text" at bounding box center [595, 67] width 93 height 19
click at [462, 81] on textarea "Kitchen: Small appliances (Microwave, Blender, Toaster, Coffeemaker, Can Opener…" at bounding box center [426, 75] width 223 height 37
click at [467, 80] on textarea "Kitchen: Small appliances (Microwave, Blender, Toaster, Coffeemaker, Can Opener…" at bounding box center [426, 75] width 223 height 37
click at [402, 72] on textarea "Kitchen: Small appliances (Microwave, Blender, Toaster, Coffeemaker, Can Opener…" at bounding box center [426, 75] width 223 height 37
click at [483, 79] on textarea "Kitchen: Small appliances $125 (Microwave, Blender, Toaster, Coffeemaker, Can O…" at bounding box center [426, 75] width 223 height 37
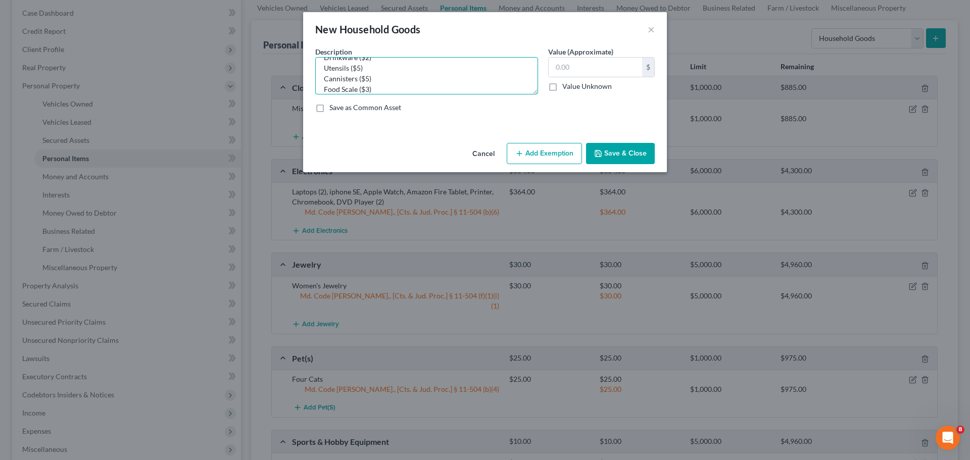
scroll to position [74, 0]
click at [414, 80] on textarea "Kitchen: Small appliances: Microwave, Blender, Toaster, Coffeemaker, Can Opener…" at bounding box center [426, 75] width 223 height 37
drag, startPoint x: 373, startPoint y: 74, endPoint x: 383, endPoint y: 74, distance: 10.1
click at [373, 74] on textarea "Kitchen: Small appliances: Microwave, Blender, Toaster, Coffeemaker, Can Opener…" at bounding box center [426, 75] width 223 height 37
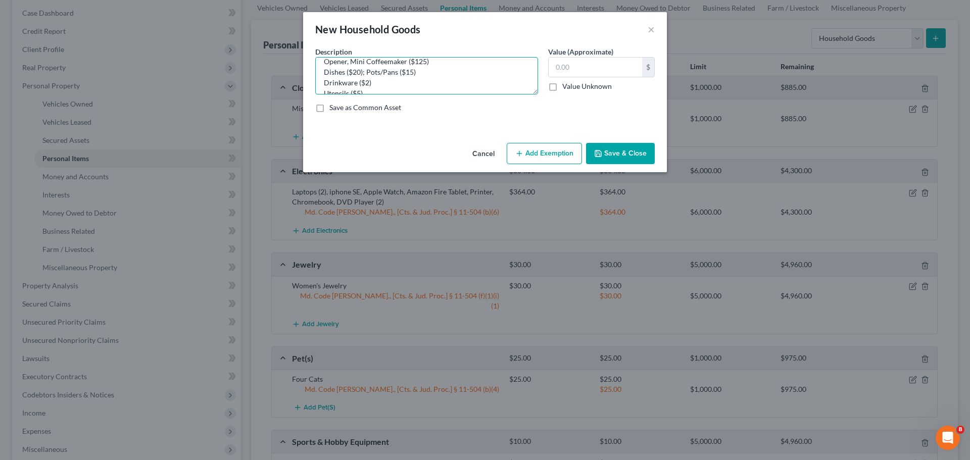
click at [425, 72] on textarea "Kitchen: Small appliances: Microwave, Blender, Toaster, Coffeemaker, Can Opener…" at bounding box center [426, 75] width 223 height 37
click at [388, 82] on textarea "Kitchen: Small appliances: Microwave, Blender, Toaster, Coffeemaker, Can Opener…" at bounding box center [426, 75] width 223 height 37
click at [446, 80] on textarea "Kitchen: Small appliances: Microwave, Blender, Toaster, Coffeemaker, Can Opener…" at bounding box center [426, 75] width 223 height 37
click at [465, 81] on textarea "Kitchen: Small appliances: Microwave, Blender, Toaster, Coffeemaker, Can Opener…" at bounding box center [426, 75] width 223 height 37
click at [489, 74] on textarea "Kitchen: Small appliances: Microwave, Blender, Toaster, Coffeemaker, Can Opener…" at bounding box center [426, 75] width 223 height 37
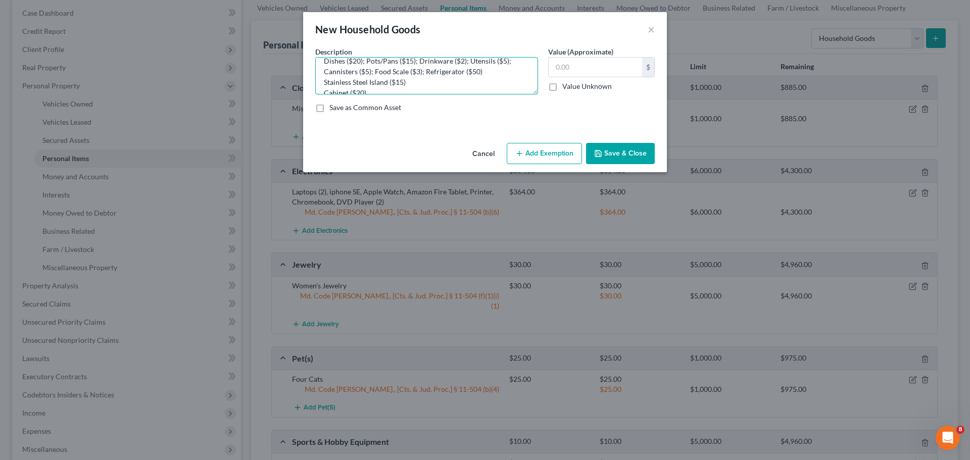
scroll to position [51, 0]
click at [480, 77] on textarea "Kitchen: Small appliances: Microwave, Blender, Toaster, Coffeemaker, Can Opener…" at bounding box center [426, 75] width 223 height 37
click at [481, 76] on textarea "Kitchen: Small appliances: Microwave, Blender, Toaster, Coffeemaker, Can Opener…" at bounding box center [426, 75] width 223 height 37
click at [431, 63] on textarea "Kitchen: Small appliances: Microwave, Blender, Toaster, Coffeemaker, Can Opener…" at bounding box center [426, 75] width 223 height 37
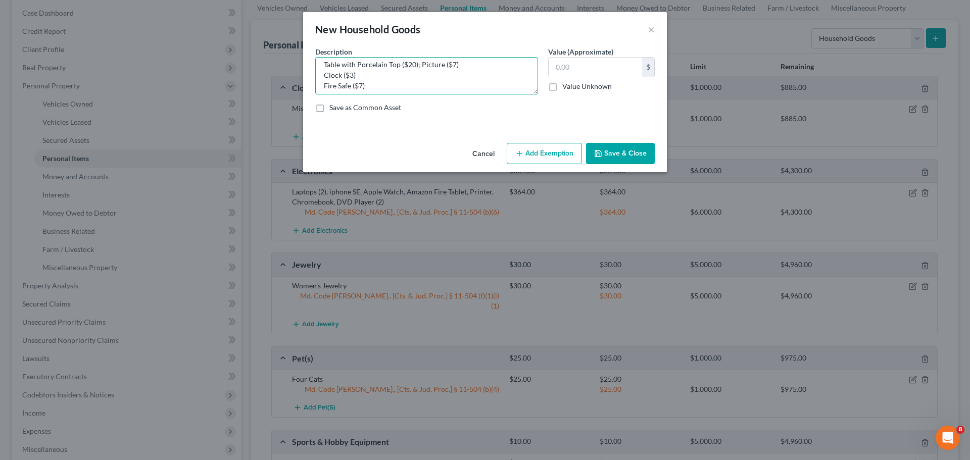
scroll to position [74, 0]
drag, startPoint x: 323, startPoint y: 83, endPoint x: 365, endPoint y: 71, distance: 43.7
click at [365, 71] on textarea "Kitchen: Small appliances: Microwave, Blender, Toaster, Coffeemaker, Can Opener…" at bounding box center [426, 75] width 223 height 37
click at [472, 71] on textarea "Kitchen: Small appliances: Microwave, Blender, Toaster, Coffeemaker, Can Opener…" at bounding box center [426, 75] width 223 height 37
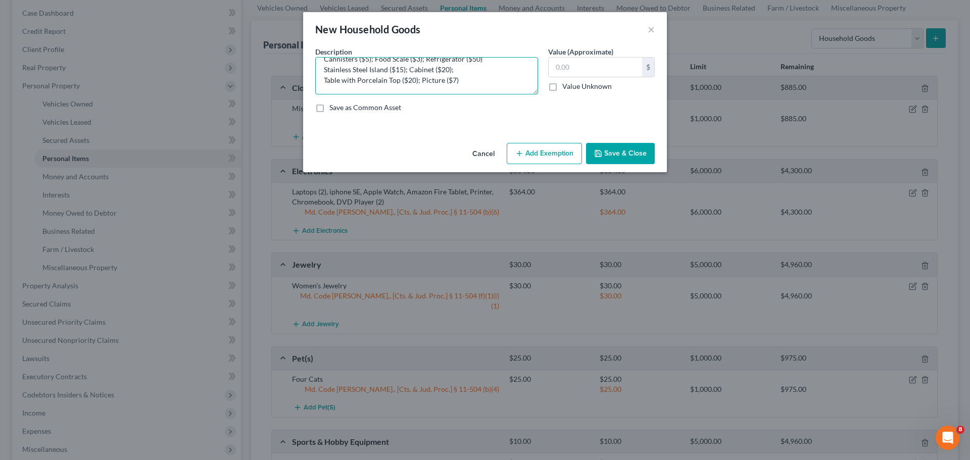
paste textarea "Clock ($3)"
click at [481, 80] on textarea "Kitchen: Small appliances: Microwave, Blender, Toaster, Coffeemaker, Can Opener…" at bounding box center [426, 75] width 223 height 37
click at [476, 64] on textarea "Kitchen: Small appliances: Microwave, Blender, Toaster, Coffeemaker, Can Opener…" at bounding box center [426, 75] width 223 height 37
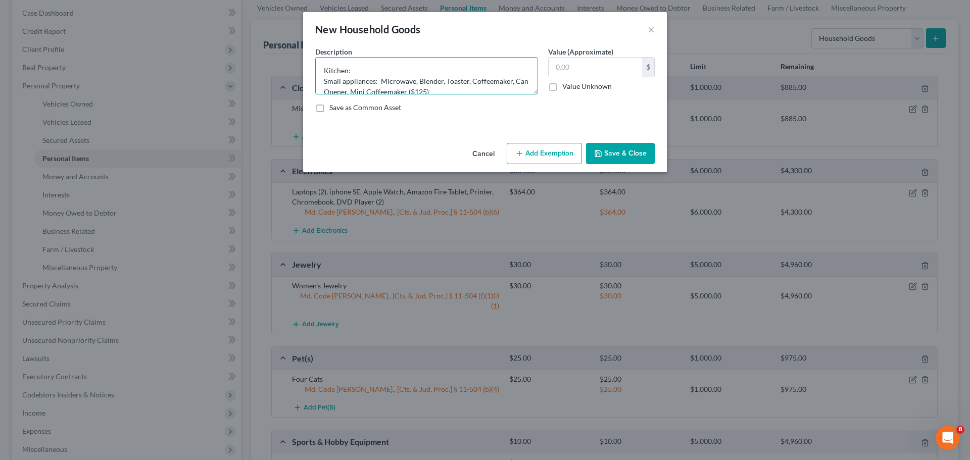
type textarea "Kitchen: Small appliances: Microwave, Blender, Toaster, Coffeemaker, Can Opener…"
click at [570, 72] on input "text" at bounding box center [595, 67] width 93 height 19
type input "337.00"
click at [566, 150] on button "Add Exemption" at bounding box center [544, 153] width 75 height 21
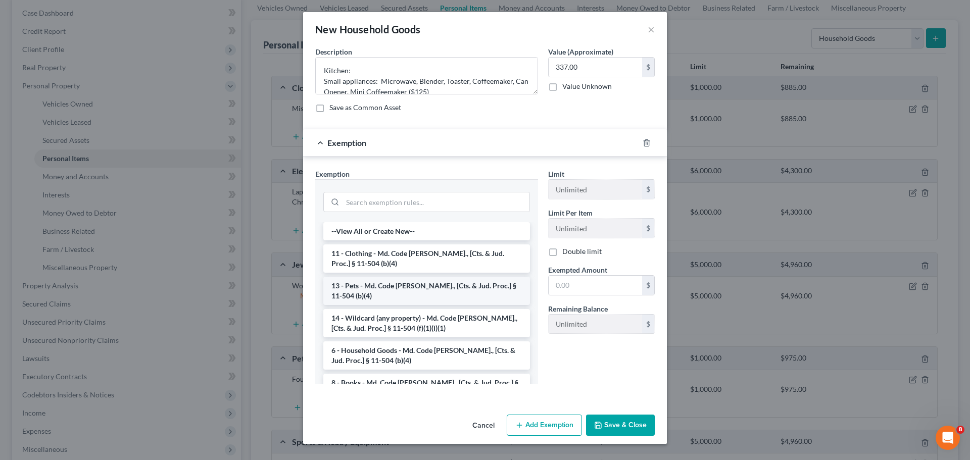
scroll to position [51, 0]
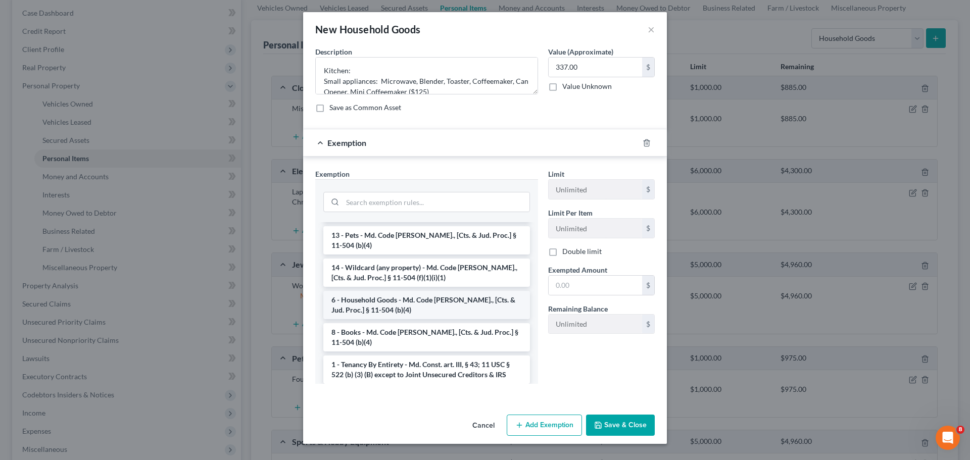
click at [426, 308] on li "6 - Household Goods - Md. Code [PERSON_NAME]., [Cts. & Jud. Proc.] § 11-504 (b)…" at bounding box center [426, 305] width 207 height 28
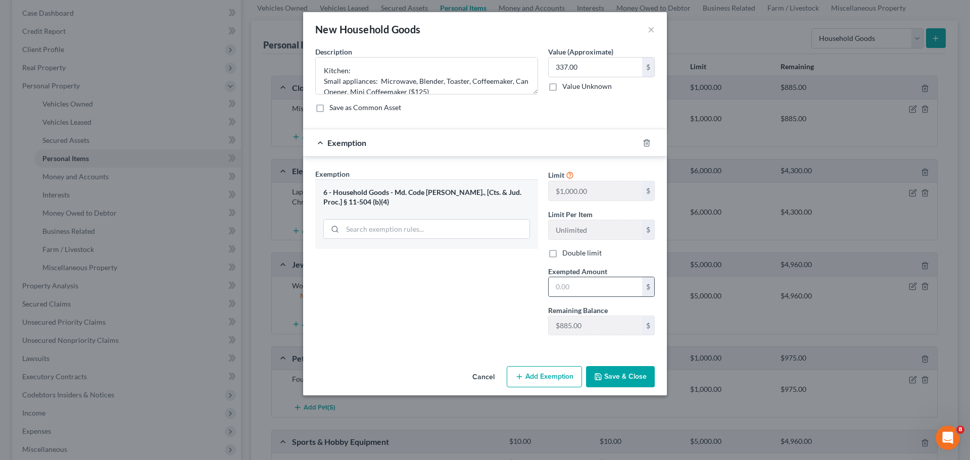
click at [595, 284] on input "text" at bounding box center [595, 286] width 93 height 19
type input "337.00"
click at [619, 376] on button "Save & Close" at bounding box center [620, 376] width 69 height 21
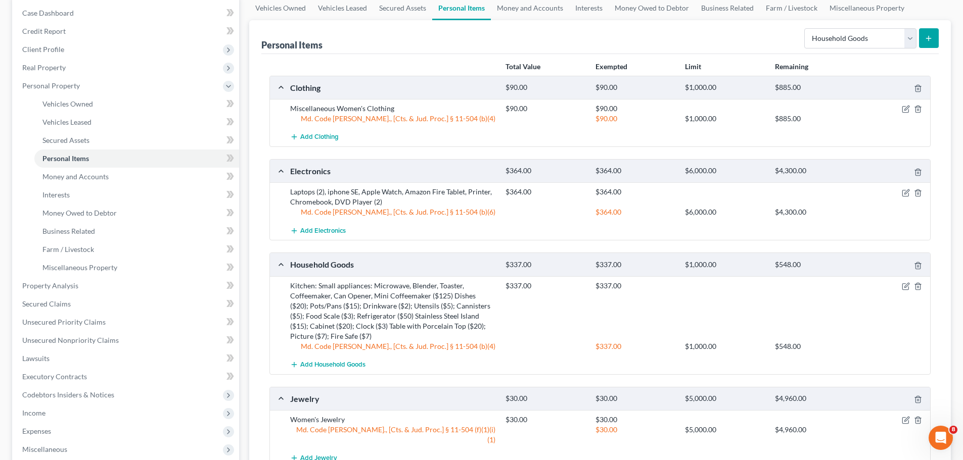
click at [931, 36] on icon "submit" at bounding box center [928, 38] width 8 height 8
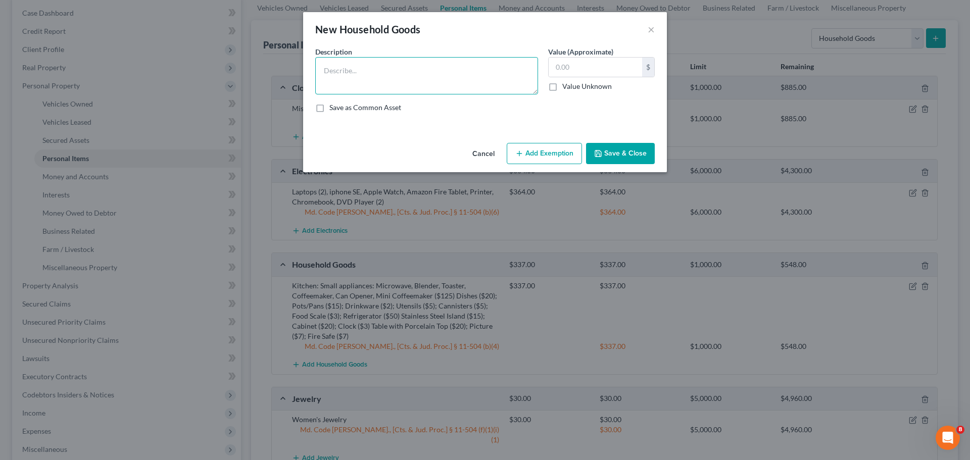
click at [362, 68] on textarea at bounding box center [426, 75] width 223 height 37
type textarea "B"
click at [474, 79] on textarea "Living Room: TV (poor condition)($2); Picture ($7); Chair ($2); Couch & Love Se…" at bounding box center [426, 75] width 223 height 37
click at [485, 85] on textarea "Living Room: TV (poor condition)($2); Picture ($7); Chair ($2); Couch & Love Se…" at bounding box center [426, 75] width 223 height 37
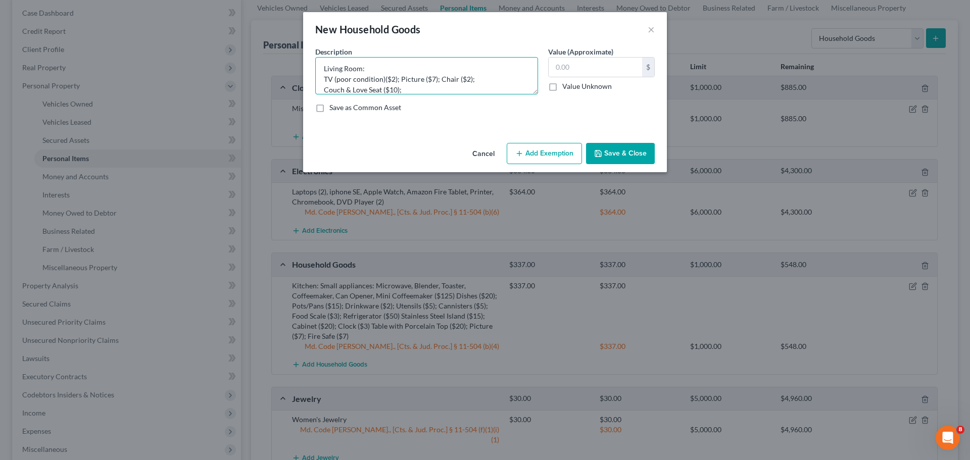
click at [415, 87] on textarea "Living Room: TV (poor condition)($2); Picture ($7); Chair ($2); Couch & Love Se…" at bounding box center [426, 75] width 223 height 37
drag, startPoint x: 493, startPoint y: 76, endPoint x: 507, endPoint y: 75, distance: 14.2
click at [494, 76] on textarea "Living Room: TV (poor condition)($2); Picture ($7); Chair ($2); Couch & Love Se…" at bounding box center [426, 75] width 223 height 37
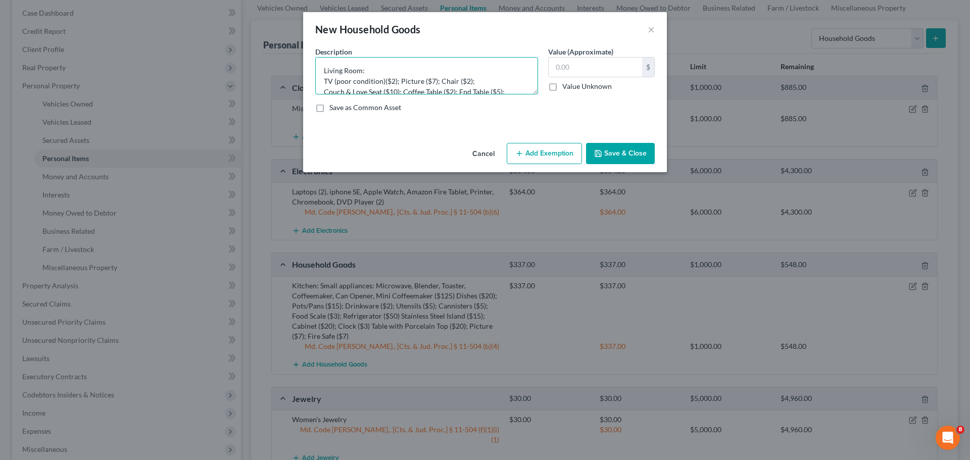
type textarea "Living Room: TV (poor condition)($2); Picture ($7); Chair ($2); Couch & Love Se…"
click at [584, 66] on input "text" at bounding box center [595, 67] width 93 height 19
type input "85.00"
click at [551, 149] on button "Add Exemption" at bounding box center [544, 153] width 75 height 21
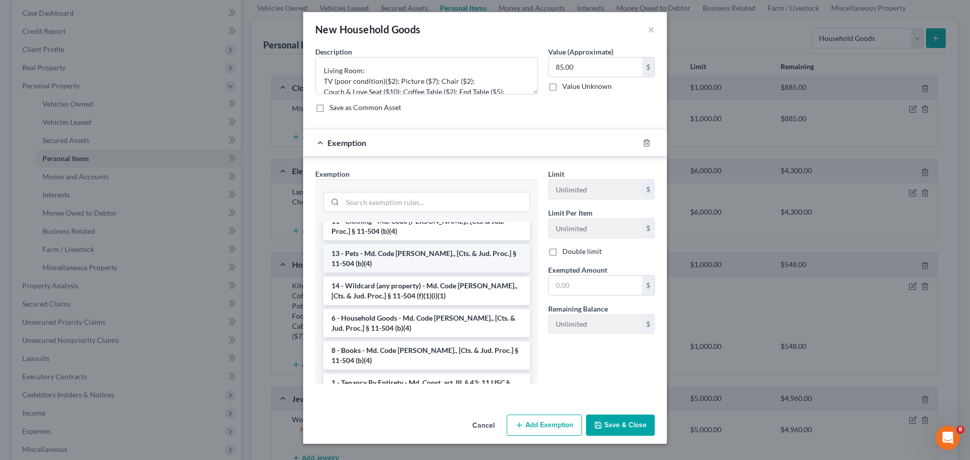
scroll to position [51, 0]
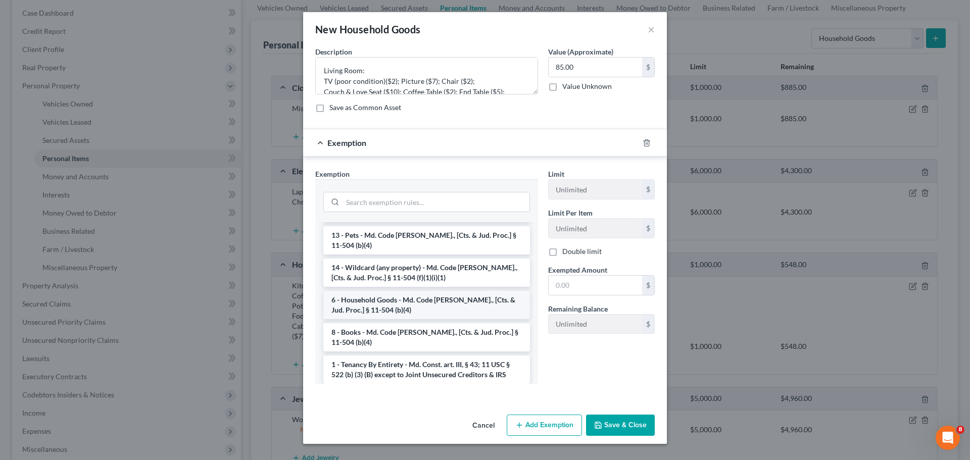
drag, startPoint x: 412, startPoint y: 311, endPoint x: 440, endPoint y: 312, distance: 27.8
click at [412, 310] on li "6 - Household Goods - Md. Code [PERSON_NAME]., [Cts. & Jud. Proc.] § 11-504 (b)…" at bounding box center [426, 305] width 207 height 28
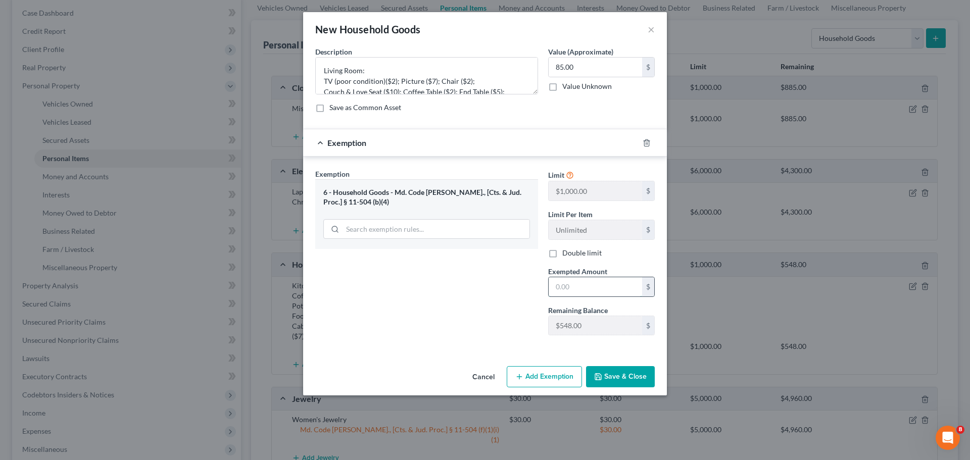
drag, startPoint x: 585, startPoint y: 291, endPoint x: 590, endPoint y: 295, distance: 6.5
click at [585, 291] on input "text" at bounding box center [595, 286] width 93 height 19
type input "85.00"
click at [628, 376] on button "Save & Close" at bounding box center [620, 376] width 69 height 21
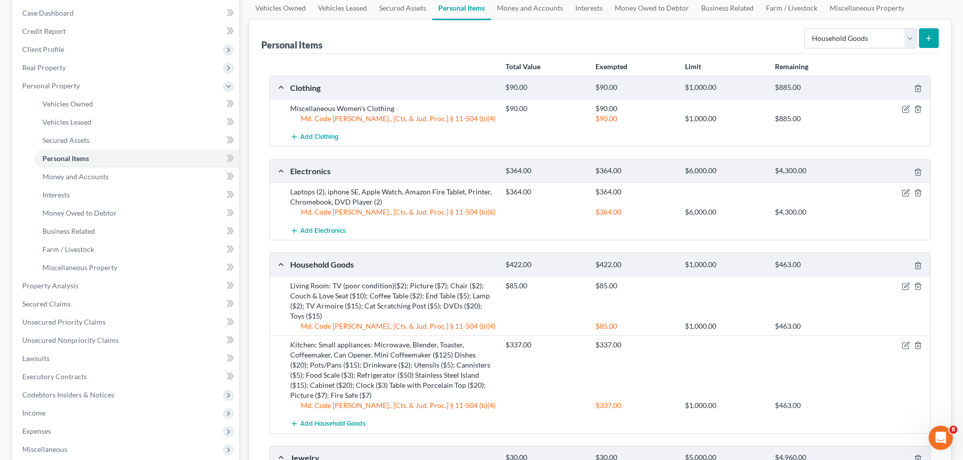
click at [931, 35] on icon "submit" at bounding box center [928, 38] width 8 height 8
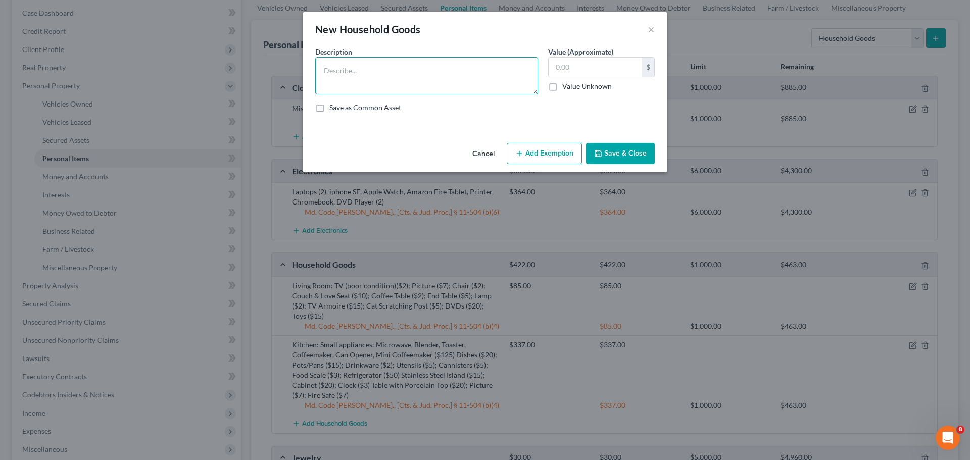
click at [349, 64] on textarea at bounding box center [426, 75] width 223 height 37
click at [392, 74] on textarea "Bedroom (1):" at bounding box center [426, 75] width 223 height 37
click at [480, 85] on textarea "Bedroom (1): King Bed ($40); Dressers (2)($40); Artwork ($15): Light Make-Up Mi…" at bounding box center [426, 75] width 223 height 37
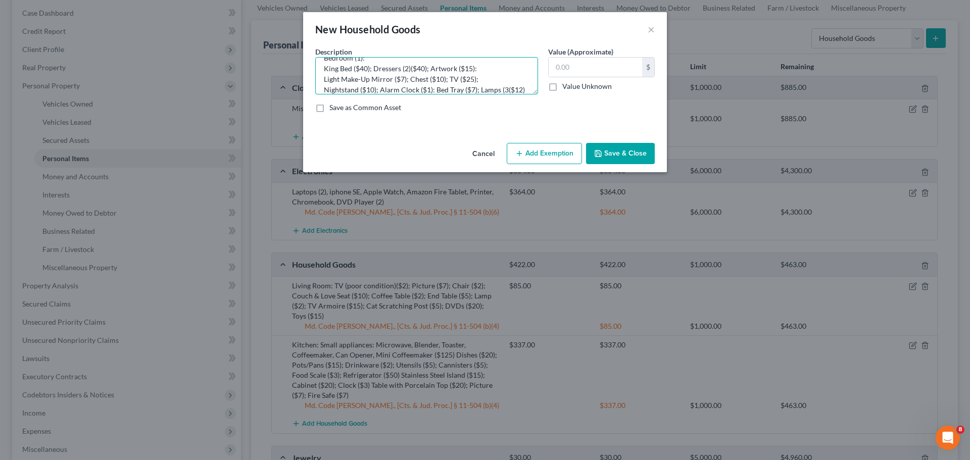
scroll to position [23, 0]
type textarea "Bedroom (1): King Bed ($40); Dressers (2)($40); Artwork ($15): Light Make-Up Mi…"
click at [564, 55] on label "Value (Approximate)" at bounding box center [580, 51] width 65 height 11
click at [561, 62] on input "text" at bounding box center [595, 67] width 93 height 19
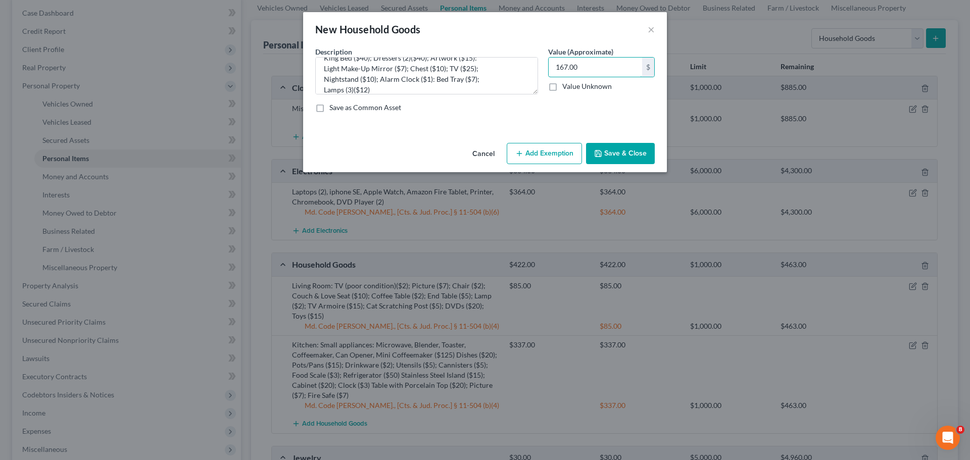
type input "167.00"
click at [560, 149] on button "Add Exemption" at bounding box center [544, 153] width 75 height 21
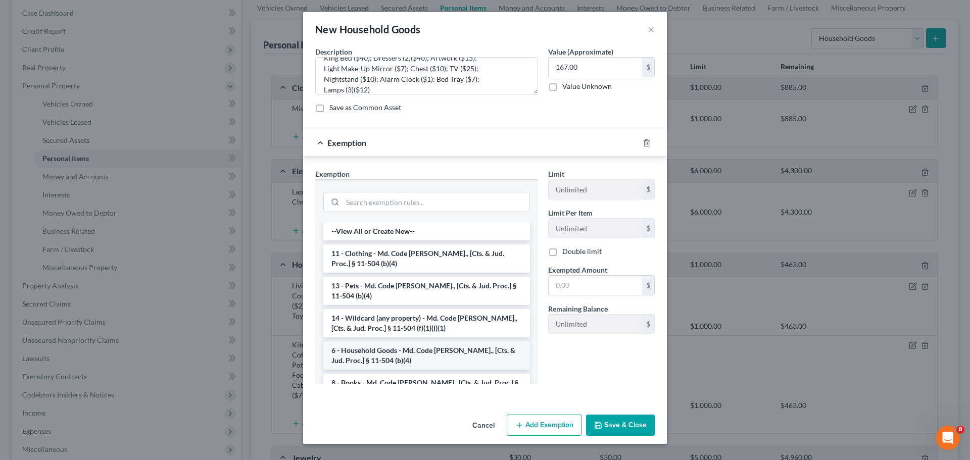
click at [400, 350] on li "6 - Household Goods - Md. Code [PERSON_NAME]., [Cts. & Jud. Proc.] § 11-504 (b)…" at bounding box center [426, 356] width 207 height 28
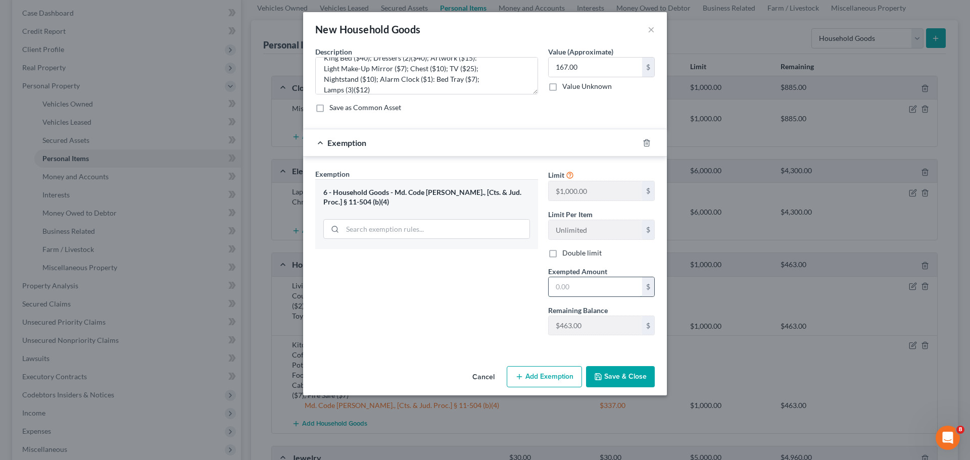
click at [600, 285] on input "text" at bounding box center [595, 286] width 93 height 19
type input "167.00"
click at [624, 373] on button "Save & Close" at bounding box center [620, 376] width 69 height 21
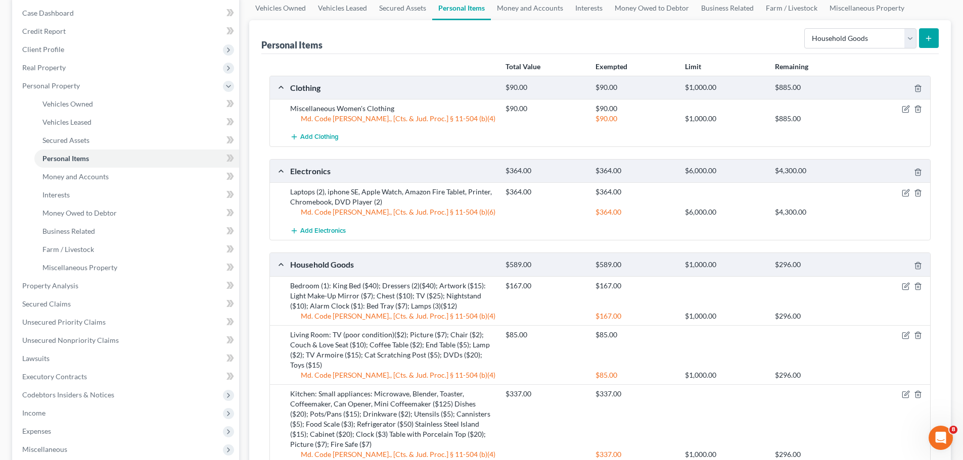
click at [931, 40] on icon "submit" at bounding box center [928, 38] width 8 height 8
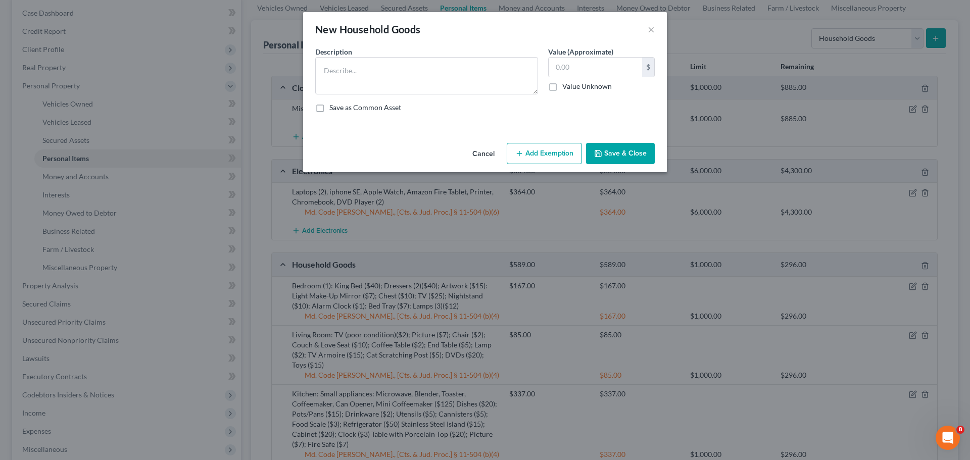
click at [409, 55] on div "Description *" at bounding box center [426, 70] width 233 height 48
click at [396, 74] on textarea at bounding box center [426, 75] width 223 height 37
click at [374, 76] on textarea "Bedroom 2:" at bounding box center [426, 75] width 223 height 37
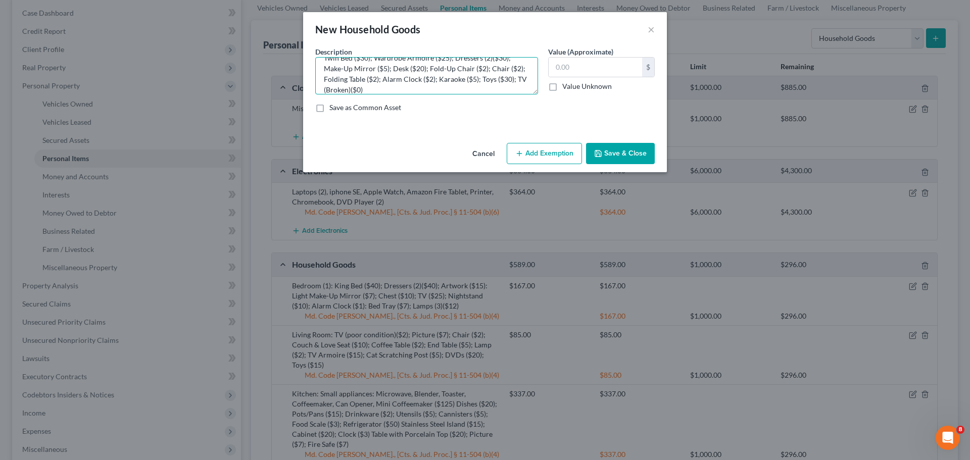
click at [385, 86] on textarea "Bedroom 2: Twin Bed ($30); Wardrobe Armoire ($25); Dressers (2)($30); Make-Up M…" at bounding box center [426, 75] width 223 height 37
type textarea "Bedroom 2: Twin Bed ($30); Wardrobe Armoire ($25); Dressers (2)($30); Make-Up M…"
click at [577, 63] on input "text" at bounding box center [595, 67] width 93 height 19
type input "153.00"
click at [562, 149] on button "Add Exemption" at bounding box center [544, 153] width 75 height 21
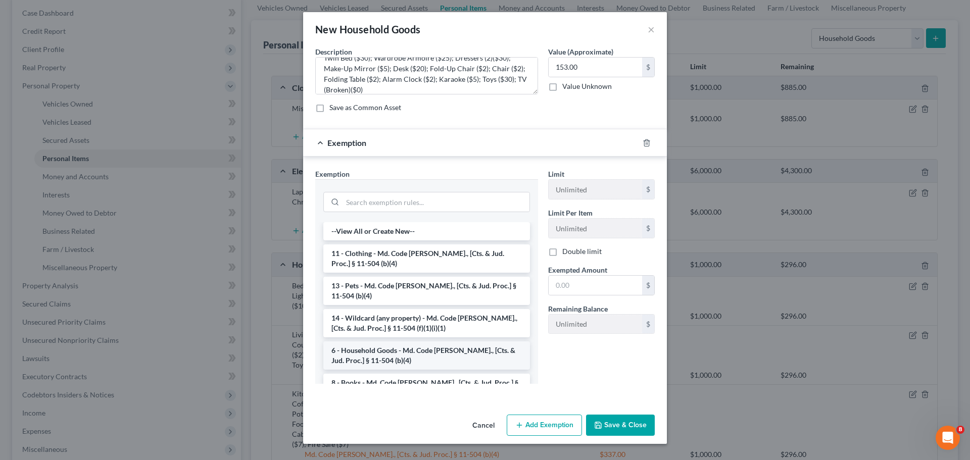
drag, startPoint x: 346, startPoint y: 354, endPoint x: 497, endPoint y: 351, distance: 151.1
click at [346, 355] on li "6 - Household Goods - Md. Code [PERSON_NAME]., [Cts. & Jud. Proc.] § 11-504 (b)…" at bounding box center [426, 356] width 207 height 28
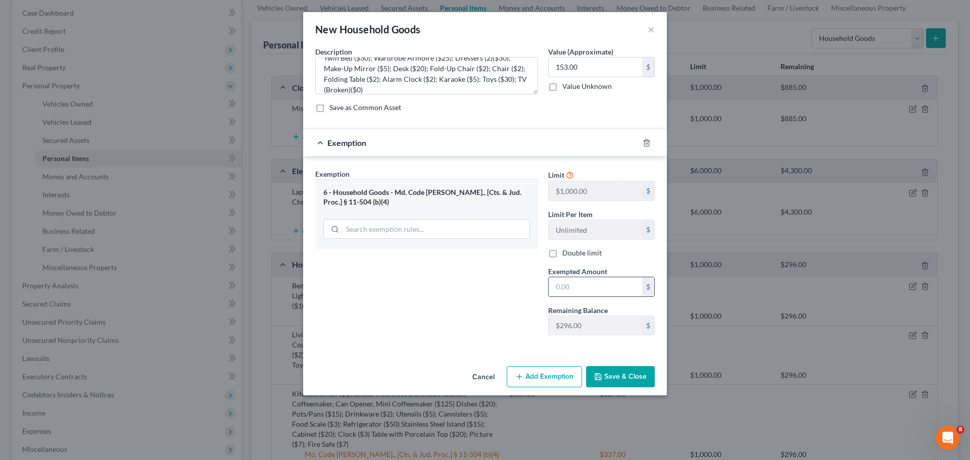
click at [571, 282] on input "text" at bounding box center [595, 286] width 93 height 19
type input "153.00"
click at [616, 373] on button "Save & Close" at bounding box center [620, 376] width 69 height 21
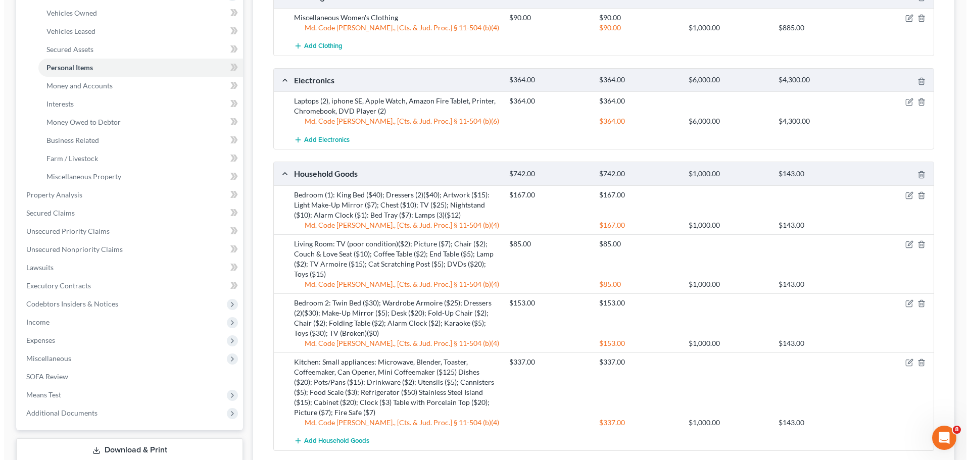
scroll to position [51, 0]
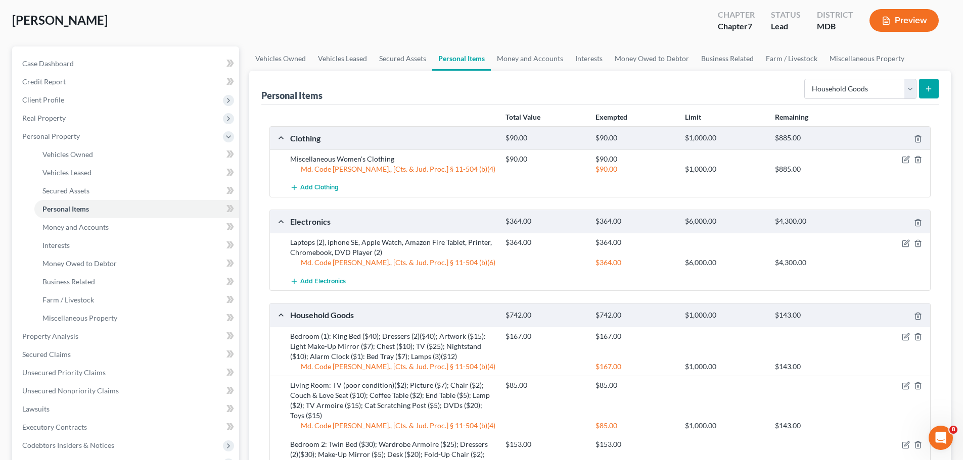
click at [927, 89] on line "submit" at bounding box center [928, 89] width 5 height 0
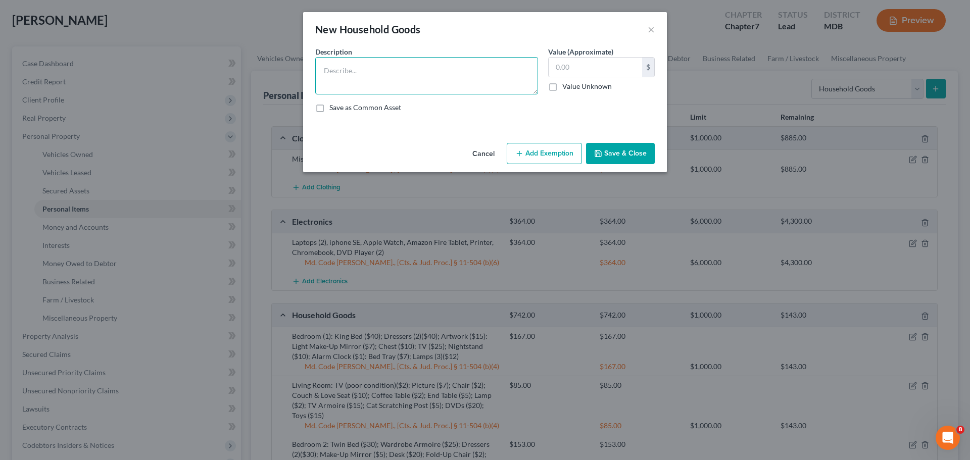
click at [420, 71] on textarea at bounding box center [426, 75] width 223 height 37
click at [383, 69] on textarea "Bedroom 3:" at bounding box center [426, 75] width 223 height 37
type textarea "Bedroom 3: Twin Mattress ($0); Beanbag Chair ($1); Floormats ($2); Stuffed anim…"
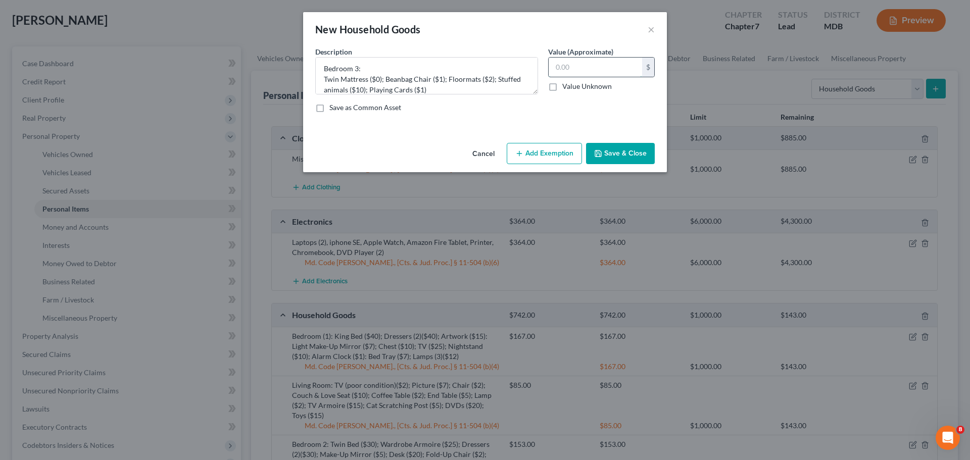
click at [627, 64] on input "text" at bounding box center [595, 67] width 93 height 19
type input "14.00"
click at [571, 155] on button "Add Exemption" at bounding box center [544, 153] width 75 height 21
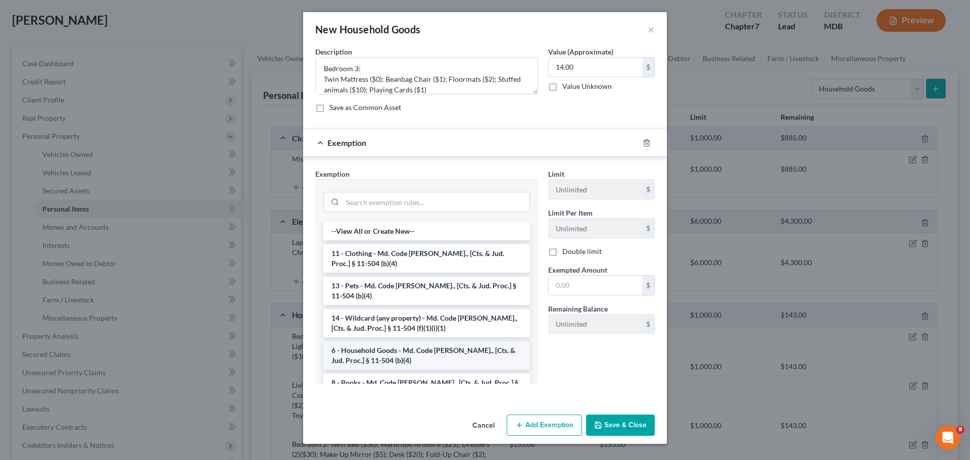
click at [409, 352] on li "6 - Household Goods - Md. Code [PERSON_NAME]., [Cts. & Jud. Proc.] § 11-504 (b)…" at bounding box center [426, 356] width 207 height 28
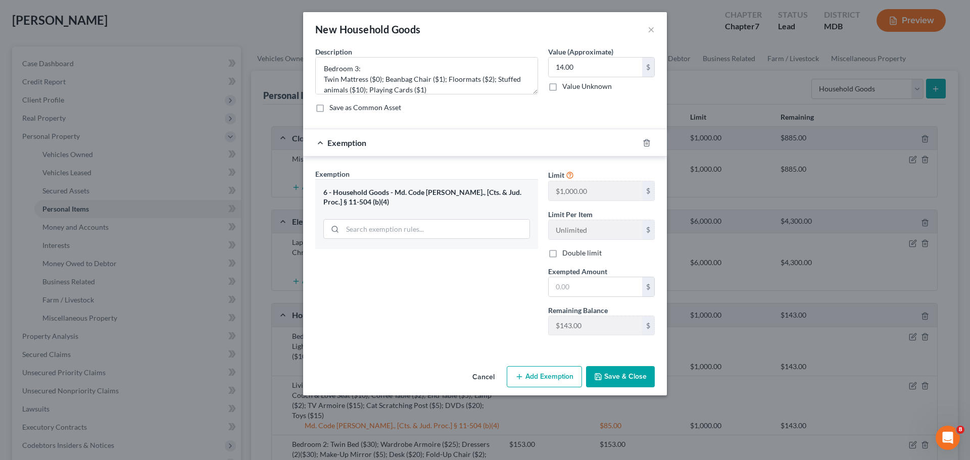
click at [640, 380] on button "Save & Close" at bounding box center [620, 376] width 69 height 21
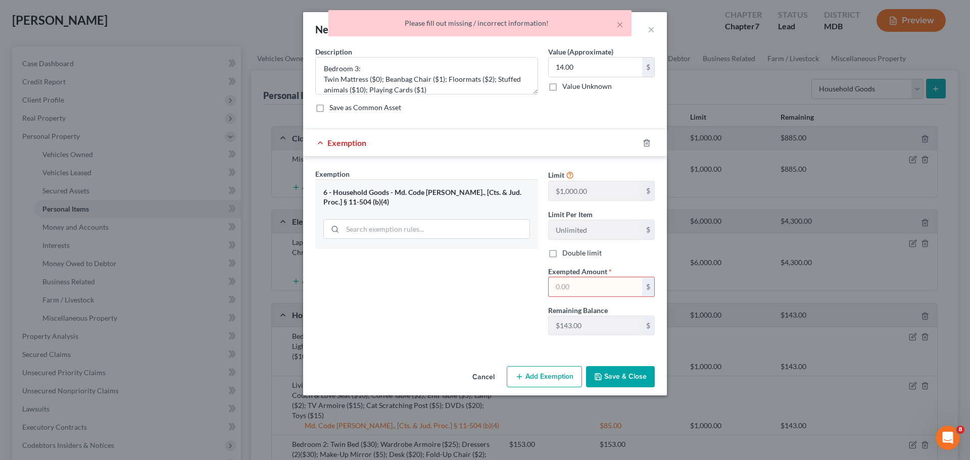
click at [599, 287] on input "text" at bounding box center [595, 286] width 93 height 19
type input "14.00"
click at [634, 368] on button "Save & Close" at bounding box center [620, 376] width 69 height 21
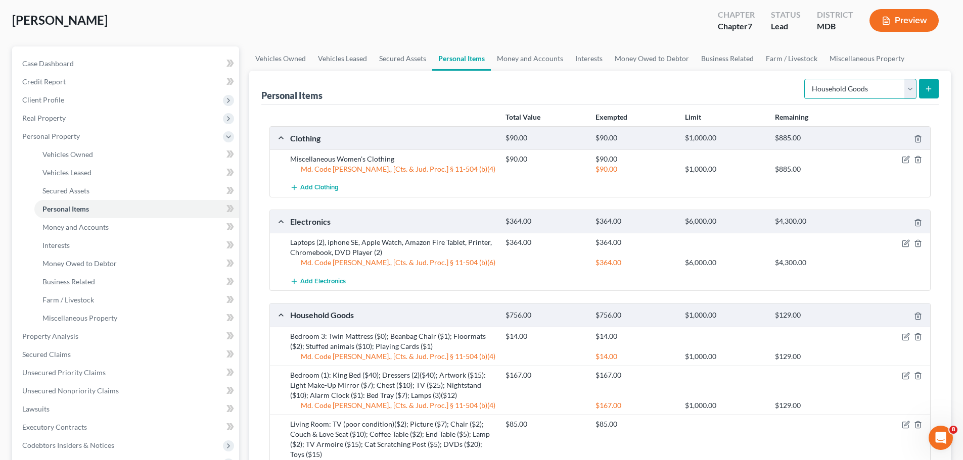
click at [907, 92] on select "Select Item Type Clothing Collectibles Of Value Electronics Firearms Household …" at bounding box center [860, 89] width 112 height 20
select select "other"
click at [805, 79] on select "Select Item Type Clothing Collectibles Of Value Electronics Firearms Household …" at bounding box center [860, 89] width 112 height 20
click at [935, 87] on button "submit" at bounding box center [929, 89] width 20 height 20
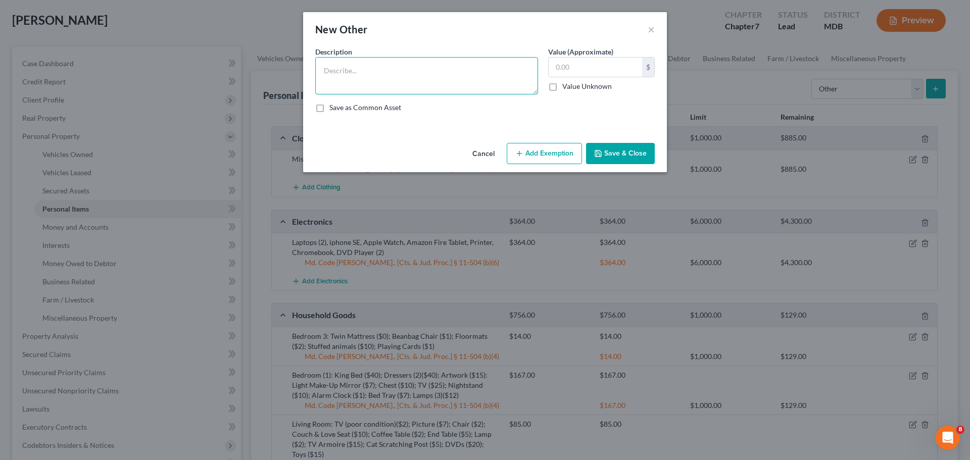
click at [374, 68] on textarea at bounding box center [426, 75] width 223 height 37
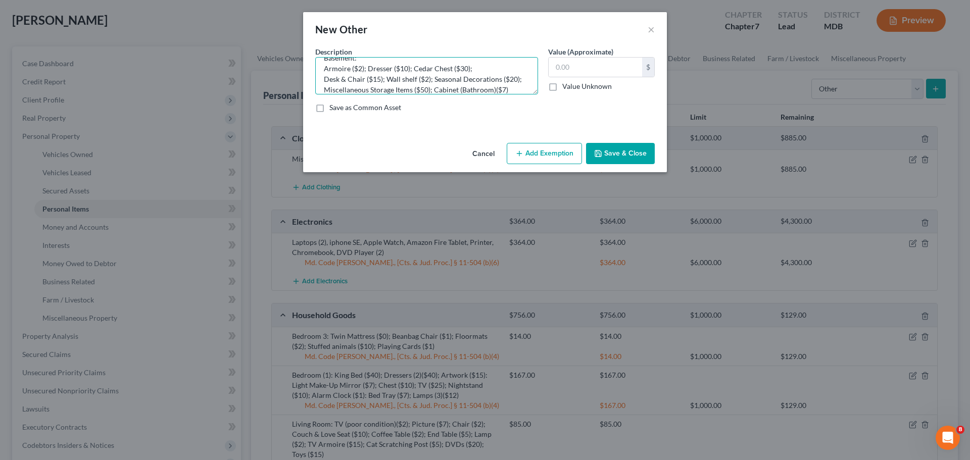
type textarea "Basement: Armoire ($2); Dresser ($10); Cedar Chest ($30); Desk & Chair ($15); W…"
click at [578, 65] on input "text" at bounding box center [595, 67] width 93 height 19
type input "136.00"
click at [553, 153] on button "Add Exemption" at bounding box center [544, 153] width 75 height 21
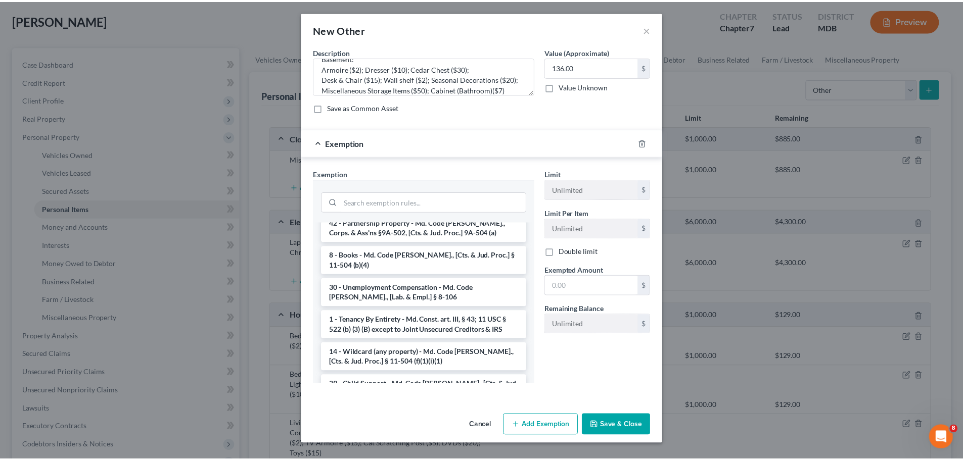
scroll to position [455, 0]
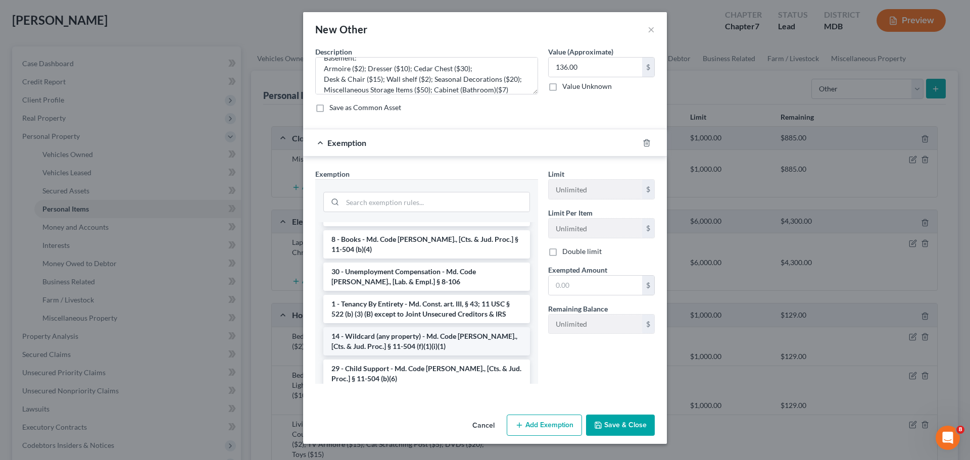
click at [423, 327] on li "14 - Wildcard (any property) - Md. Code [PERSON_NAME]., [Cts. & Jud. Proc.] § 1…" at bounding box center [426, 341] width 207 height 28
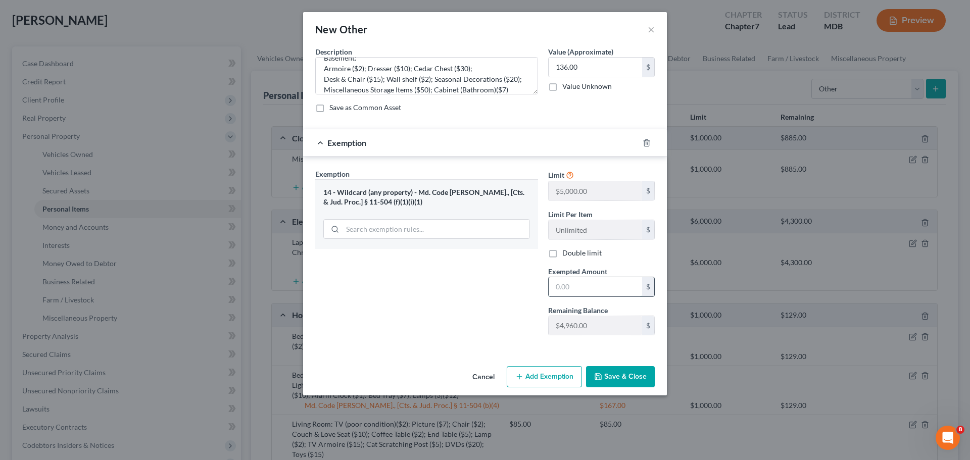
click at [608, 295] on input "text" at bounding box center [595, 286] width 93 height 19
type input "136.00"
click at [630, 374] on button "Save & Close" at bounding box center [620, 376] width 69 height 21
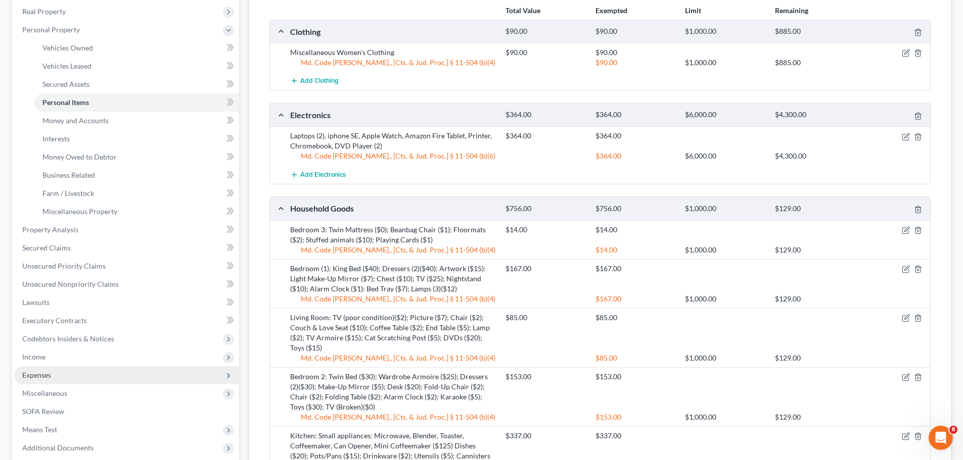
scroll to position [152, 0]
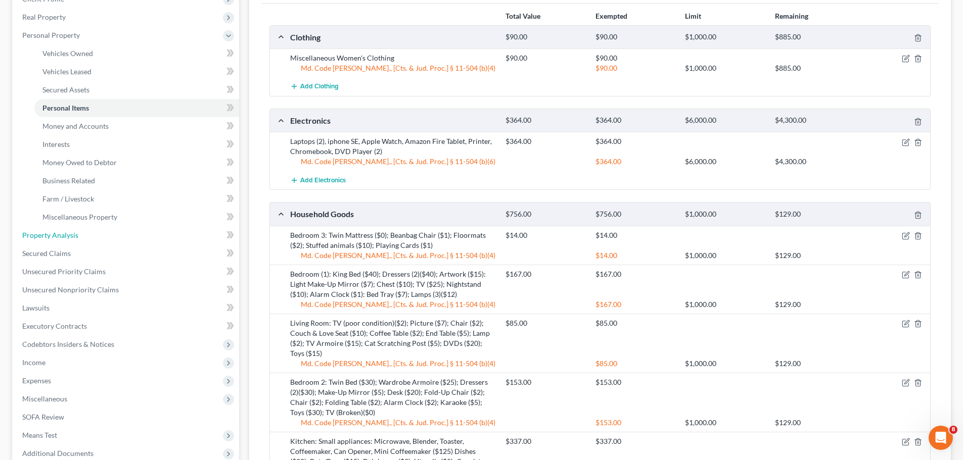
drag, startPoint x: 60, startPoint y: 234, endPoint x: 266, endPoint y: 281, distance: 211.5
click at [60, 234] on span "Property Analysis" at bounding box center [50, 235] width 56 height 9
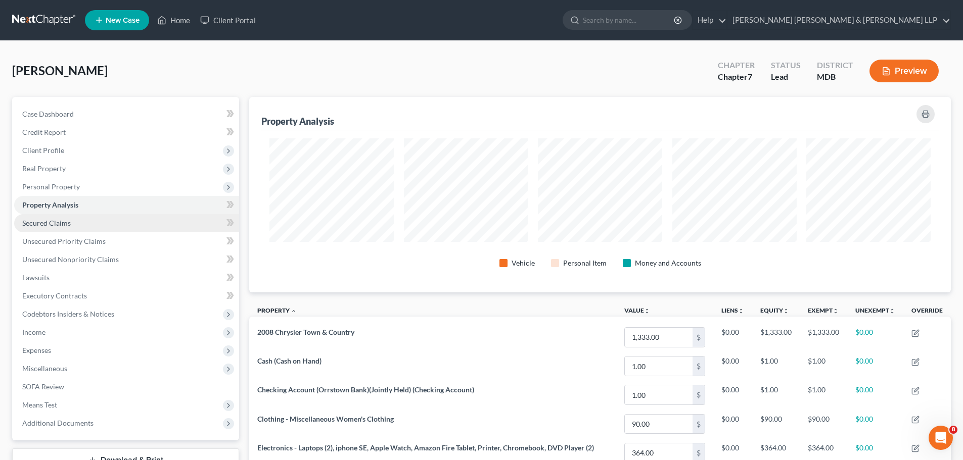
click at [31, 226] on span "Secured Claims" at bounding box center [46, 223] width 49 height 9
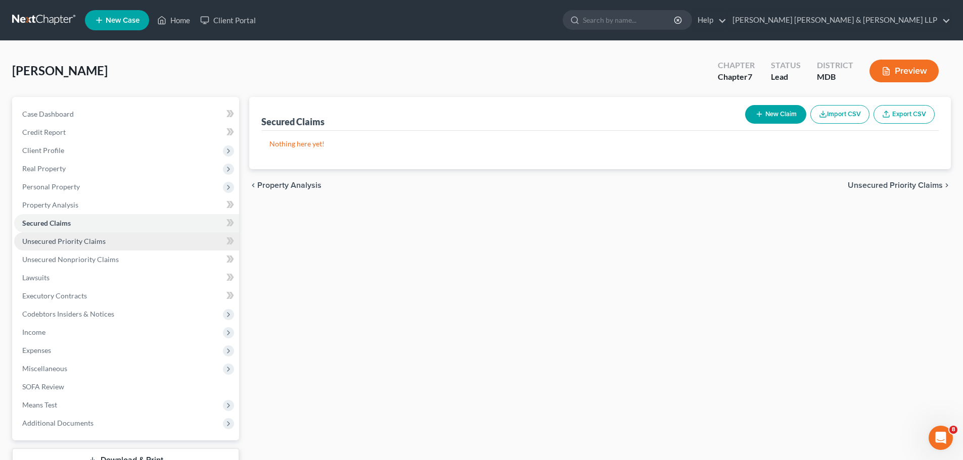
click at [32, 239] on span "Unsecured Priority Claims" at bounding box center [63, 241] width 83 height 9
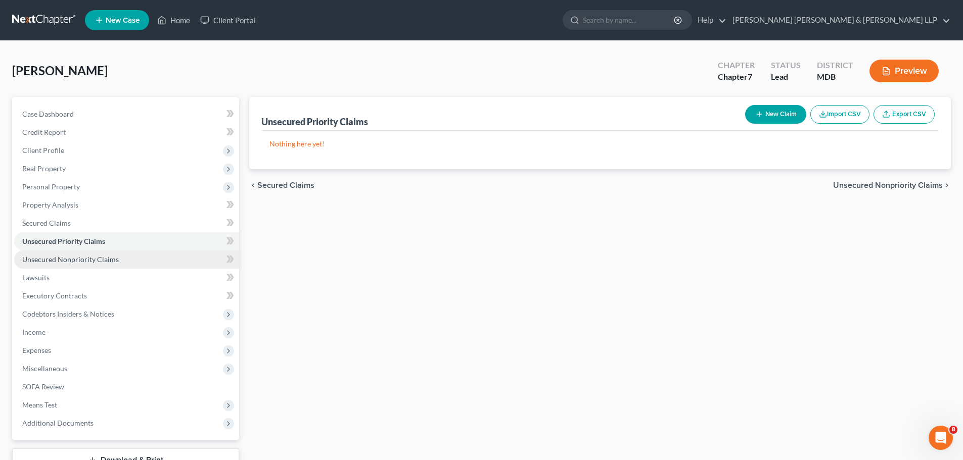
click at [77, 262] on span "Unsecured Nonpriority Claims" at bounding box center [70, 259] width 97 height 9
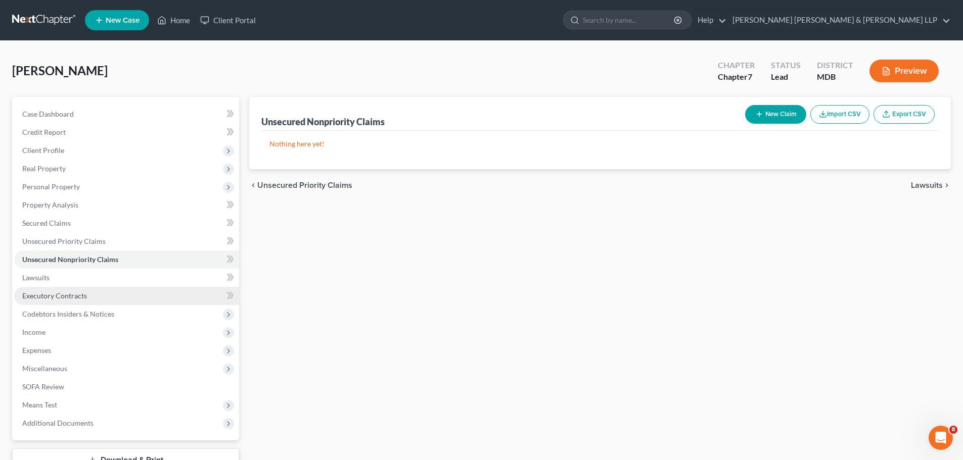
click at [61, 294] on span "Executory Contracts" at bounding box center [54, 296] width 65 height 9
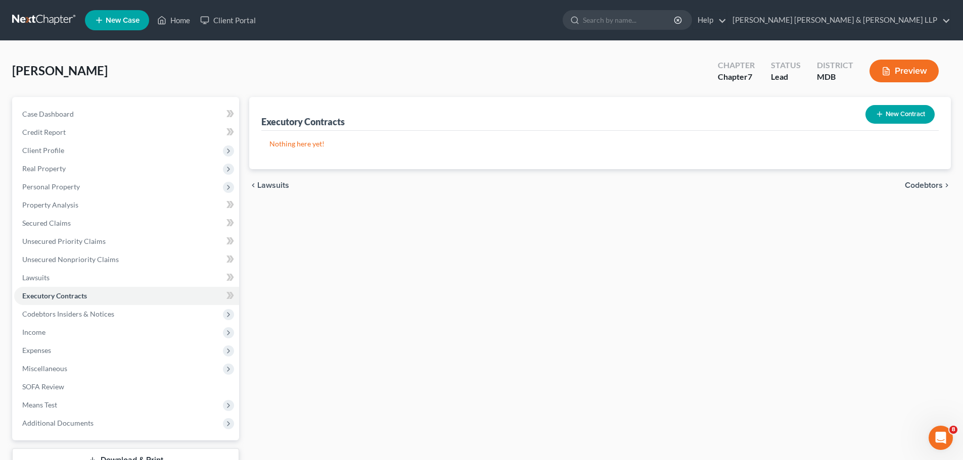
click at [908, 116] on button "New Contract" at bounding box center [899, 114] width 69 height 19
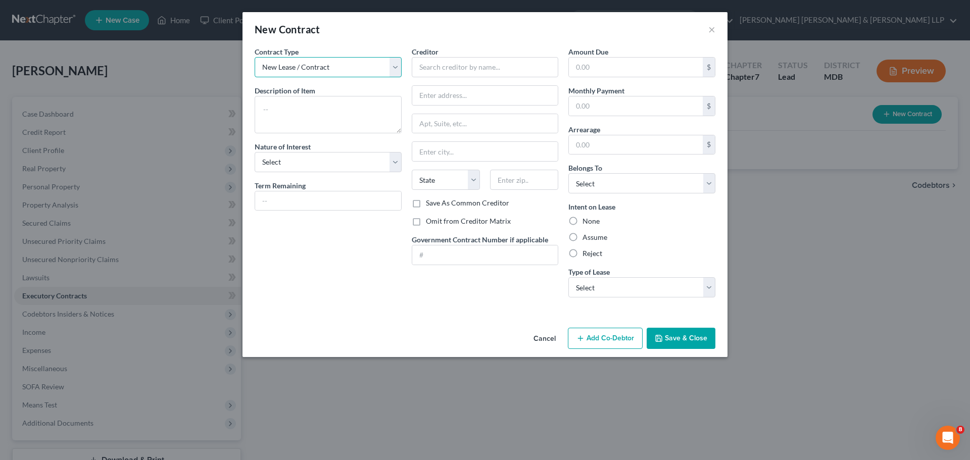
click at [309, 77] on select "New Lease / Contract New Timeshare" at bounding box center [328, 67] width 147 height 20
click at [299, 108] on textarea at bounding box center [328, 114] width 147 height 37
type textarea "H"
type textarea "Residential Lease"
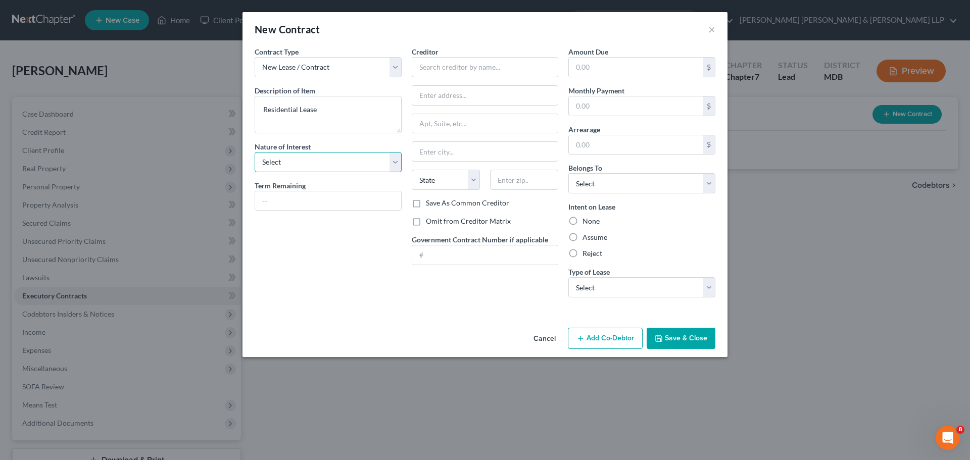
click at [308, 162] on select "Select Purchaser Agent Lessor Lessee" at bounding box center [328, 162] width 147 height 20
select select "3"
click at [255, 152] on select "Select Purchaser Agent Lessor Lessee" at bounding box center [328, 162] width 147 height 20
click at [479, 59] on input "text" at bounding box center [485, 67] width 147 height 20
click at [622, 63] on input "text" at bounding box center [636, 67] width 134 height 19
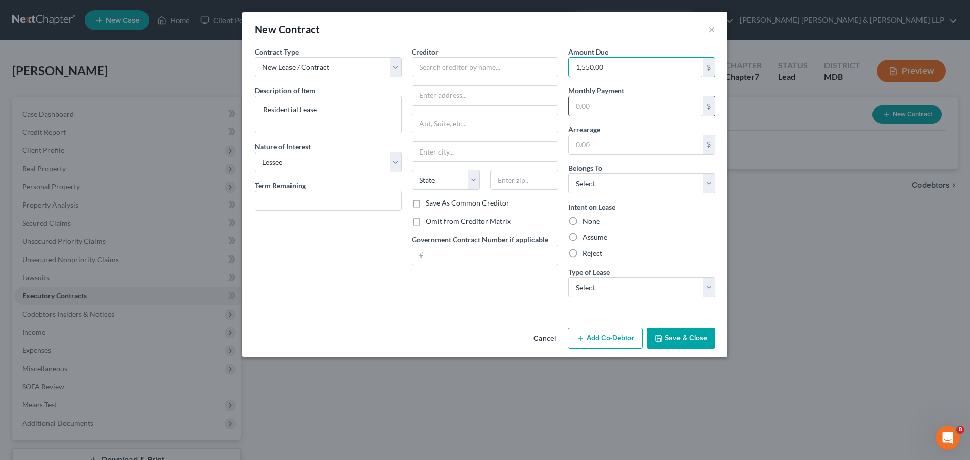
type input "1,550.00"
click at [679, 109] on input "text" at bounding box center [636, 106] width 134 height 19
type input "1,550.00"
click at [637, 181] on select "Select Debtor 1 Only Debtor 2 Only Debtor 1 And Debtor 2 Only At Least One Of T…" at bounding box center [642, 183] width 147 height 20
select select "3"
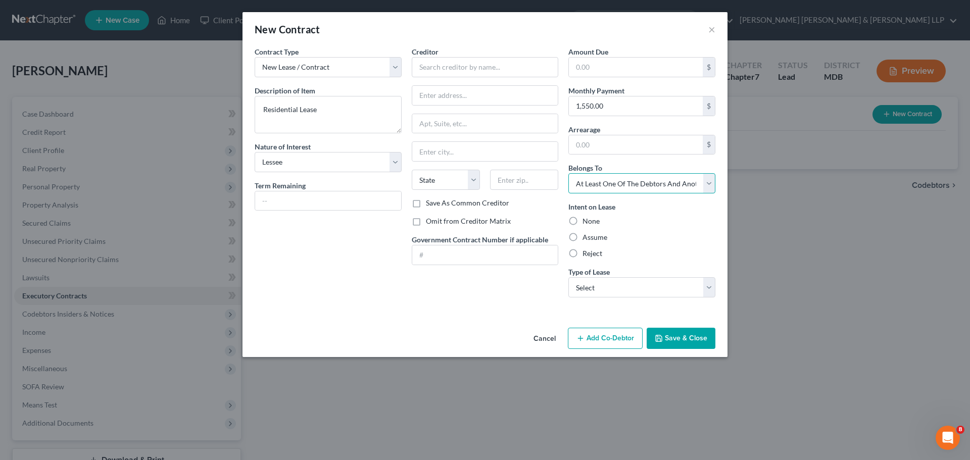
click at [569, 173] on select "Select Debtor 1 Only Debtor 2 Only Debtor 1 And Debtor 2 Only At Least One Of T…" at bounding box center [642, 183] width 147 height 20
click at [583, 238] on label "Assume" at bounding box center [595, 237] width 25 height 10
click at [587, 238] on input "Assume" at bounding box center [590, 235] width 7 height 7
radio input "true"
click at [657, 285] on select "Select Real Estate Car Other" at bounding box center [642, 287] width 147 height 20
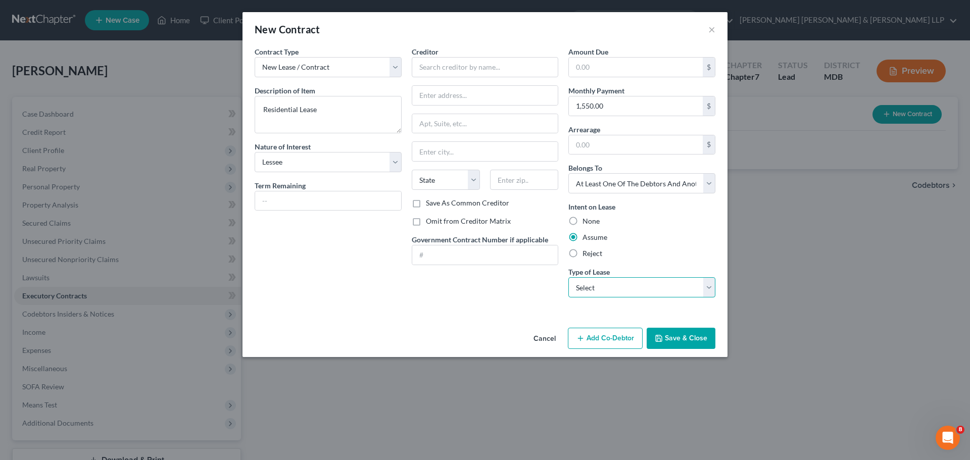
select select "0"
click at [569, 277] on select "Select Real Estate Car Other" at bounding box center [642, 287] width 147 height 20
click at [470, 64] on input "text" at bounding box center [485, 67] width 147 height 20
type input "NEED LEASE & LANDLORD"
click at [696, 343] on button "Save & Close" at bounding box center [681, 338] width 69 height 21
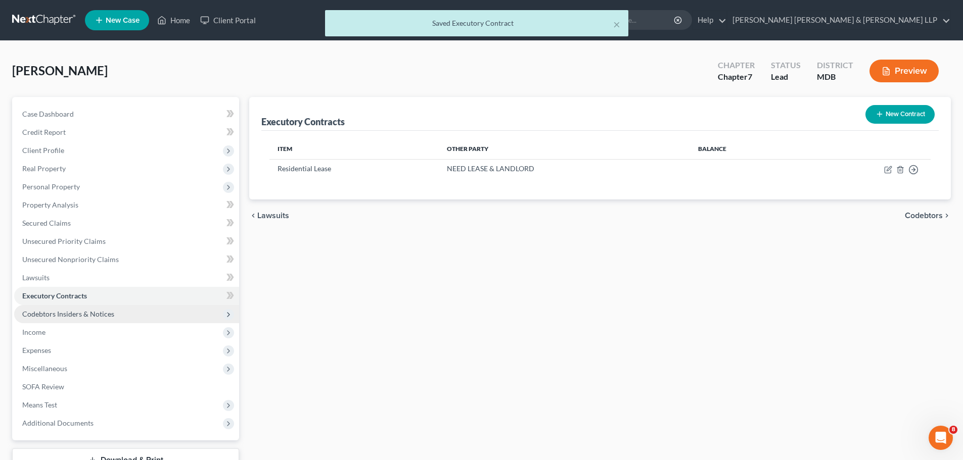
drag, startPoint x: 85, startPoint y: 311, endPoint x: 157, endPoint y: 317, distance: 71.5
click at [85, 311] on span "Codebtors Insiders & Notices" at bounding box center [68, 314] width 92 height 9
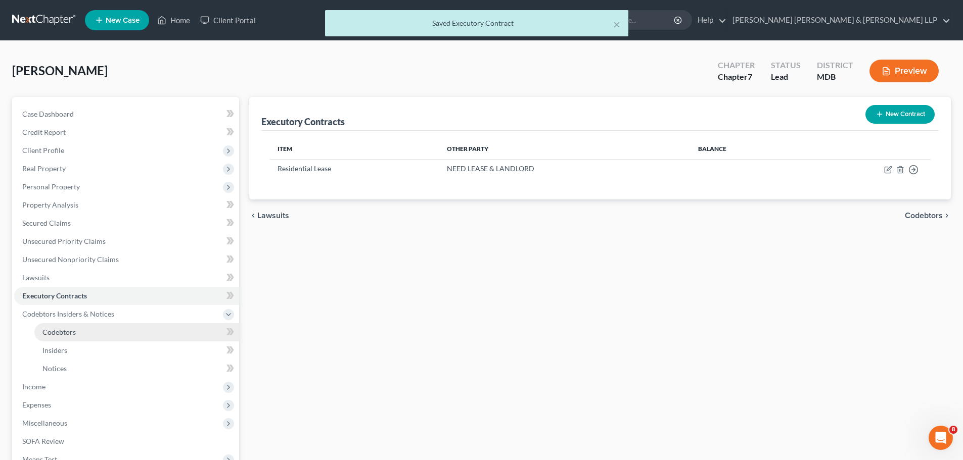
click at [66, 329] on span "Codebtors" at bounding box center [58, 332] width 33 height 9
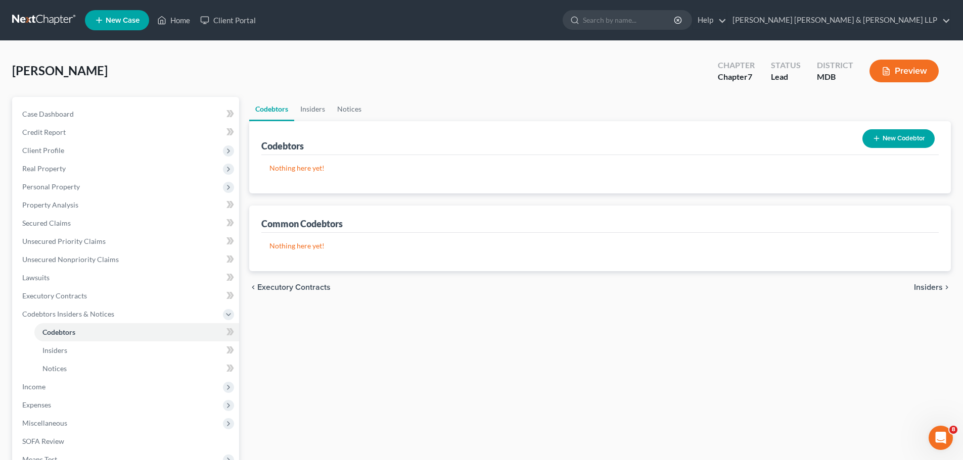
click at [881, 143] on button "New Codebtor" at bounding box center [898, 138] width 72 height 19
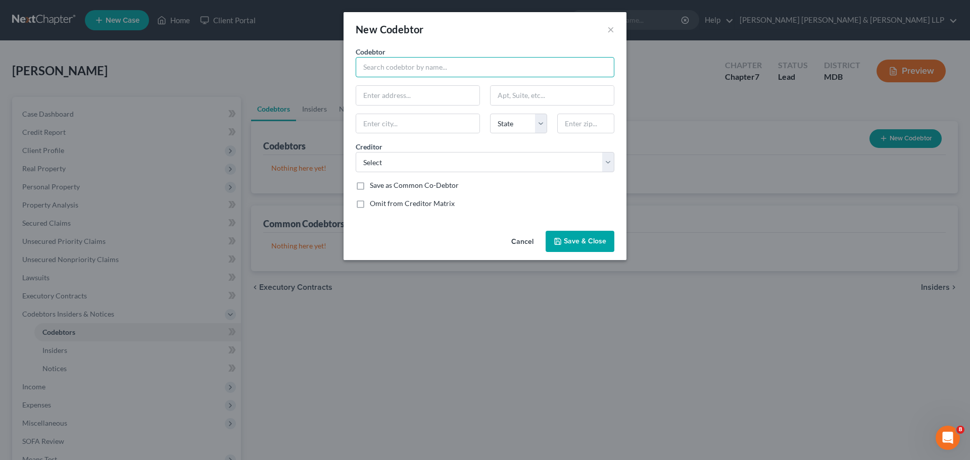
click at [422, 67] on input "text" at bounding box center [485, 67] width 259 height 20
type input "[PERSON_NAME]"
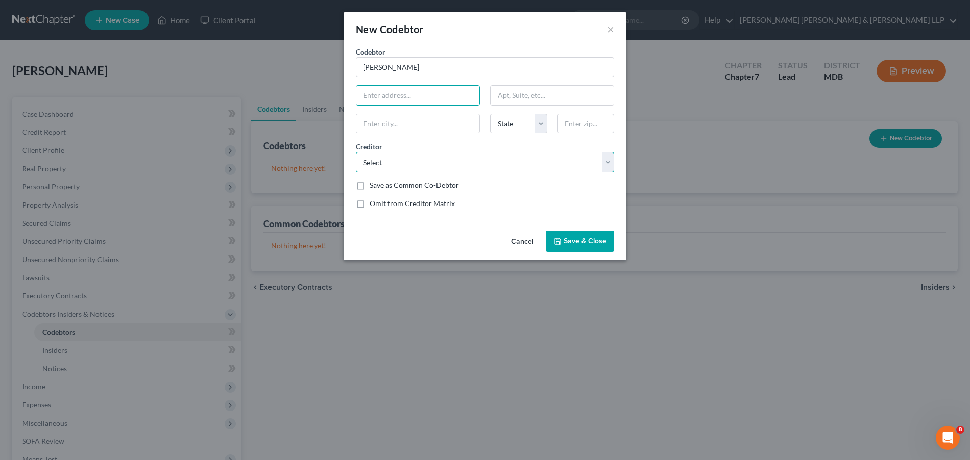
click at [546, 165] on select "Select" at bounding box center [485, 162] width 259 height 20
click at [544, 163] on select "Select" at bounding box center [485, 162] width 259 height 20
click at [589, 241] on span "Save & Close" at bounding box center [585, 241] width 42 height 9
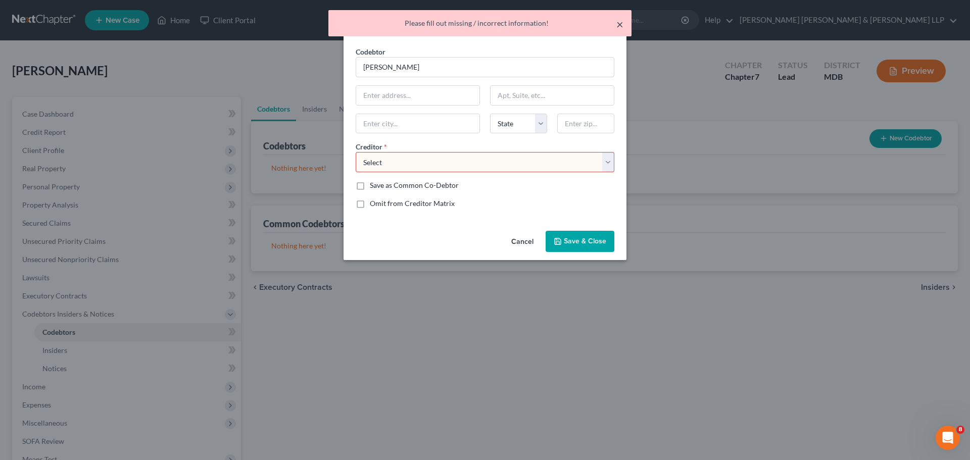
click at [620, 25] on button "×" at bounding box center [620, 24] width 7 height 12
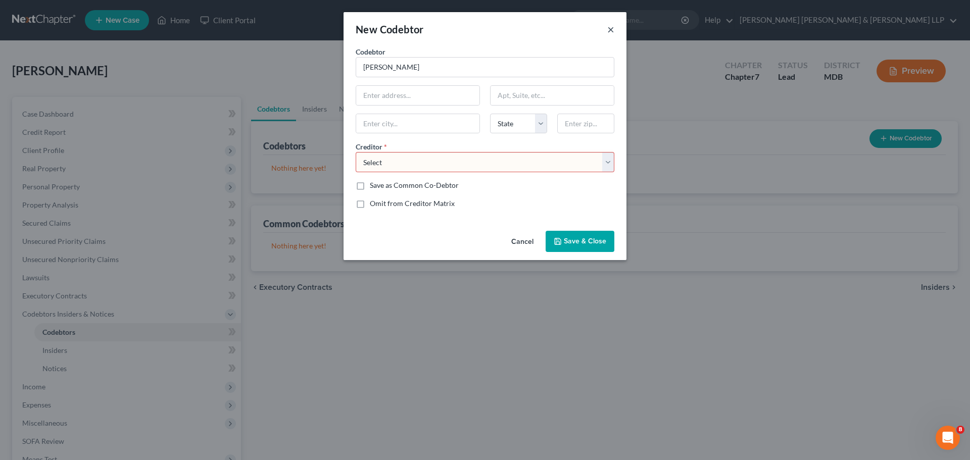
click at [609, 31] on button "×" at bounding box center [610, 29] width 7 height 12
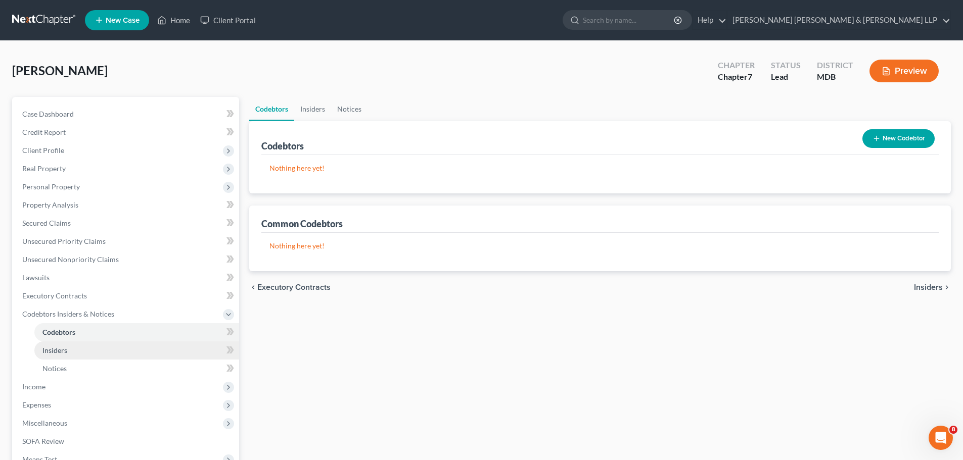
click at [65, 355] on link "Insiders" at bounding box center [136, 351] width 205 height 18
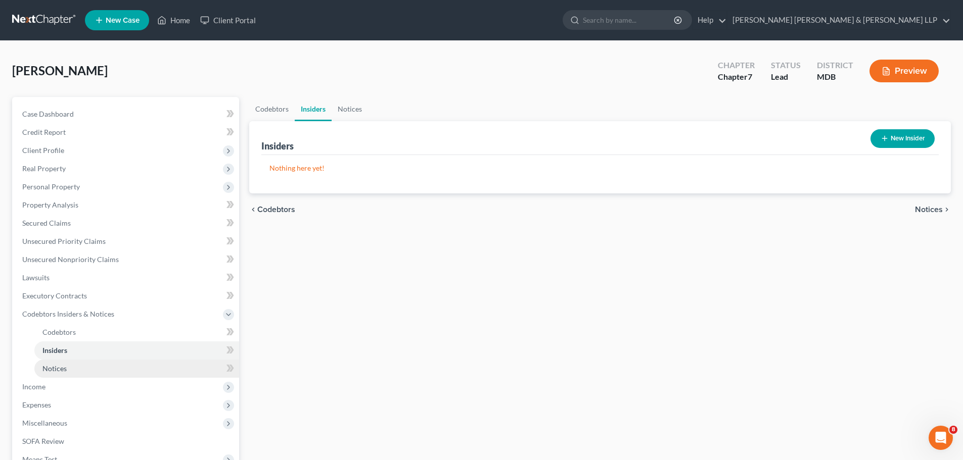
click at [60, 369] on span "Notices" at bounding box center [54, 368] width 24 height 9
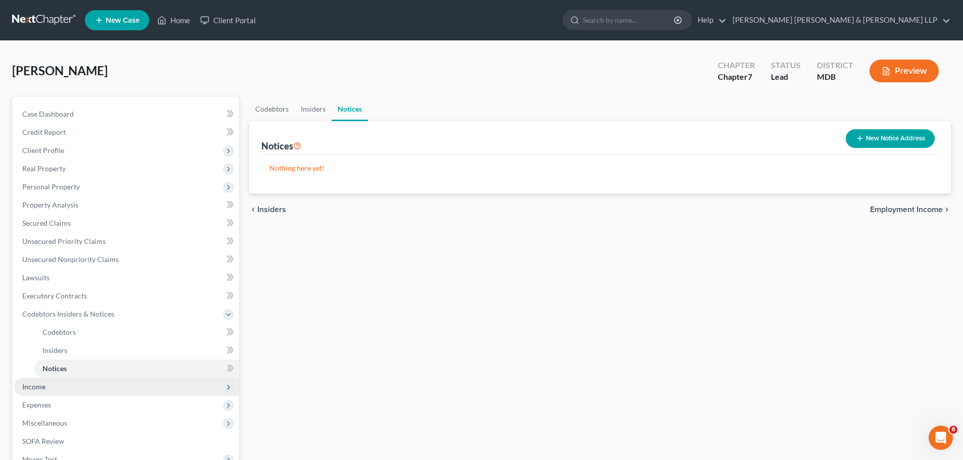
click at [42, 386] on span "Income" at bounding box center [33, 387] width 23 height 9
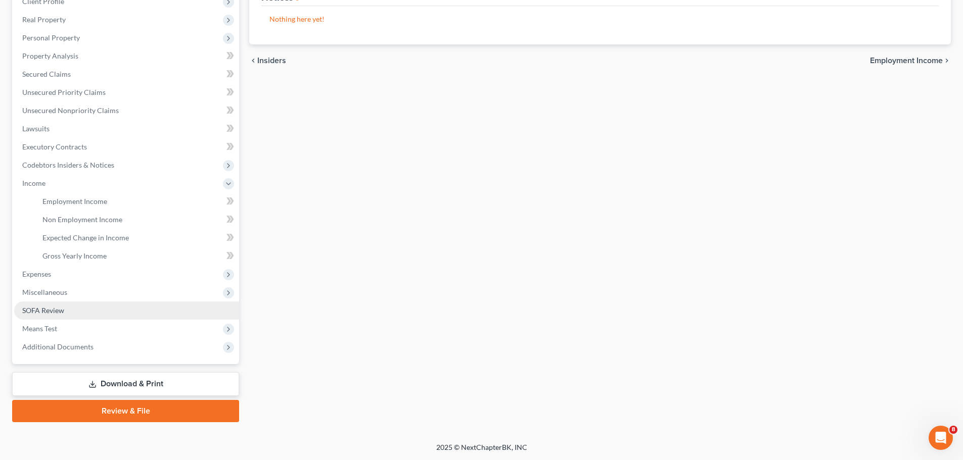
scroll to position [150, 0]
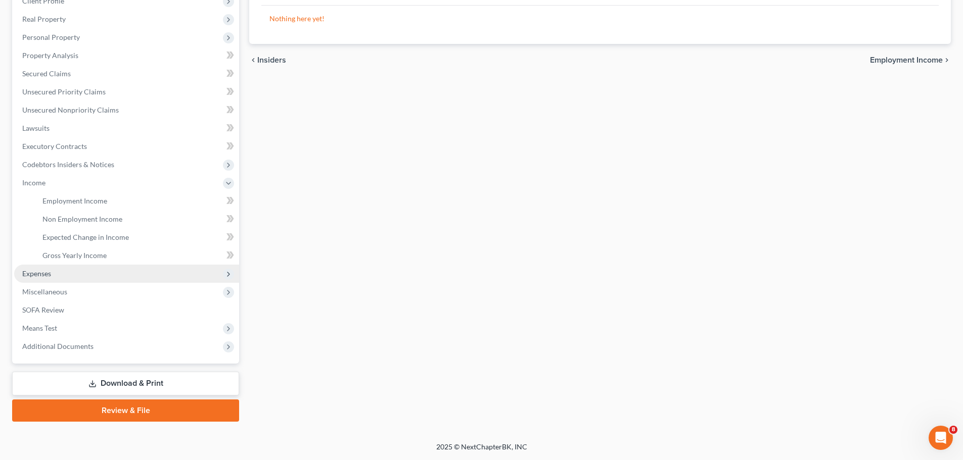
click at [66, 279] on span "Expenses" at bounding box center [126, 274] width 225 height 18
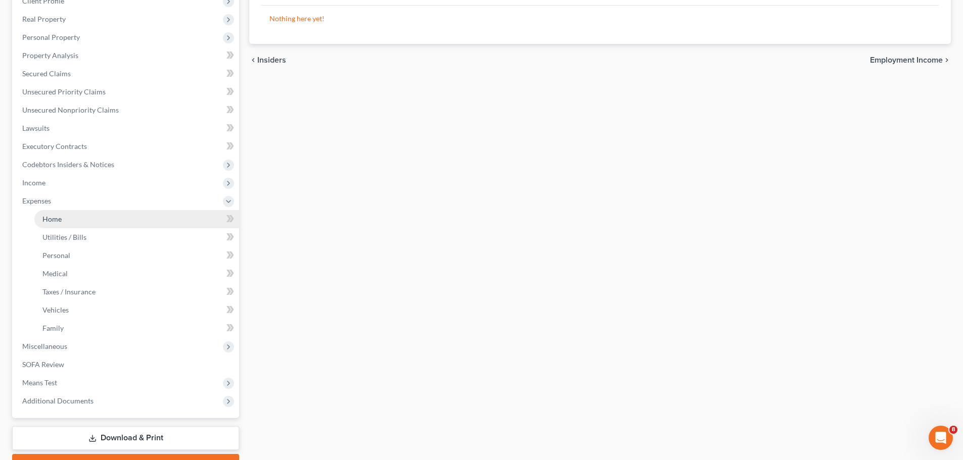
click at [76, 226] on link "Home" at bounding box center [136, 219] width 205 height 18
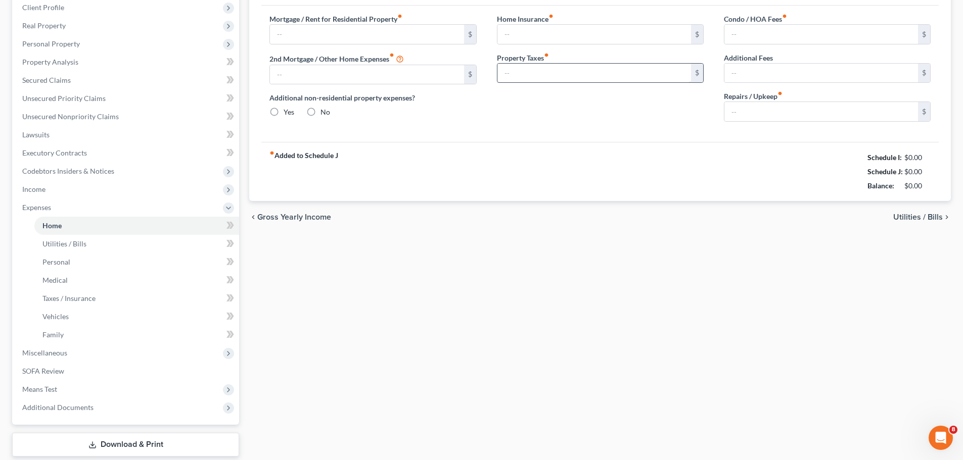
type input "0.00"
radio input "true"
type input "0.00"
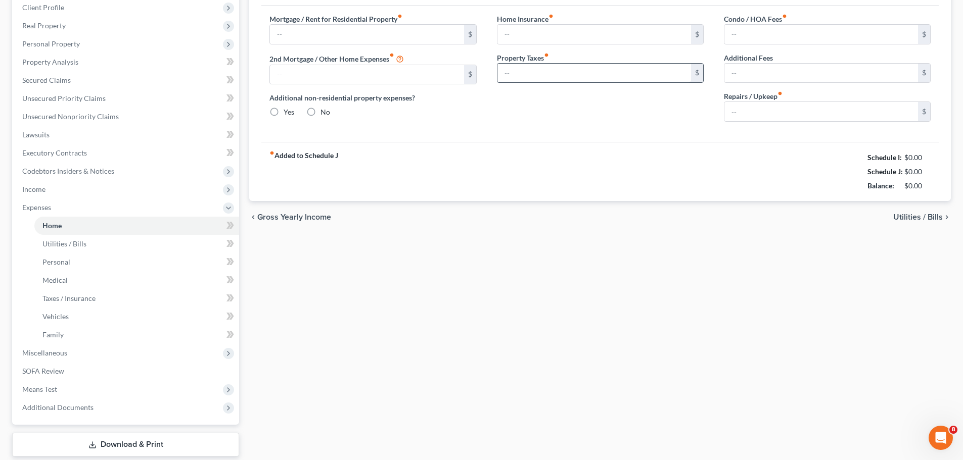
type input "0.00"
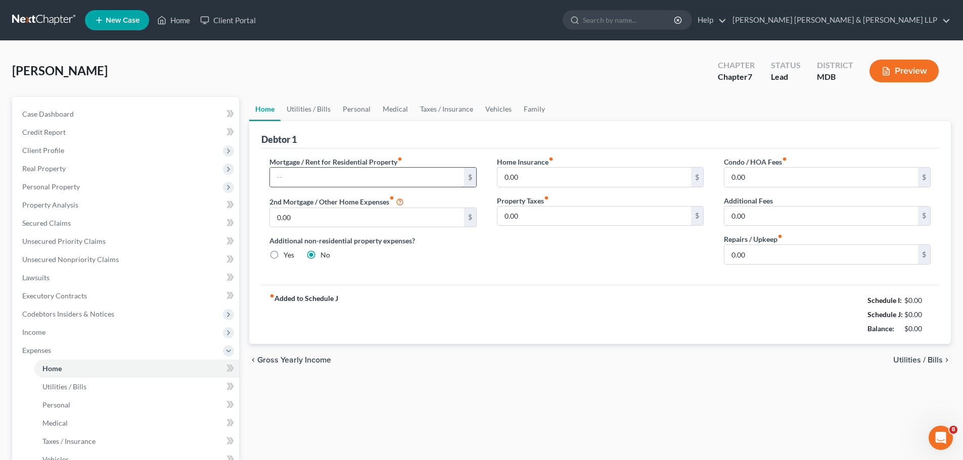
click at [394, 177] on input "text" at bounding box center [367, 177] width 194 height 19
type input "1,550.00"
click at [509, 271] on div "Home Insurance fiber_manual_record 0.00 $ Property Taxes fiber_manual_record 0.…" at bounding box center [600, 215] width 227 height 116
click at [86, 394] on link "Utilities / Bills" at bounding box center [136, 387] width 205 height 18
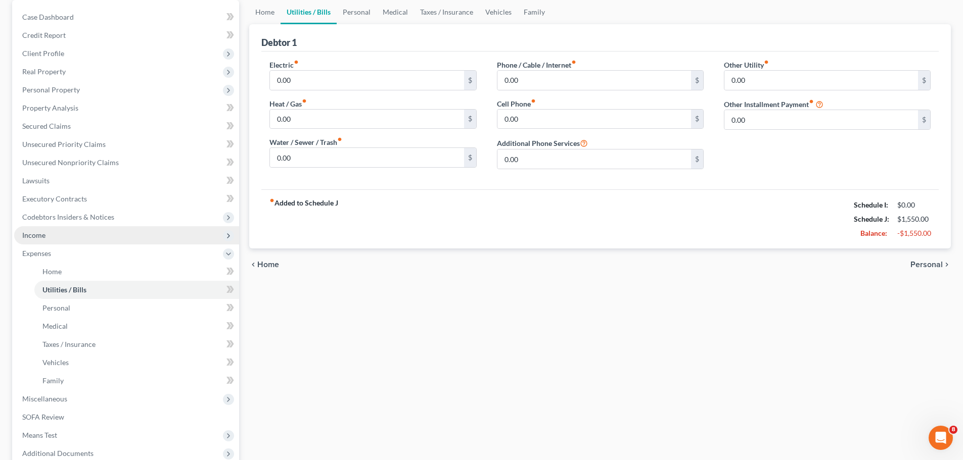
scroll to position [101, 0]
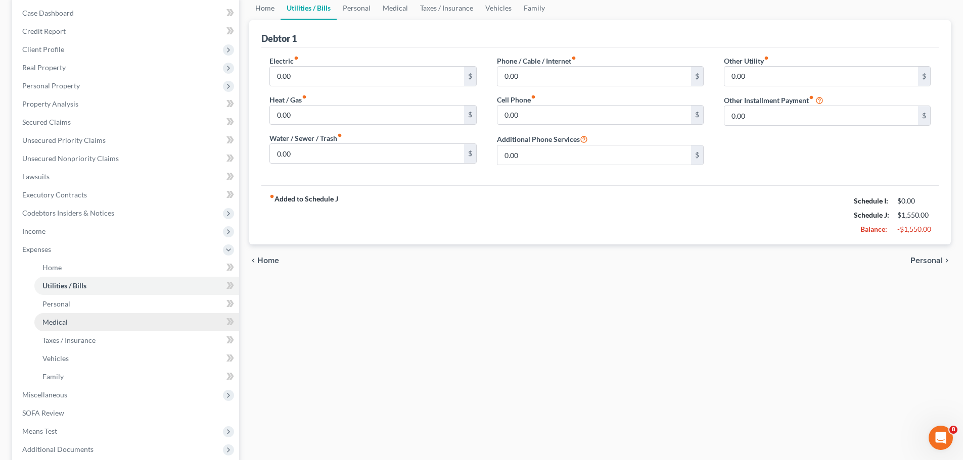
click at [64, 325] on span "Medical" at bounding box center [54, 322] width 25 height 9
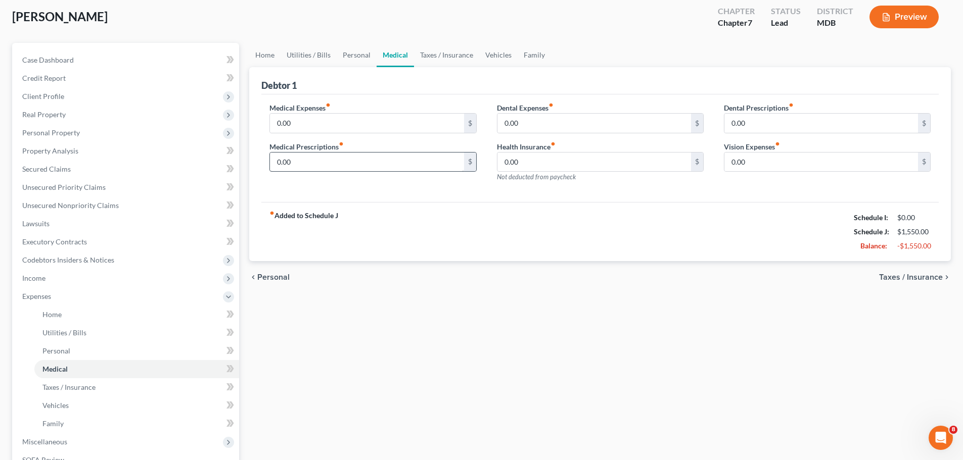
scroll to position [51, 0]
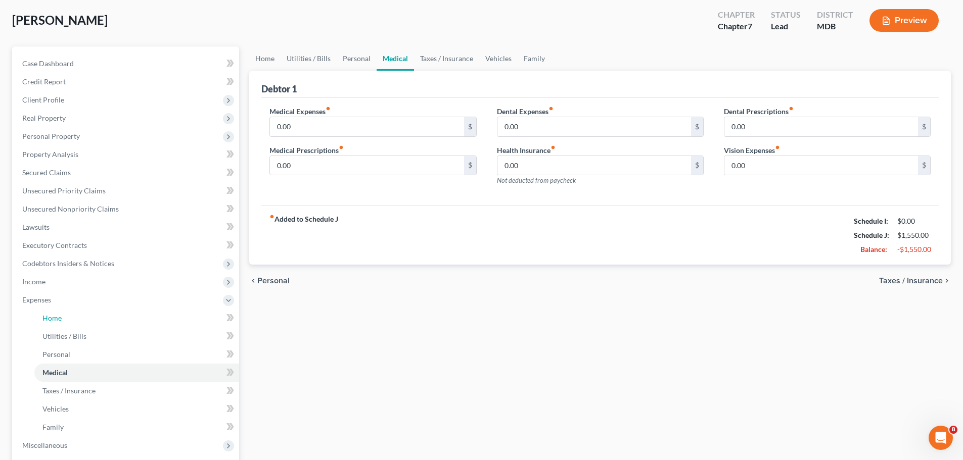
drag, startPoint x: 99, startPoint y: 319, endPoint x: 281, endPoint y: 310, distance: 182.7
click at [99, 319] on link "Home" at bounding box center [136, 318] width 205 height 18
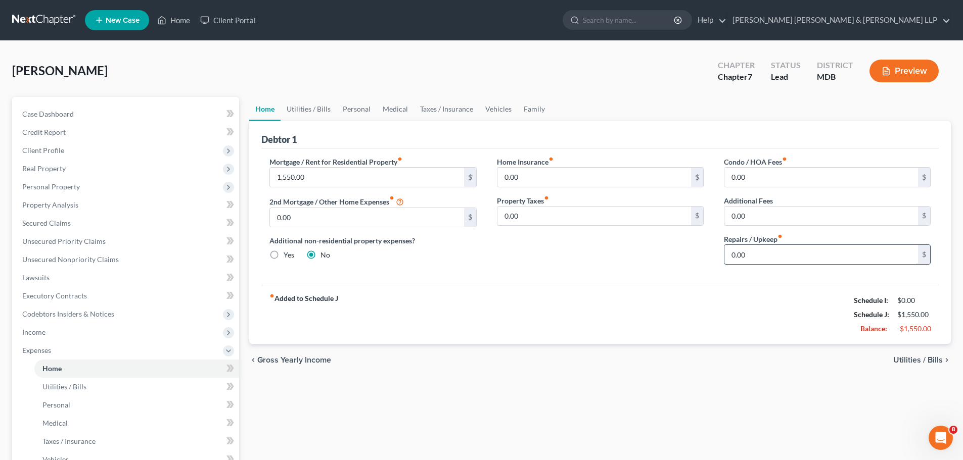
click at [804, 259] on input "0.00" at bounding box center [821, 254] width 194 height 19
type input "20.00"
click at [62, 385] on span "Utilities / Bills" at bounding box center [64, 387] width 44 height 9
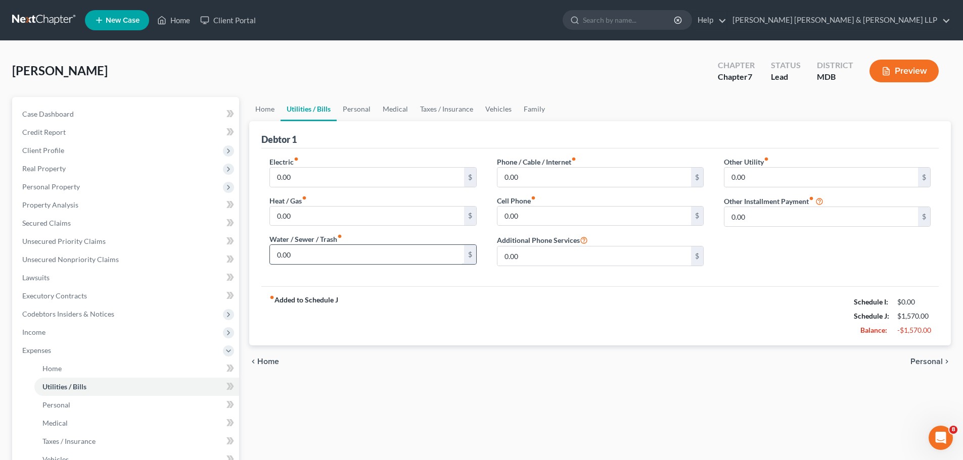
click at [329, 249] on input "0.00" at bounding box center [367, 254] width 194 height 19
type input "35.00"
click at [584, 178] on input "0.00" at bounding box center [594, 177] width 194 height 19
type input "100"
click at [580, 215] on input "0.00" at bounding box center [594, 216] width 194 height 19
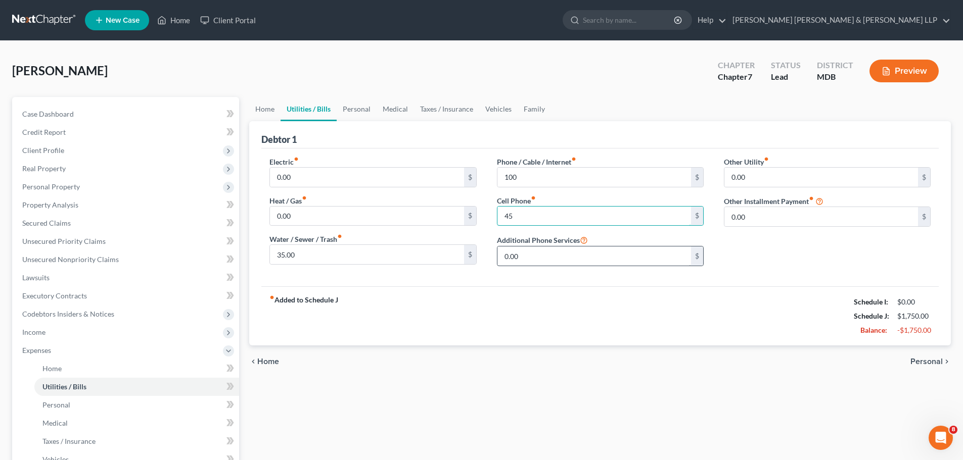
type input "45"
click at [579, 251] on input "0.00" at bounding box center [594, 256] width 194 height 19
click at [58, 410] on link "Personal" at bounding box center [136, 405] width 205 height 18
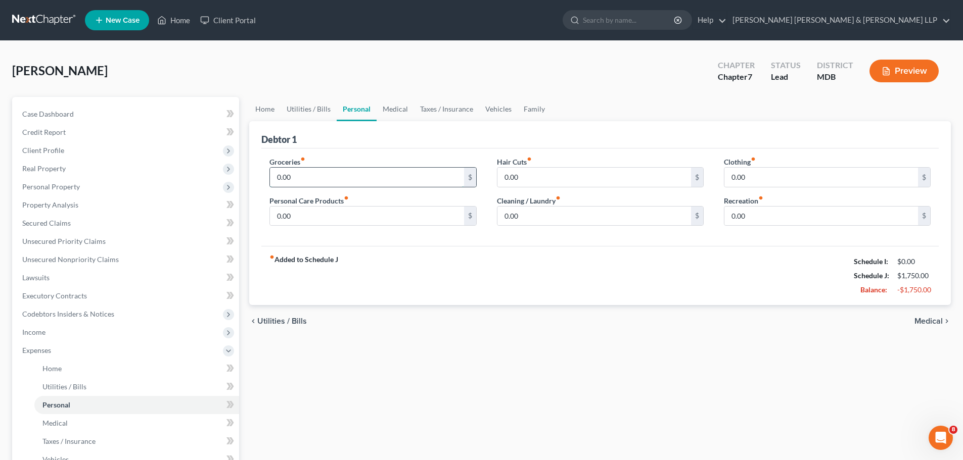
click at [327, 172] on input "0.00" at bounding box center [367, 177] width 194 height 19
type input "750"
click at [333, 212] on input "0.00" at bounding box center [367, 216] width 194 height 19
type input "50"
click at [532, 179] on input "0.00" at bounding box center [594, 177] width 194 height 19
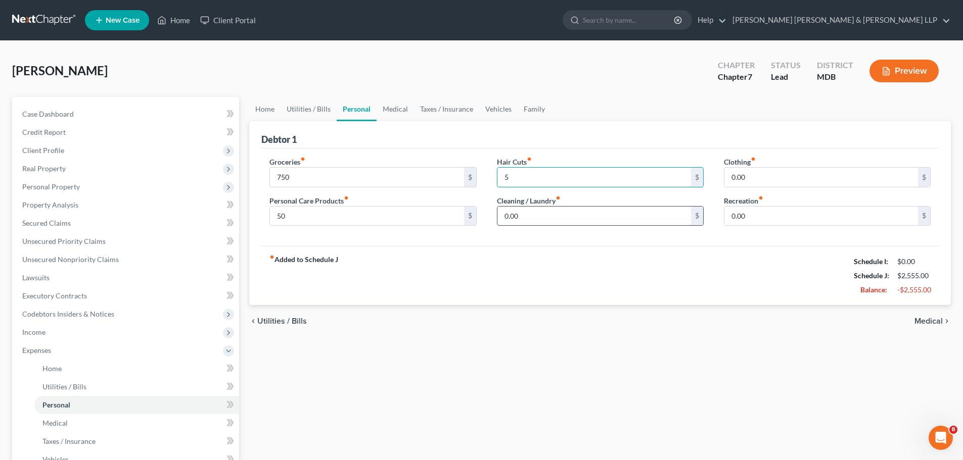
type input "5"
click at [551, 211] on input "0.00" at bounding box center [594, 216] width 194 height 19
click at [787, 180] on input "0.00" at bounding box center [821, 177] width 194 height 19
type input "20"
click at [772, 214] on input "0.00" at bounding box center [821, 216] width 194 height 19
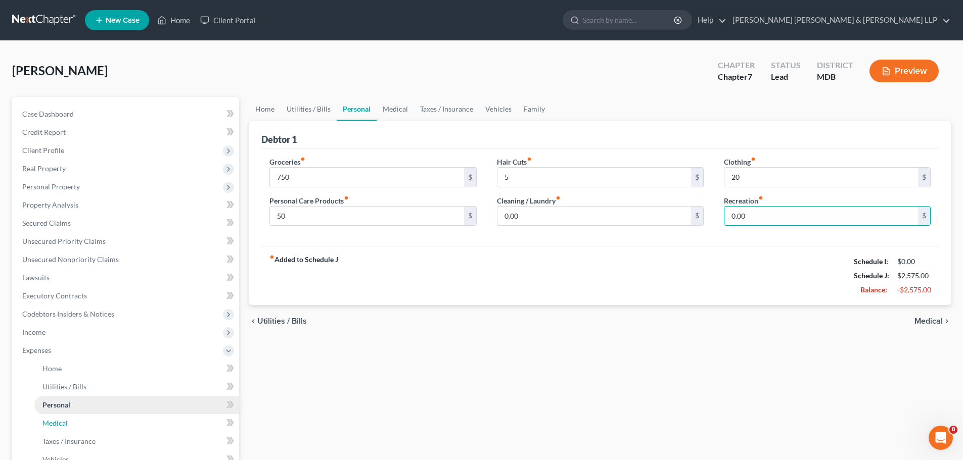
drag, startPoint x: 65, startPoint y: 420, endPoint x: 101, endPoint y: 405, distance: 39.4
click at [65, 420] on span "Medical" at bounding box center [54, 423] width 25 height 9
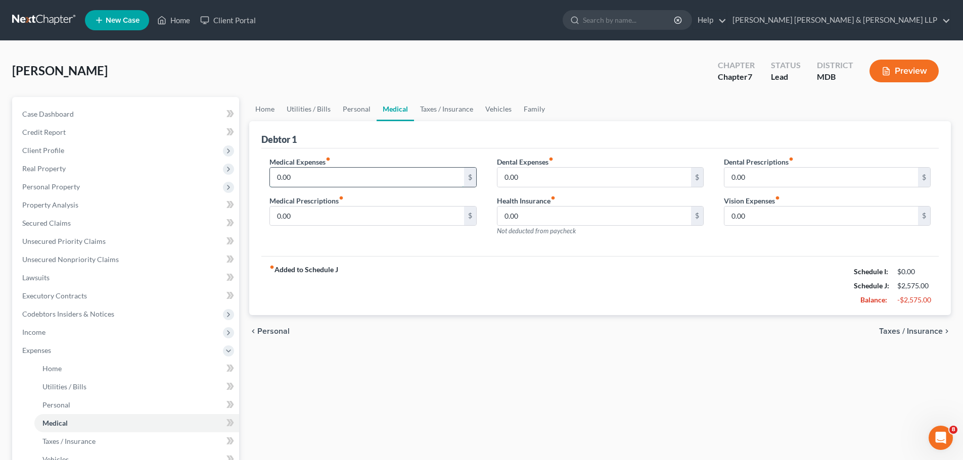
click at [346, 178] on input "0.00" at bounding box center [367, 177] width 194 height 19
type input "25"
click at [348, 208] on input "0.00" at bounding box center [367, 216] width 194 height 19
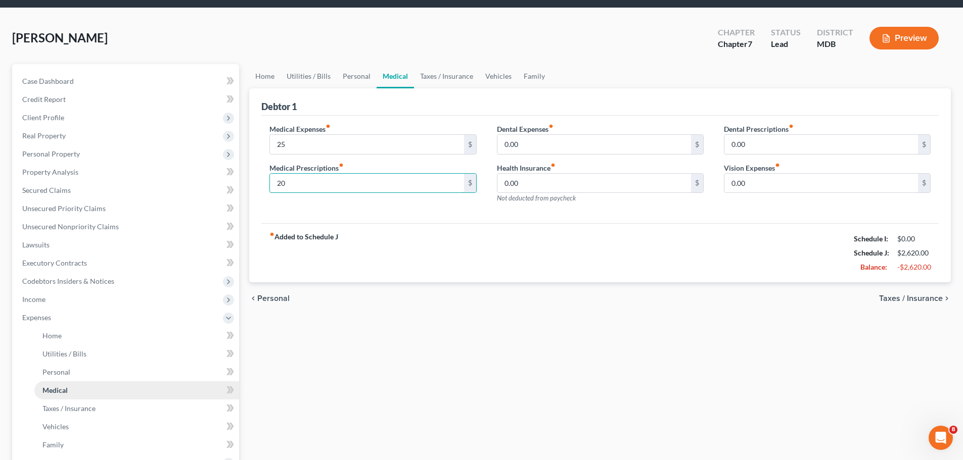
scroll to position [51, 0]
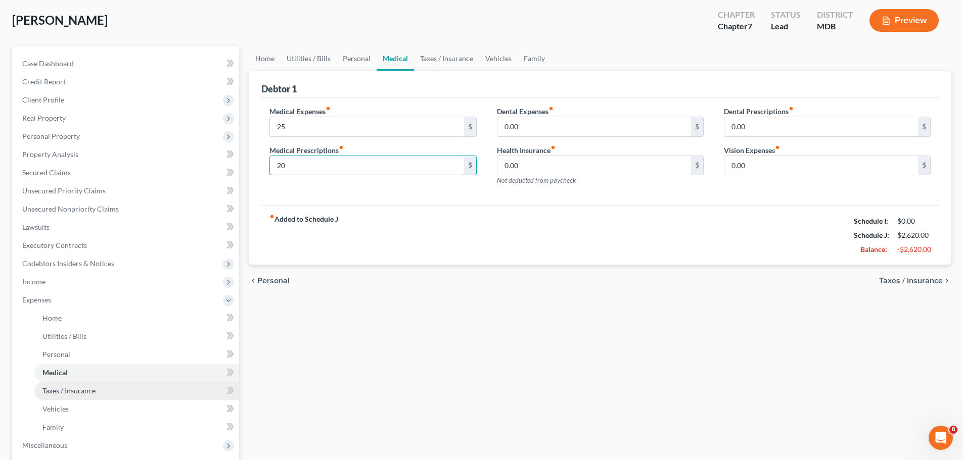
type input "20"
click at [85, 391] on span "Taxes / Insurance" at bounding box center [68, 391] width 53 height 9
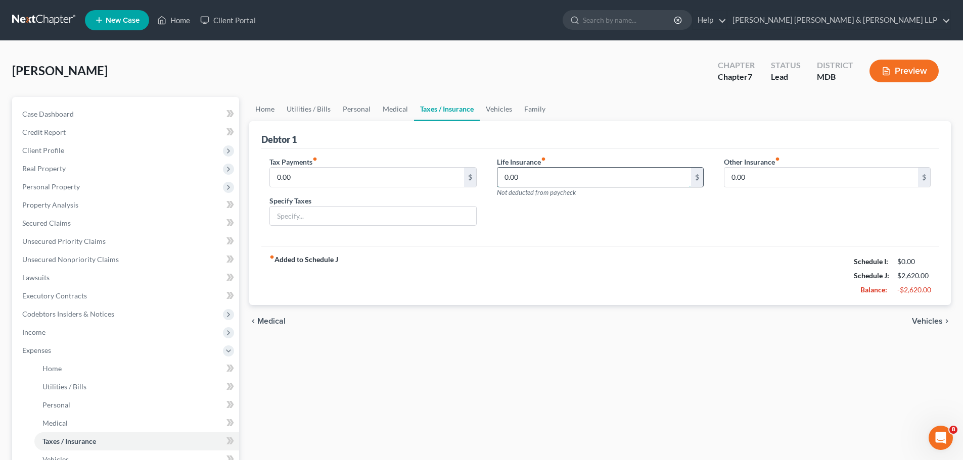
click at [567, 177] on input "0.00" at bounding box center [594, 177] width 194 height 19
click at [764, 181] on input "0.00" at bounding box center [821, 177] width 194 height 19
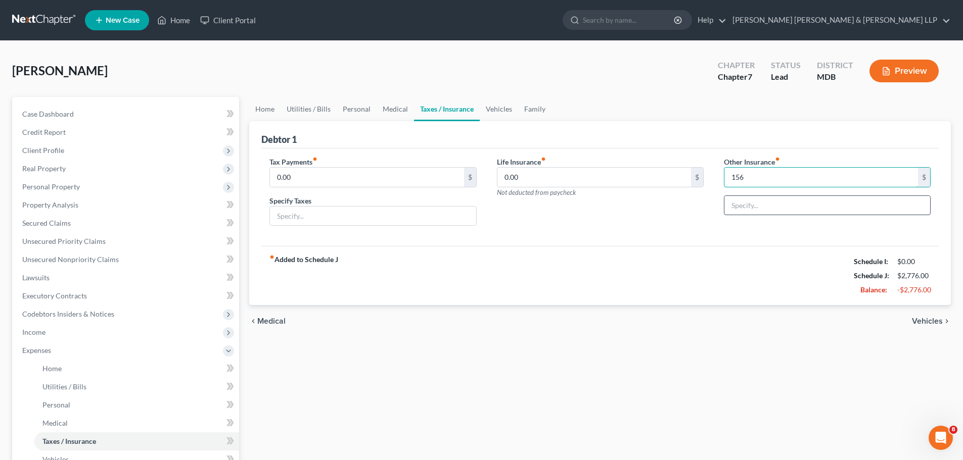
type input "156"
click at [829, 206] on input "text" at bounding box center [827, 205] width 206 height 19
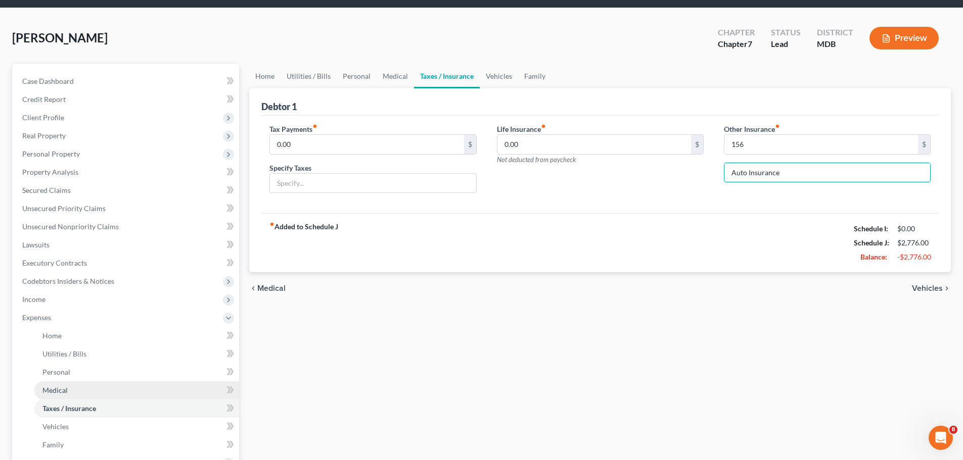
scroll to position [51, 0]
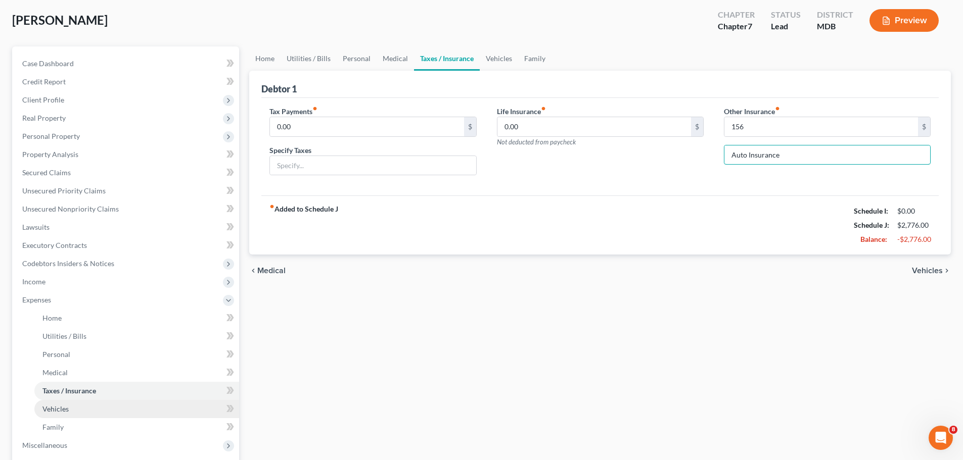
type input "Auto Insurance"
click at [78, 411] on link "Vehicles" at bounding box center [136, 409] width 205 height 18
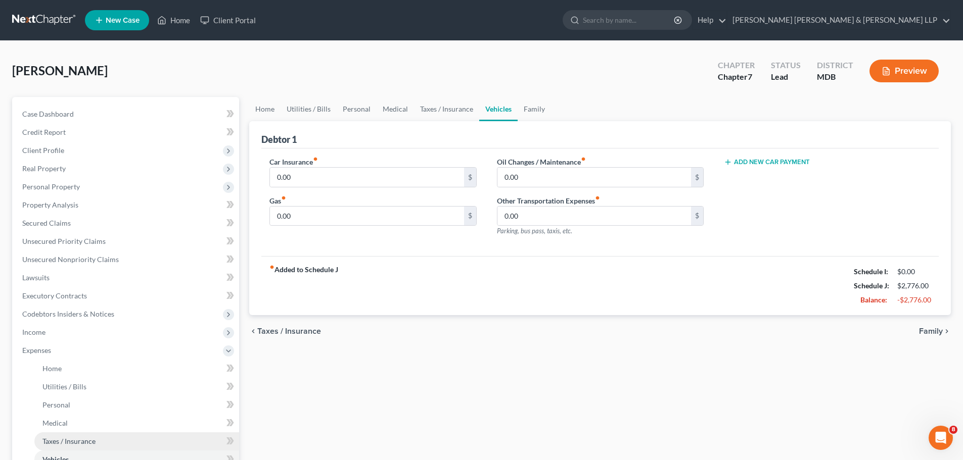
click at [81, 438] on span "Taxes / Insurance" at bounding box center [68, 441] width 53 height 9
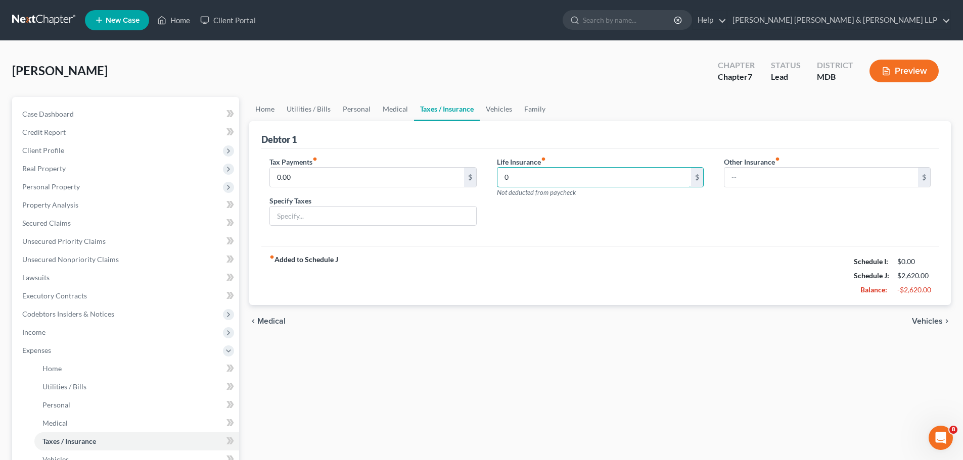
type input "0"
click at [844, 212] on div "Other Insurance fiber_manual_record $ Auto Insurance" at bounding box center [827, 196] width 227 height 78
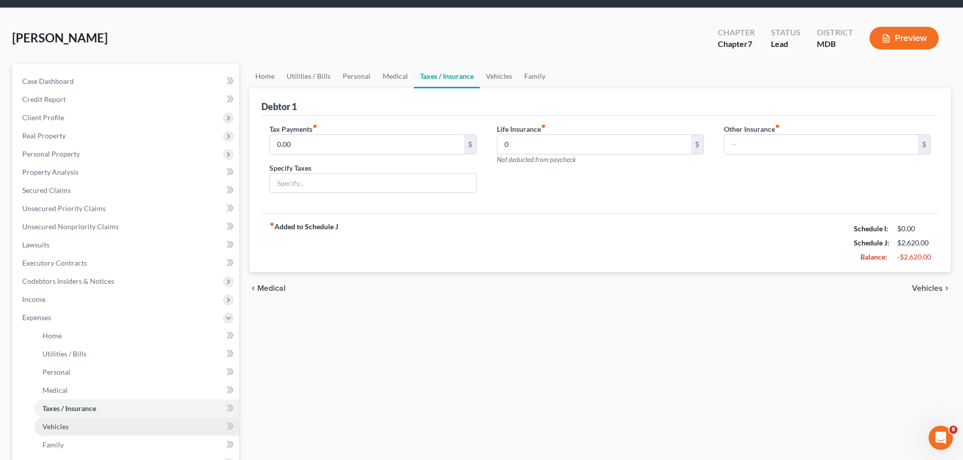
scroll to position [51, 0]
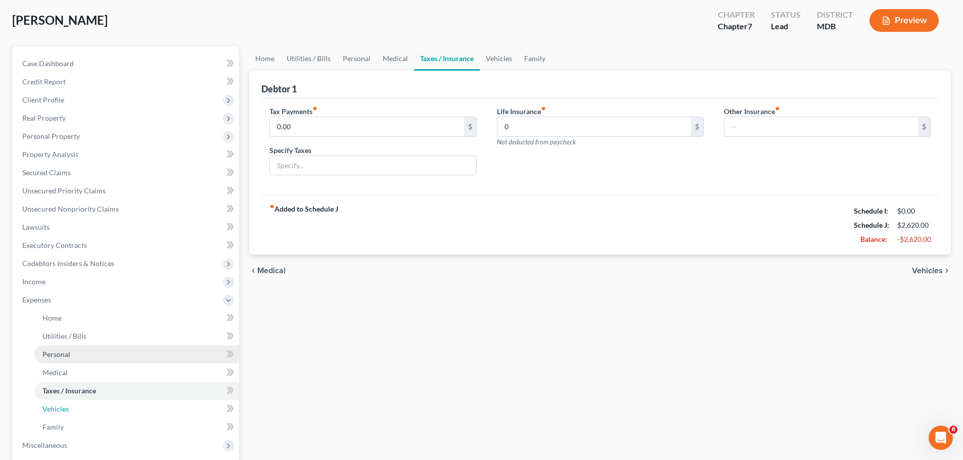
click at [66, 405] on span "Vehicles" at bounding box center [55, 409] width 26 height 9
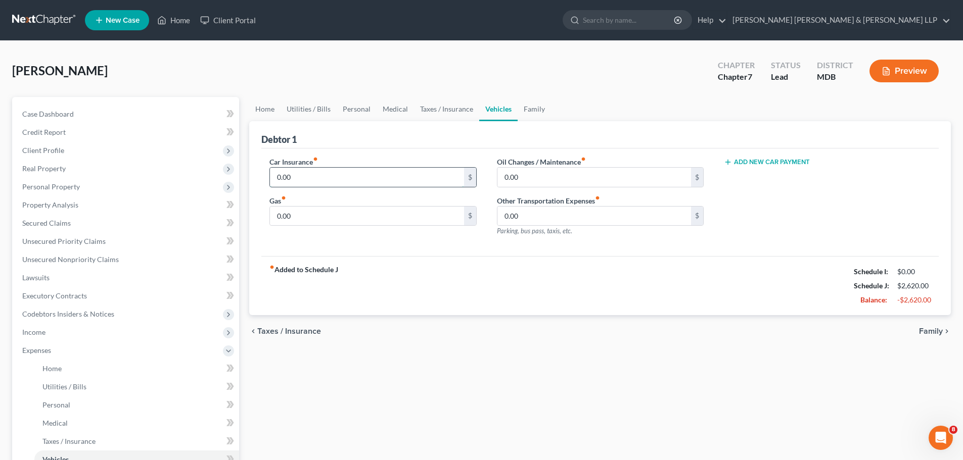
click at [341, 175] on input "0.00" at bounding box center [367, 177] width 194 height 19
type input "156.00"
click at [565, 177] on input "0.00" at bounding box center [594, 177] width 194 height 19
type input "18"
click at [420, 214] on input "0.00" at bounding box center [367, 216] width 194 height 19
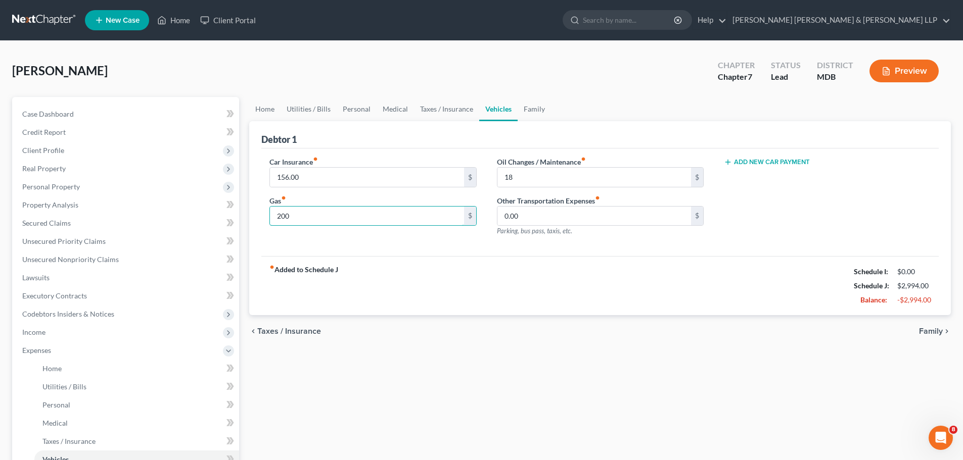
type input "200"
click at [384, 238] on div "Car Insurance fiber_manual_record 156.00 $ Gas fiber_manual_record 200 $" at bounding box center [372, 201] width 227 height 88
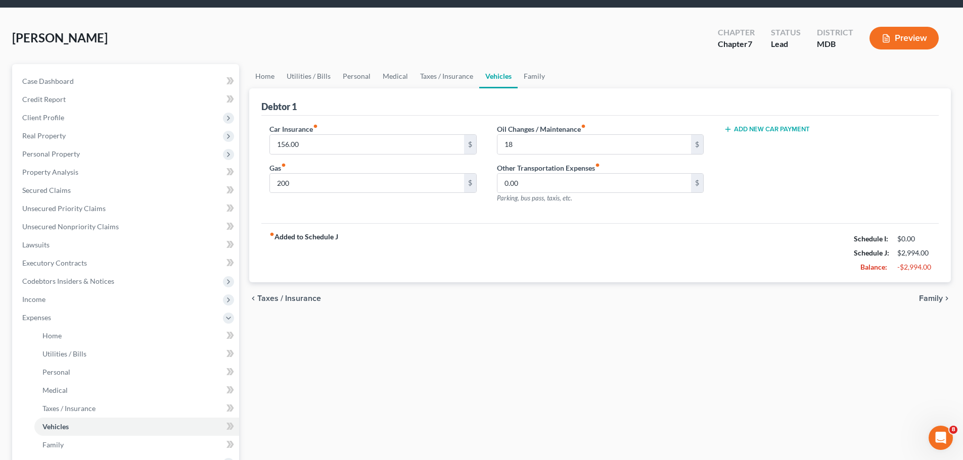
scroll to position [51, 0]
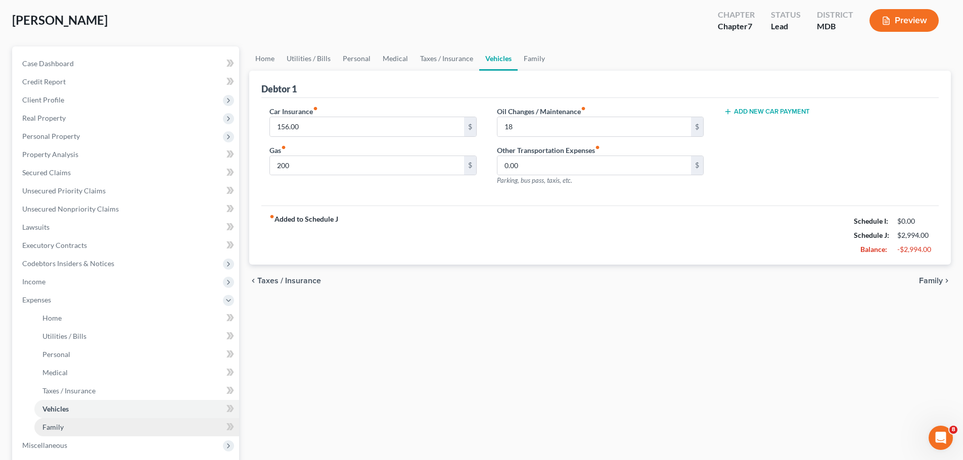
click at [71, 430] on link "Family" at bounding box center [136, 427] width 205 height 18
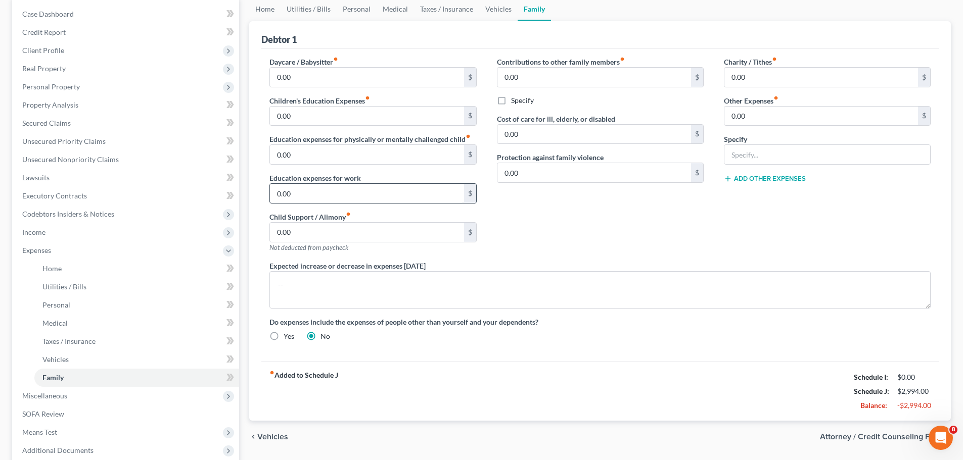
scroll to position [101, 0]
click at [753, 156] on input "text" at bounding box center [827, 153] width 206 height 19
click at [46, 346] on link "Taxes / Insurance" at bounding box center [136, 341] width 205 height 18
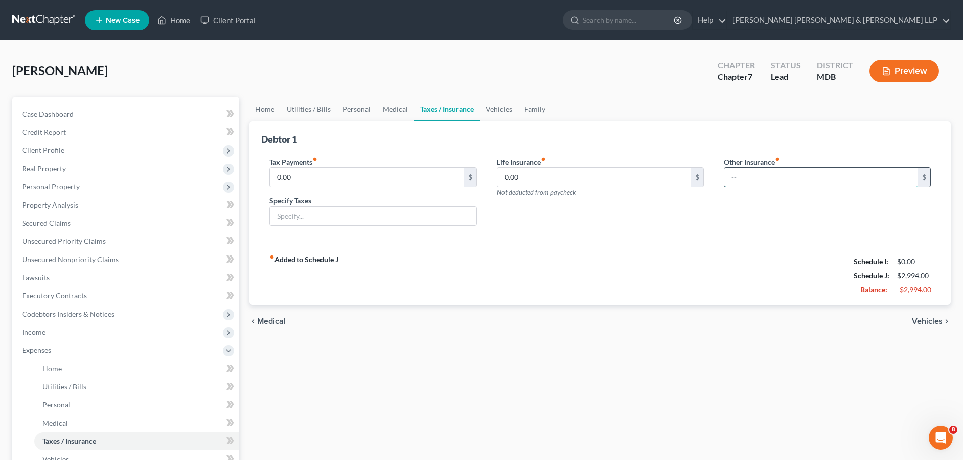
click at [773, 175] on input "text" at bounding box center [821, 177] width 194 height 19
drag, startPoint x: 768, startPoint y: 183, endPoint x: 717, endPoint y: 183, distance: 51.0
click at [717, 183] on div "Other Insurance fiber_manual_record 156 $ Auto Insurance" at bounding box center [827, 196] width 227 height 78
type input "1.00"
drag, startPoint x: 798, startPoint y: 208, endPoint x: 716, endPoint y: 203, distance: 83.1
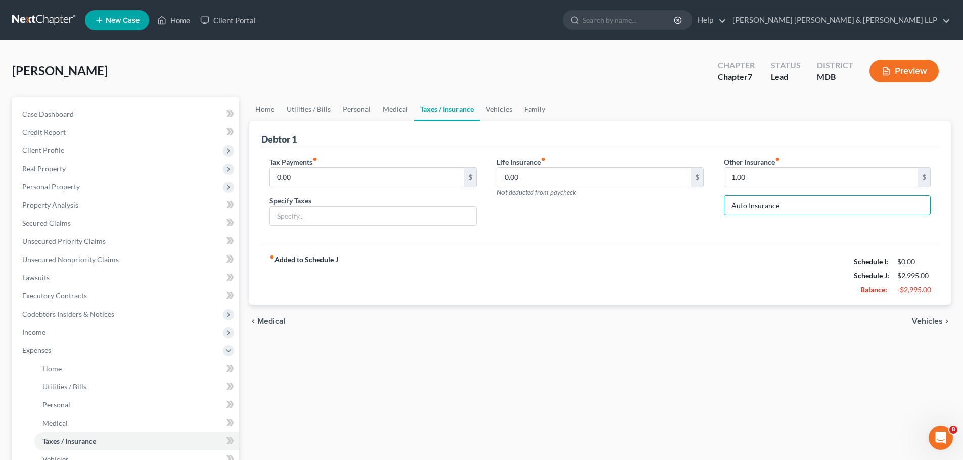
click at [716, 203] on div "Other Insurance fiber_manual_record 1.00 $ Auto Insurance" at bounding box center [827, 196] width 227 height 78
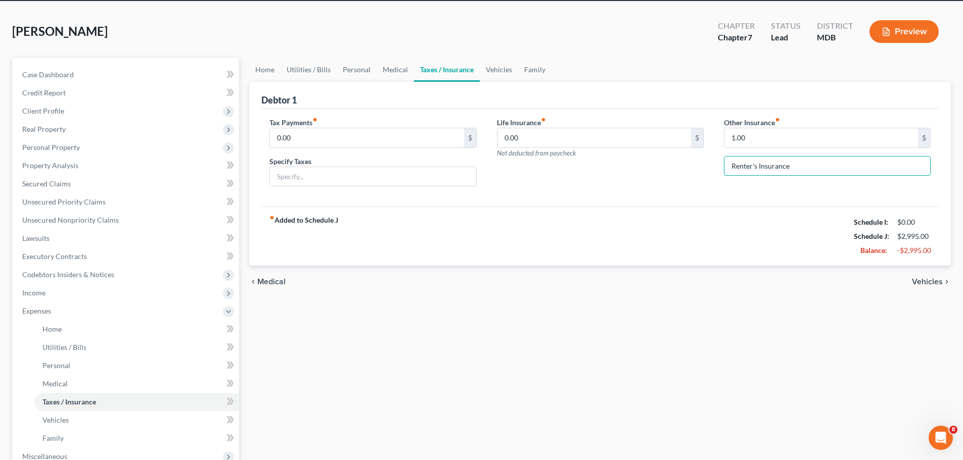
scroll to position [101, 0]
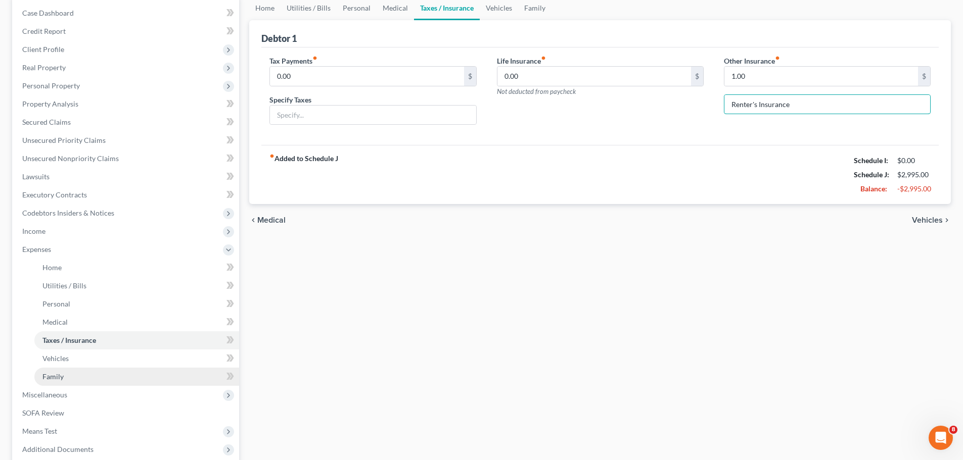
type input "Renter's Insurance"
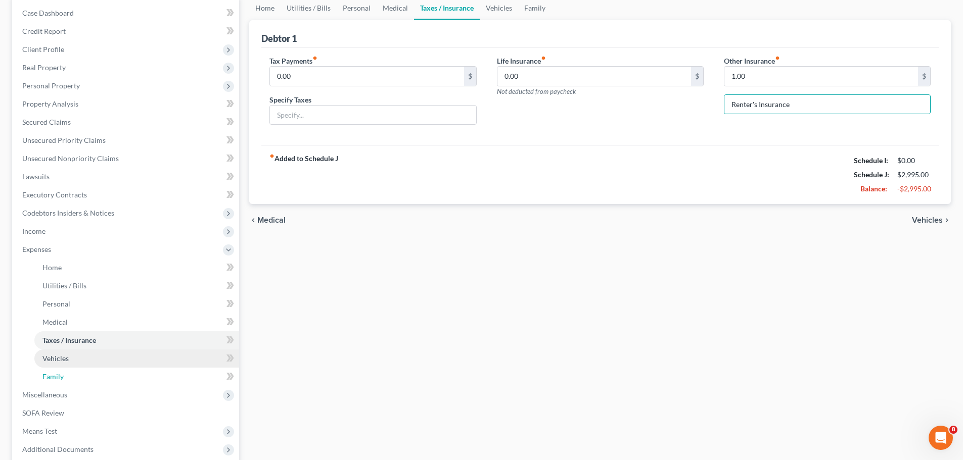
drag, startPoint x: 61, startPoint y: 375, endPoint x: 153, endPoint y: 350, distance: 95.5
click at [61, 375] on span "Family" at bounding box center [52, 376] width 21 height 9
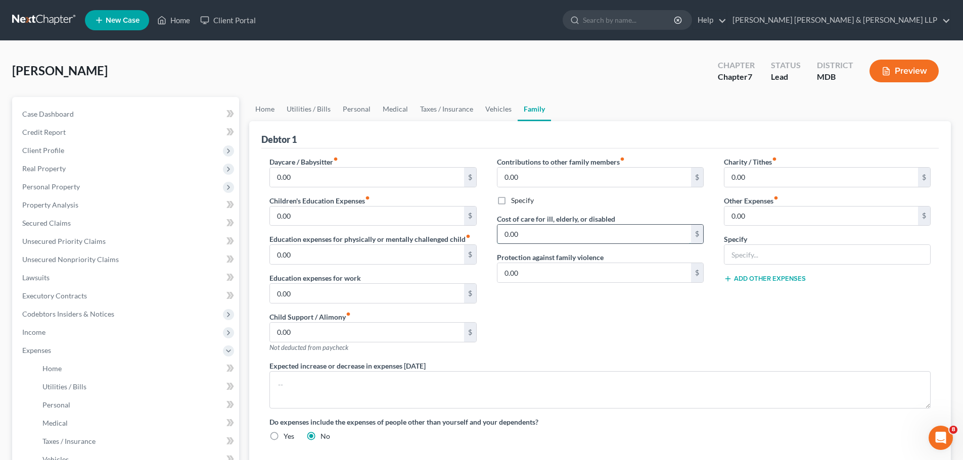
click at [607, 226] on input "0.00" at bounding box center [594, 234] width 194 height 19
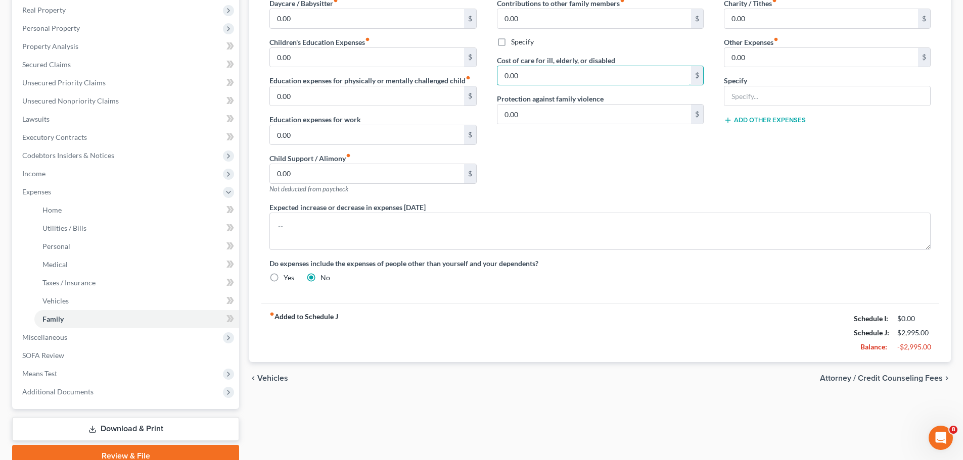
scroll to position [202, 0]
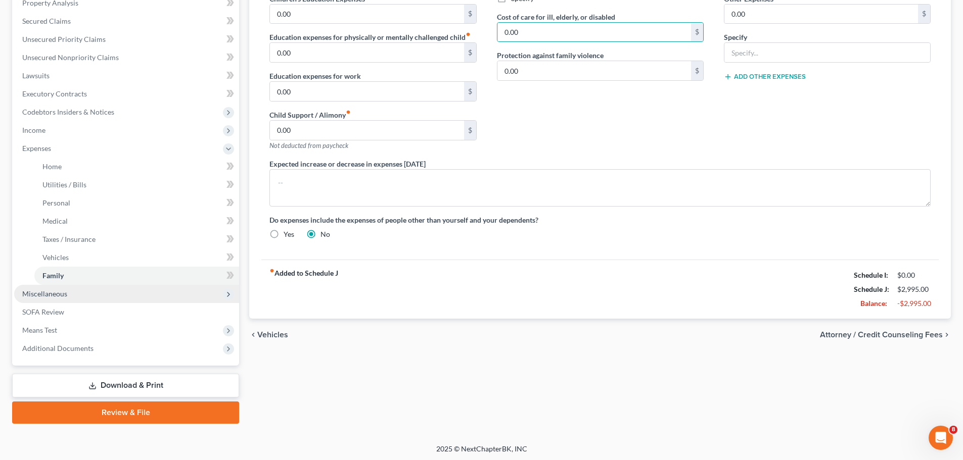
drag, startPoint x: 60, startPoint y: 298, endPoint x: 95, endPoint y: 298, distance: 35.4
click at [60, 298] on span "Miscellaneous" at bounding box center [126, 294] width 225 height 18
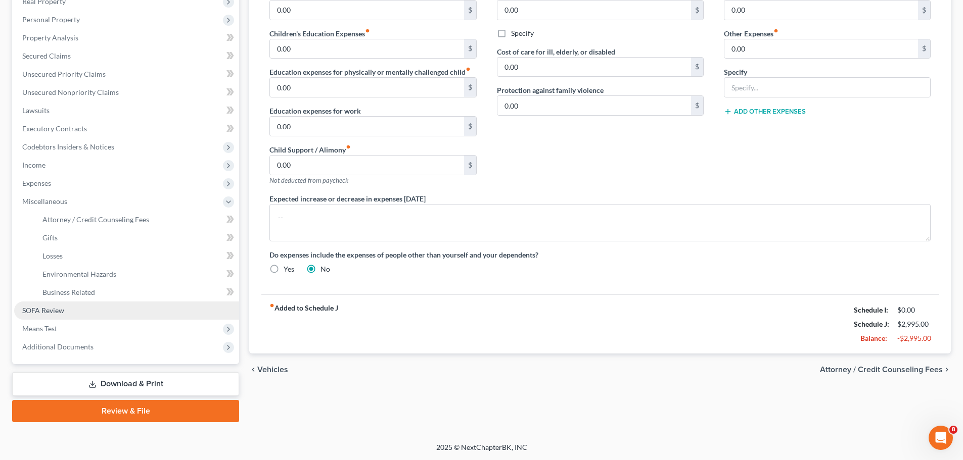
scroll to position [168, 0]
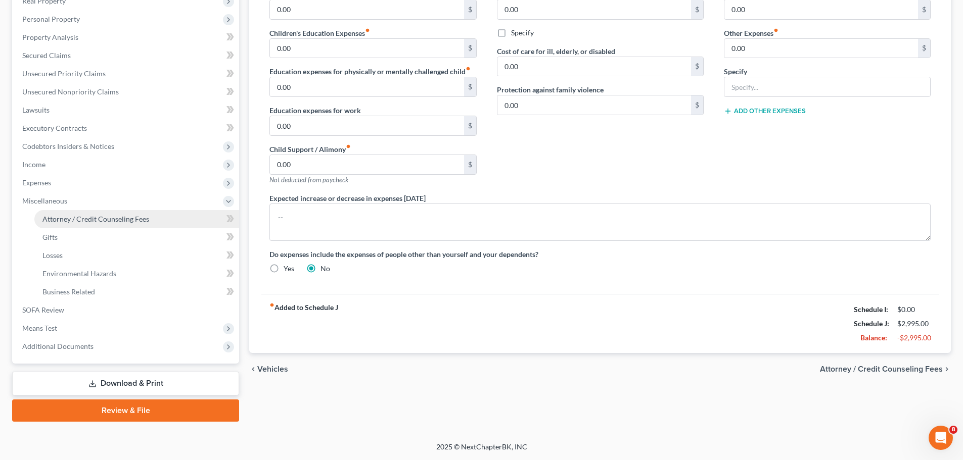
click at [64, 217] on span "Attorney / Credit Counseling Fees" at bounding box center [95, 219] width 107 height 9
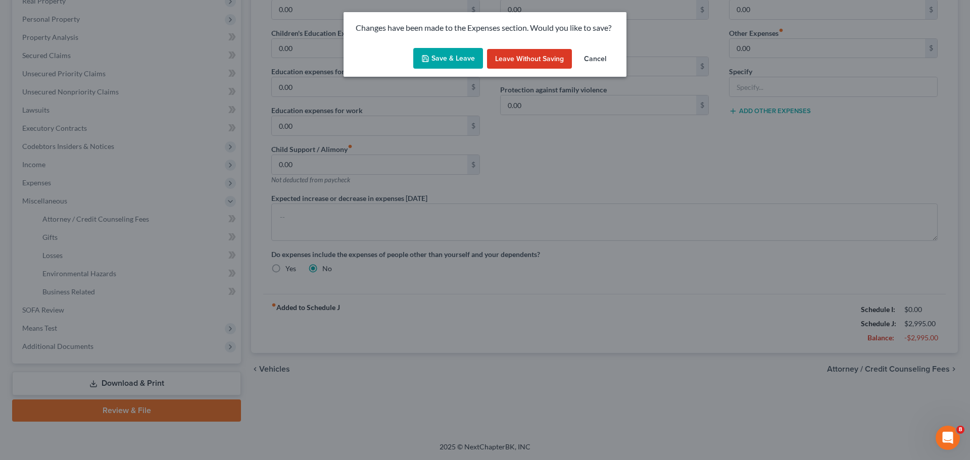
click at [597, 59] on button "Cancel" at bounding box center [595, 59] width 38 height 20
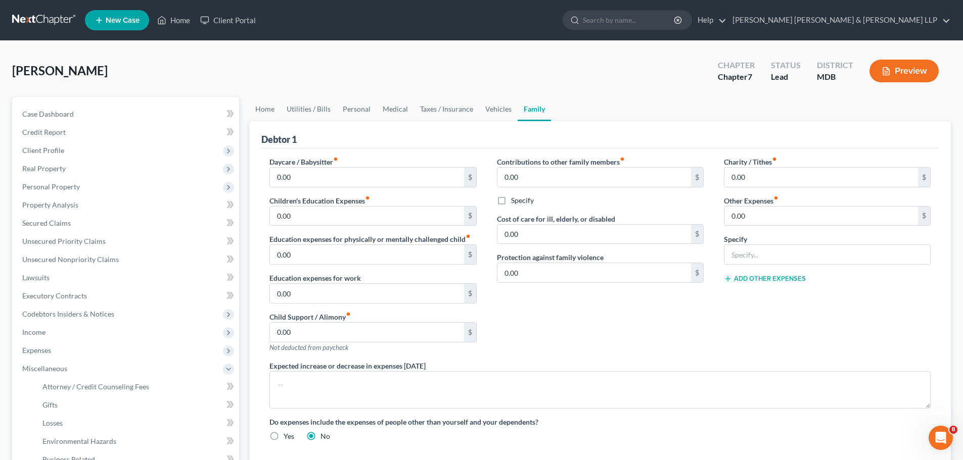
scroll to position [51, 0]
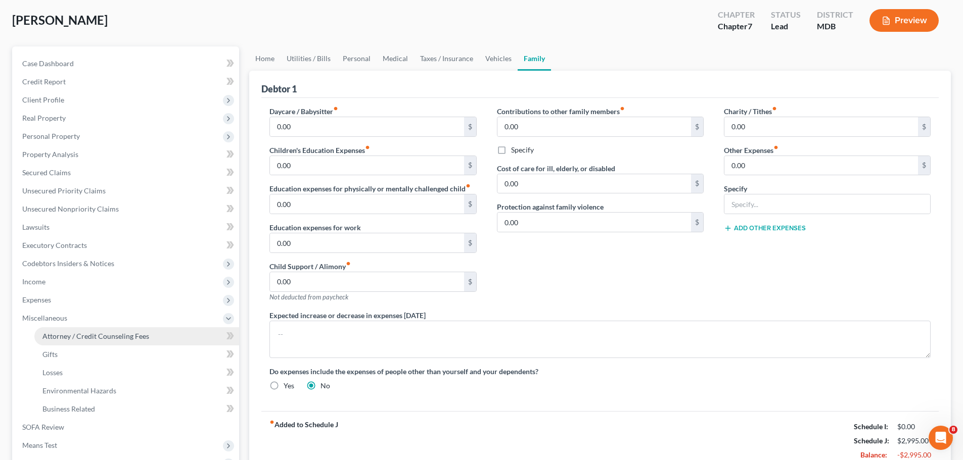
click at [85, 334] on span "Attorney / Credit Counseling Fees" at bounding box center [95, 336] width 107 height 9
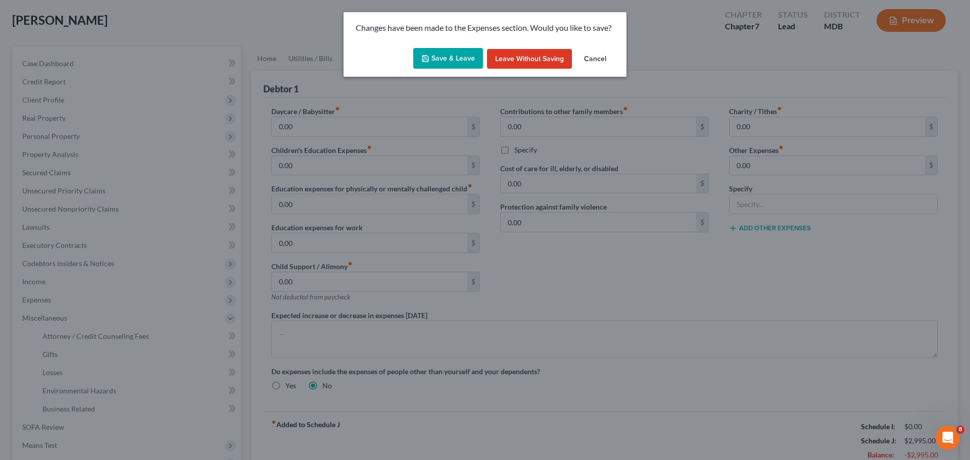
click at [448, 62] on button "Save & Leave" at bounding box center [448, 58] width 70 height 21
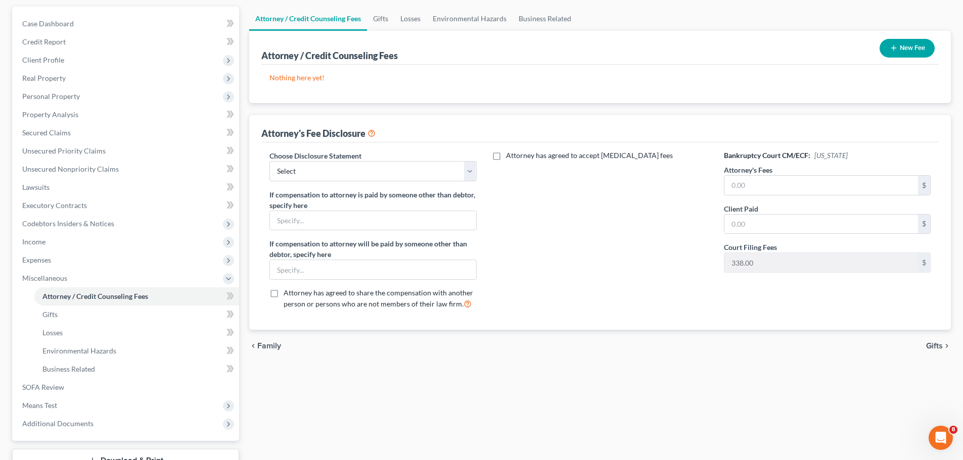
scroll to position [101, 0]
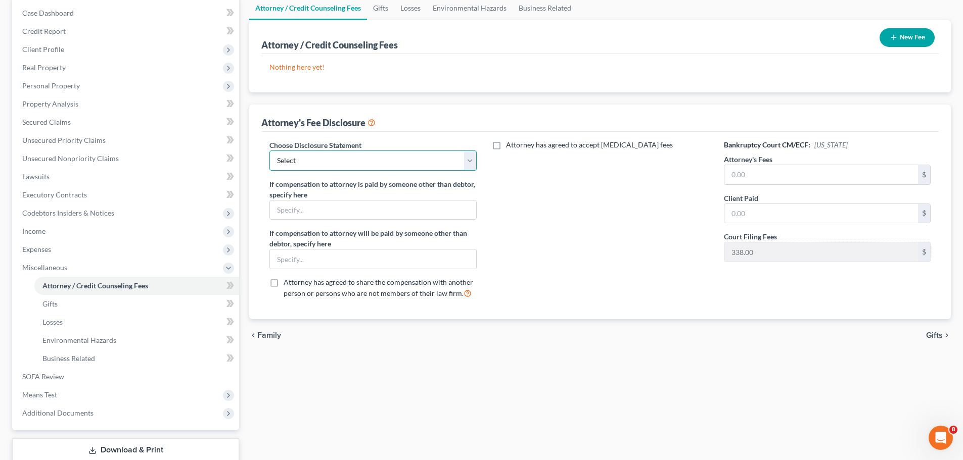
click at [472, 163] on select "Select Pro [PERSON_NAME] Attorney Fee Disclosure" at bounding box center [372, 161] width 207 height 20
select select "0"
click at [269, 151] on select "Select Pro [PERSON_NAME] Attorney Fee Disclosure" at bounding box center [372, 161] width 207 height 20
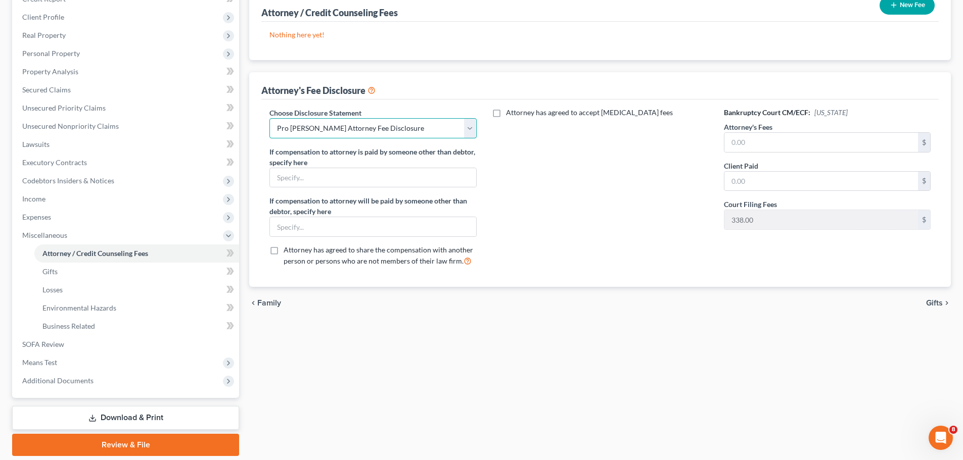
scroll to position [152, 0]
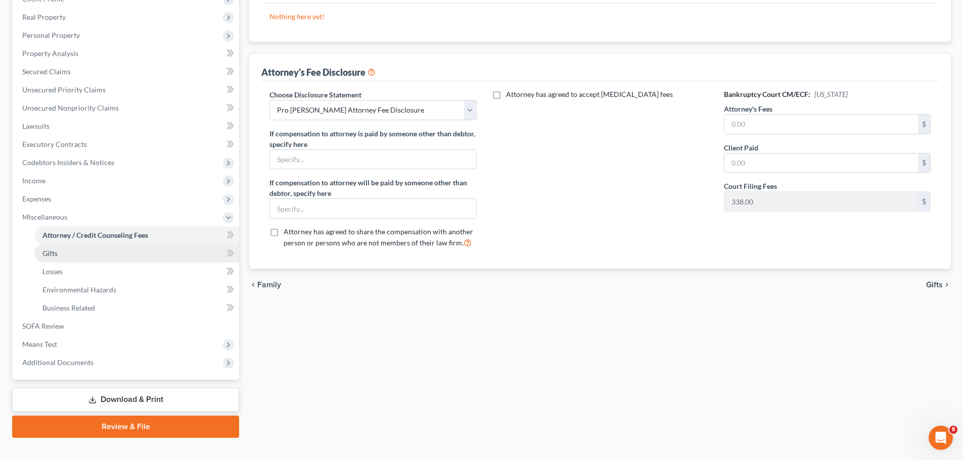
click at [59, 260] on link "Gifts" at bounding box center [136, 254] width 205 height 18
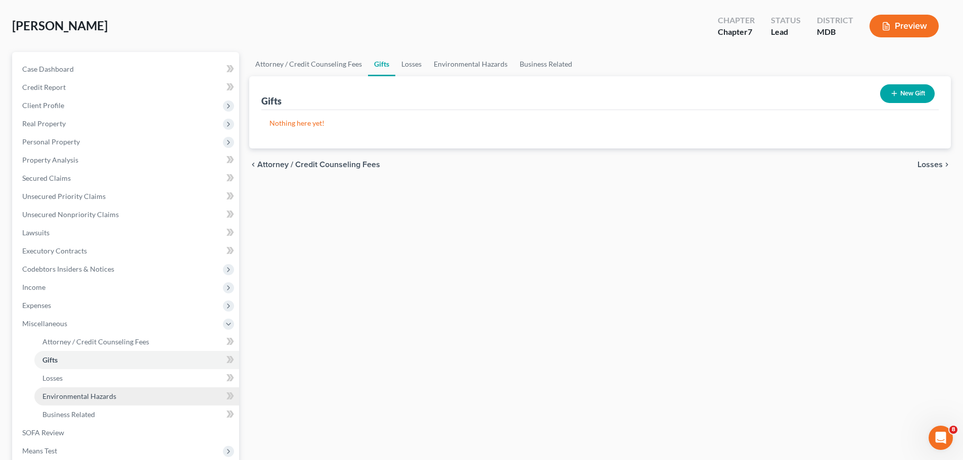
scroll to position [101, 0]
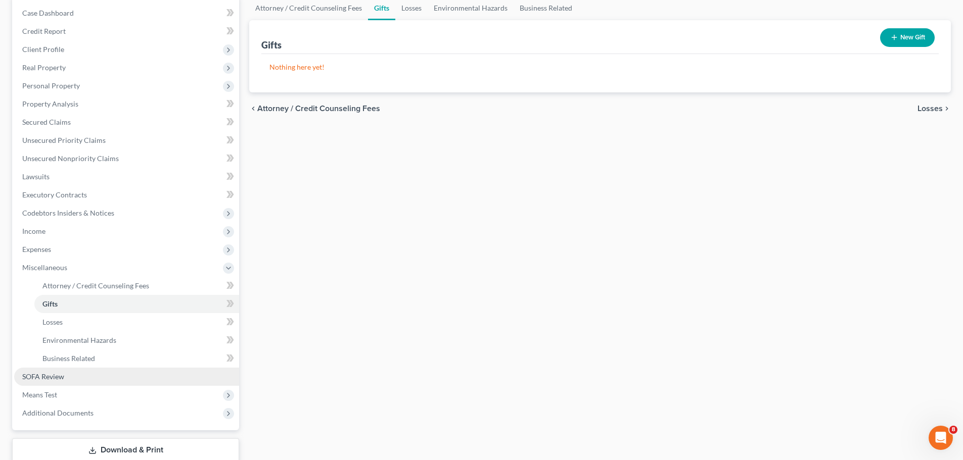
click at [56, 379] on span "SOFA Review" at bounding box center [43, 376] width 42 height 9
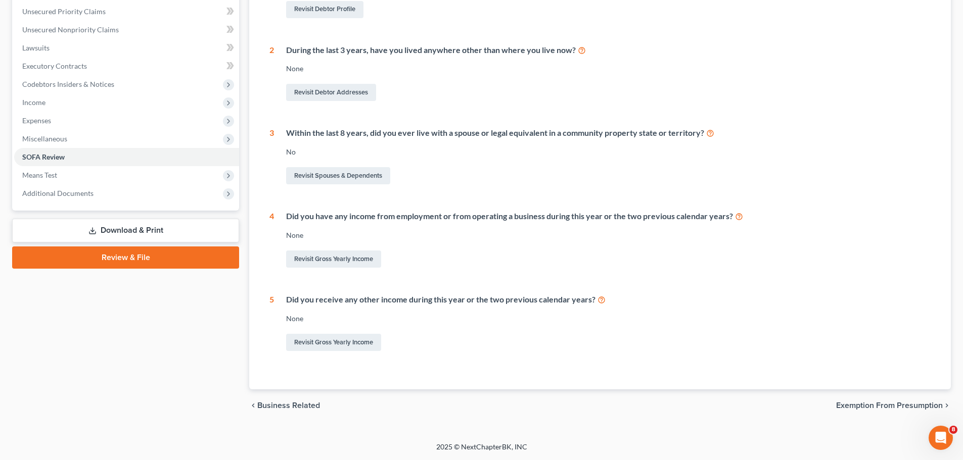
scroll to position [179, 0]
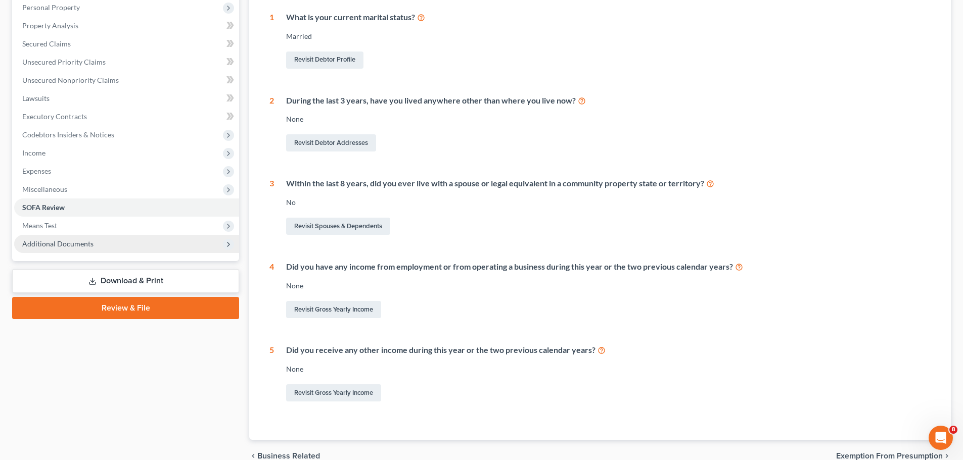
click at [86, 241] on span "Additional Documents" at bounding box center [57, 244] width 71 height 9
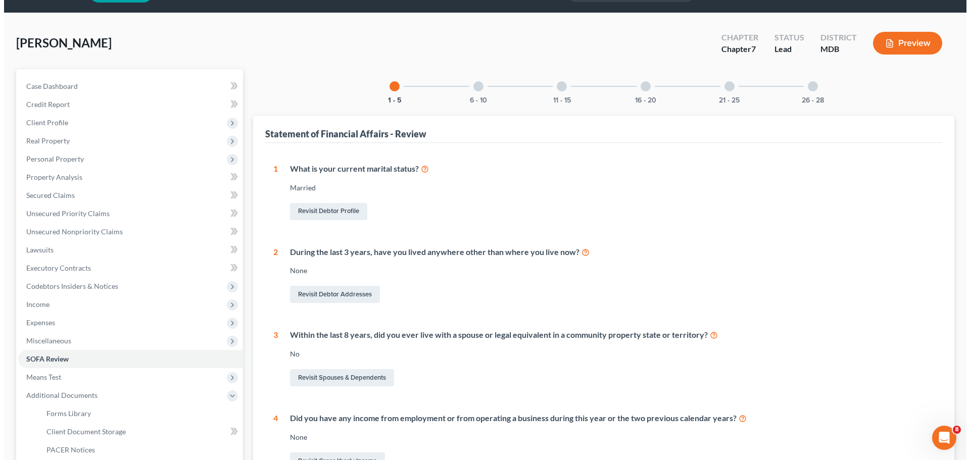
scroll to position [0, 0]
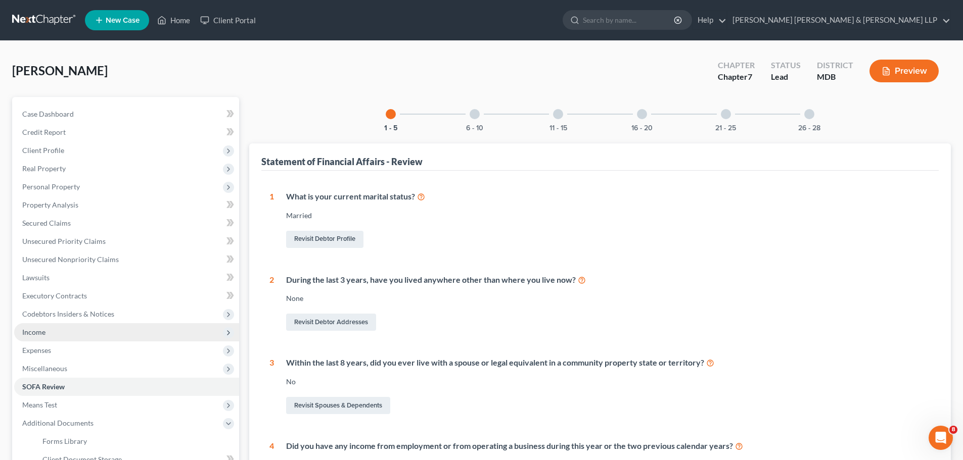
click at [35, 330] on span "Income" at bounding box center [33, 332] width 23 height 9
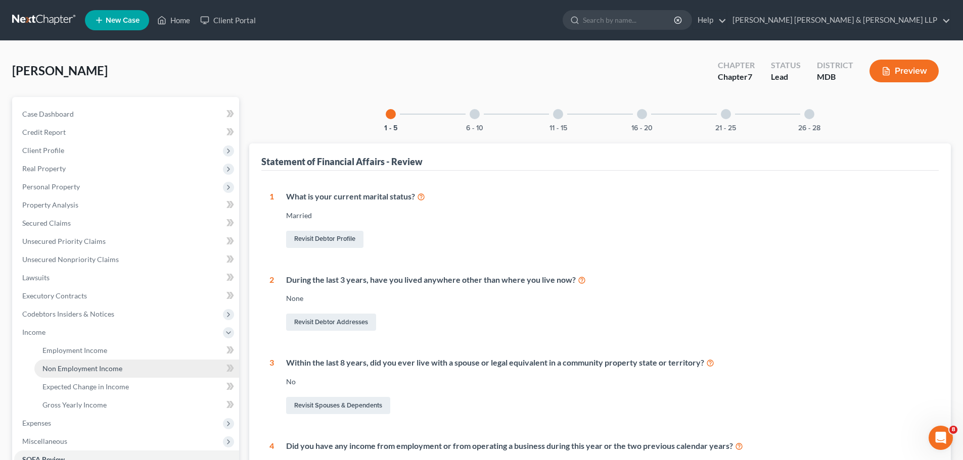
click at [83, 366] on span "Non Employment Income" at bounding box center [82, 368] width 80 height 9
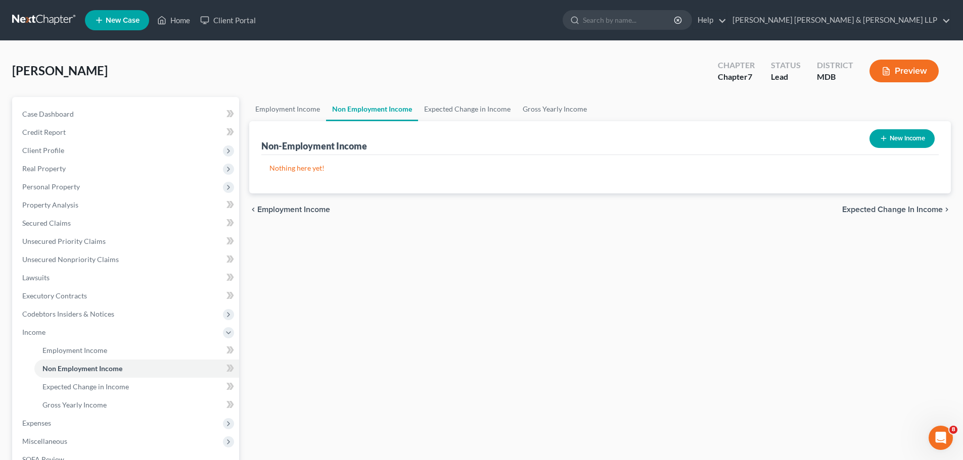
click at [922, 139] on button "New Income" at bounding box center [901, 138] width 65 height 19
select select "0"
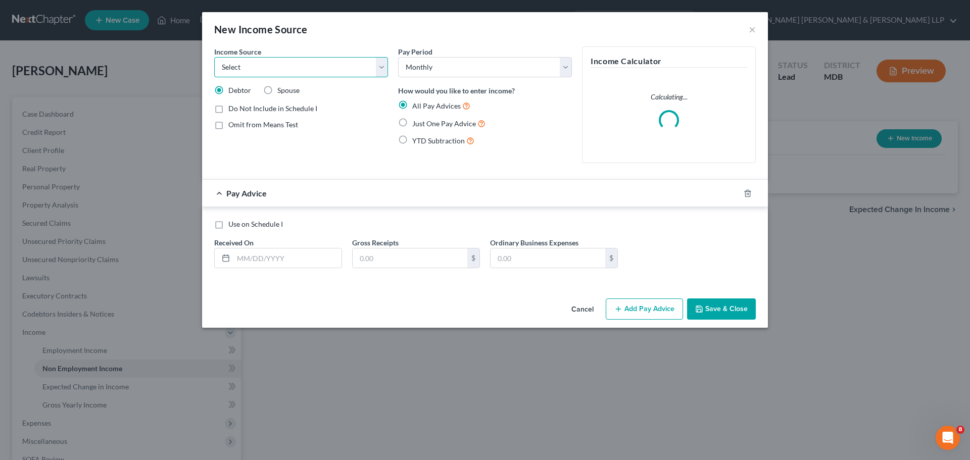
click at [381, 70] on select "Select Unemployment Disability (from employer) Pension Retirement Social Securi…" at bounding box center [301, 67] width 174 height 20
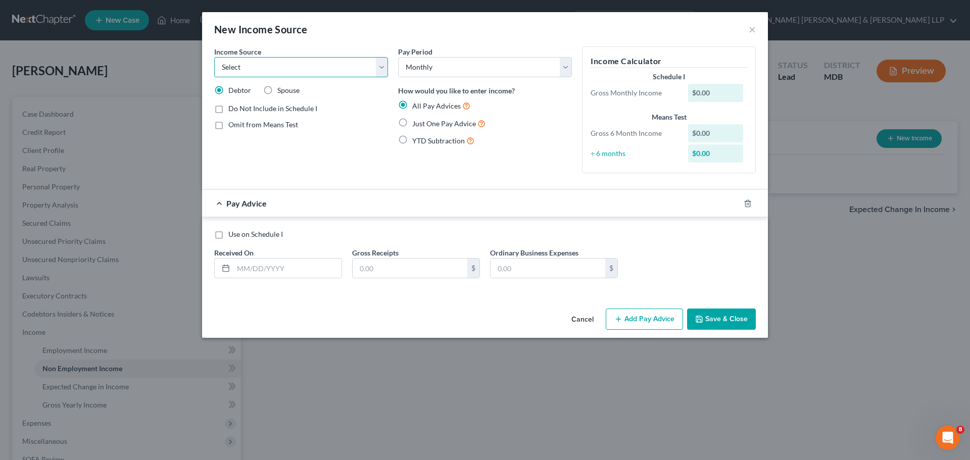
select select "4"
click at [214, 57] on select "Select Unemployment Disability (from employer) Pension Retirement Social Securi…" at bounding box center [301, 67] width 174 height 20
click at [228, 122] on label "Omit from Means Test" at bounding box center [263, 125] width 70 height 10
click at [232, 122] on input "Omit from Means Test" at bounding box center [235, 123] width 7 height 7
checkbox input "true"
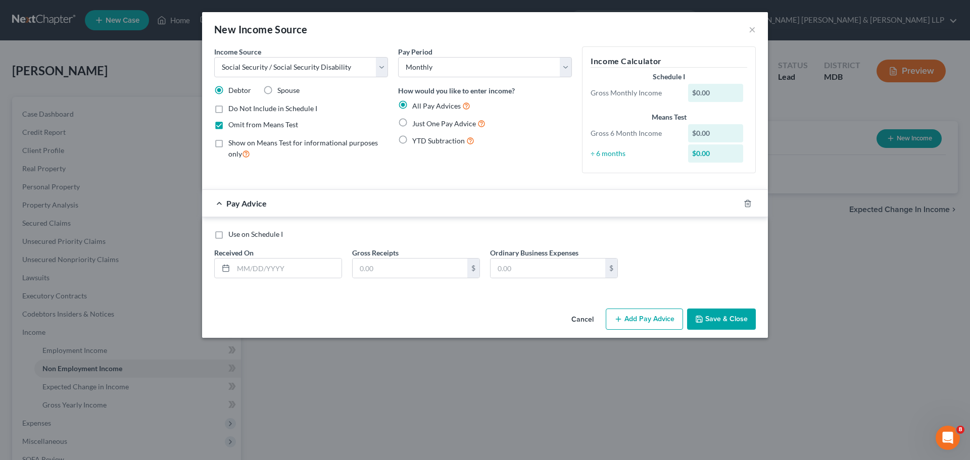
click at [228, 143] on label "Show on Means Test for informational purposes only" at bounding box center [308, 149] width 160 height 22
click at [232, 143] on input "Show on Means Test for informational purposes only" at bounding box center [235, 141] width 7 height 7
checkbox input "true"
click at [228, 125] on label "Omit from Means Test" at bounding box center [263, 125] width 70 height 10
click at [232, 125] on input "Omit from Means Test" at bounding box center [235, 123] width 7 height 7
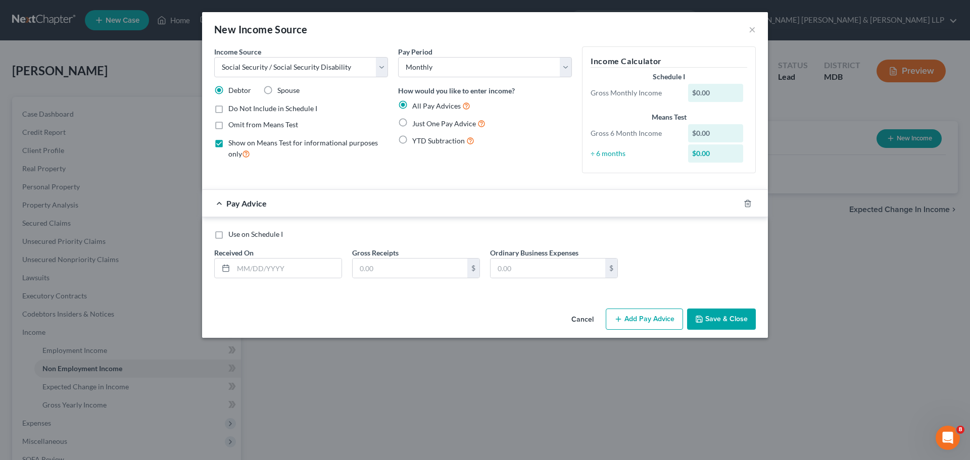
click at [228, 124] on label "Omit from Means Test" at bounding box center [263, 125] width 70 height 10
click at [232, 124] on input "Omit from Means Test" at bounding box center [235, 123] width 7 height 7
checkbox input "true"
click at [458, 127] on span "Just One Pay Advice" at bounding box center [444, 123] width 64 height 9
click at [423, 124] on input "Just One Pay Advice" at bounding box center [419, 121] width 7 height 7
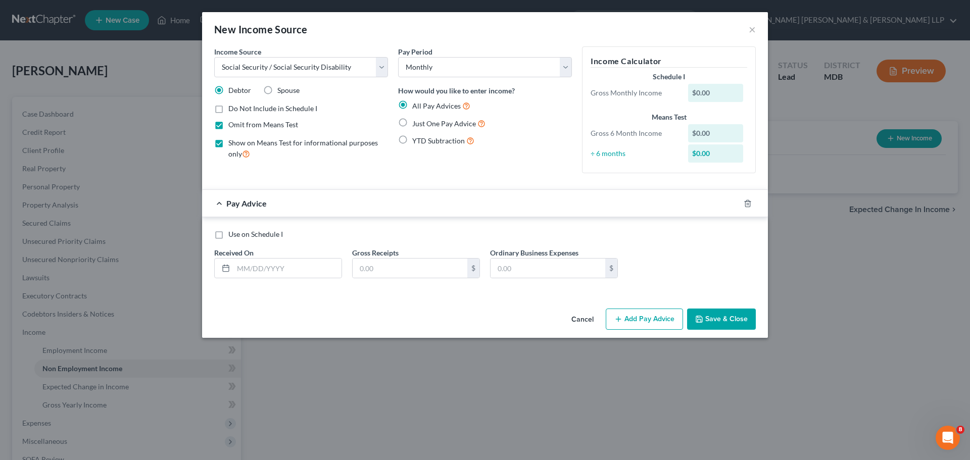
radio input "true"
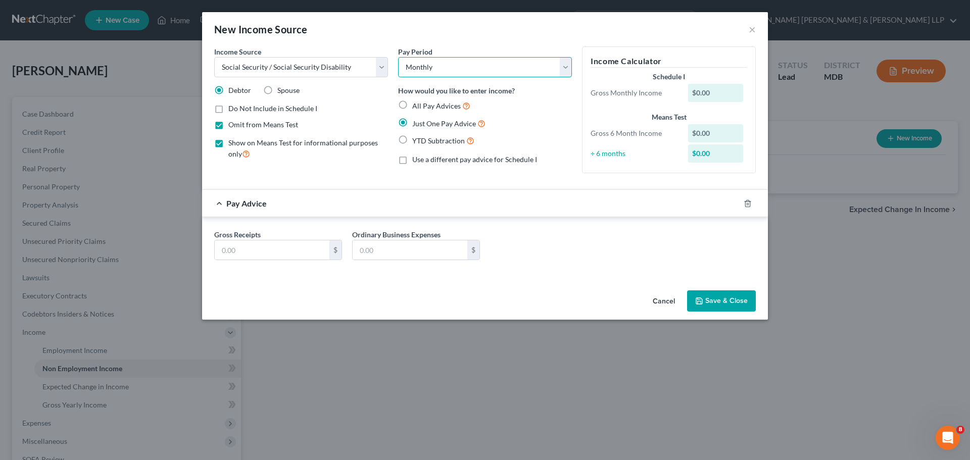
click at [571, 71] on select "Select Monthly Twice Monthly Every Other Week Weekly" at bounding box center [485, 67] width 174 height 20
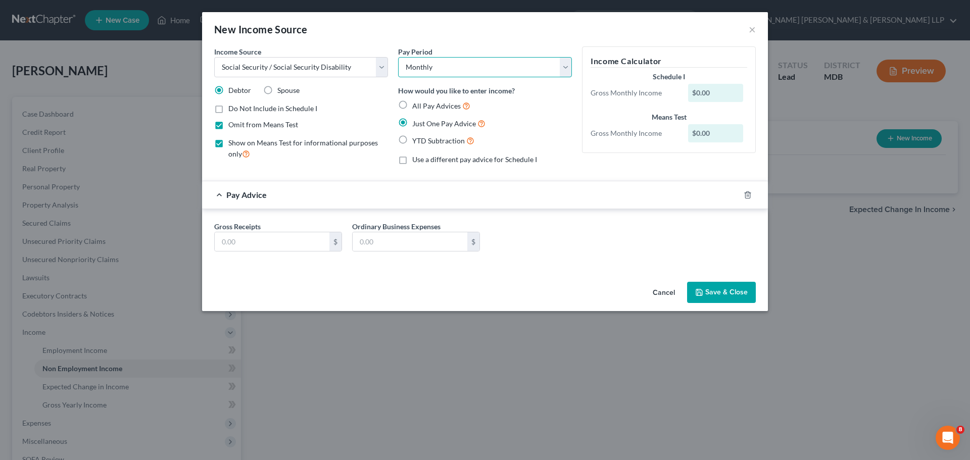
click at [398, 57] on select "Select Monthly Twice Monthly Every Other Week Weekly" at bounding box center [485, 67] width 174 height 20
click at [301, 244] on input "text" at bounding box center [272, 241] width 115 height 19
click at [737, 297] on button "Save & Close" at bounding box center [721, 292] width 69 height 21
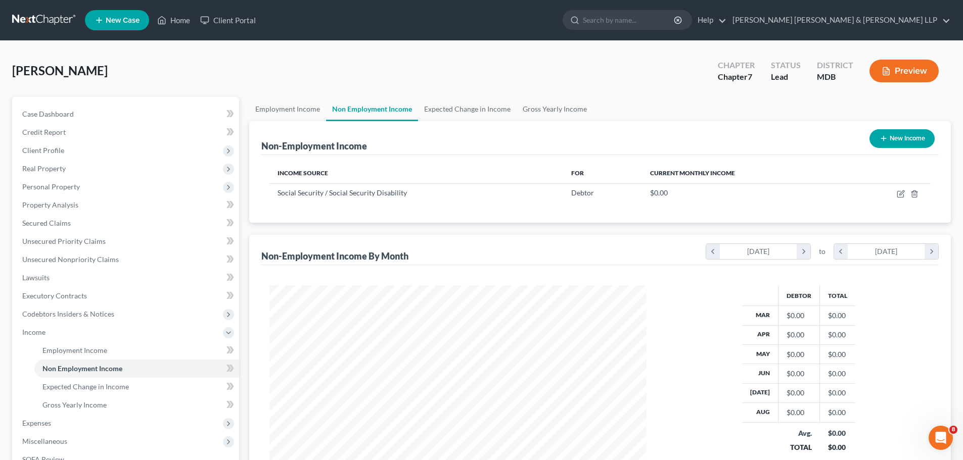
scroll to position [101, 0]
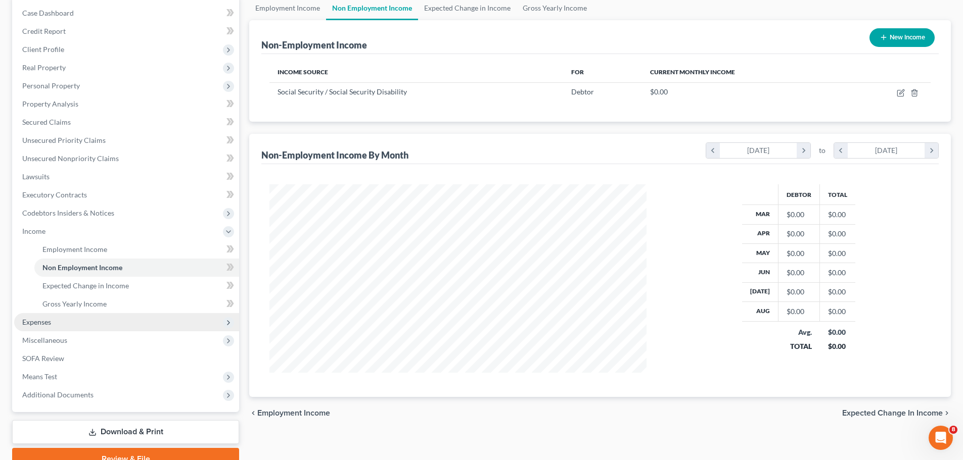
click at [31, 318] on span "Expenses" at bounding box center [36, 322] width 29 height 9
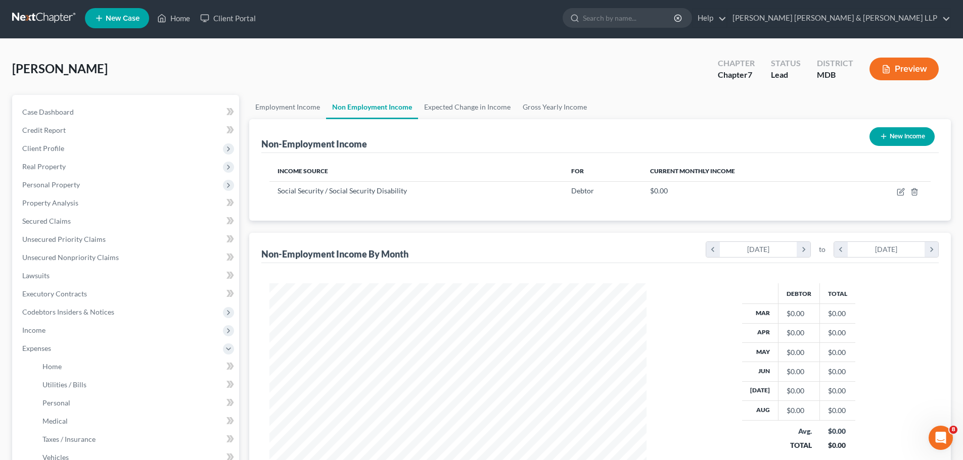
scroll to position [0, 0]
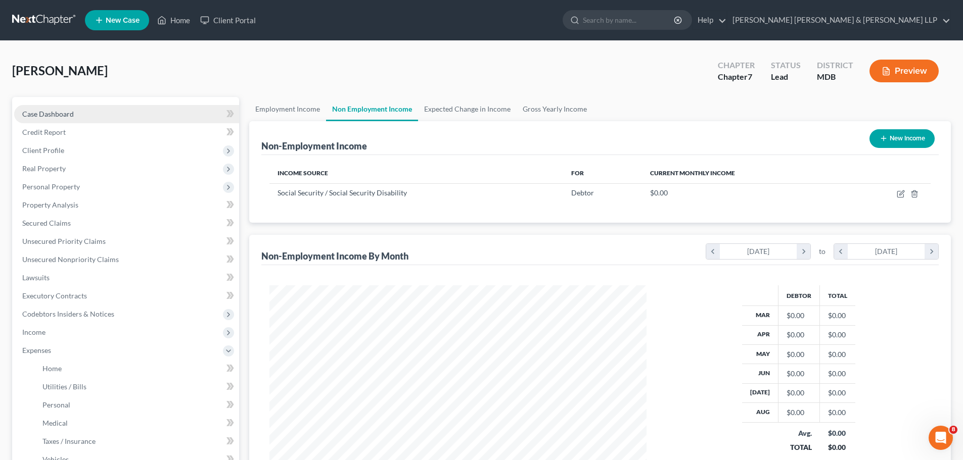
click at [76, 111] on link "Case Dashboard" at bounding box center [126, 114] width 225 height 18
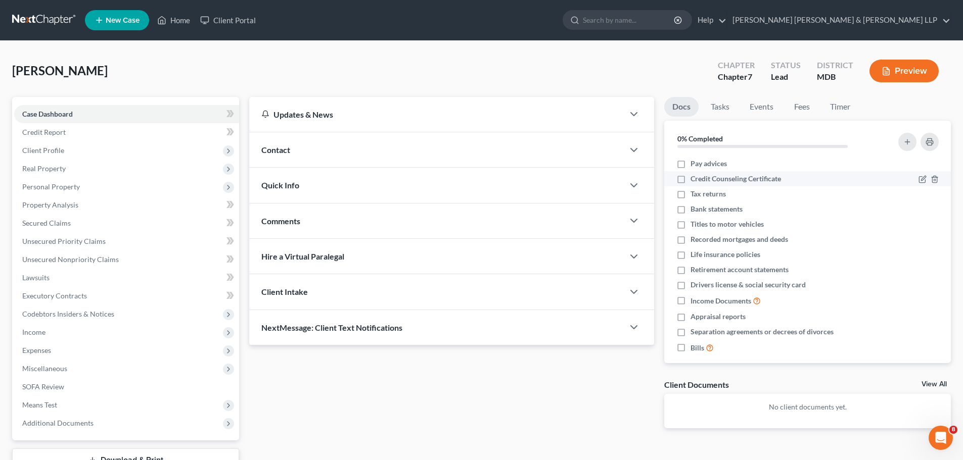
click at [690, 178] on label "Credit Counseling Certificate" at bounding box center [735, 179] width 90 height 10
click at [694, 178] on input "Credit Counseling Certificate" at bounding box center [697, 177] width 7 height 7
checkbox input "true"
drag, startPoint x: 725, startPoint y: 107, endPoint x: 754, endPoint y: 106, distance: 29.8
click at [725, 107] on link "Tasks" at bounding box center [719, 107] width 35 height 20
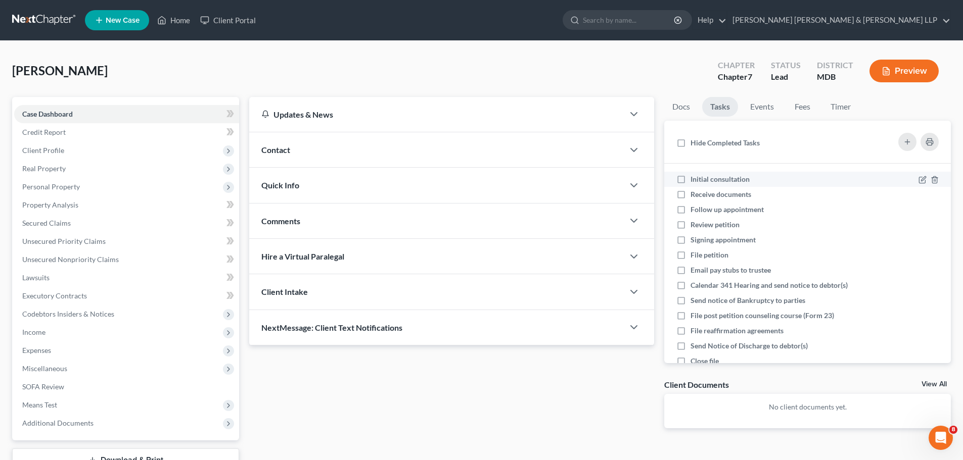
click at [690, 179] on label "Initial consultation" at bounding box center [723, 179] width 67 height 10
click at [694, 179] on input "Initial consultation" at bounding box center [697, 177] width 7 height 7
checkbox input "true"
click at [767, 105] on link "Events" at bounding box center [762, 107] width 40 height 20
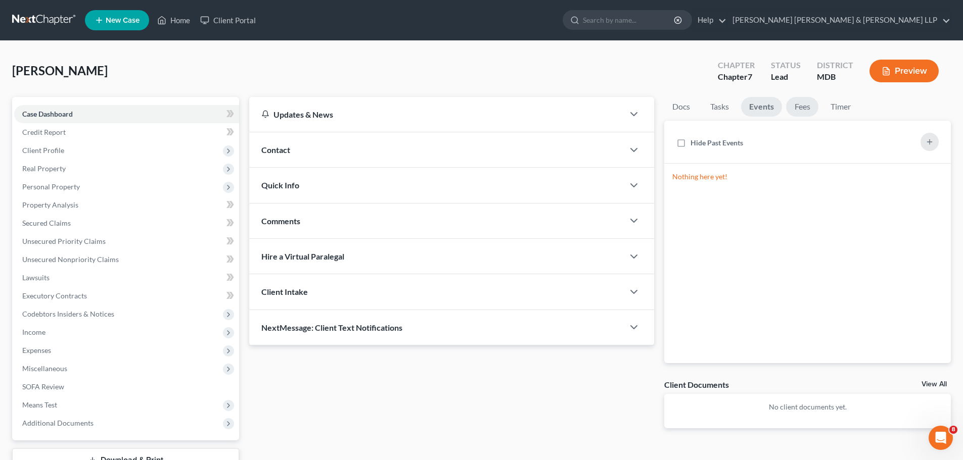
click at [801, 108] on link "Fees" at bounding box center [802, 107] width 32 height 20
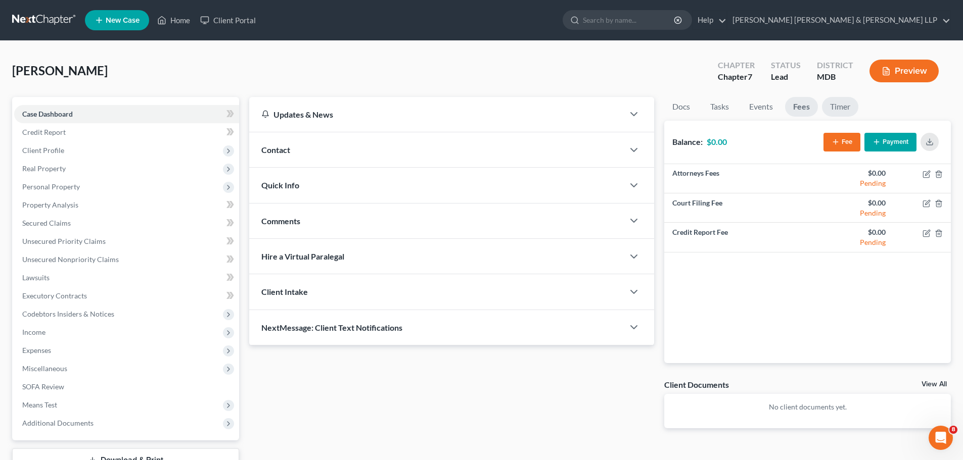
click at [833, 108] on link "Timer" at bounding box center [840, 107] width 36 height 20
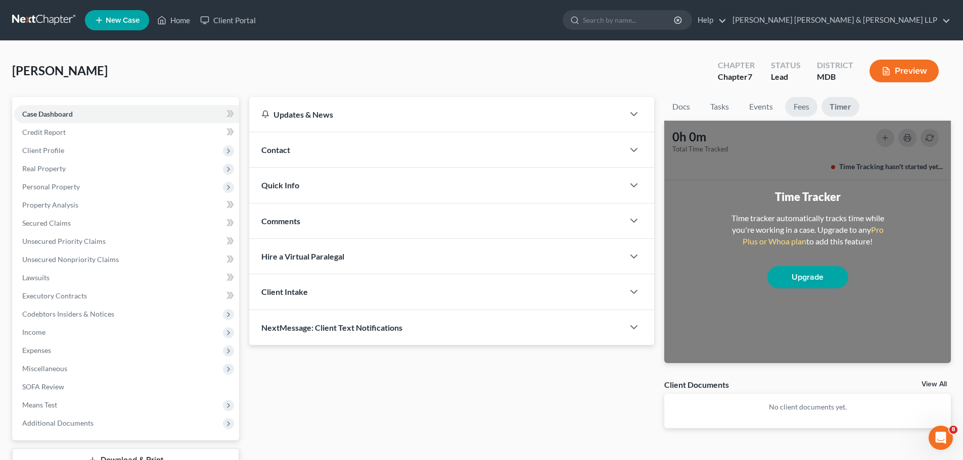
click at [804, 108] on link "Fees" at bounding box center [801, 107] width 32 height 20
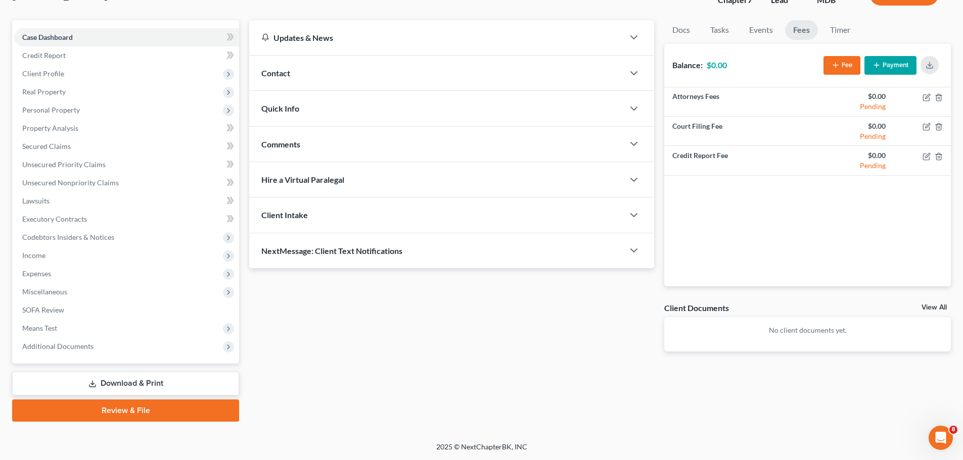
scroll to position [26, 0]
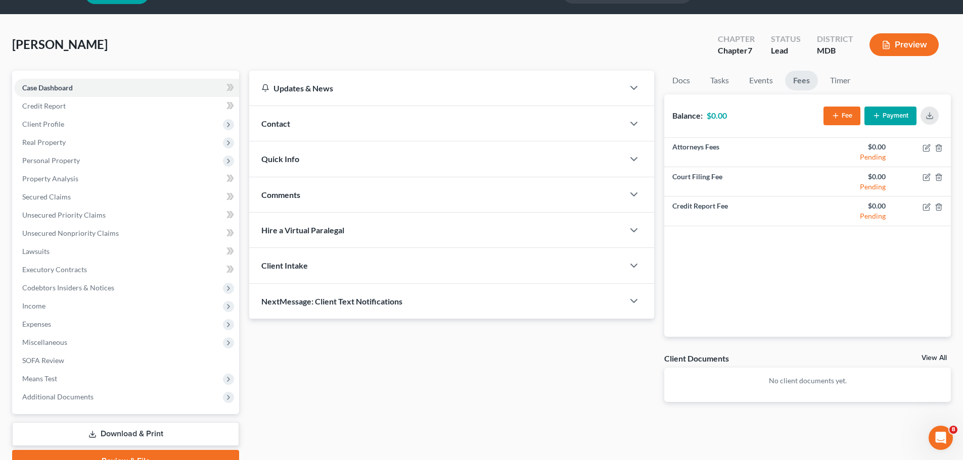
click at [470, 206] on div "Comments" at bounding box center [436, 194] width 374 height 35
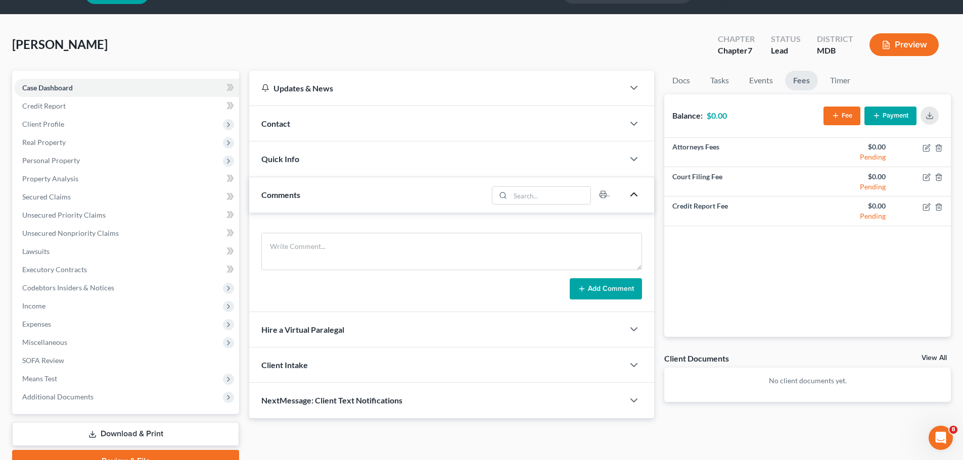
click at [633, 197] on icon "button" at bounding box center [634, 194] width 12 height 12
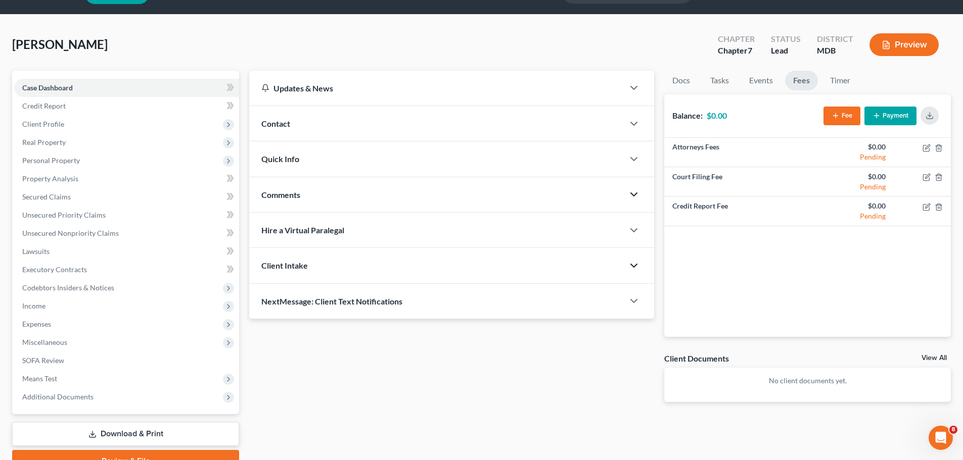
click at [629, 265] on icon "button" at bounding box center [634, 266] width 12 height 12
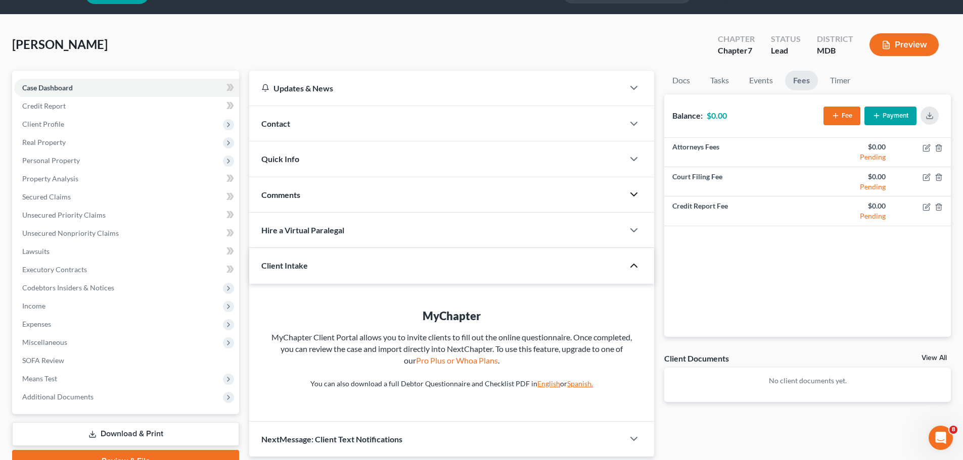
click at [629, 265] on icon "button" at bounding box center [634, 266] width 12 height 12
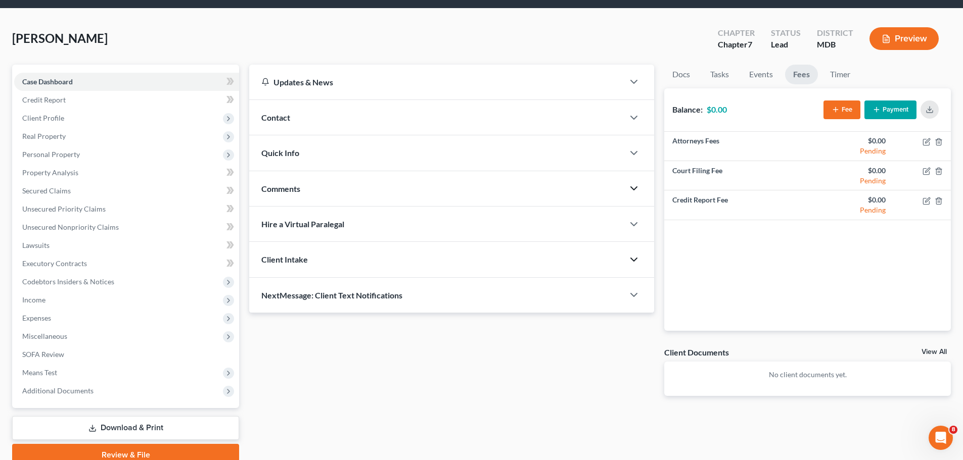
scroll to position [0, 0]
